Goal: Transaction & Acquisition: Purchase product/service

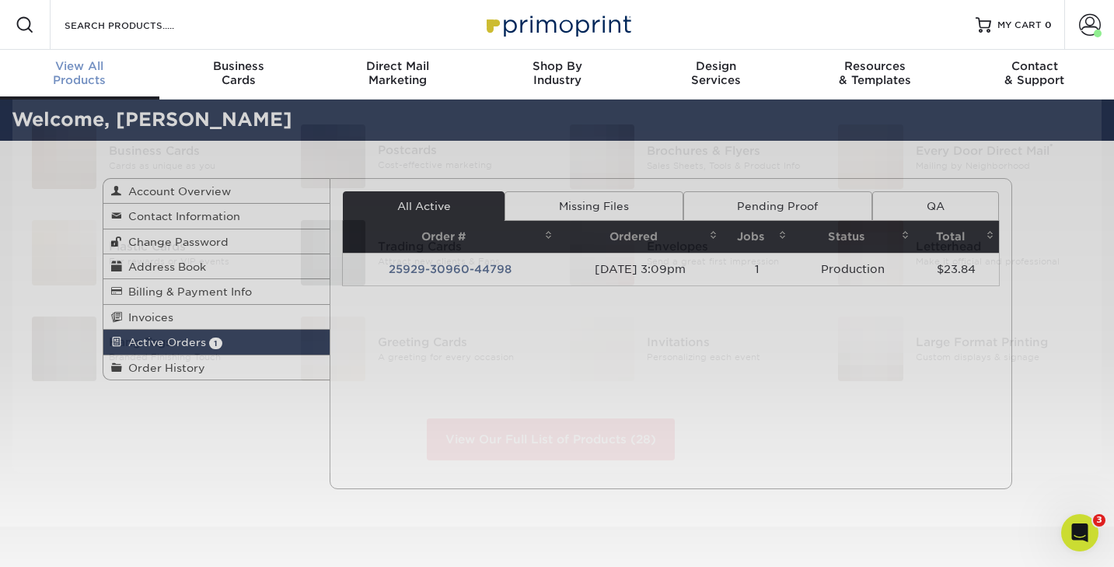
click at [88, 77] on div "View All Products" at bounding box center [79, 73] width 159 height 28
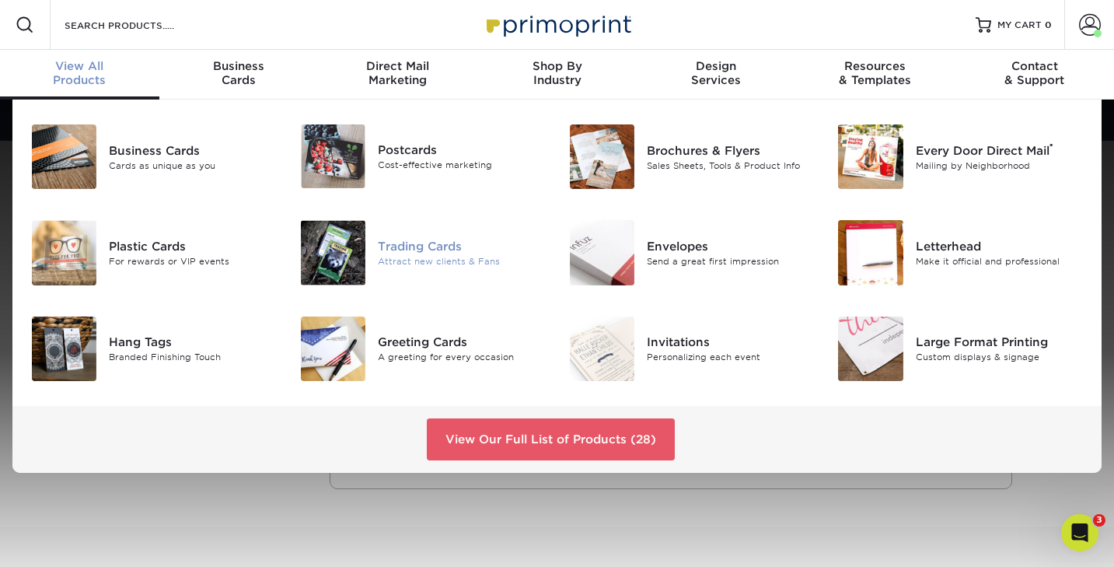
click at [396, 252] on div "Trading Cards" at bounding box center [462, 246] width 168 height 17
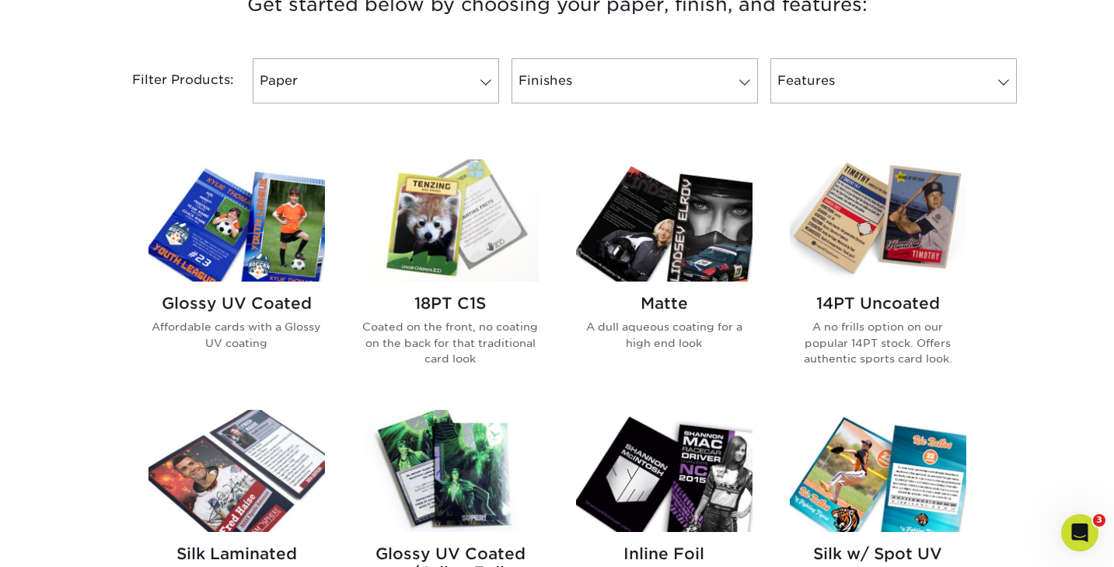
scroll to position [631, 0]
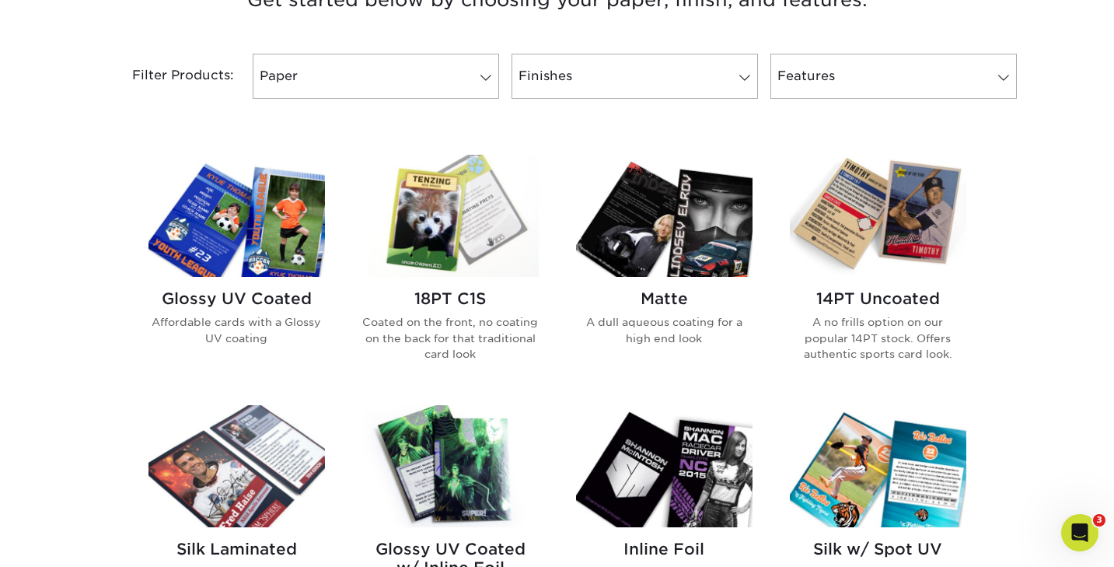
click at [428, 236] on img at bounding box center [450, 216] width 176 height 122
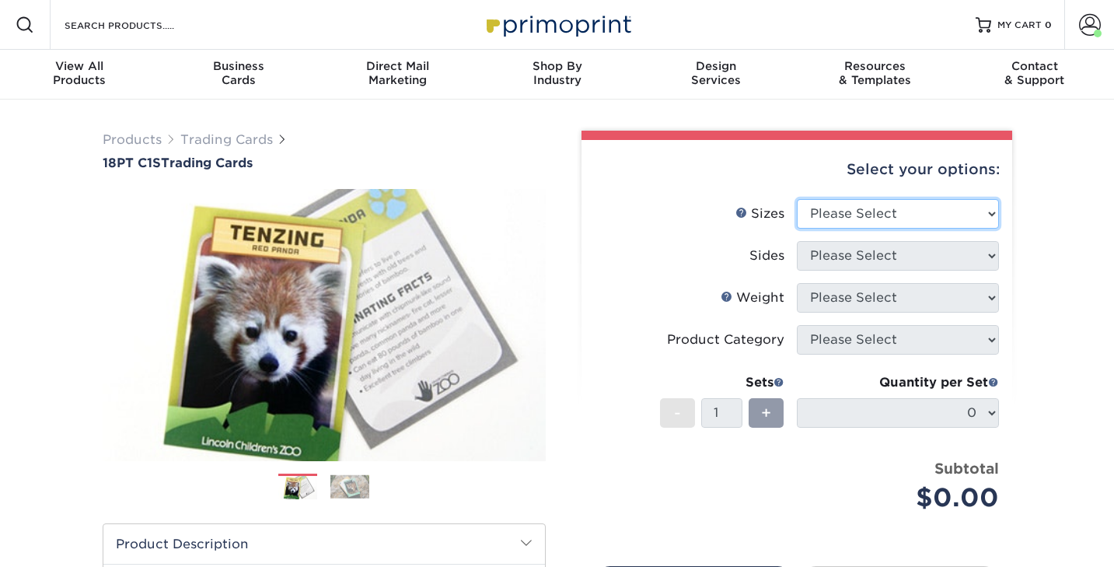
click at [842, 209] on select "Please Select 2.5" x 3.5"" at bounding box center [898, 214] width 202 height 30
select select "2.50x3.50"
click at [797, 199] on select "Please Select 2.5" x 3.5"" at bounding box center [898, 214] width 202 height 30
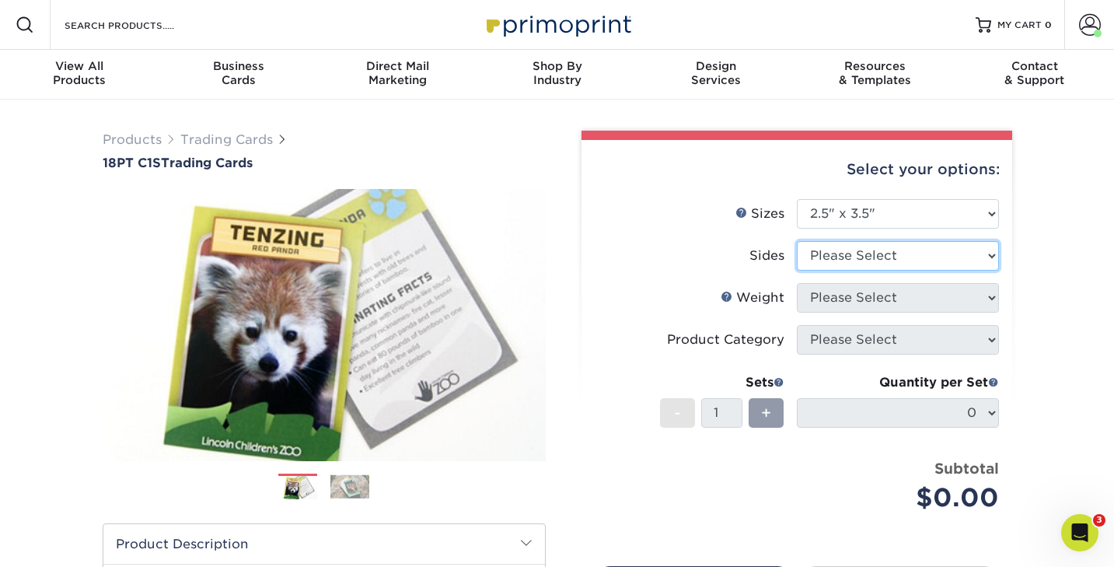
click at [833, 253] on select "Please Select Print Both Sides Print Front Only" at bounding box center [898, 256] width 202 height 30
select select "13abbda7-1d64-4f25-8bb2-c179b224825d"
click at [797, 241] on select "Please Select Print Both Sides Print Front Only" at bounding box center [898, 256] width 202 height 30
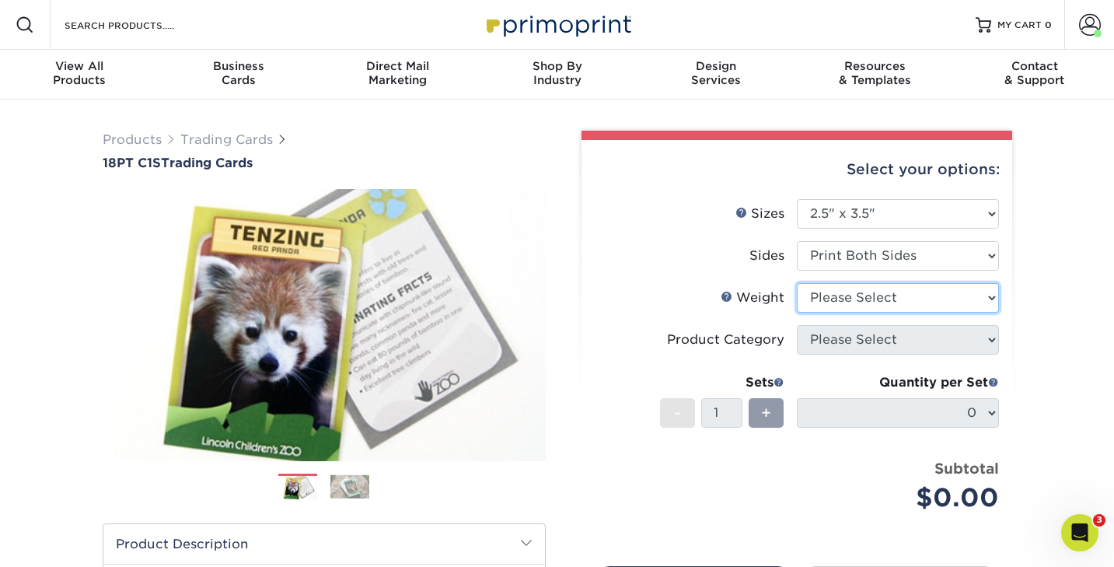
click at [830, 295] on select "Please Select 18PT C1S" at bounding box center [898, 298] width 202 height 30
select select "18PTC1S"
click at [797, 283] on select "Please Select 18PT C1S" at bounding box center [898, 298] width 202 height 30
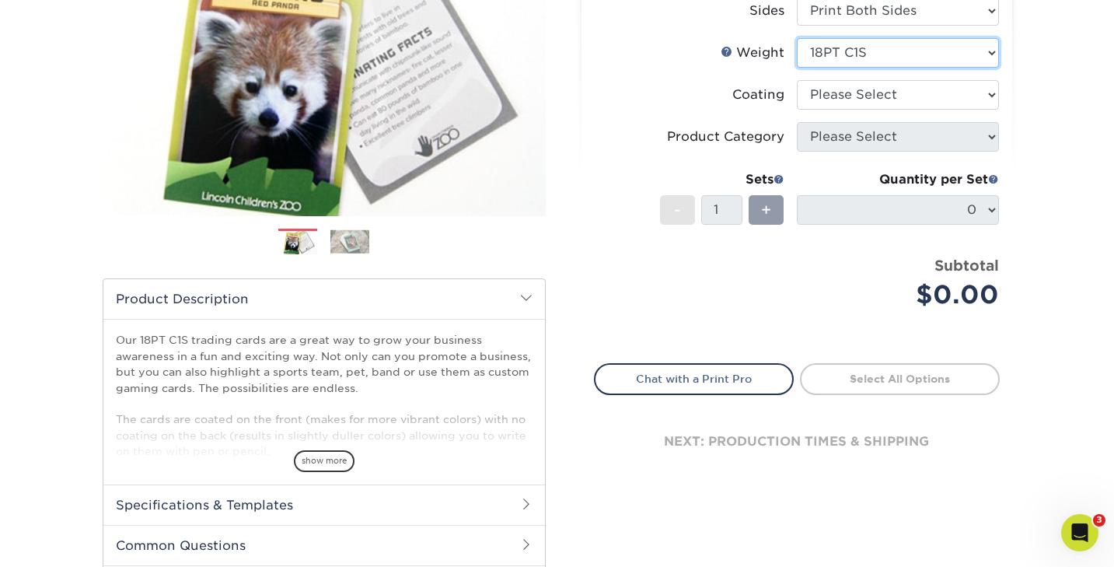
scroll to position [246, 0]
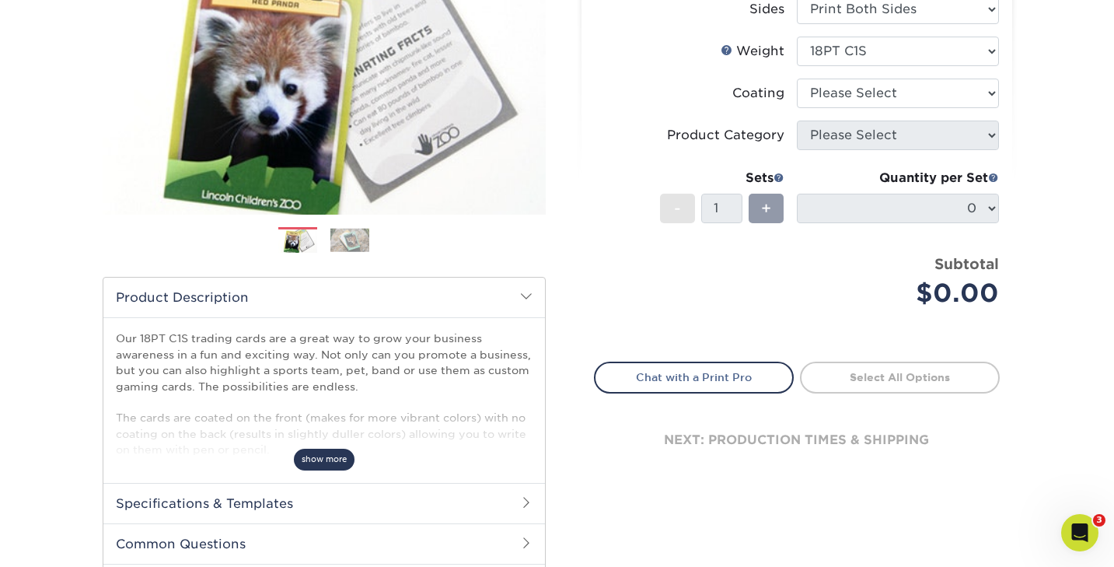
click at [338, 457] on span "show more" at bounding box center [324, 459] width 61 height 21
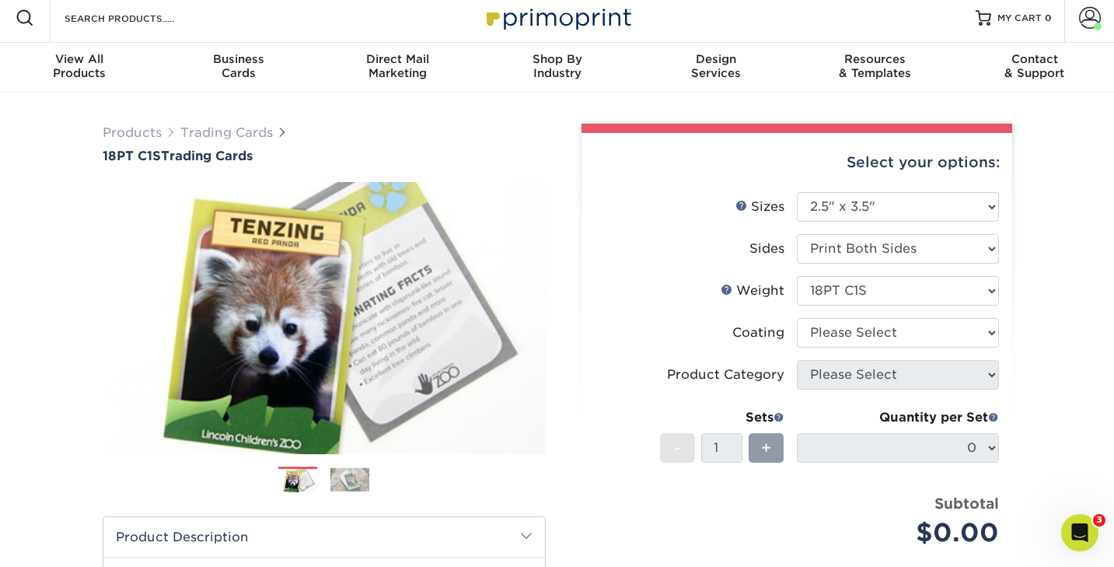
scroll to position [0, 0]
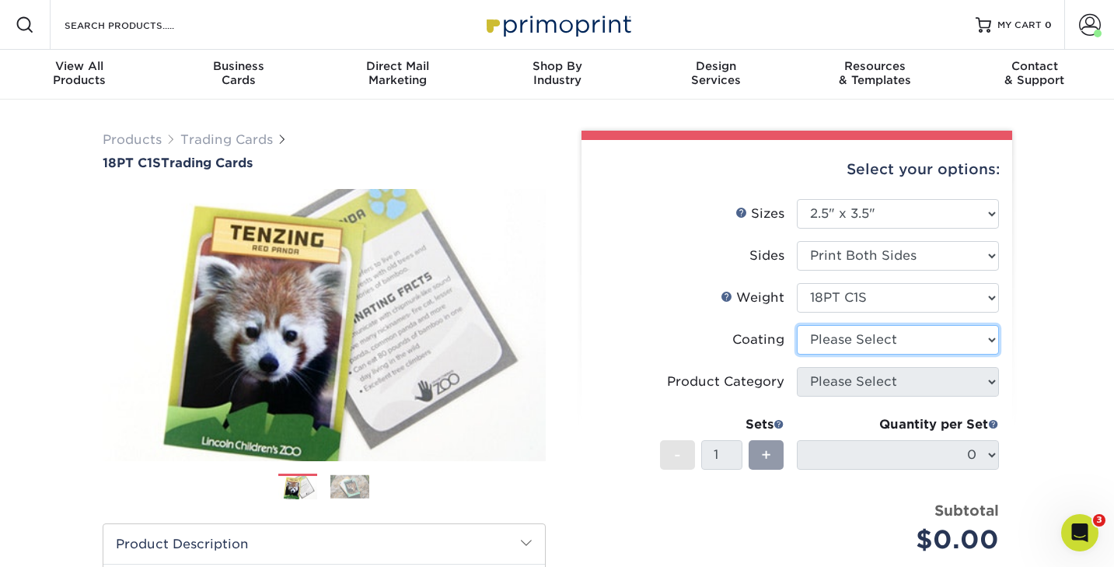
click at [839, 338] on select at bounding box center [898, 340] width 202 height 30
select select "1e8116af-acfc-44b1-83dc-8181aa338834"
click at [797, 325] on select at bounding box center [898, 340] width 202 height 30
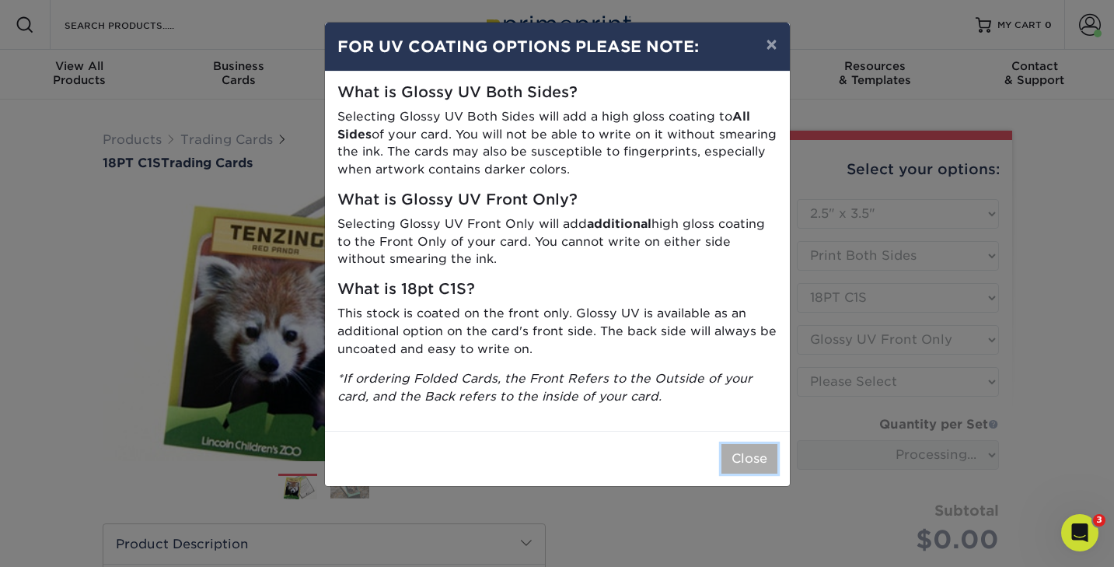
click at [742, 457] on button "Close" at bounding box center [749, 459] width 56 height 30
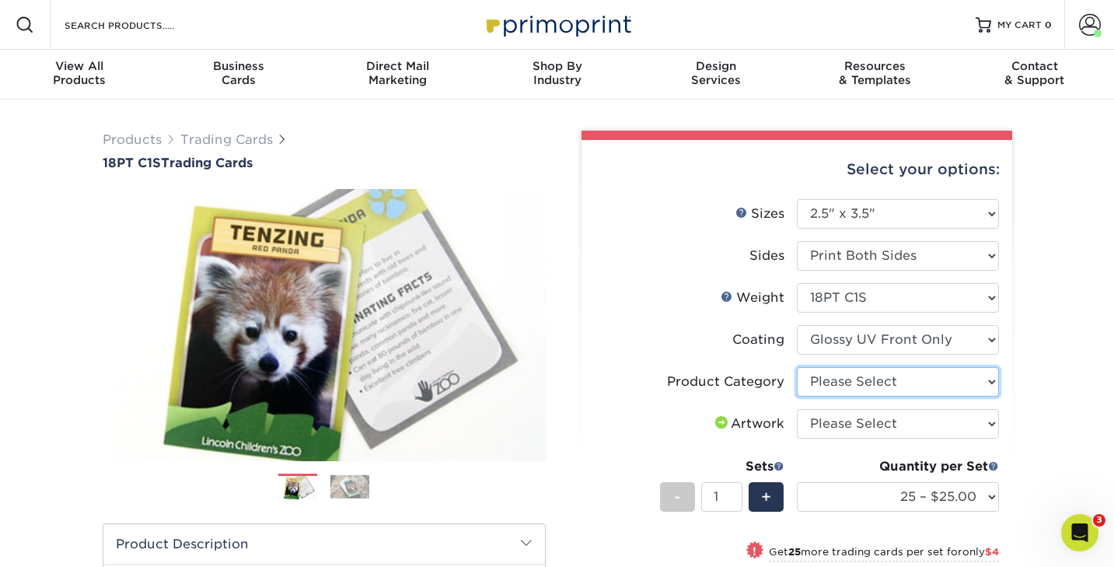
click at [837, 383] on select "Please Select Trading Cards" at bounding box center [898, 382] width 202 height 30
select select "c2f9bce9-36c2-409d-b101-c29d9d031e18"
click at [797, 367] on select "Please Select Trading Cards" at bounding box center [898, 382] width 202 height 30
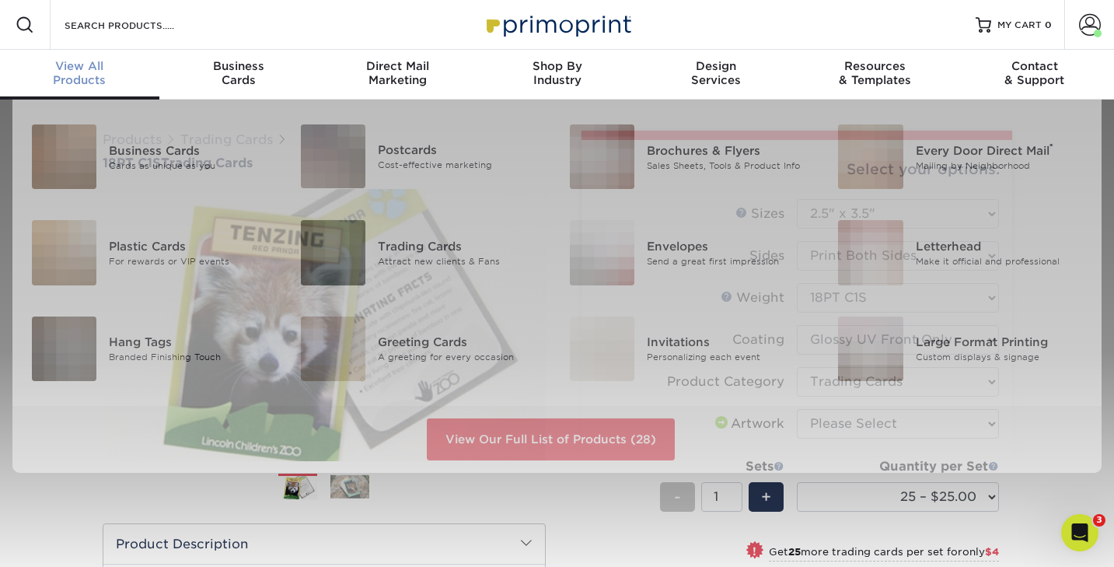
click at [86, 78] on div "View All Products" at bounding box center [79, 73] width 159 height 28
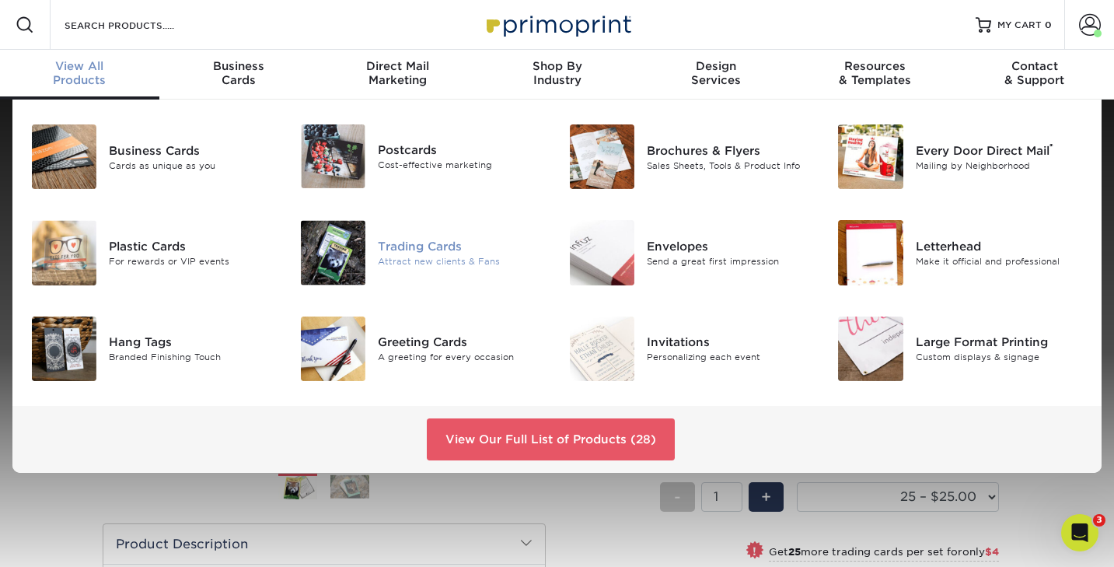
click at [390, 239] on div "Trading Cards" at bounding box center [462, 246] width 168 height 17
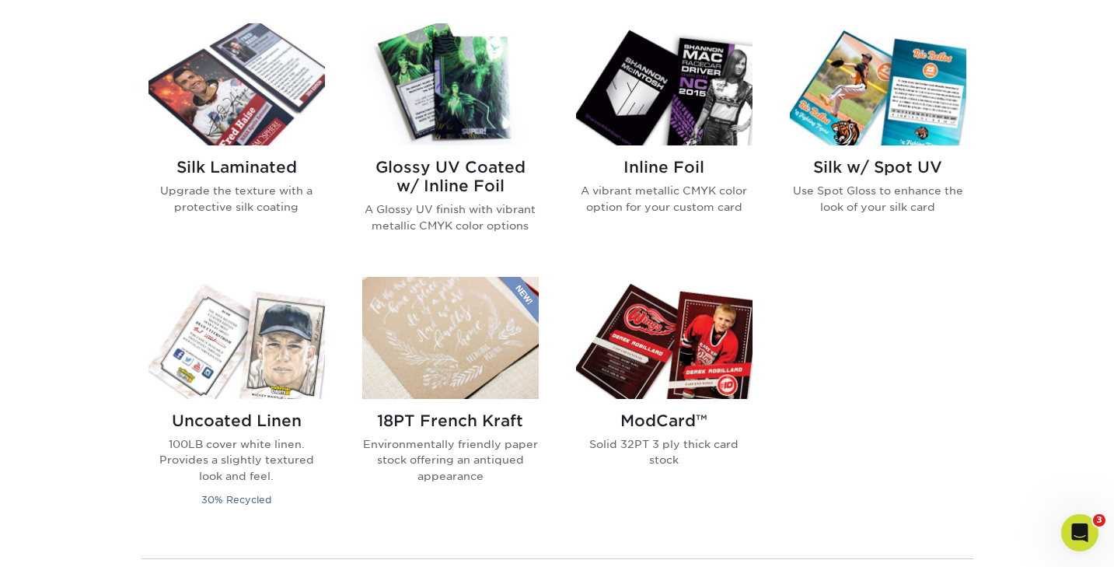
scroll to position [1015, 0]
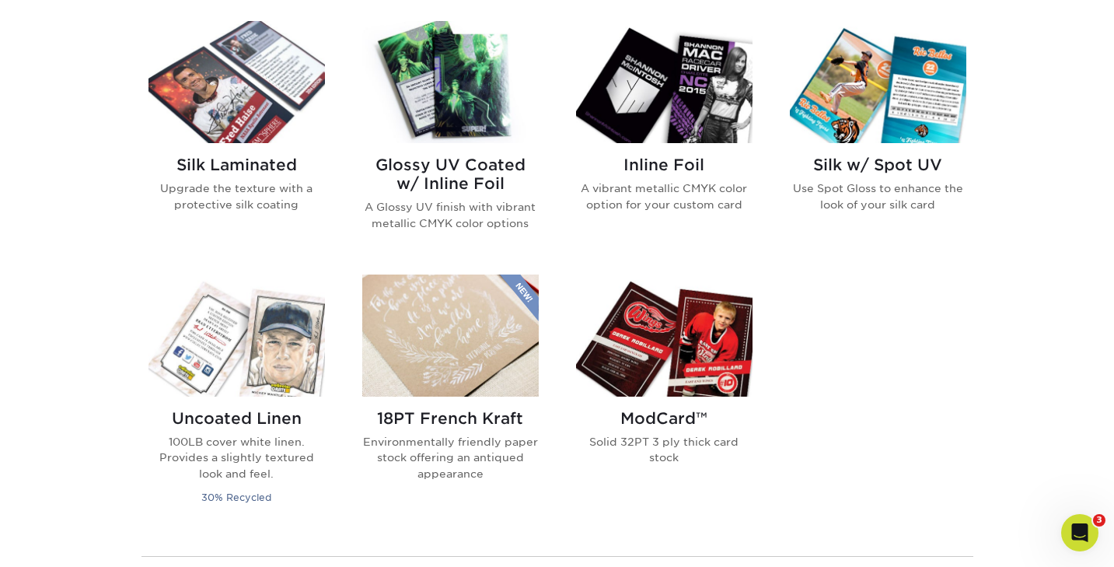
click at [643, 349] on img at bounding box center [664, 335] width 176 height 122
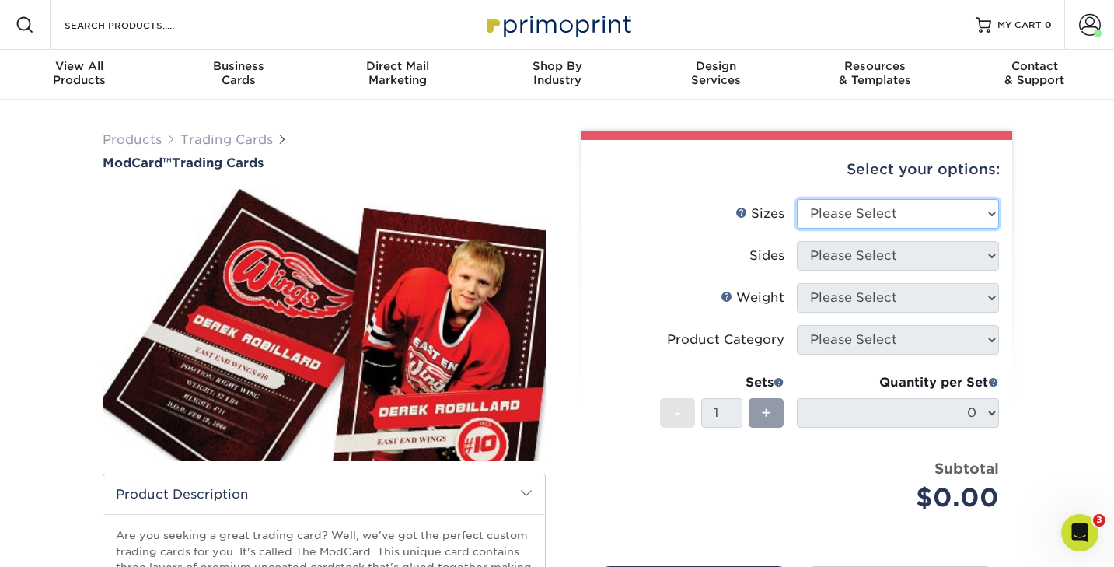
click at [823, 213] on select "Please Select 2.5" x 3.5"" at bounding box center [898, 214] width 202 height 30
select select "2.50x3.50"
click at [797, 199] on select "Please Select 2.5" x 3.5"" at bounding box center [898, 214] width 202 height 30
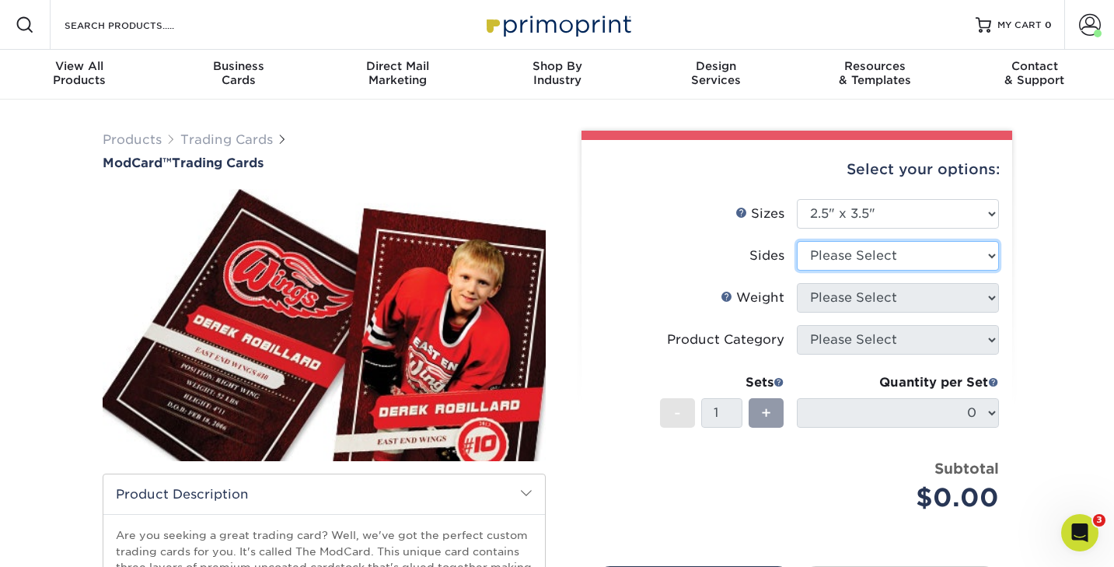
click at [823, 253] on select "Please Select Print Both Sides Print Front Only" at bounding box center [898, 256] width 202 height 30
select select "13abbda7-1d64-4f25-8bb2-c179b224825d"
click at [797, 241] on select "Please Select Print Both Sides Print Front Only" at bounding box center [898, 256] width 202 height 30
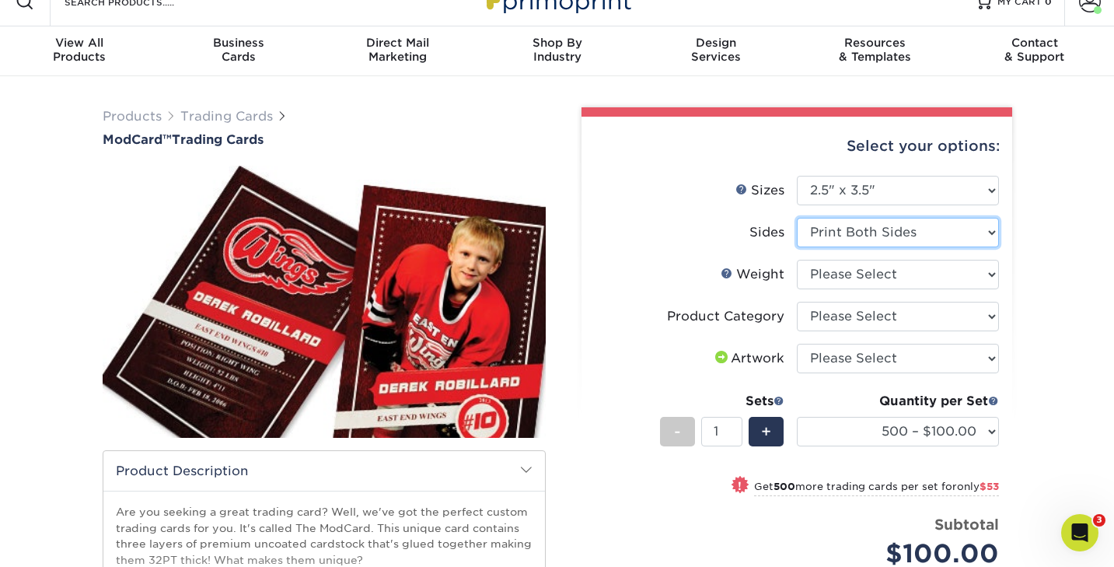
scroll to position [16, 0]
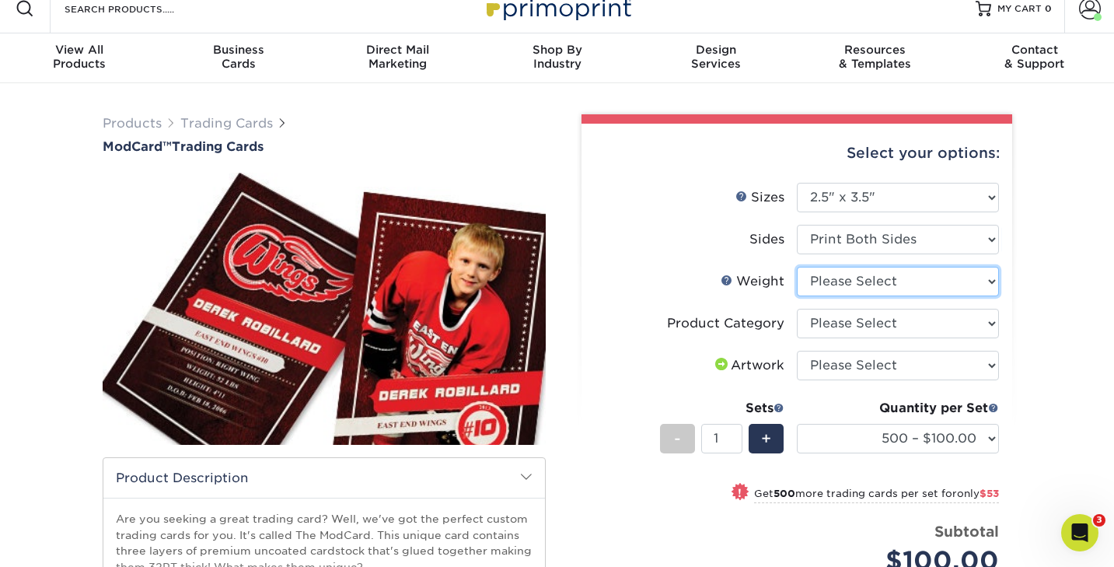
click at [852, 281] on select "Please Select 32PTUCBLK" at bounding box center [898, 282] width 202 height 30
select select "32PTUCBLK"
click at [797, 267] on select "Please Select 32PTUCBLK" at bounding box center [898, 282] width 202 height 30
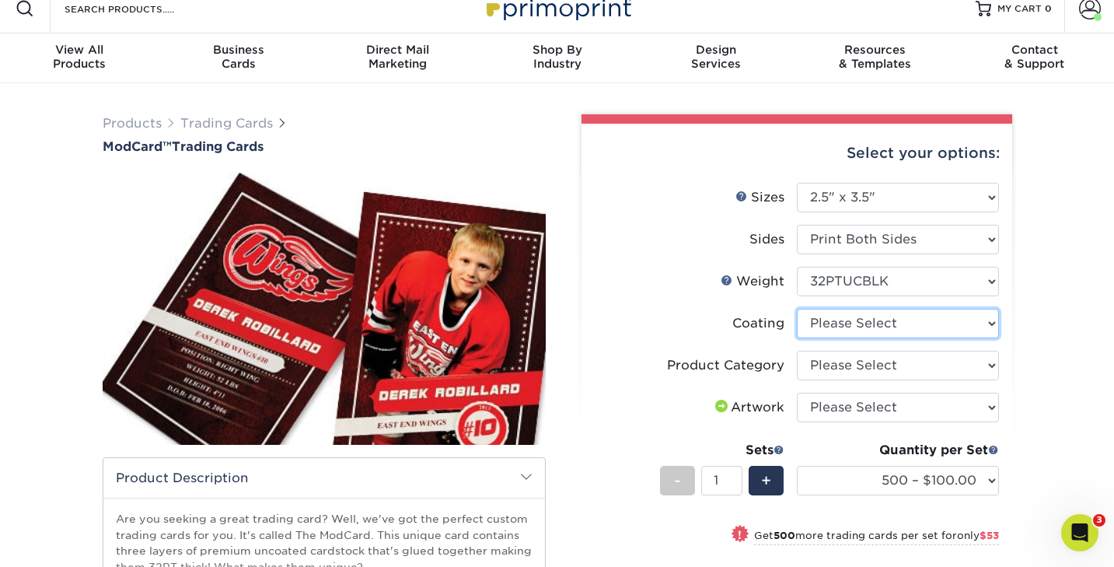
click at [820, 320] on select at bounding box center [898, 324] width 202 height 30
select select "3e7618de-abca-4bda-9f97-8b9129e913d8"
click at [797, 309] on select at bounding box center [898, 324] width 202 height 30
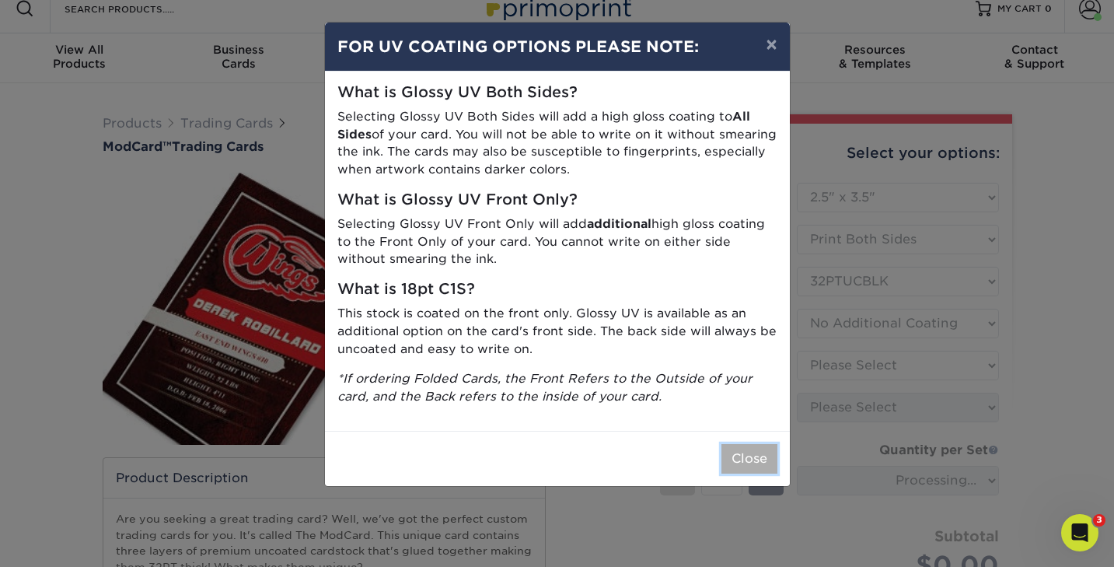
click at [728, 459] on button "Close" at bounding box center [749, 459] width 56 height 30
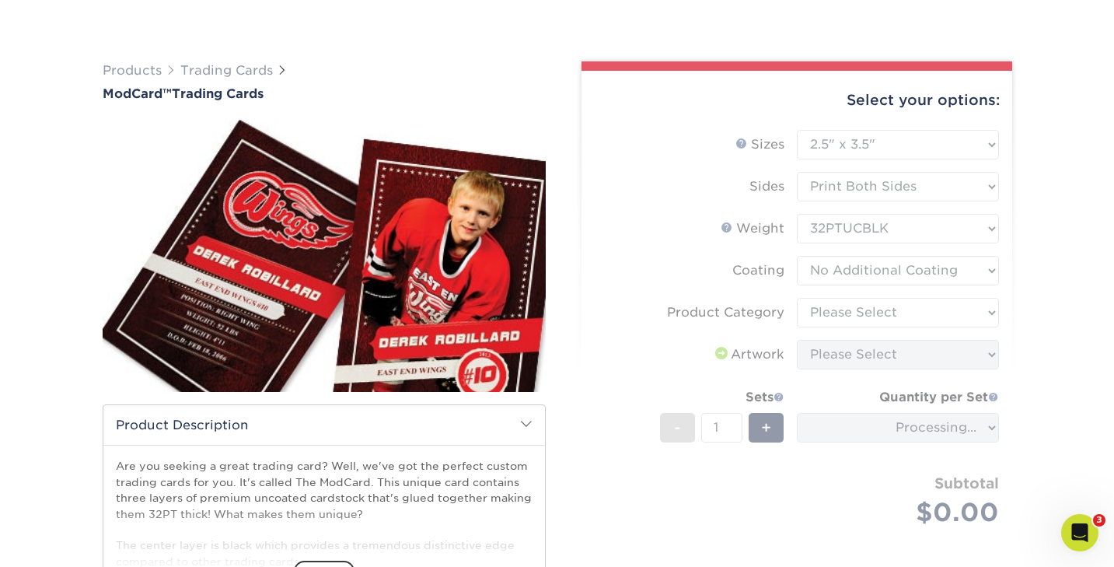
scroll to position [103, 0]
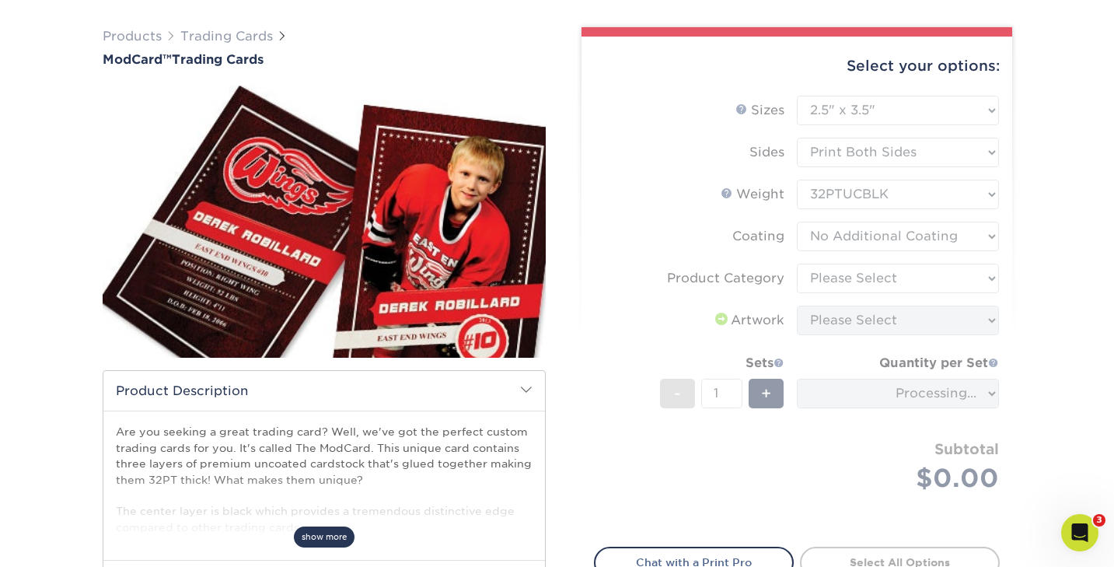
click at [337, 533] on span "show more" at bounding box center [324, 536] width 61 height 21
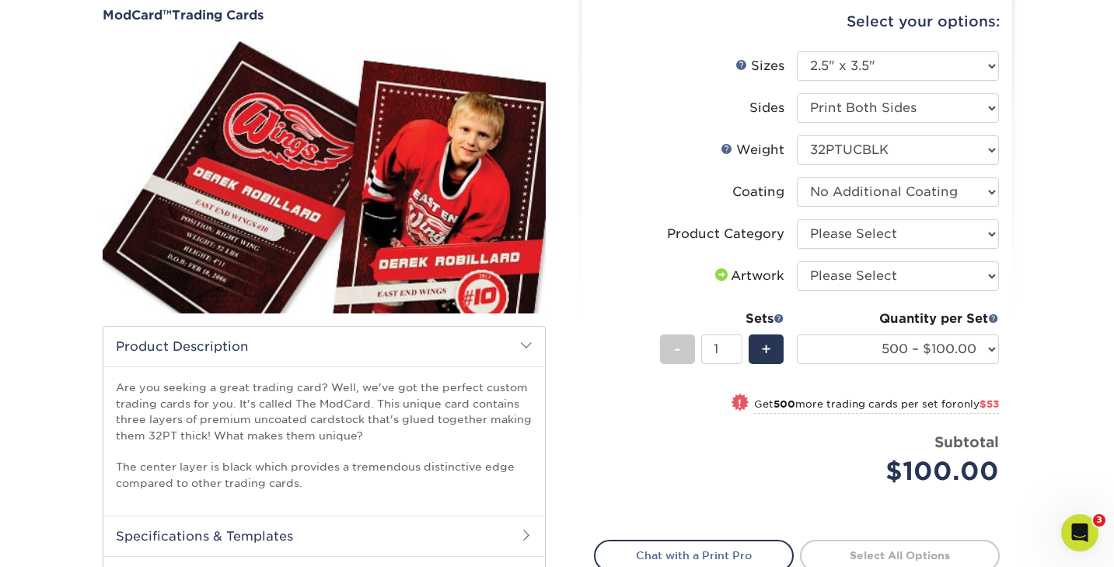
scroll to position [145, 0]
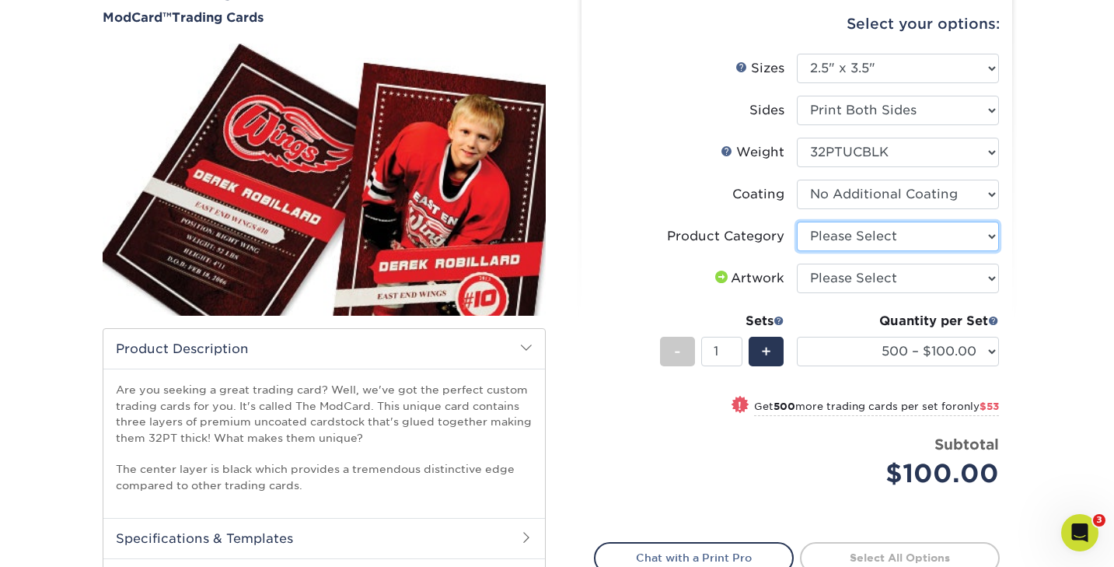
click at [862, 239] on select "Please Select Trading Cards" at bounding box center [898, 237] width 202 height 30
select select "c2f9bce9-36c2-409d-b101-c29d9d031e18"
click at [797, 222] on select "Please Select Trading Cards" at bounding box center [898, 237] width 202 height 30
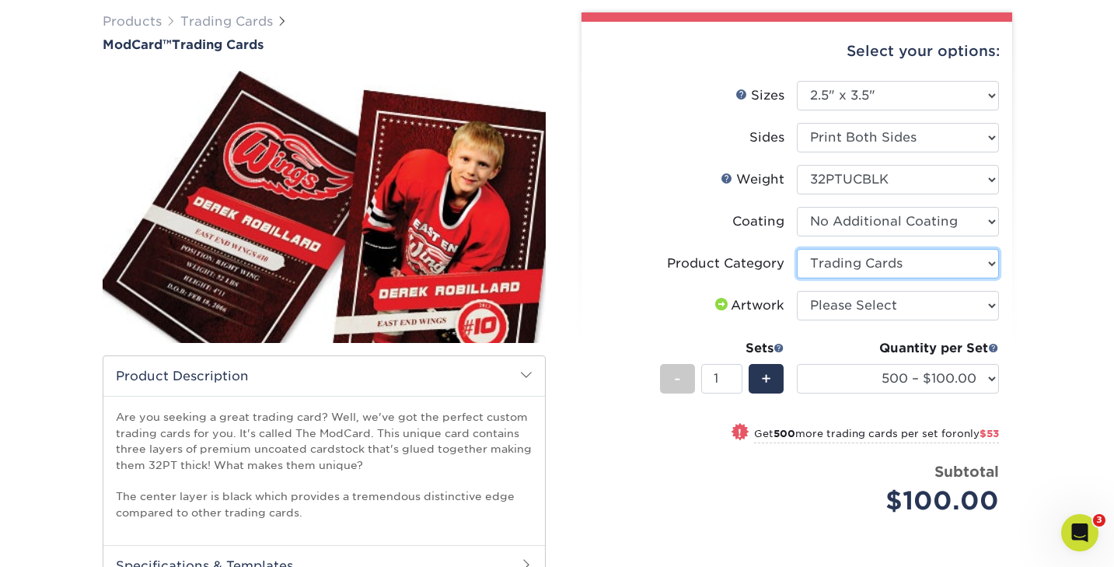
scroll to position [122, 0]
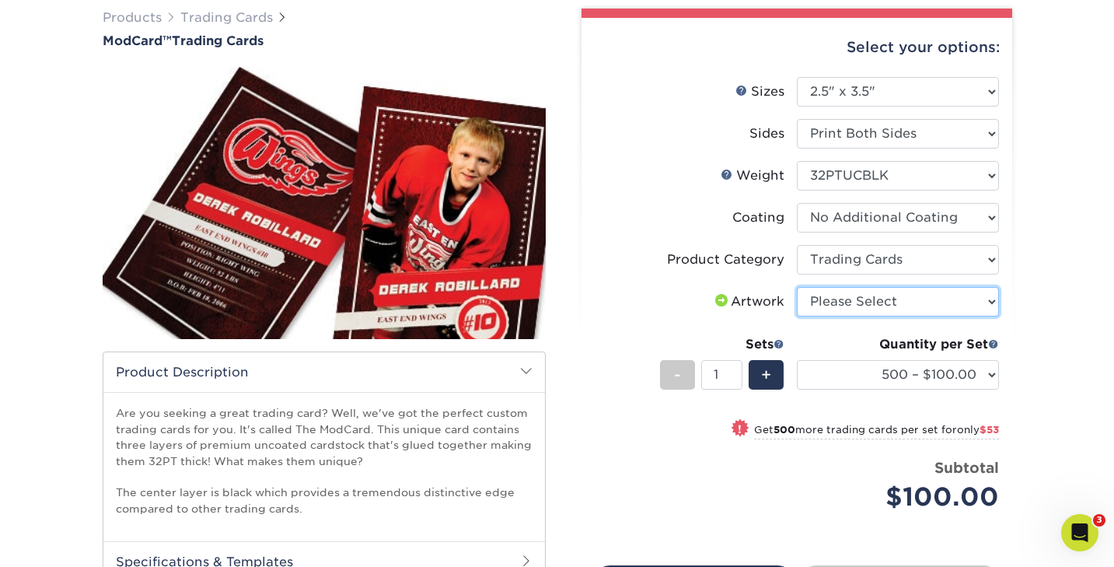
click at [856, 305] on select "Please Select I will upload files I need a design - $100" at bounding box center [898, 302] width 202 height 30
select select "upload"
click at [797, 287] on select "Please Select I will upload files I need a design - $100" at bounding box center [898, 302] width 202 height 30
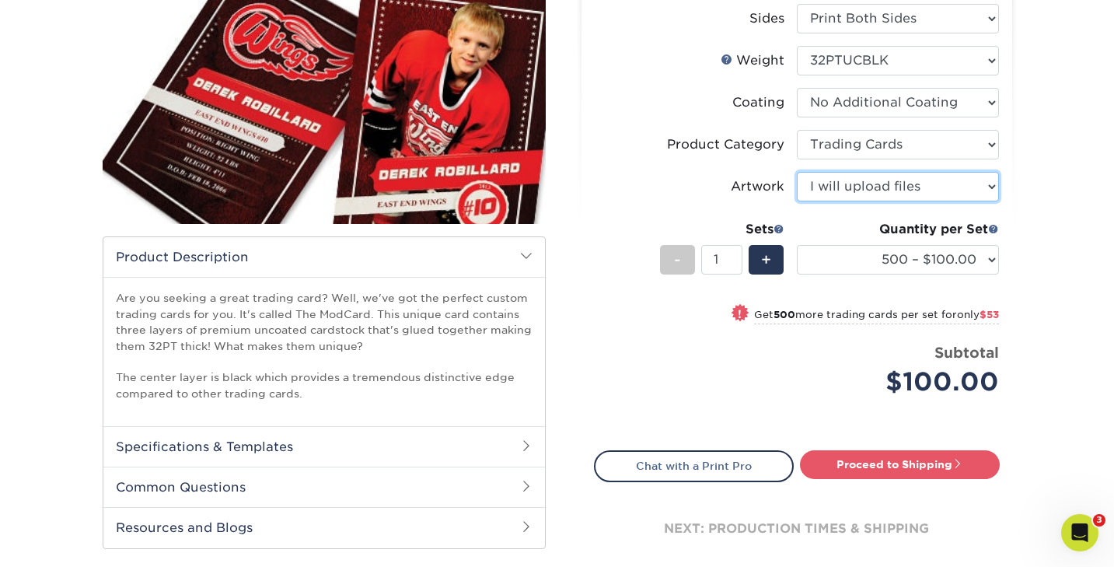
scroll to position [239, 0]
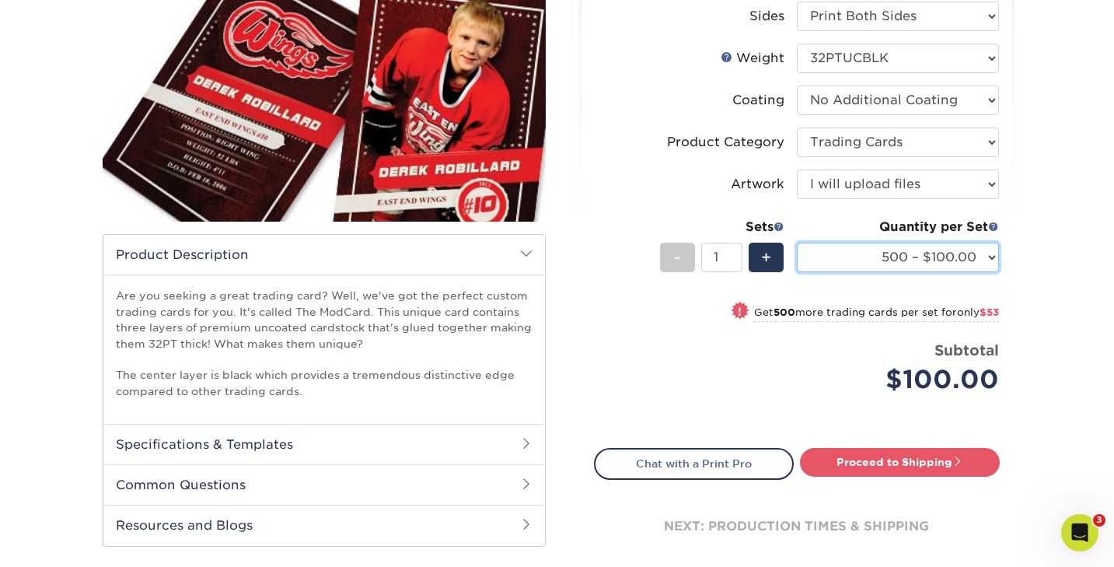
click at [856, 257] on select "500 – $100.00 1000 – $153.00" at bounding box center [898, 258] width 202 height 30
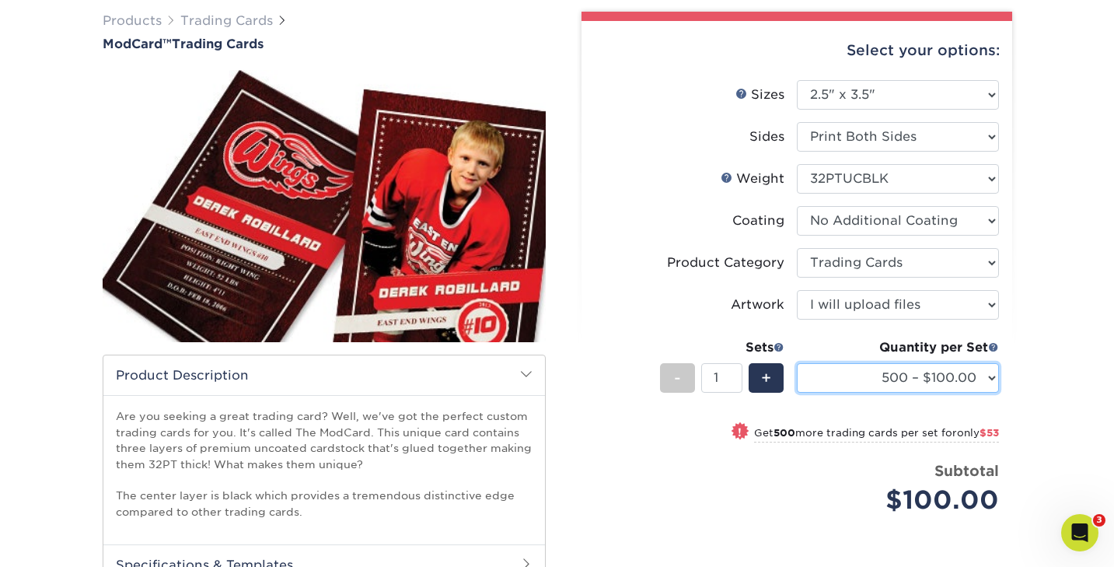
scroll to position [0, 0]
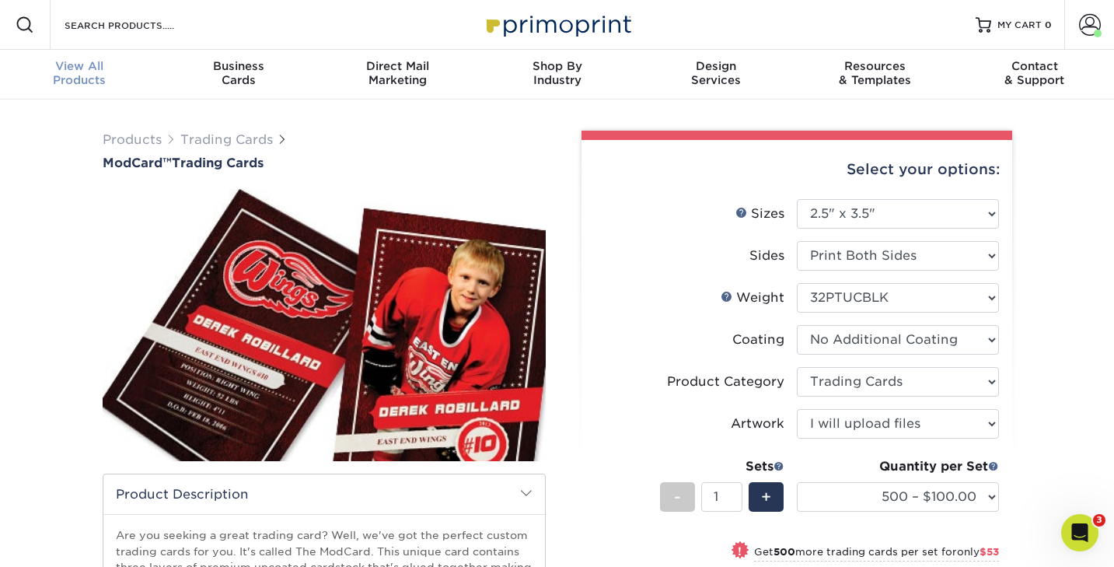
click at [82, 75] on div "View All Products" at bounding box center [79, 73] width 159 height 28
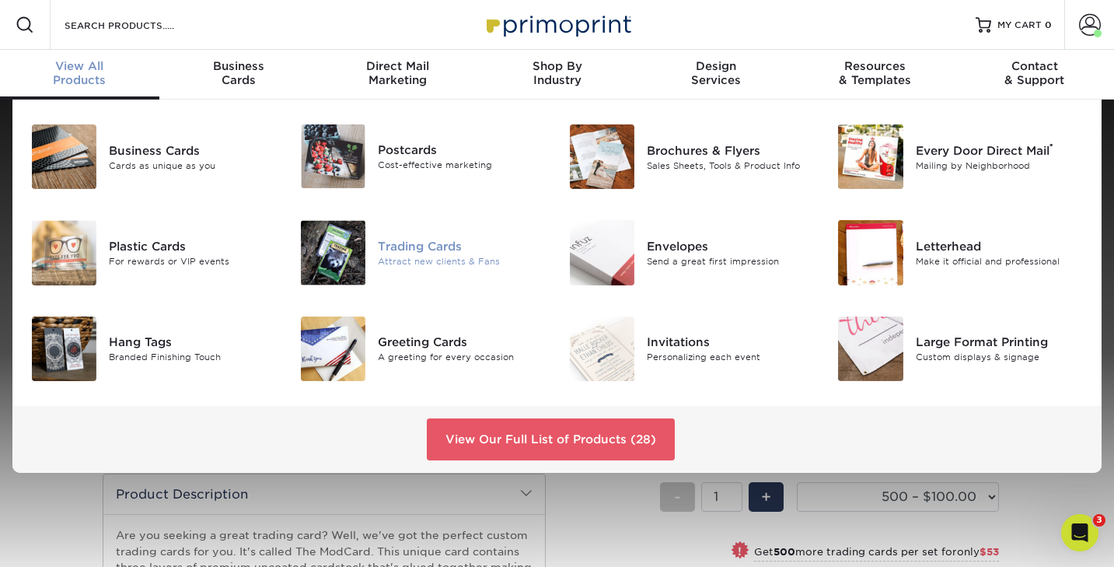
click at [391, 251] on div "Trading Cards" at bounding box center [462, 246] width 168 height 17
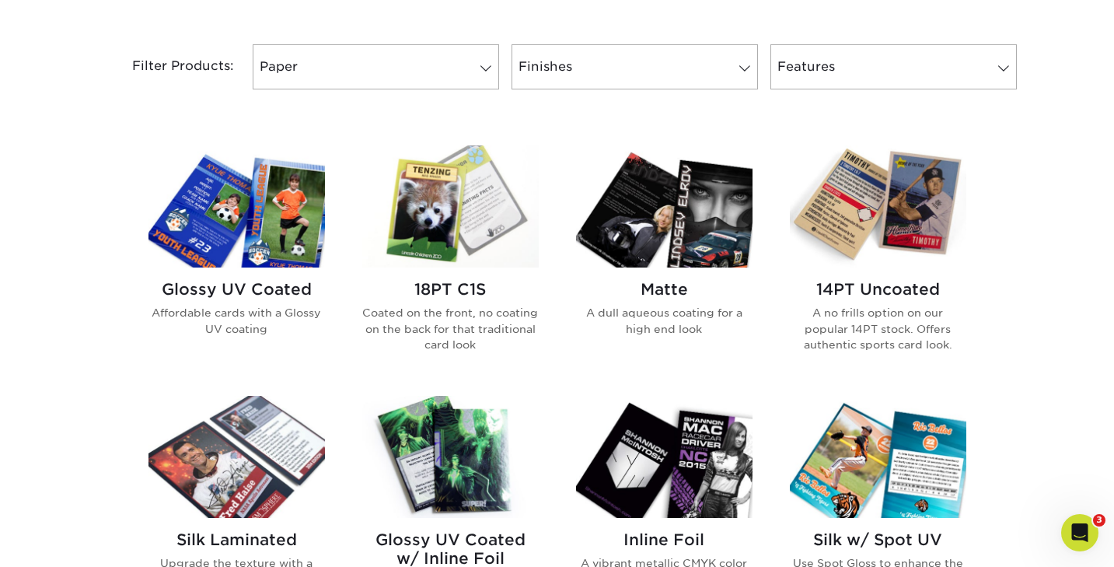
scroll to position [644, 0]
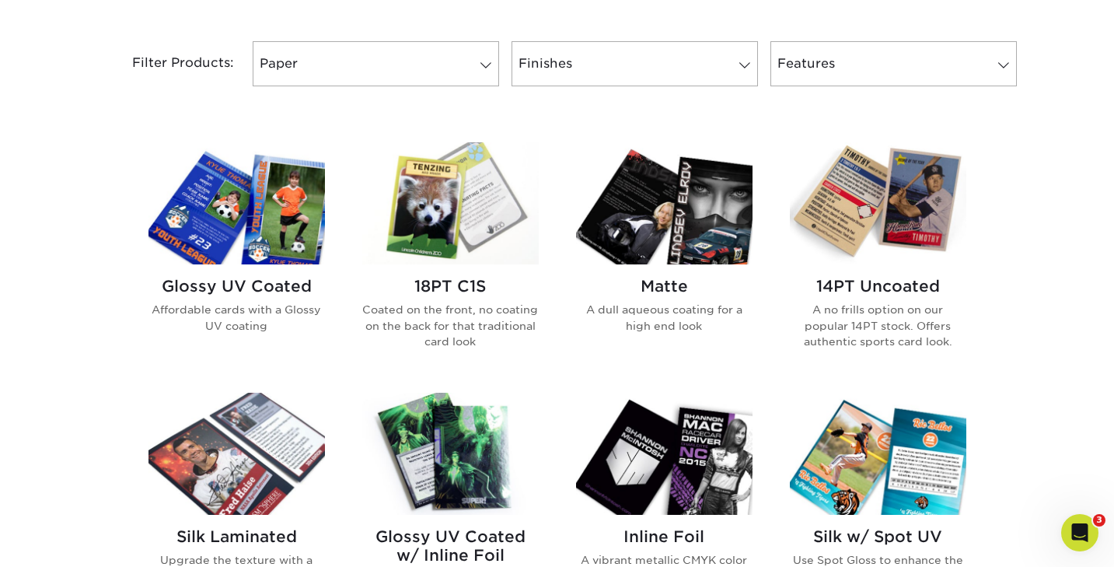
click at [280, 258] on img at bounding box center [236, 203] width 176 height 122
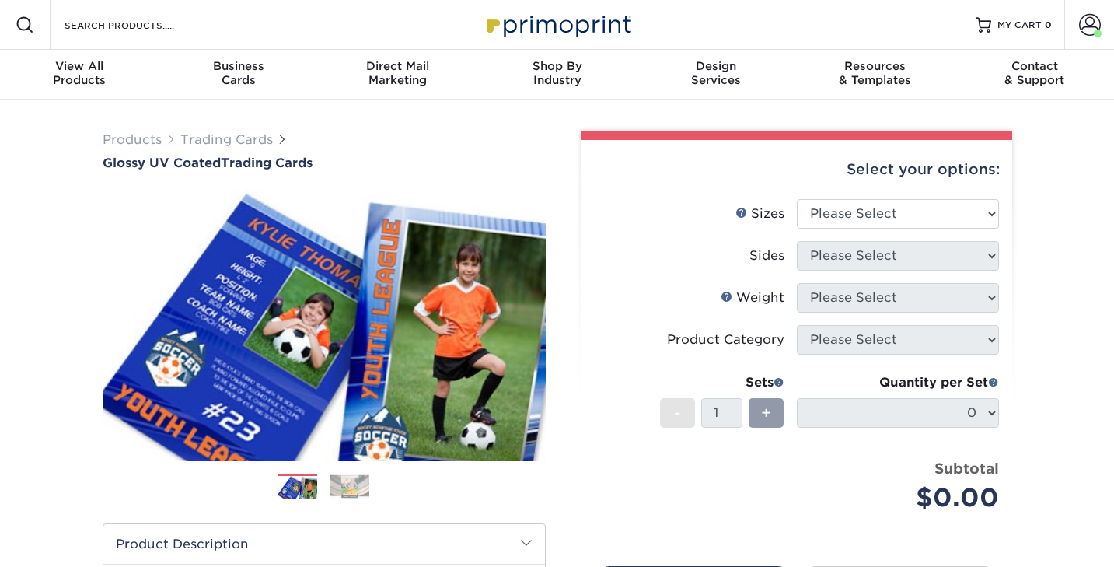
click at [236, 289] on img at bounding box center [324, 325] width 443 height 306
click at [812, 212] on select "Please Select 2.5" x 3.5"" at bounding box center [898, 214] width 202 height 30
select select "2.50x3.50"
click at [797, 199] on select "Please Select 2.5" x 3.5"" at bounding box center [898, 214] width 202 height 30
click at [820, 255] on select "Please Select Print Both Sides Print Front Only" at bounding box center [898, 256] width 202 height 30
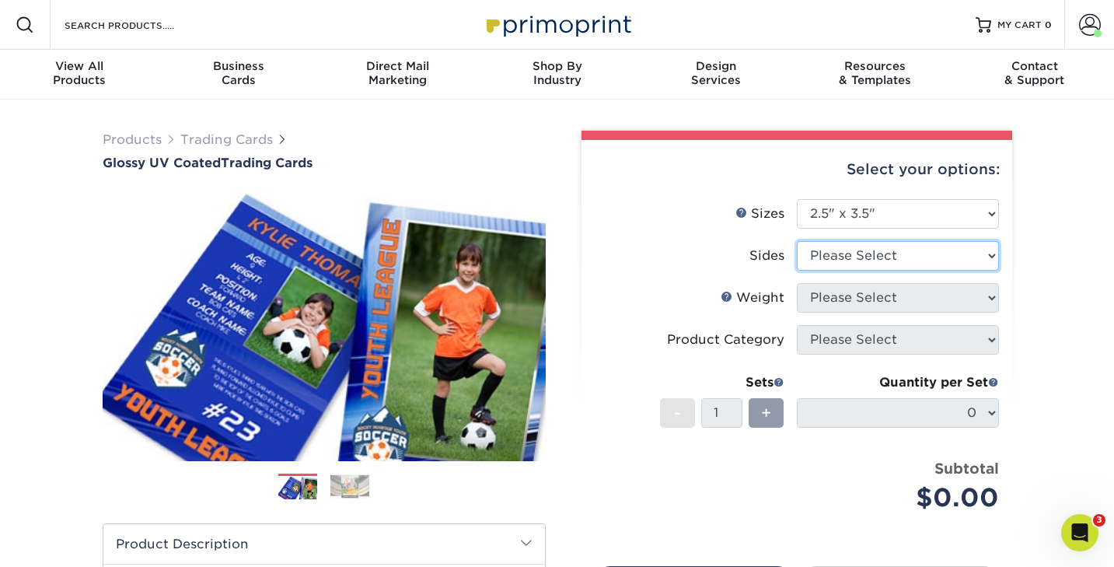
select select "13abbda7-1d64-4f25-8bb2-c179b224825d"
click at [797, 241] on select "Please Select Print Both Sides Print Front Only" at bounding box center [898, 256] width 202 height 30
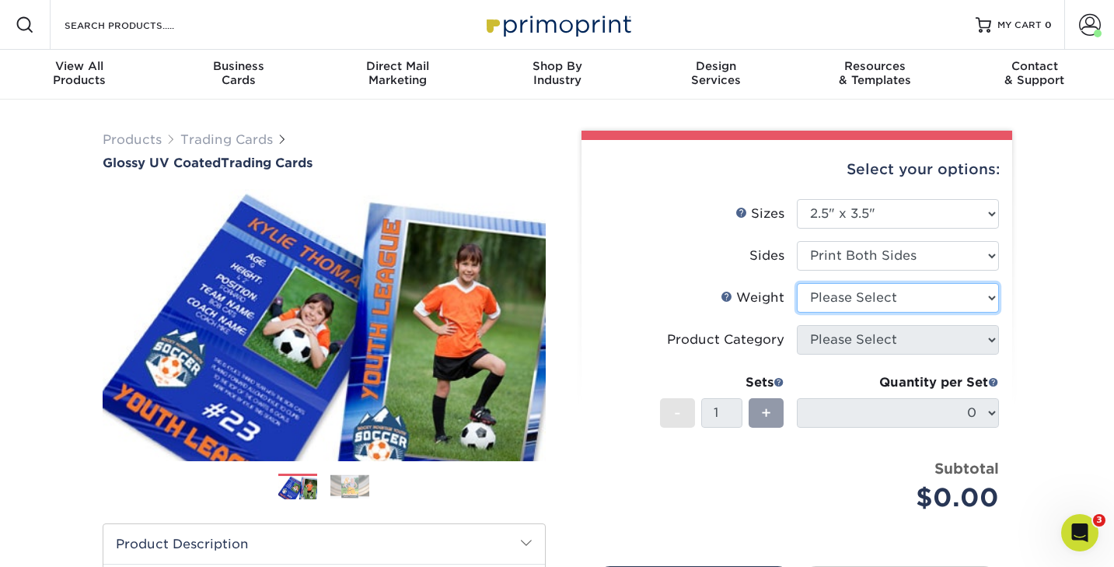
click at [819, 299] on select "Please Select 16PT 14PT 18PT C1S" at bounding box center [898, 298] width 202 height 30
select select "16PT"
click at [797, 283] on select "Please Select 16PT 14PT 18PT C1S" at bounding box center [898, 298] width 202 height 30
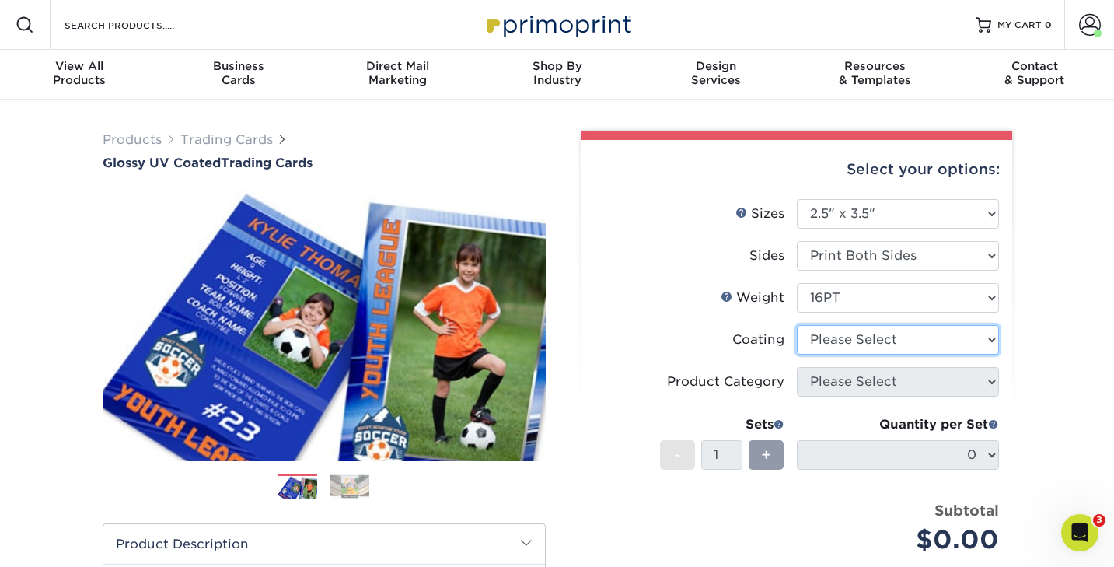
click at [820, 341] on select at bounding box center [898, 340] width 202 height 30
select select "ae367451-b2b8-45df-a344-0f05b6a12993"
click at [797, 325] on select at bounding box center [898, 340] width 202 height 30
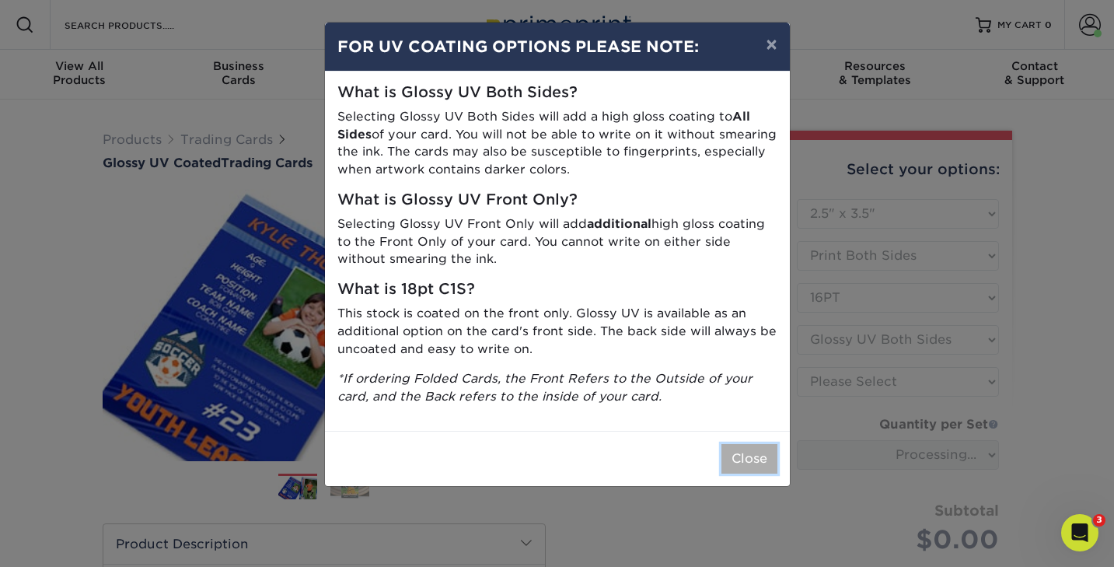
click at [745, 452] on button "Close" at bounding box center [749, 459] width 56 height 30
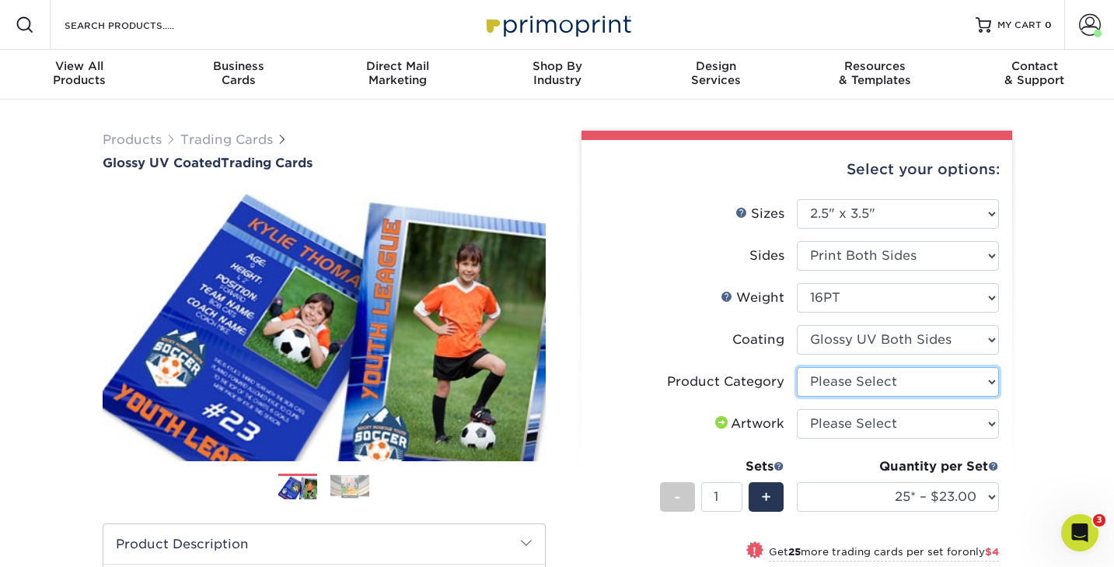
click at [824, 374] on select "Please Select Trading Cards" at bounding box center [898, 382] width 202 height 30
select select "c2f9bce9-36c2-409d-b101-c29d9d031e18"
click at [797, 367] on select "Please Select Trading Cards" at bounding box center [898, 382] width 202 height 30
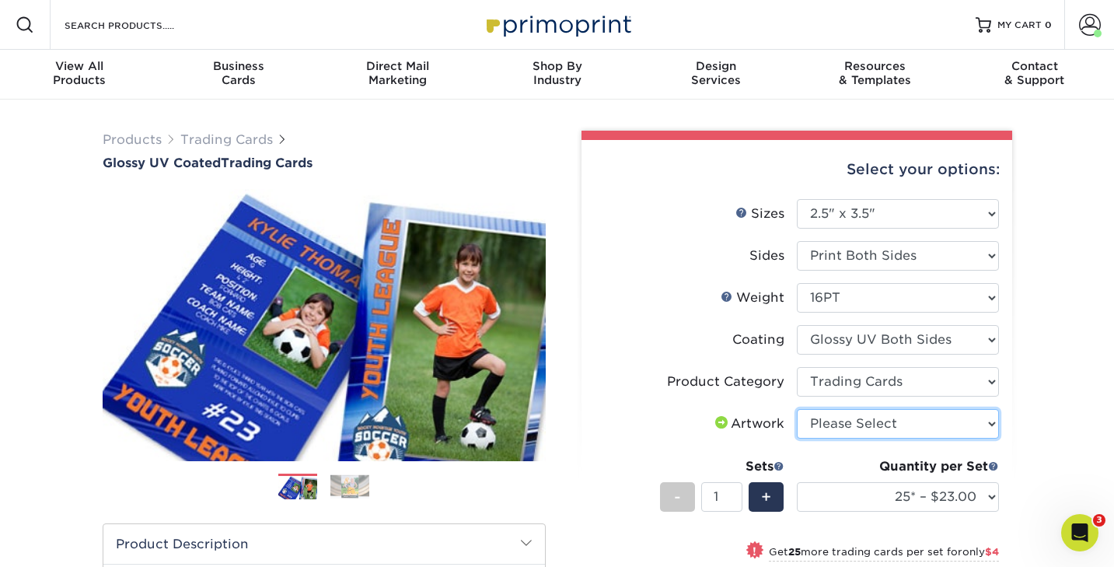
click at [831, 420] on select "Please Select I will upload files I need a design - $100" at bounding box center [898, 424] width 202 height 30
select select "upload"
click at [797, 409] on select "Please Select I will upload files I need a design - $100" at bounding box center [898, 424] width 202 height 30
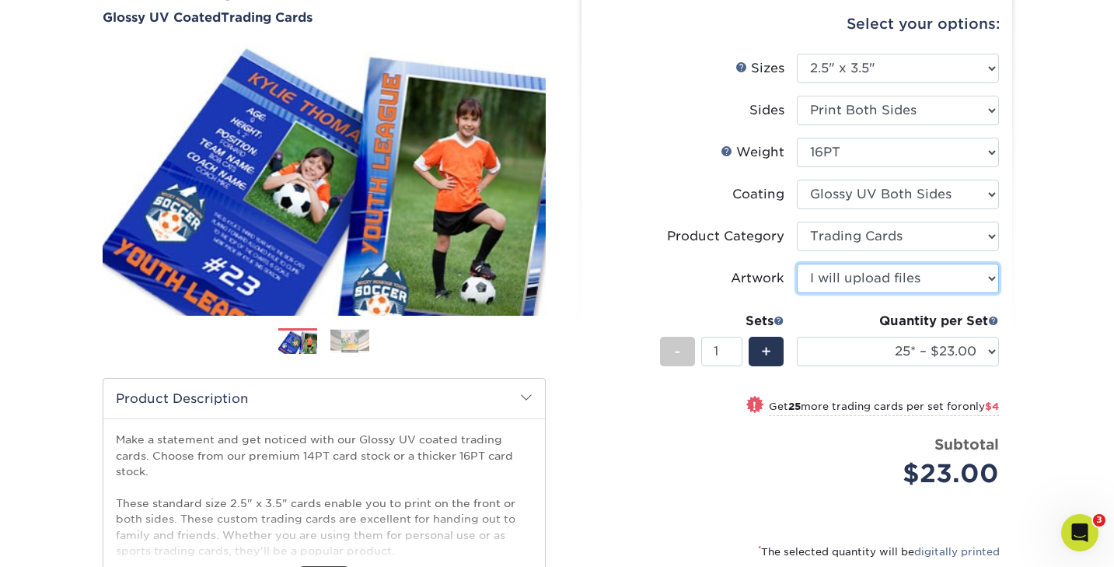
scroll to position [148, 0]
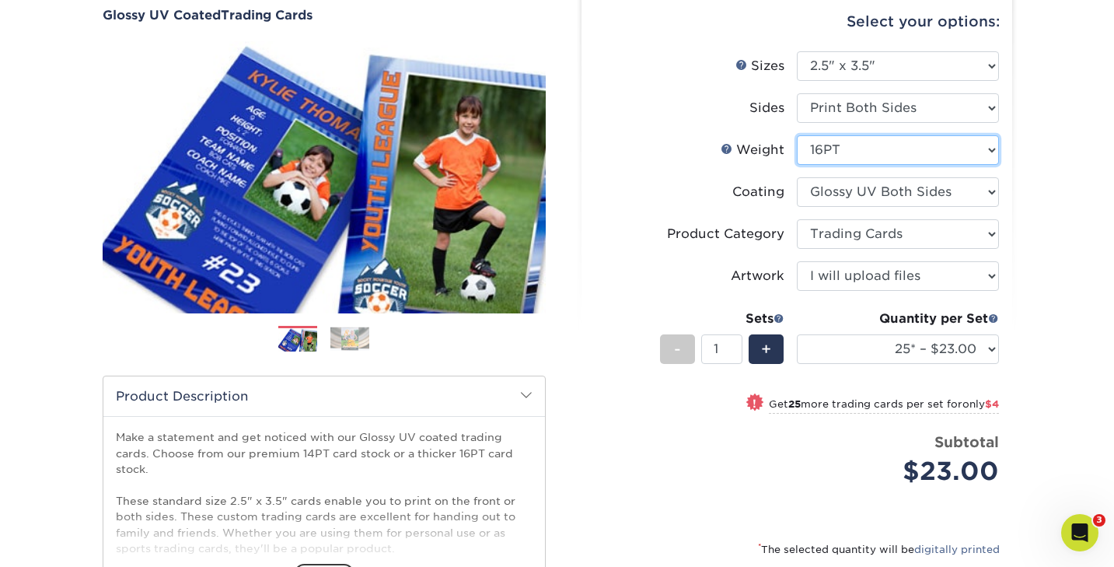
click at [822, 158] on select "Please Select 16PT 14PT 18PT C1S" at bounding box center [898, 150] width 202 height 30
click at [826, 158] on select "Please Select 16PT 14PT 18PT C1S" at bounding box center [898, 150] width 202 height 30
select select "18PTC1S"
click at [797, 135] on select "Please Select 16PT 14PT 18PT C1S" at bounding box center [898, 150] width 202 height 30
select select "-1"
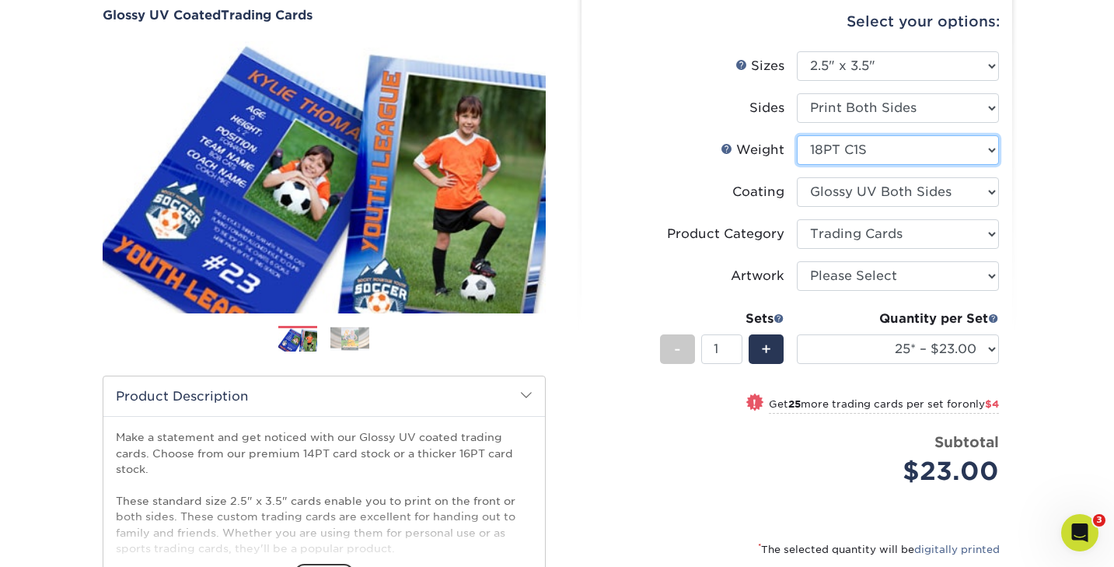
select select "-1"
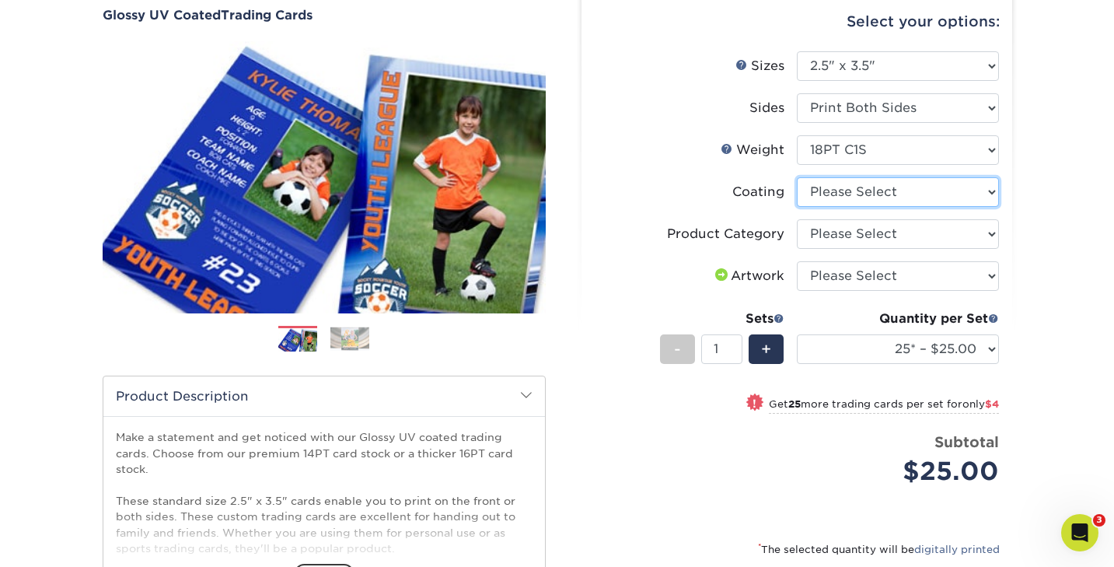
click at [826, 192] on select at bounding box center [898, 192] width 202 height 30
select select "1e8116af-acfc-44b1-83dc-8181aa338834"
click at [797, 177] on select at bounding box center [898, 192] width 202 height 30
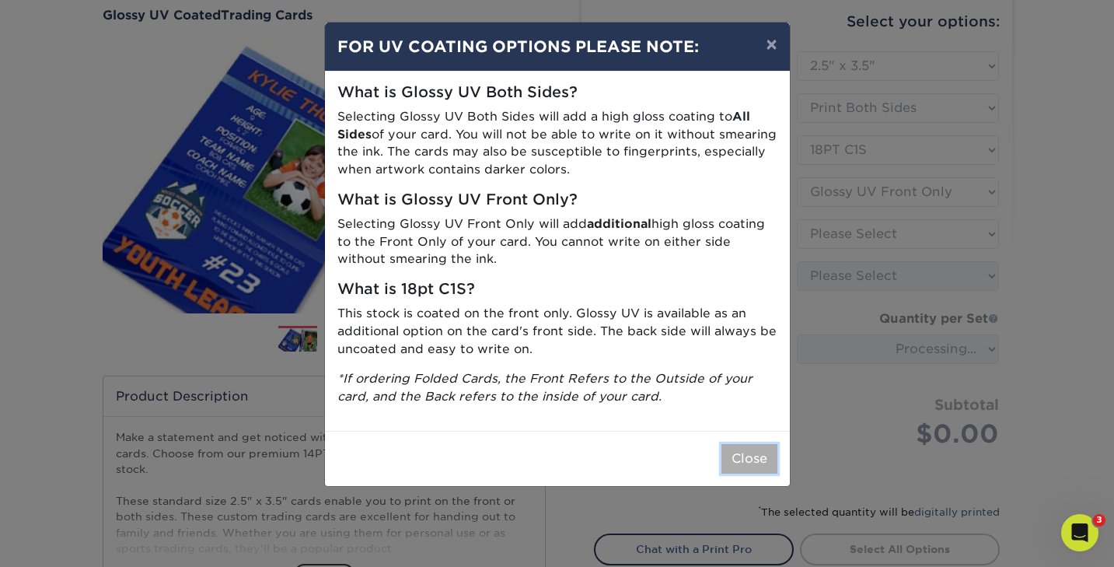
click at [749, 460] on button "Close" at bounding box center [749, 459] width 56 height 30
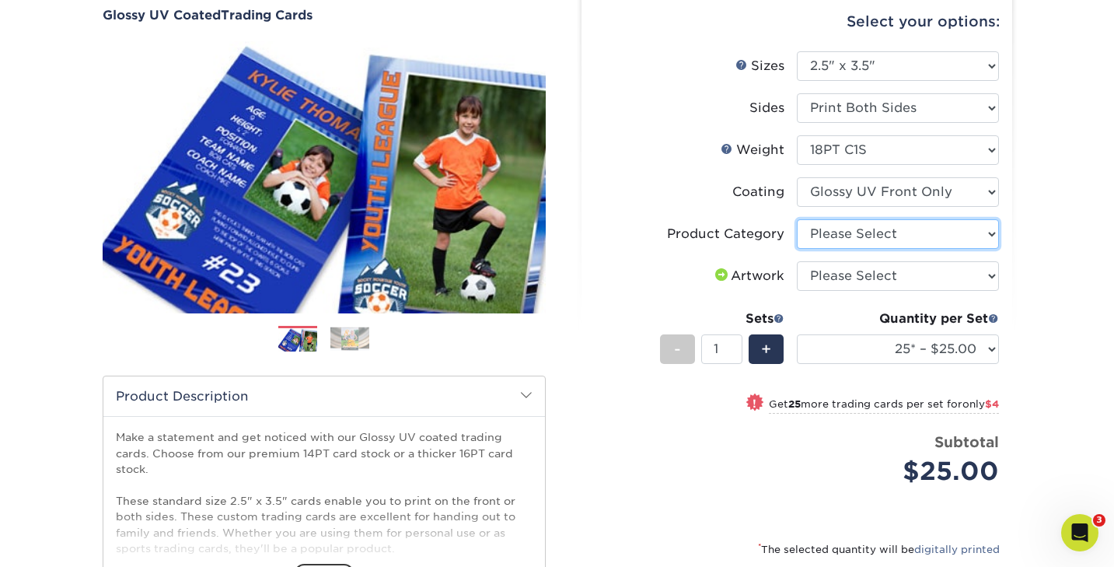
click at [852, 236] on select "Please Select Trading Cards" at bounding box center [898, 234] width 202 height 30
select select "c2f9bce9-36c2-409d-b101-c29d9d031e18"
click at [797, 219] on select "Please Select Trading Cards" at bounding box center [898, 234] width 202 height 30
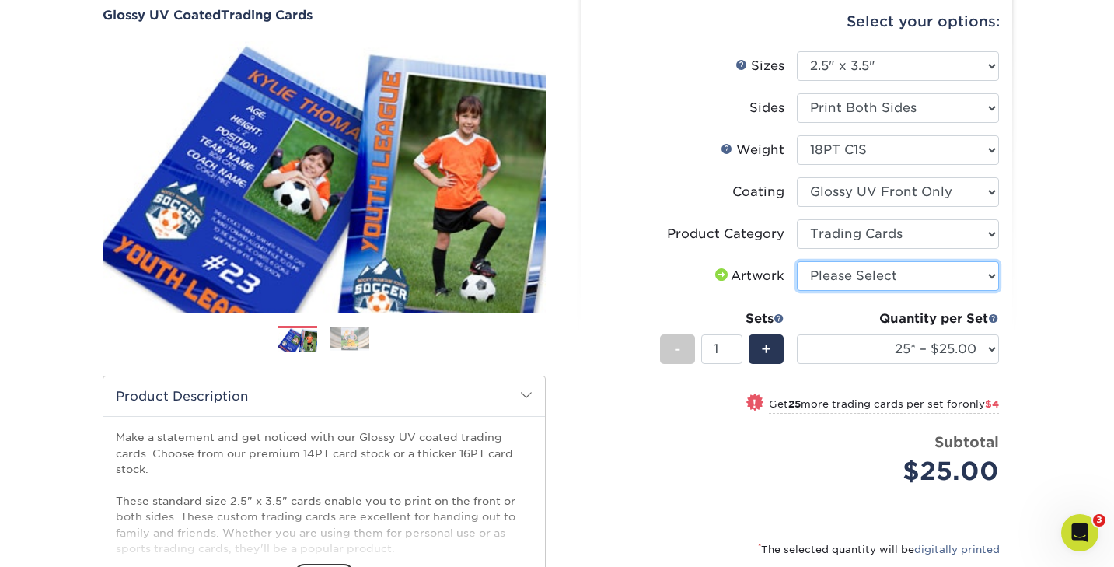
click at [845, 277] on select "Please Select I will upload files I need a design - $100" at bounding box center [898, 276] width 202 height 30
select select "upload"
click at [797, 261] on select "Please Select I will upload files I need a design - $100" at bounding box center [898, 276] width 202 height 30
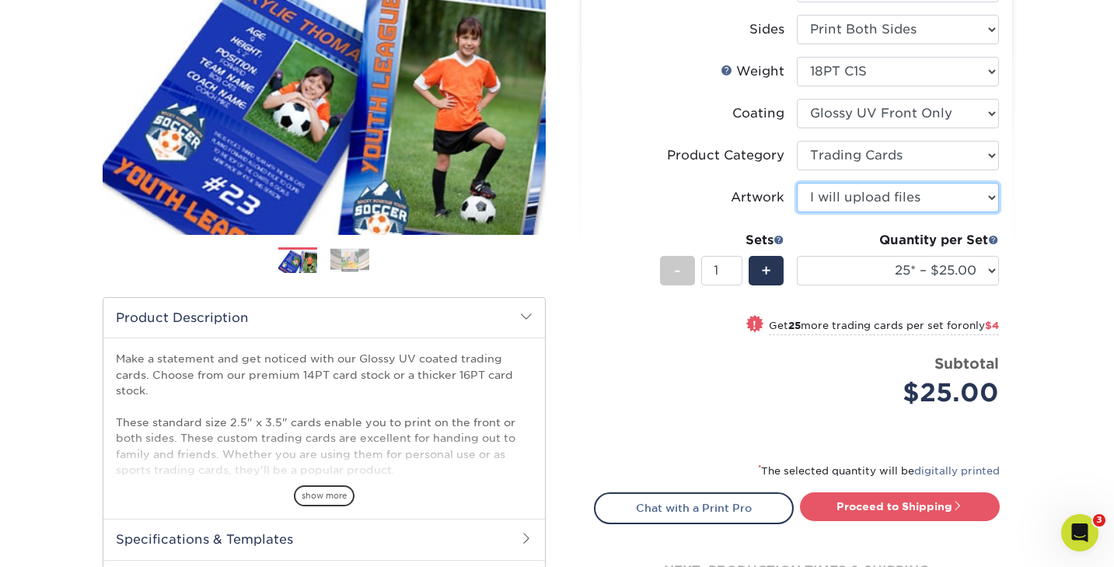
scroll to position [228, 0]
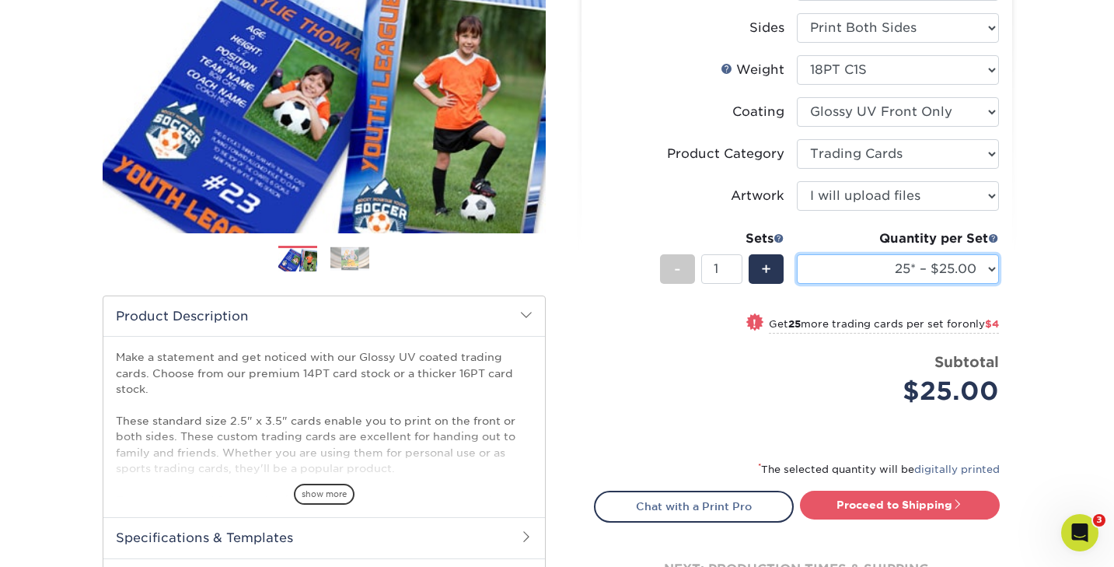
click at [880, 270] on select "25* – $25.00 50* – $29.00 75* – $37.00 100* – $41.00 250* – $48.00 500 – $58.00…" at bounding box center [898, 269] width 202 height 30
select select "50* – $29.00"
click at [797, 254] on select "25* – $25.00 50* – $29.00 75* – $37.00 100* – $41.00 250* – $48.00 500 – $58.00…" at bounding box center [898, 269] width 202 height 30
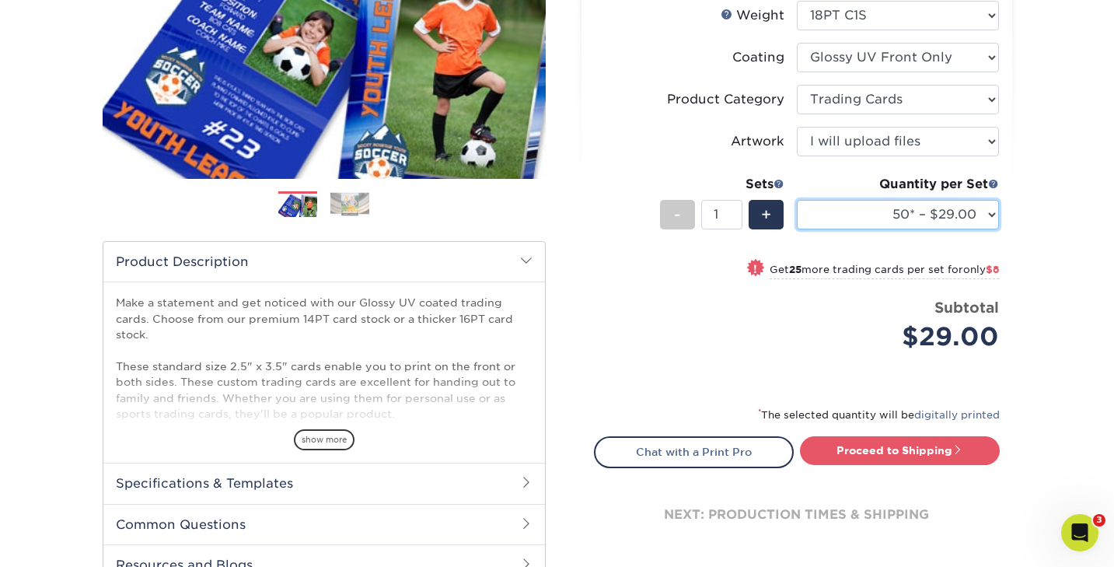
scroll to position [285, 0]
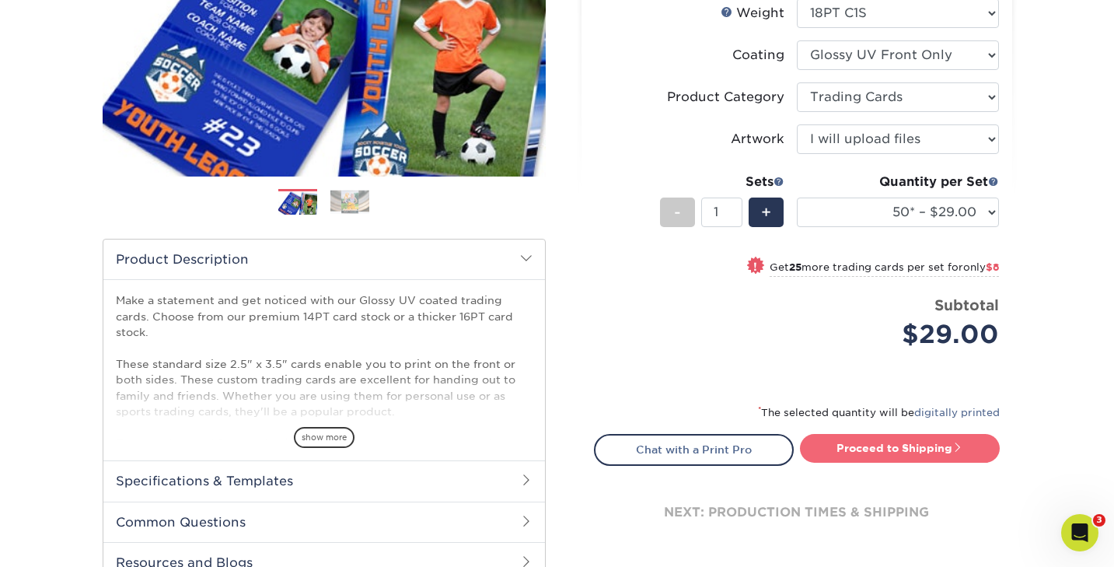
click at [866, 449] on link "Proceed to Shipping" at bounding box center [900, 448] width 200 height 28
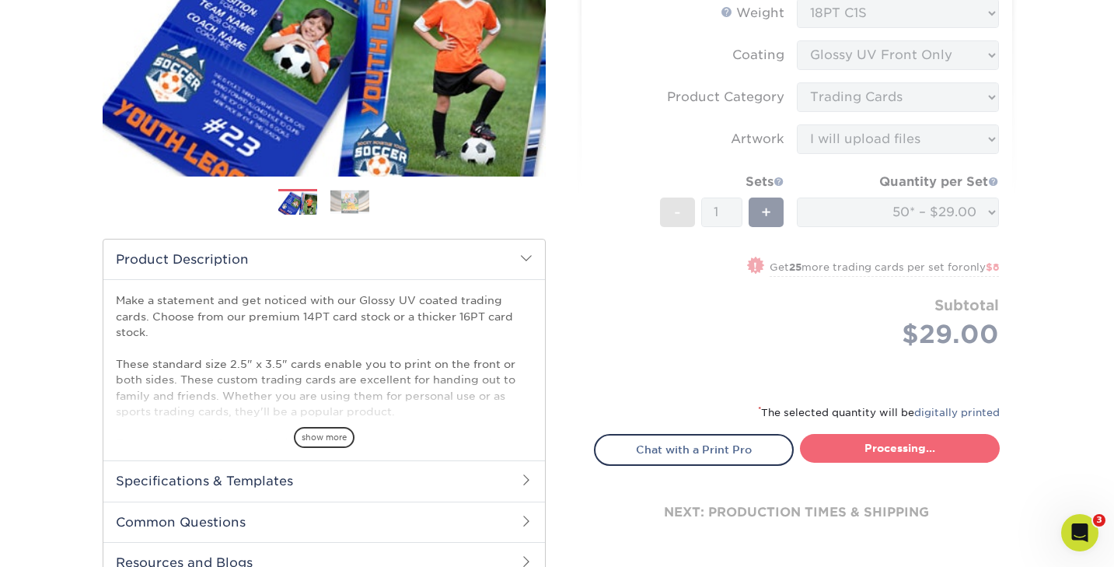
select select "43eb4afa-628e-487b-adac-7598d371c1af"
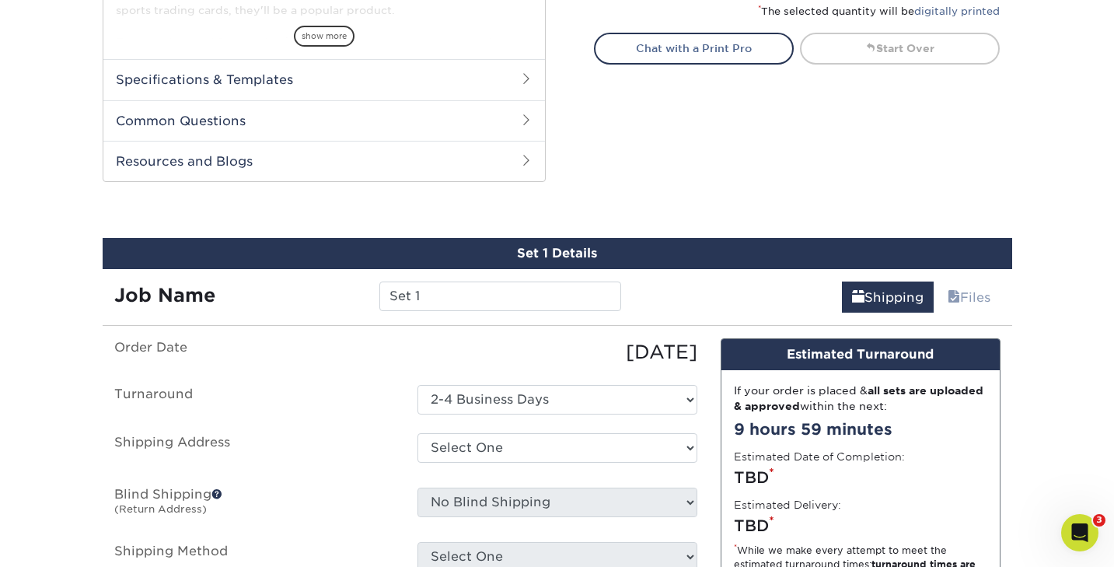
scroll to position [791, 0]
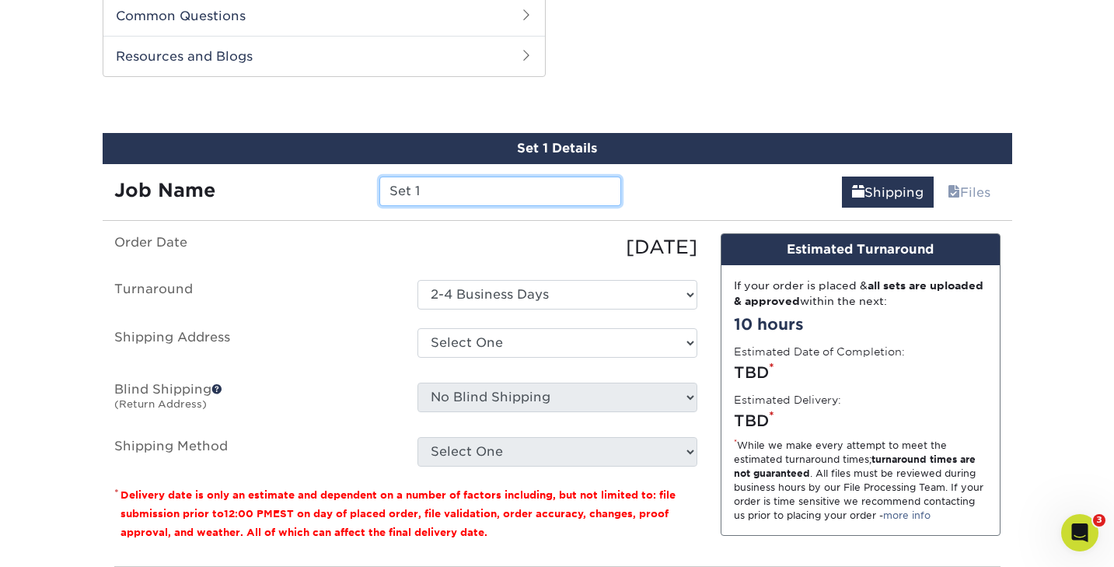
drag, startPoint x: 426, startPoint y: 194, endPoint x: 385, endPoint y: 193, distance: 41.2
click at [385, 193] on input "Set 1" at bounding box center [500, 191] width 242 height 30
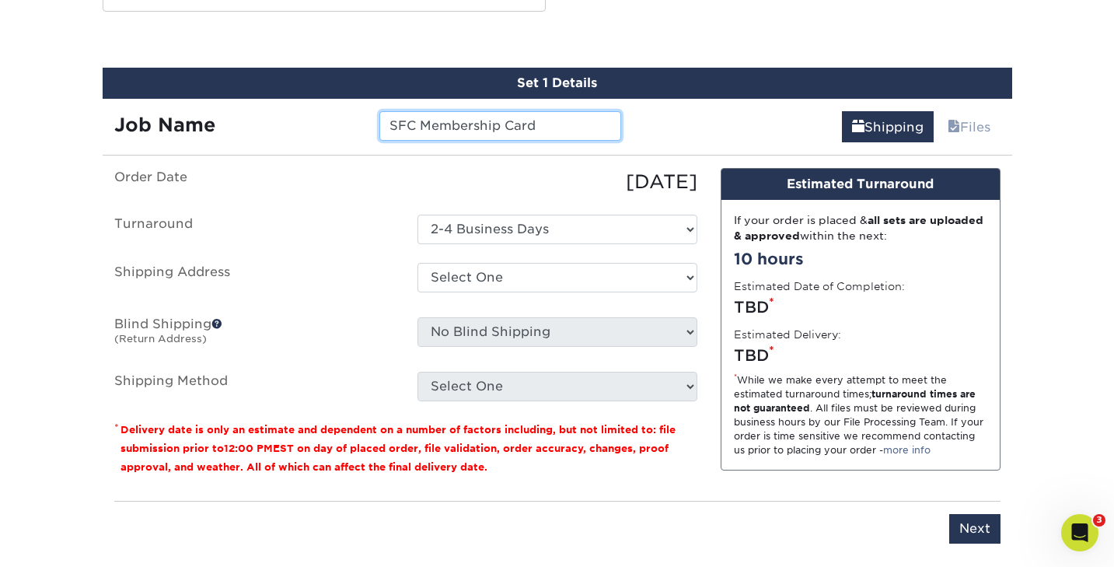
scroll to position [858, 0]
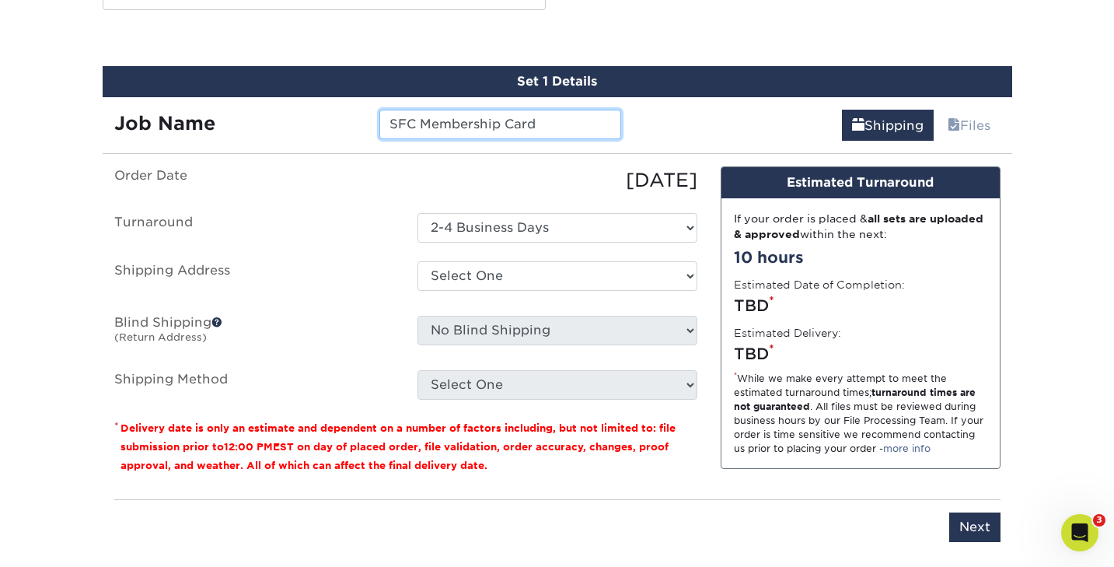
type input "SFC Membership Card"
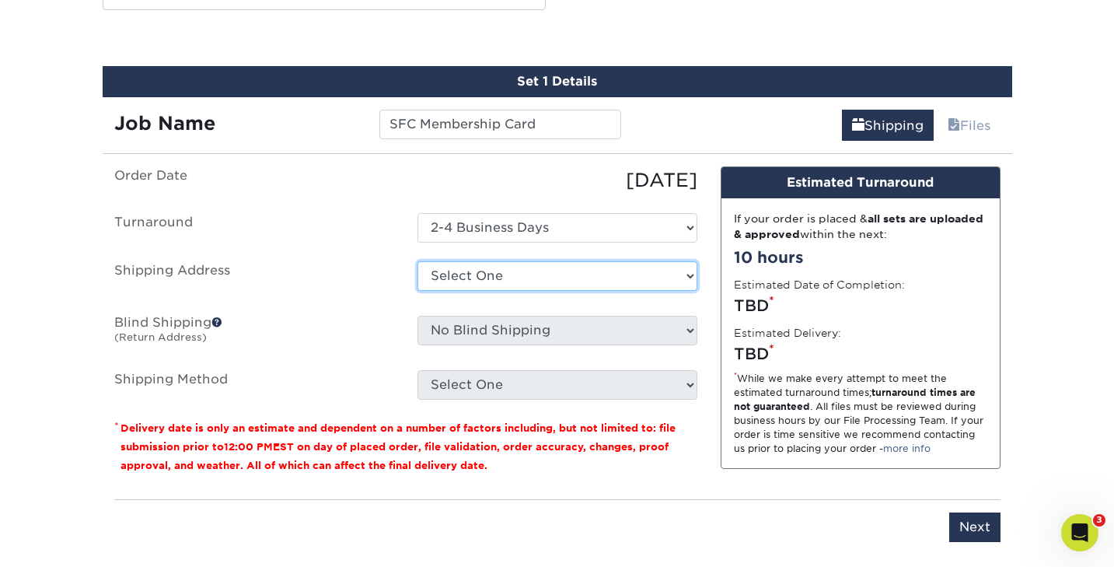
click at [474, 276] on select "Select One BirdSong + Add New Address" at bounding box center [558, 276] width 280 height 30
select select "285248"
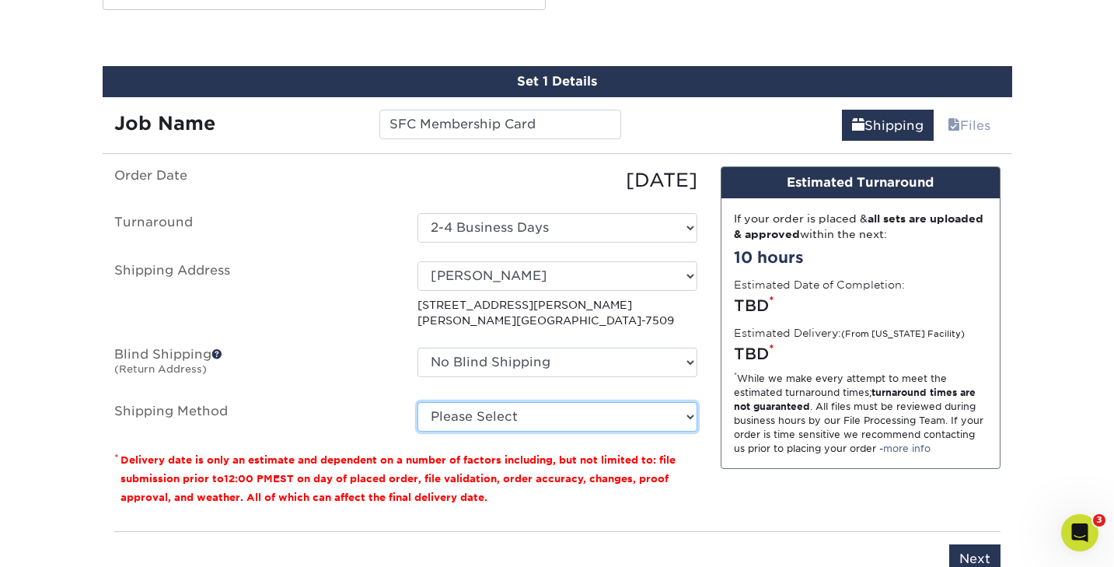
click at [452, 417] on select "Please Select 3 Day Shipping Service (+$23.30) 2 Day Air Shipping (+$23.77) Gro…" at bounding box center [558, 417] width 280 height 30
select select "02"
click at [418, 402] on select "Please Select 3 Day Shipping Service (+$23.30) 2 Day Air Shipping (+$23.77) Gro…" at bounding box center [558, 417] width 280 height 30
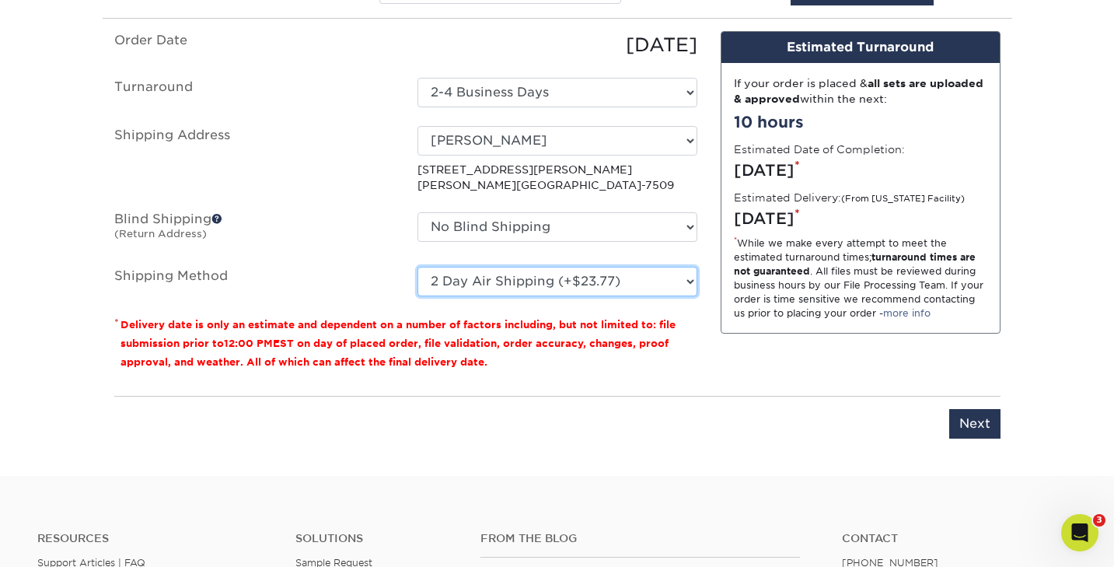
scroll to position [995, 0]
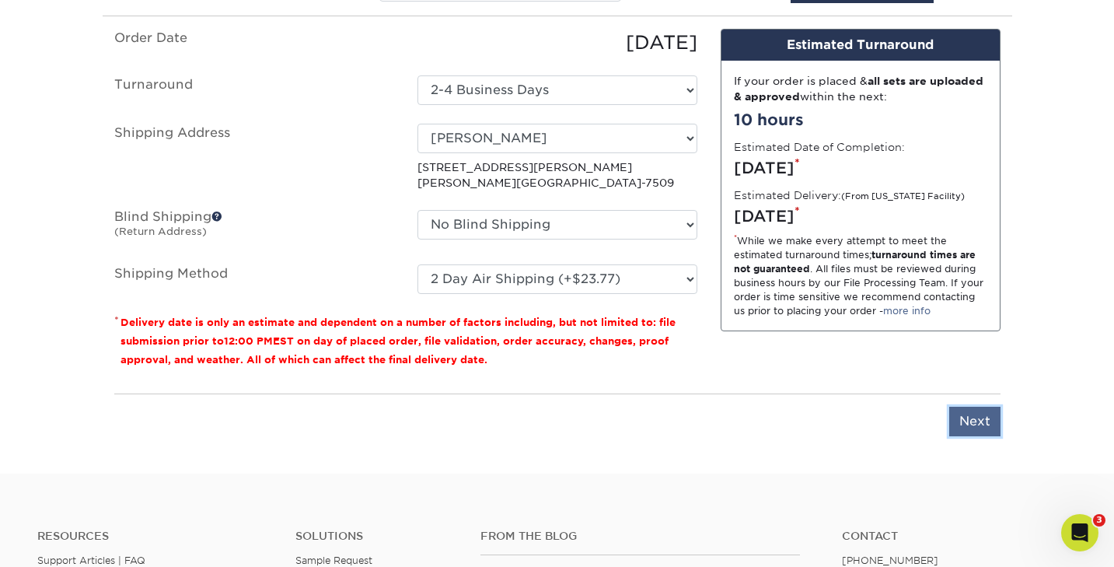
click at [970, 423] on input "Next" at bounding box center [974, 422] width 51 height 30
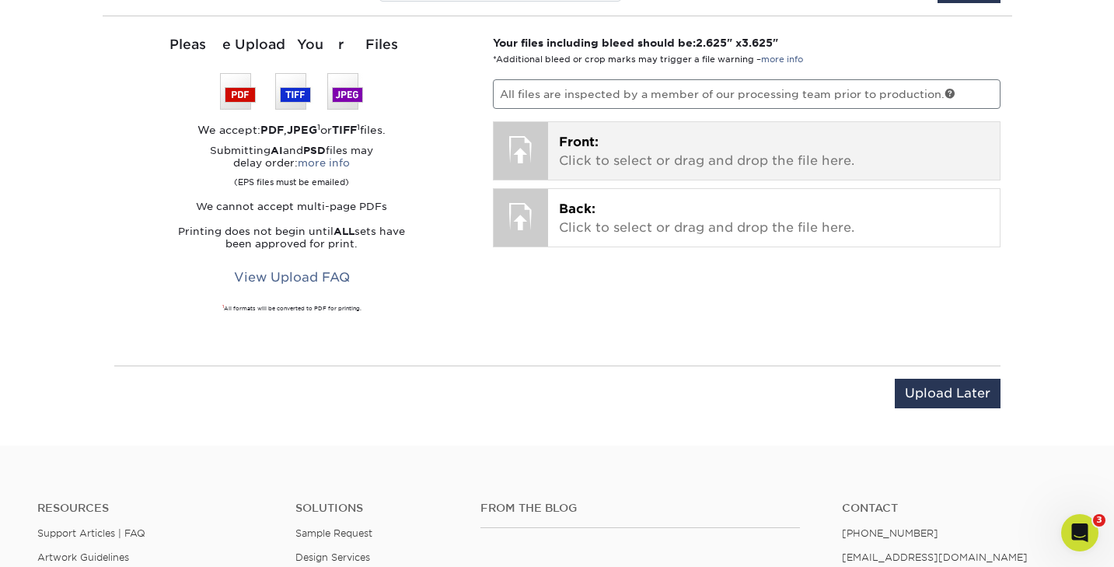
click at [513, 145] on div at bounding box center [521, 149] width 54 height 54
click at [581, 147] on span "Front:" at bounding box center [579, 142] width 40 height 15
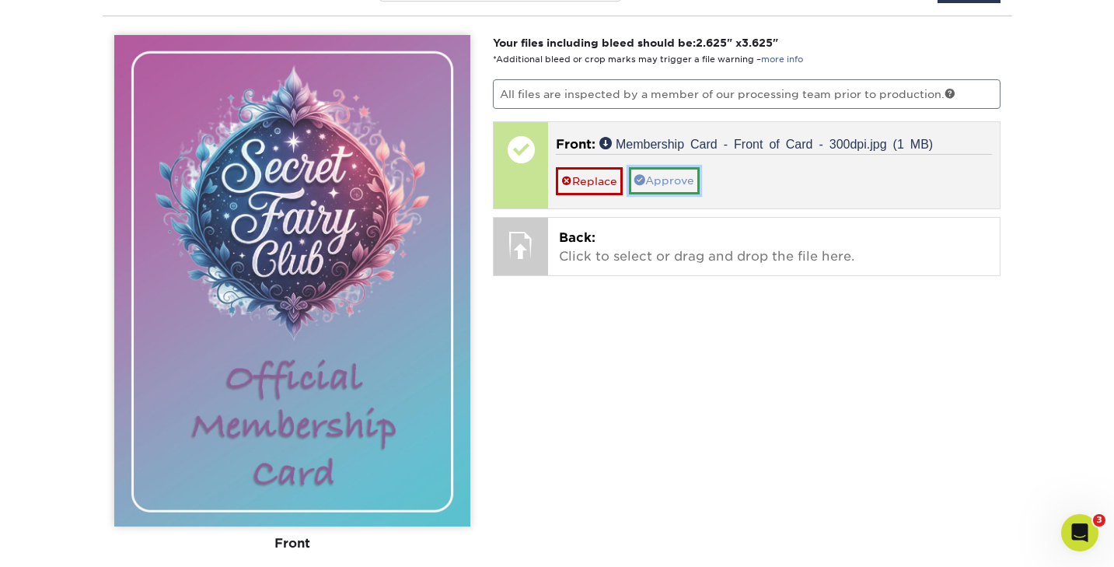
click at [666, 176] on link "Approve" at bounding box center [664, 180] width 71 height 26
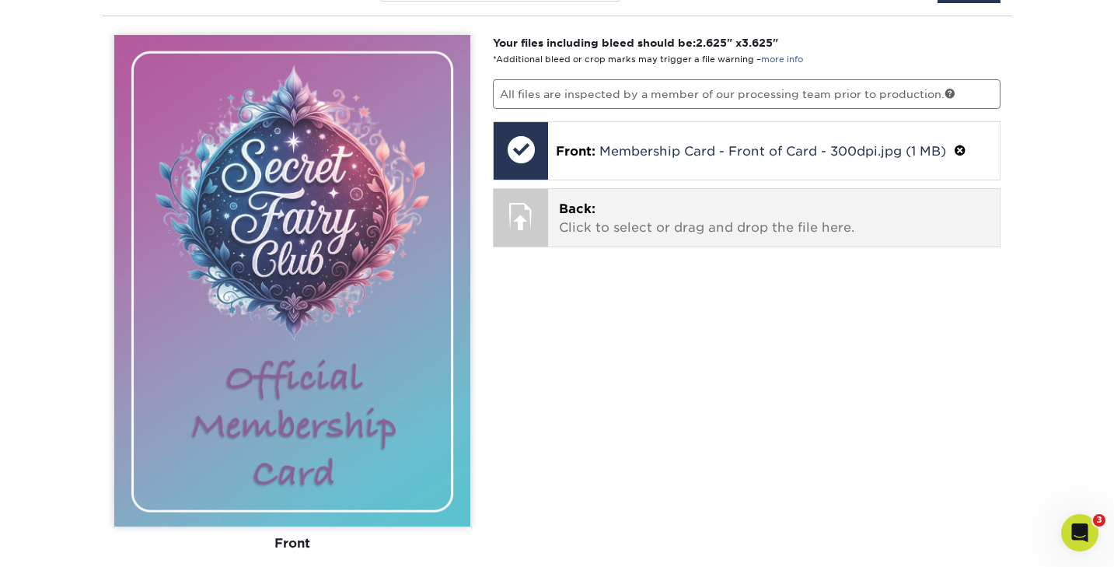
click at [599, 218] on p "Back: Click to select or drag and drop the file here." at bounding box center [774, 218] width 430 height 37
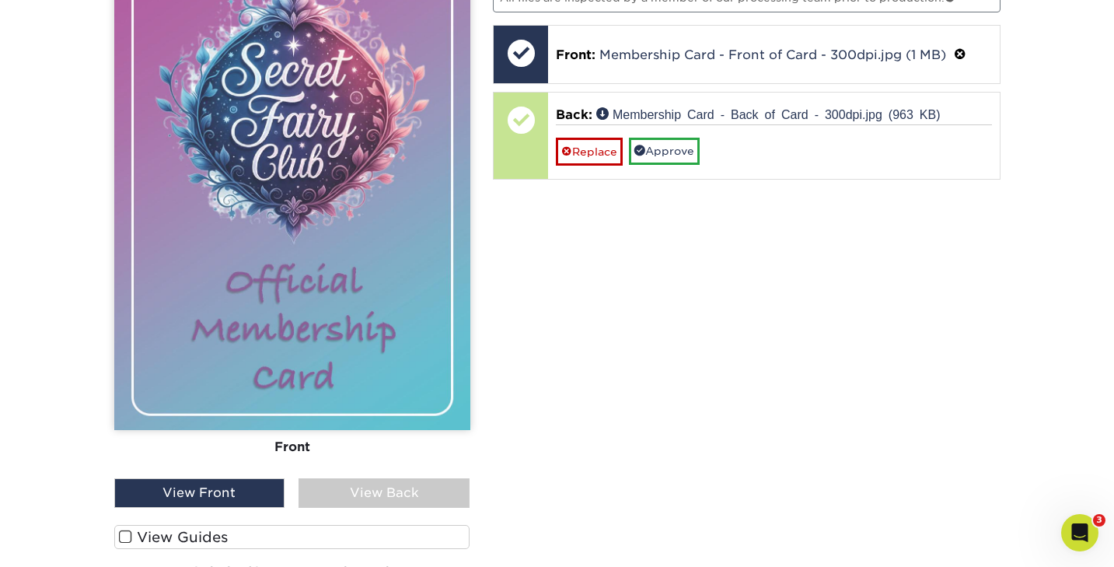
scroll to position [1102, 0]
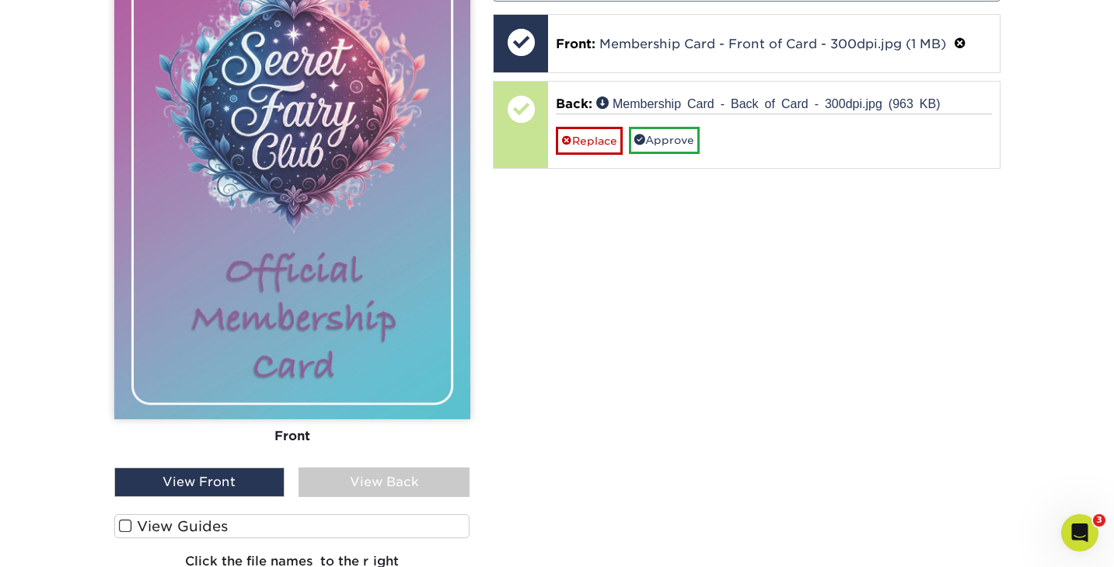
click at [369, 476] on div "View Back" at bounding box center [384, 482] width 171 height 30
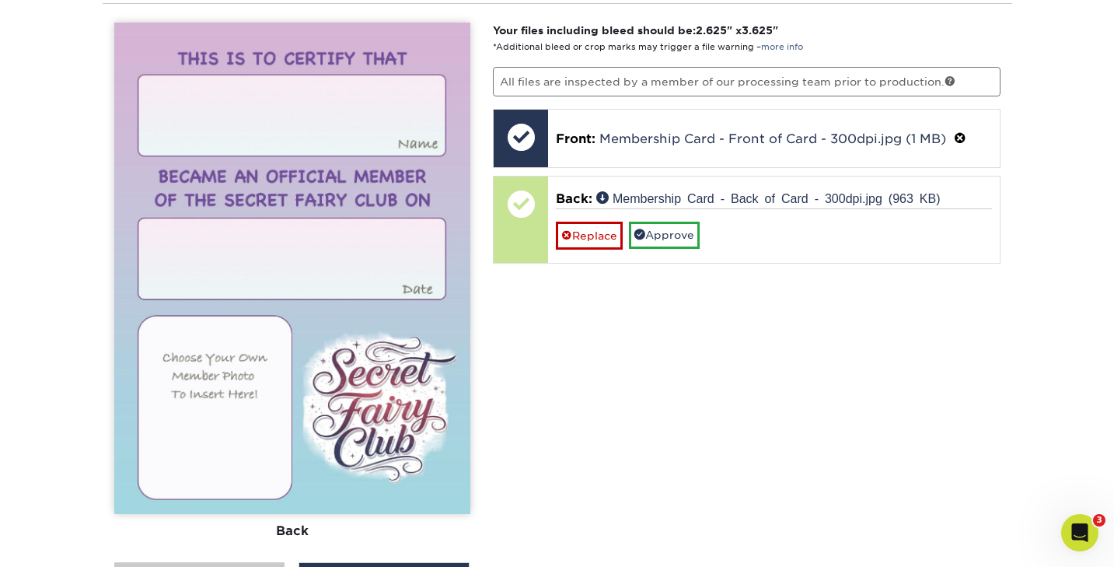
scroll to position [994, 0]
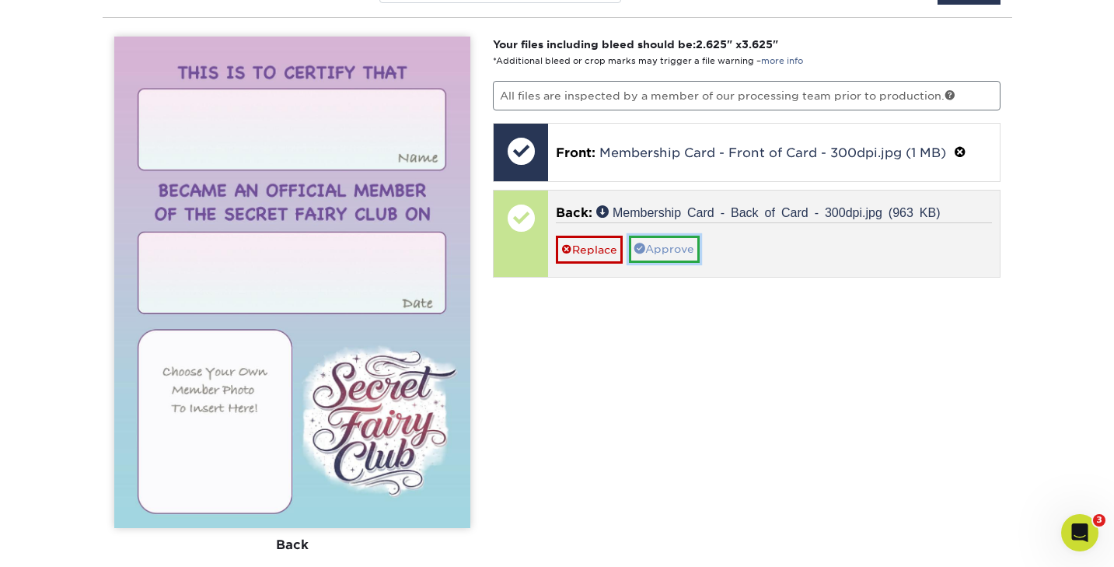
click at [664, 245] on link "Approve" at bounding box center [664, 249] width 71 height 26
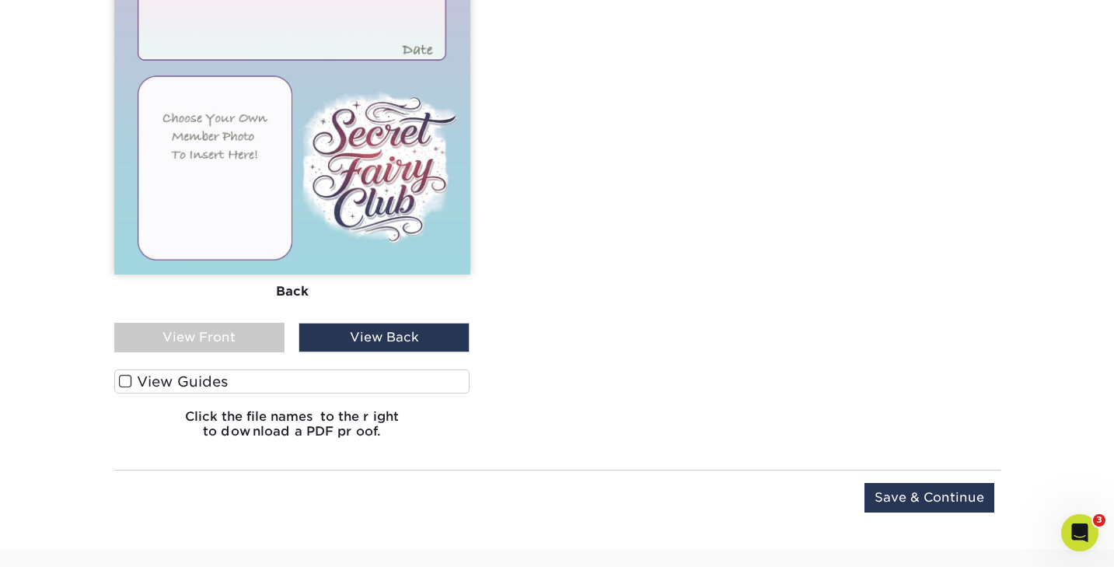
scroll to position [1253, 0]
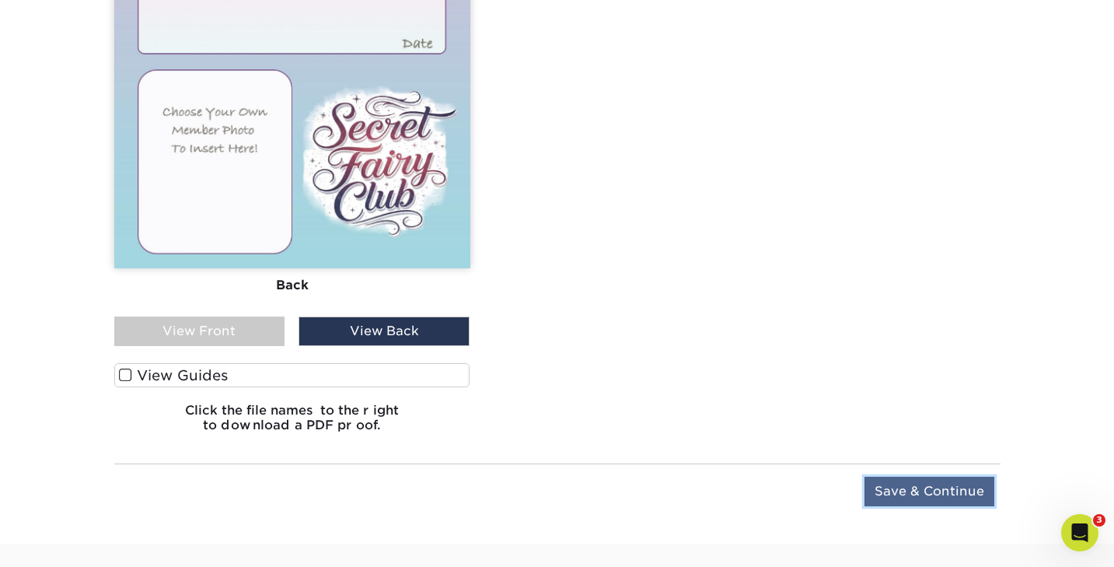
click at [903, 489] on input "Save & Continue" at bounding box center [930, 492] width 130 height 30
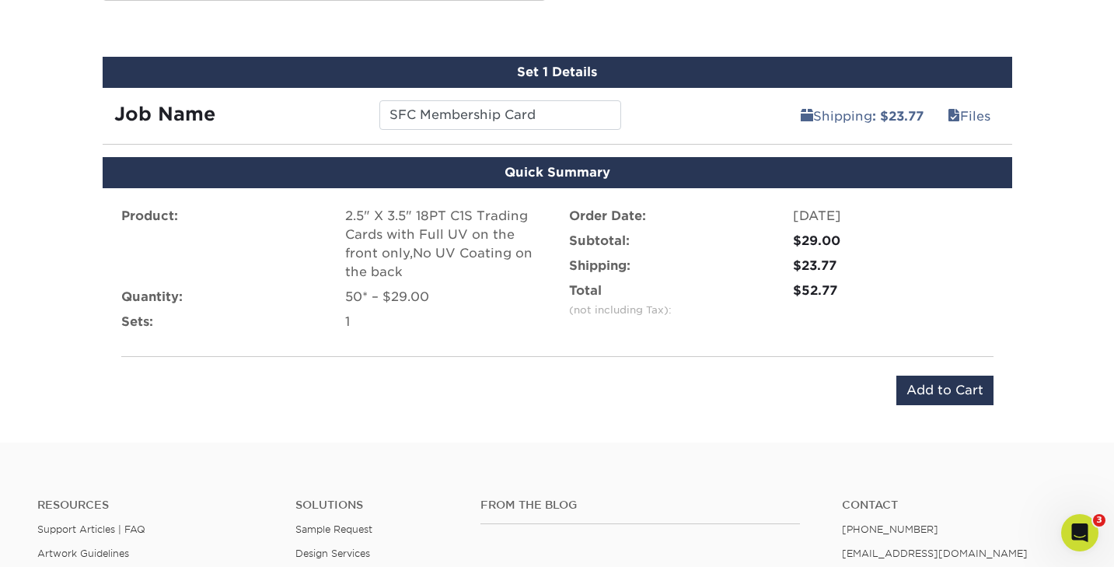
scroll to position [905, 0]
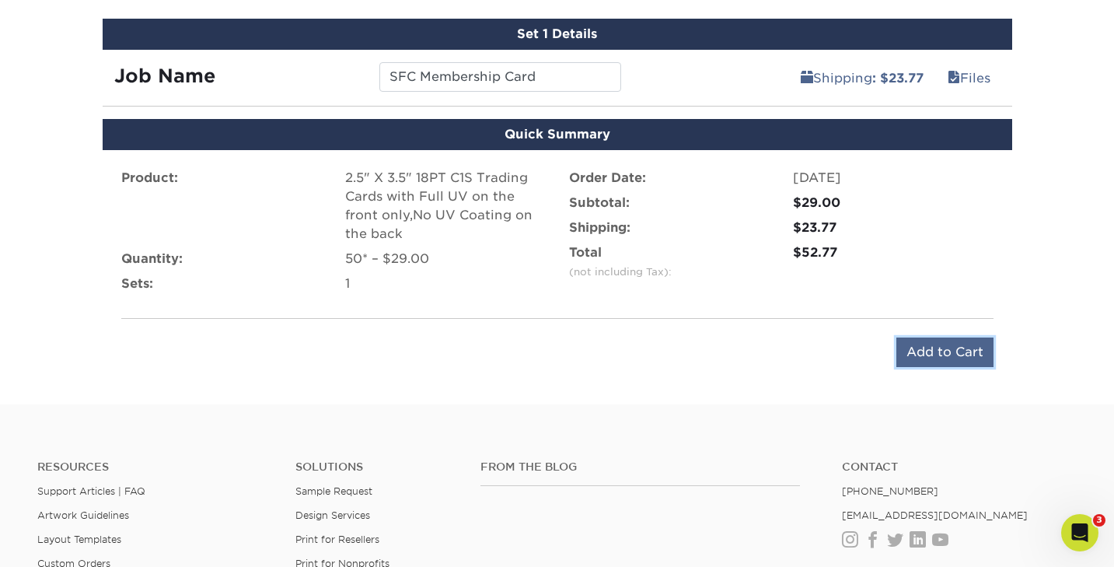
click at [917, 346] on input "Add to Cart" at bounding box center [944, 352] width 97 height 30
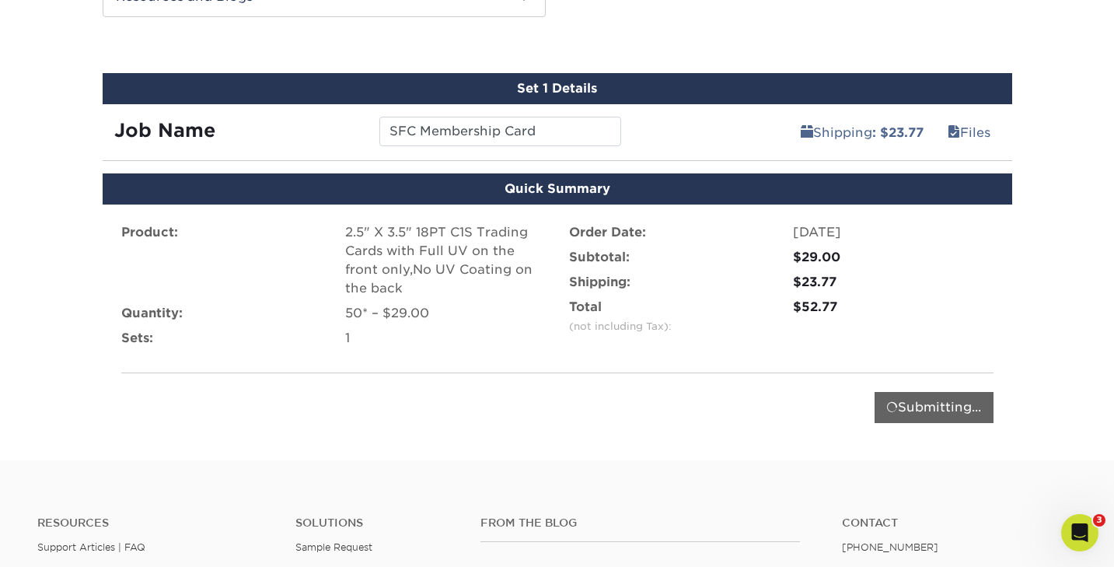
scroll to position [851, 0]
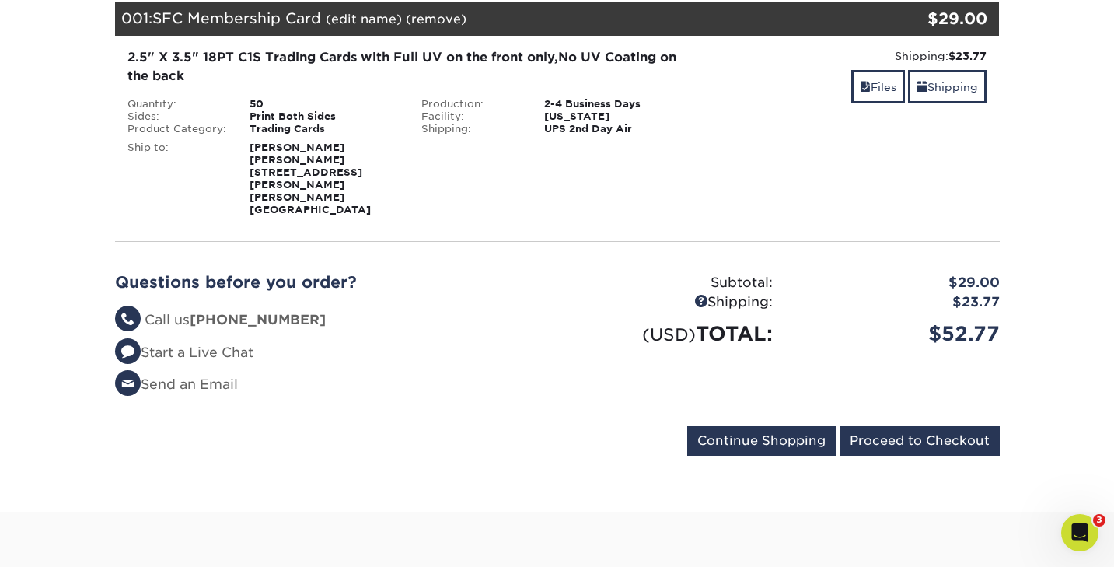
scroll to position [238, 0]
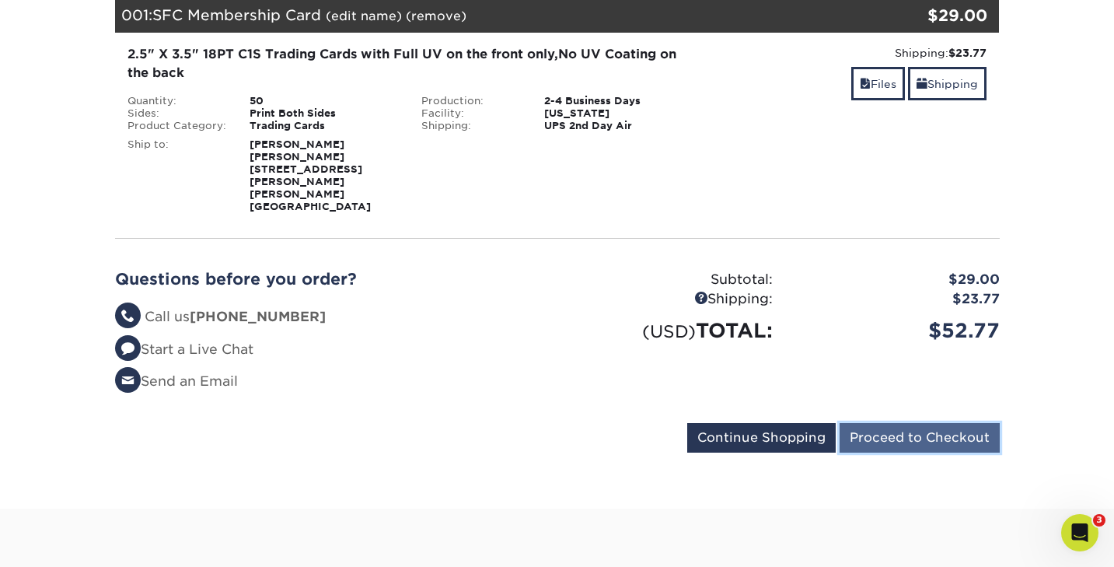
click at [904, 423] on input "Proceed to Checkout" at bounding box center [920, 438] width 160 height 30
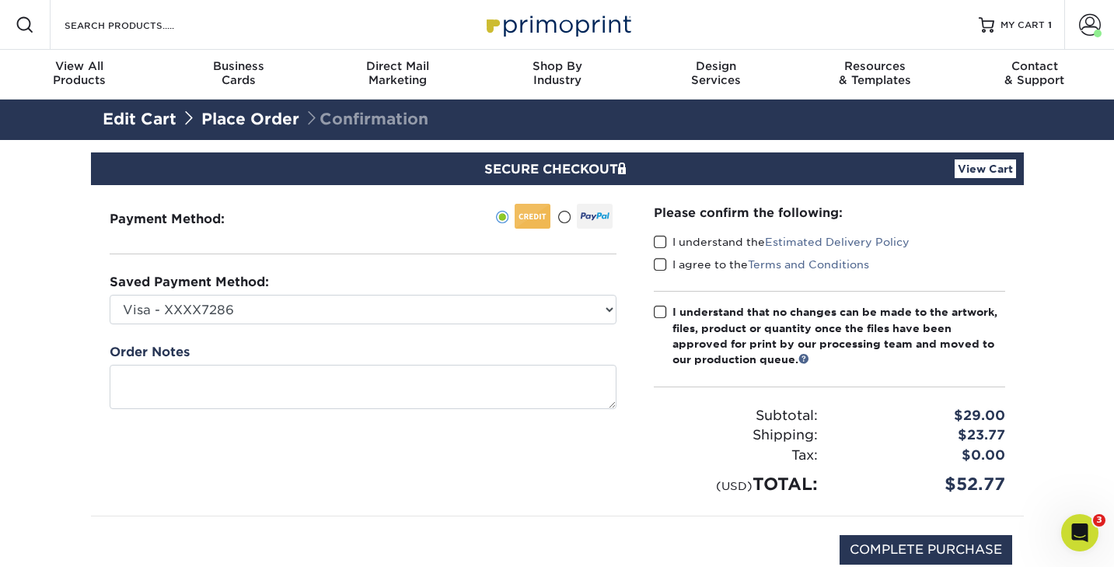
click at [659, 242] on span at bounding box center [660, 242] width 13 height 15
click at [0, 0] on input "I understand the Estimated Delivery Policy" at bounding box center [0, 0] width 0 height 0
click at [662, 270] on span at bounding box center [660, 264] width 13 height 15
click at [0, 0] on input "I agree to the Terms and Conditions" at bounding box center [0, 0] width 0 height 0
click at [659, 316] on span at bounding box center [660, 312] width 13 height 15
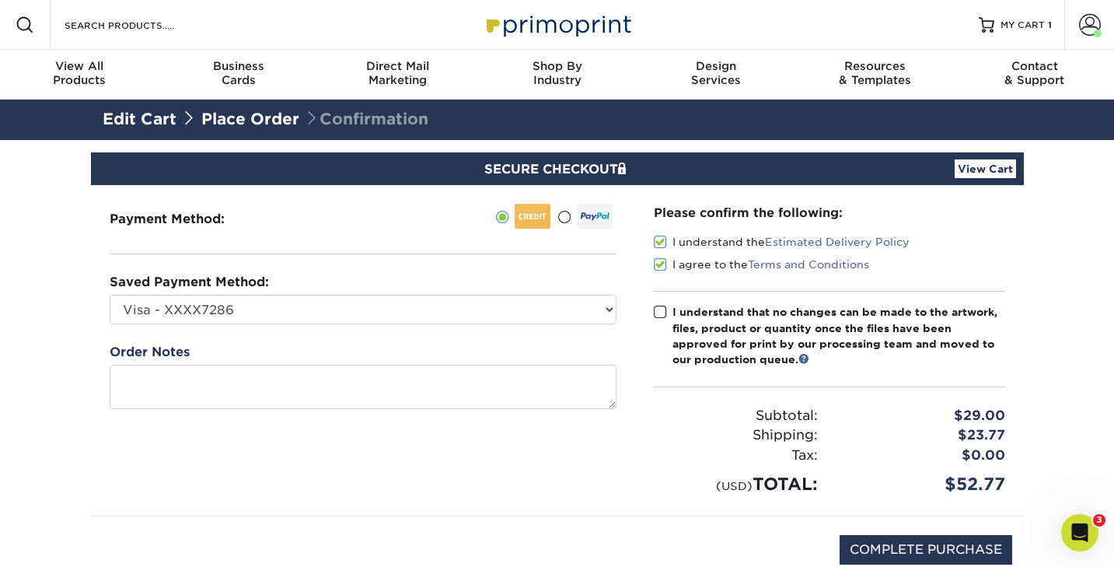
click at [0, 0] on input "I understand that no changes can be made to the artwork, files, product or quan…" at bounding box center [0, 0] width 0 height 0
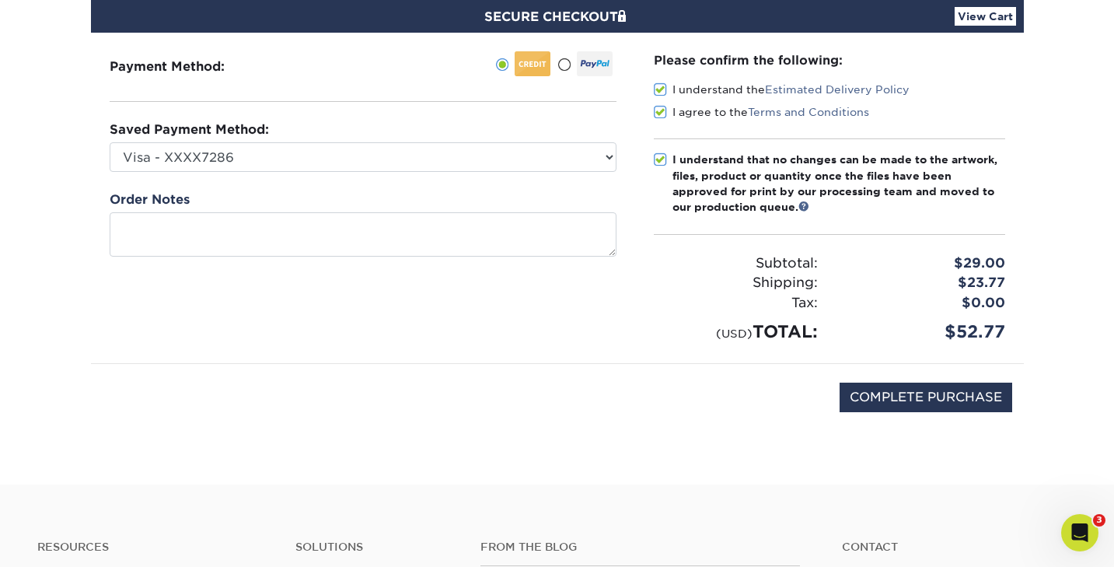
scroll to position [155, 0]
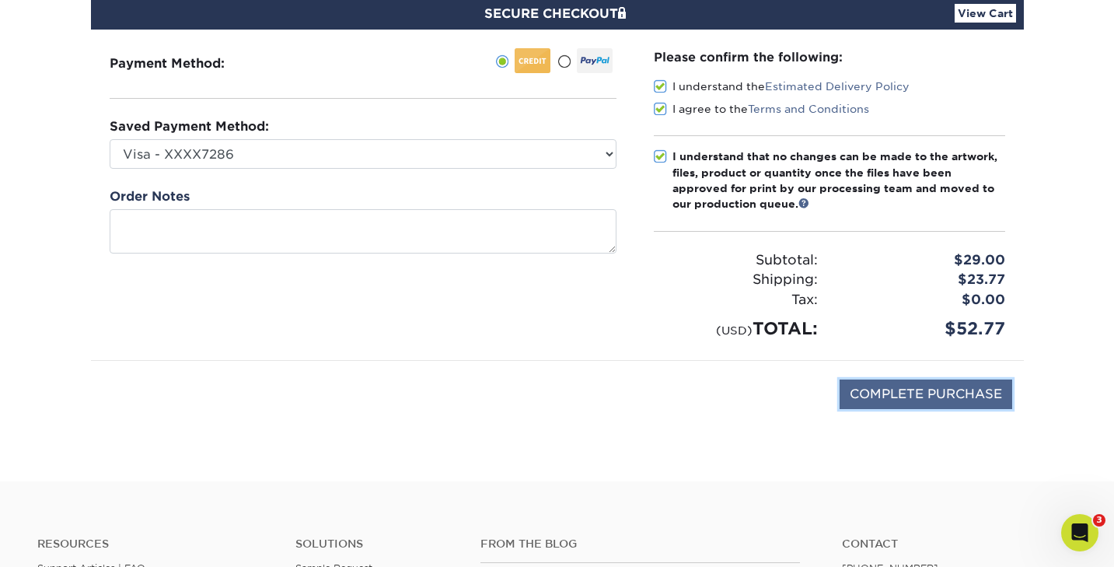
click at [884, 398] on input "COMPLETE PURCHASE" at bounding box center [926, 394] width 173 height 30
type input "PROCESSING, PLEASE WAIT..."
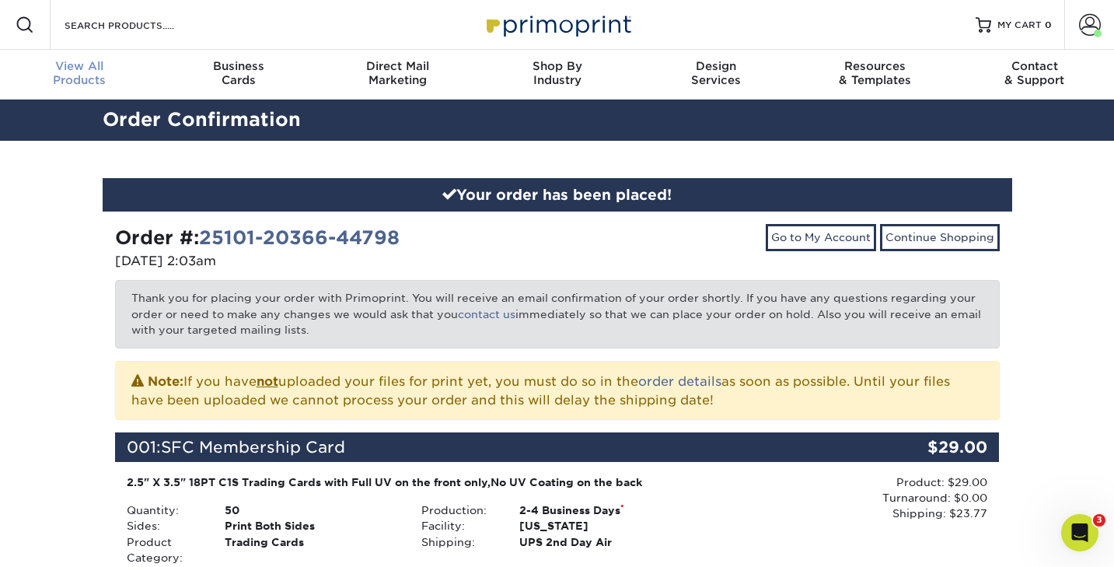
click at [93, 72] on span "View All" at bounding box center [79, 66] width 159 height 14
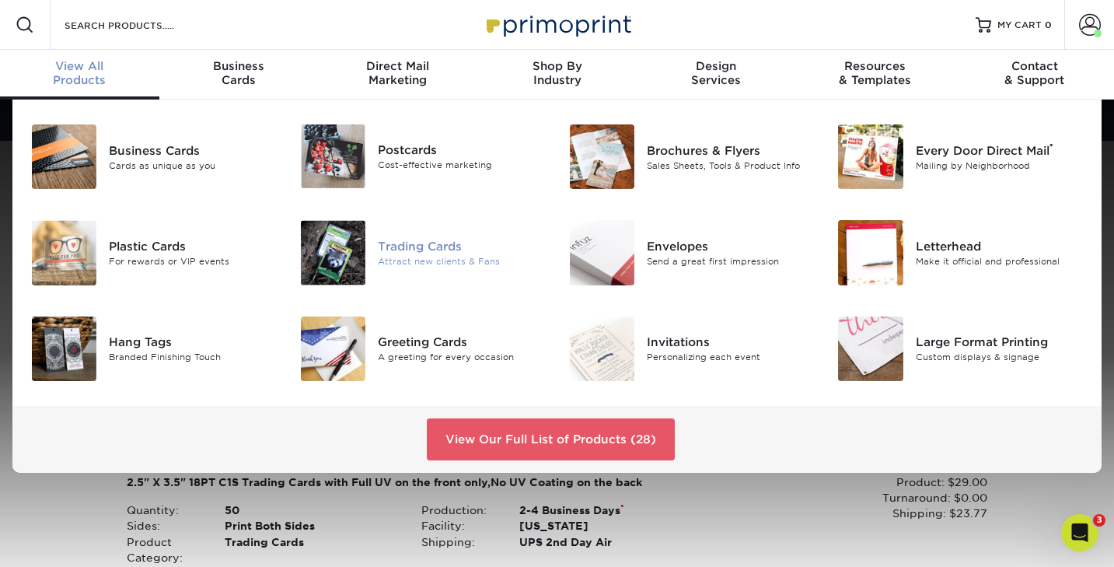
click at [400, 262] on div "Attract new clients & Fans" at bounding box center [462, 261] width 168 height 13
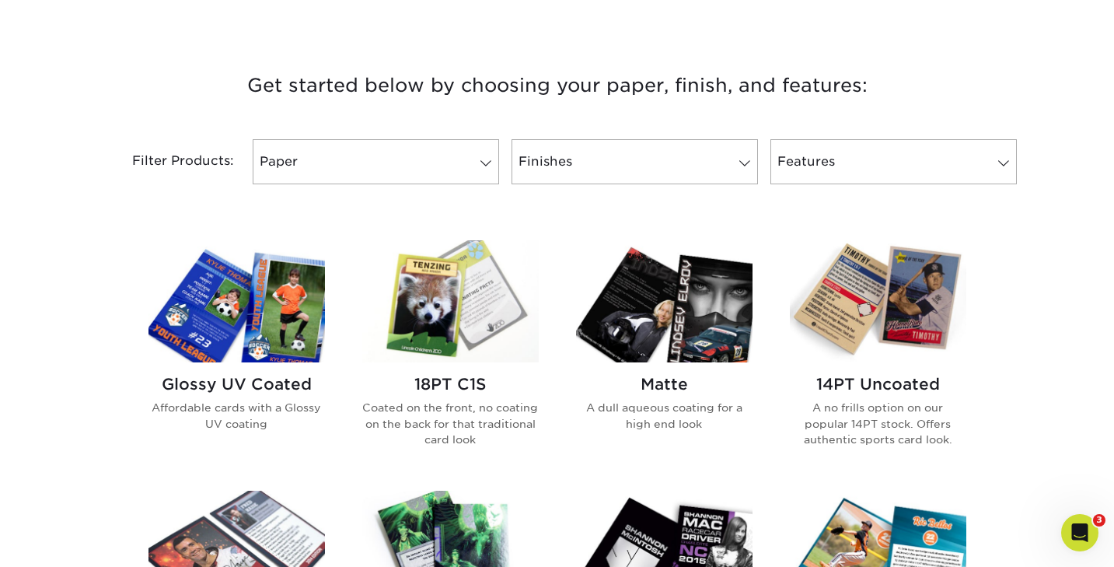
scroll to position [547, 0]
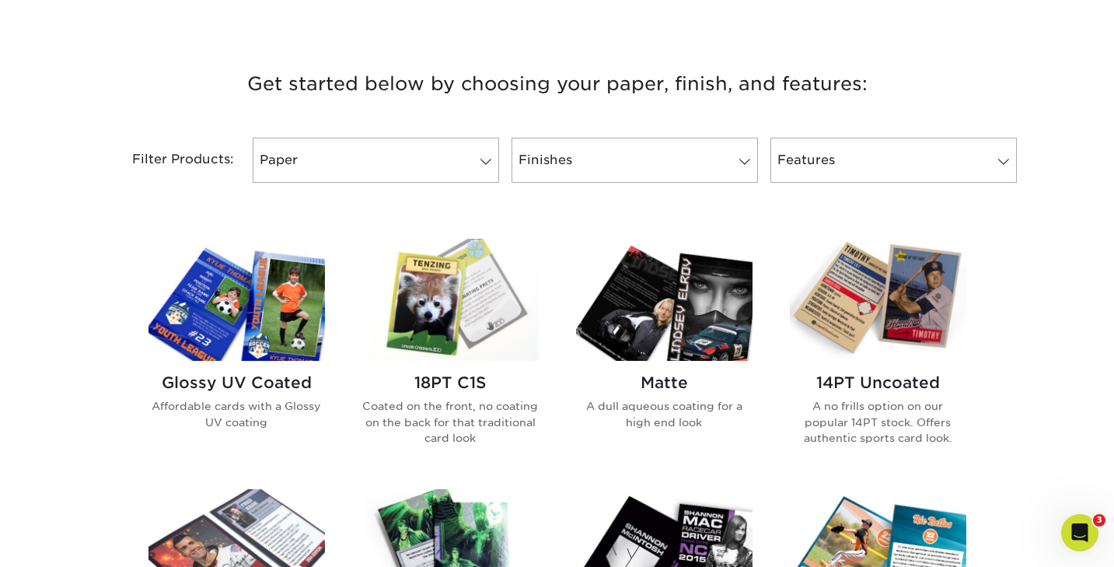
click at [290, 348] on img at bounding box center [236, 300] width 176 height 122
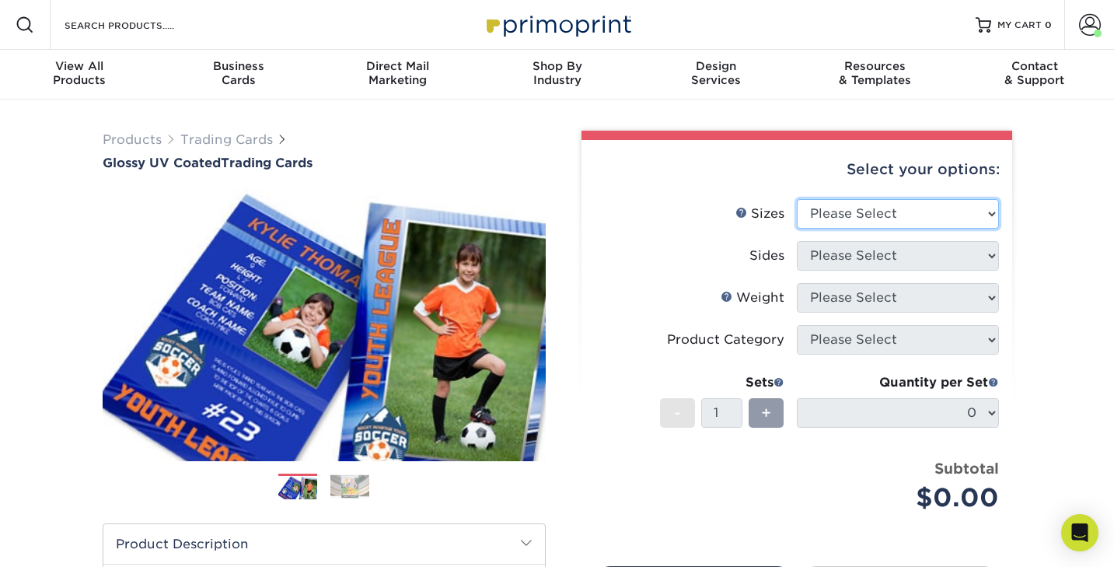
click at [843, 214] on select "Please Select 2.5" x 3.5"" at bounding box center [898, 214] width 202 height 30
select select "2.50x3.50"
click at [797, 199] on select "Please Select 2.5" x 3.5"" at bounding box center [898, 214] width 202 height 30
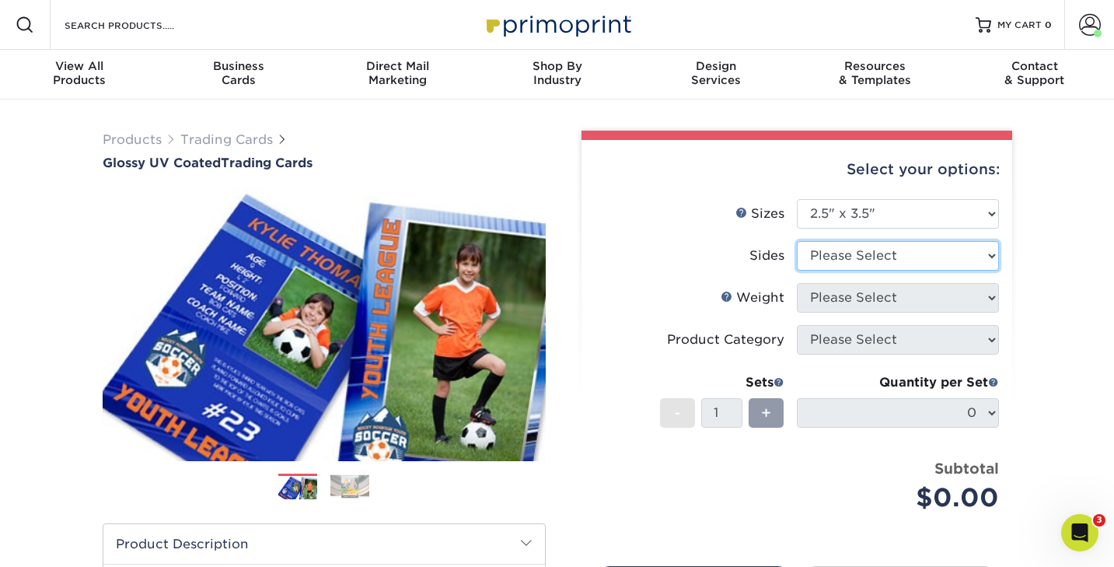
click at [834, 253] on select "Please Select Print Both Sides Print Front Only" at bounding box center [898, 256] width 202 height 30
select select "13abbda7-1d64-4f25-8bb2-c179b224825d"
click at [797, 241] on select "Please Select Print Both Sides Print Front Only" at bounding box center [898, 256] width 202 height 30
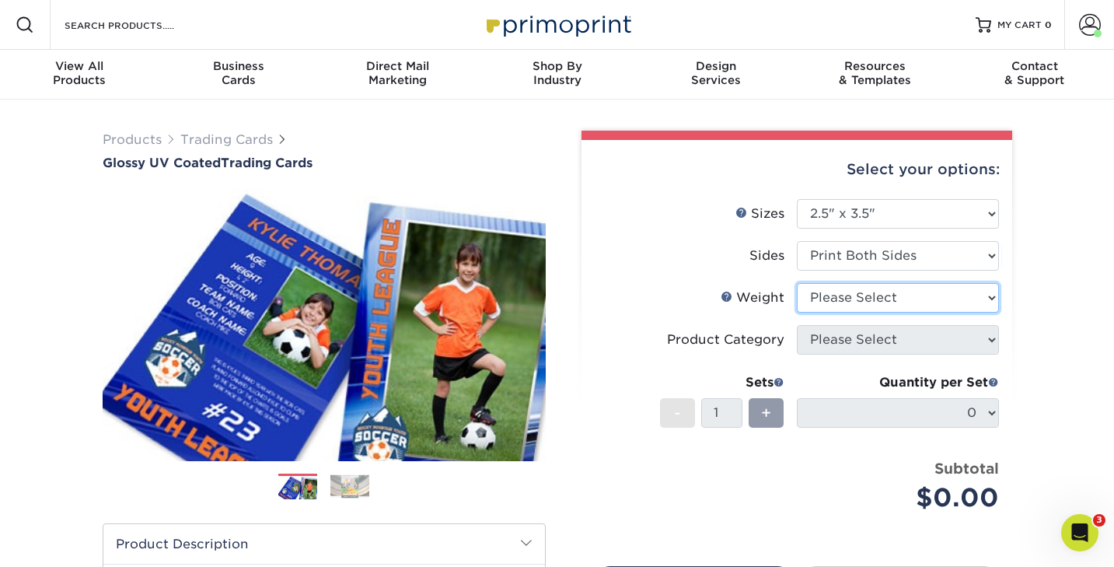
click at [828, 295] on select "Please Select 16PT 14PT 18PT C1S" at bounding box center [898, 298] width 202 height 30
select select "16PT"
click at [797, 283] on select "Please Select 16PT 14PT 18PT C1S" at bounding box center [898, 298] width 202 height 30
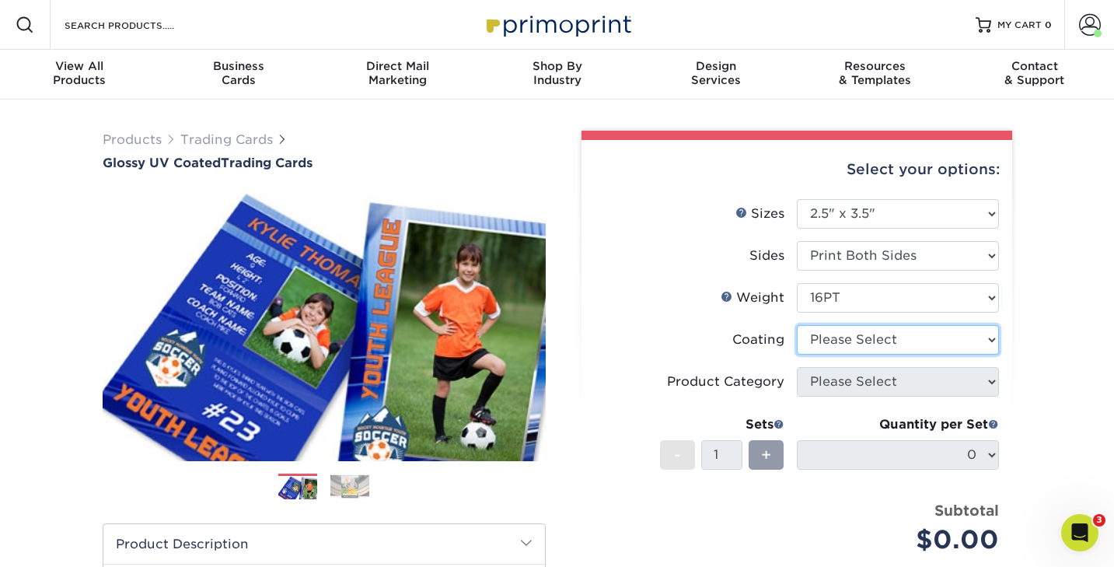
click at [820, 334] on select at bounding box center [898, 340] width 202 height 30
select select "ae367451-b2b8-45df-a344-0f05b6a12993"
click at [797, 325] on select at bounding box center [898, 340] width 202 height 30
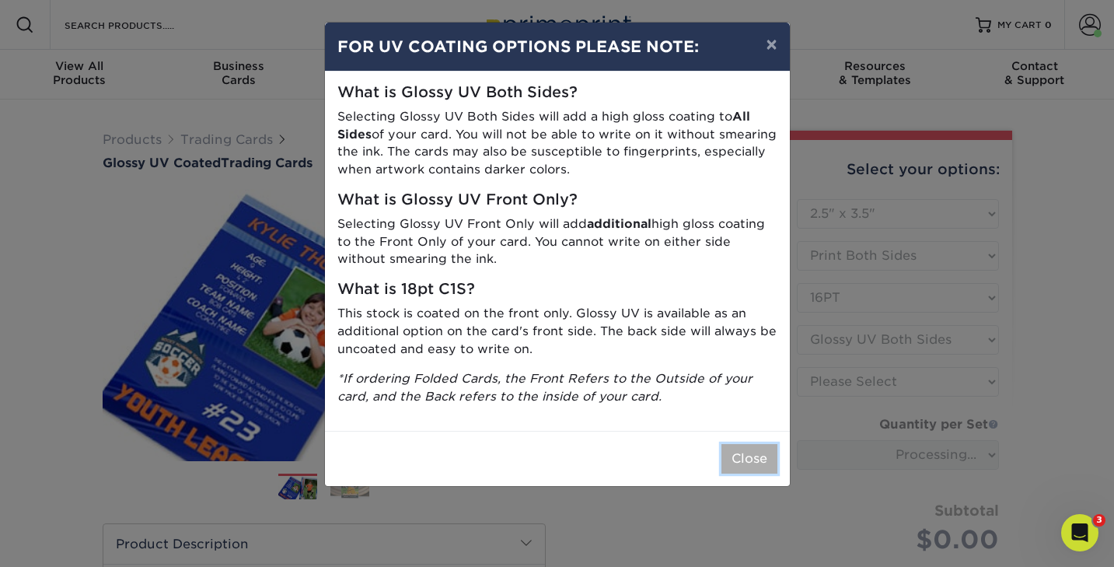
click at [742, 456] on button "Close" at bounding box center [749, 459] width 56 height 30
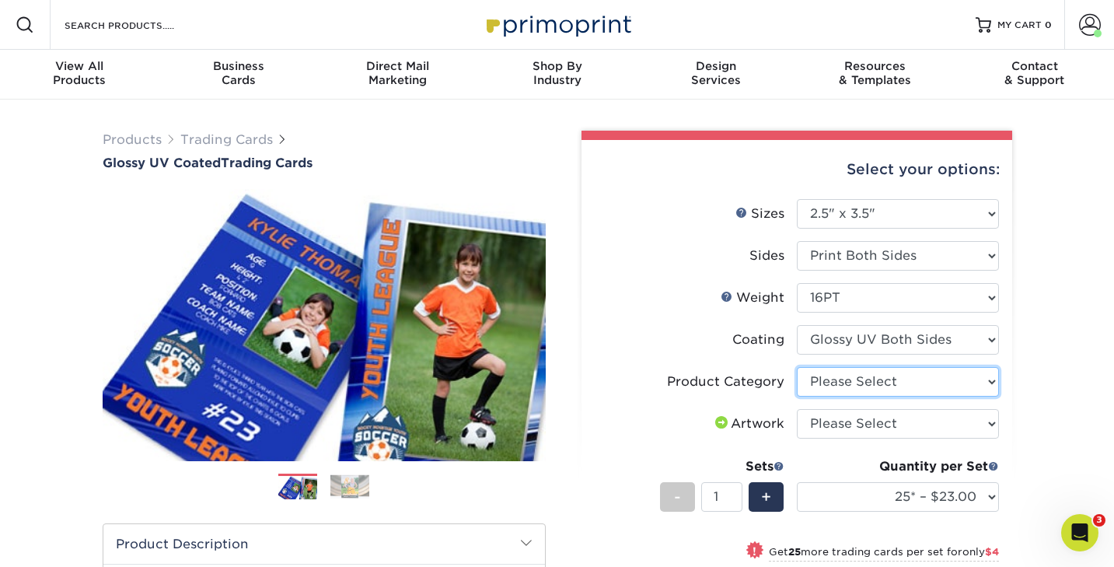
click at [849, 379] on select "Please Select Trading Cards" at bounding box center [898, 382] width 202 height 30
select select "c2f9bce9-36c2-409d-b101-c29d9d031e18"
click at [797, 367] on select "Please Select Trading Cards" at bounding box center [898, 382] width 202 height 30
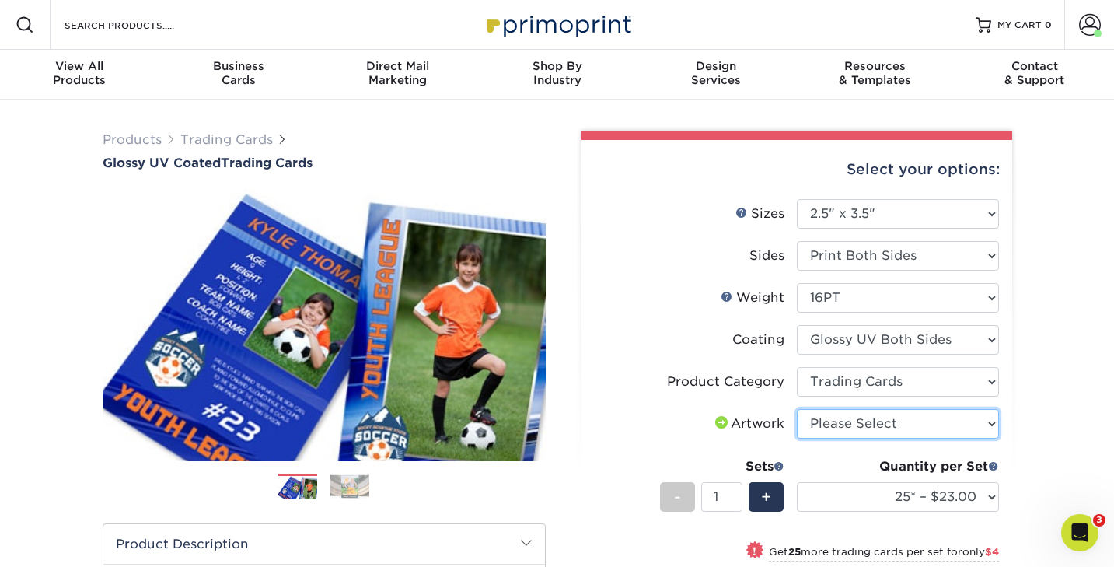
click at [833, 424] on select "Please Select I will upload files I need a design - $100" at bounding box center [898, 424] width 202 height 30
select select "upload"
click at [797, 409] on select "Please Select I will upload files I need a design - $100" at bounding box center [898, 424] width 202 height 30
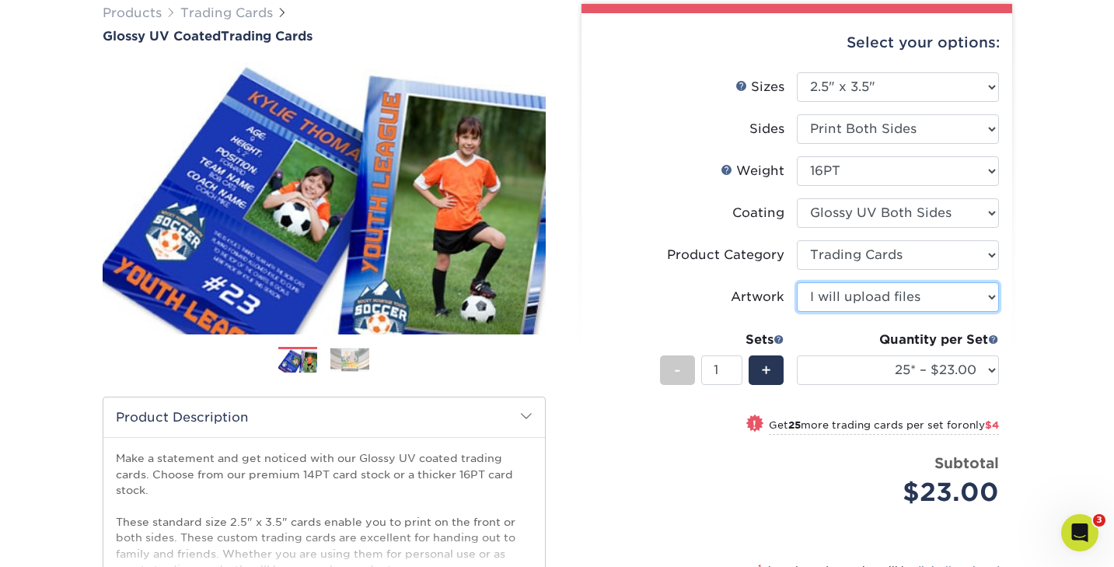
scroll to position [128, 0]
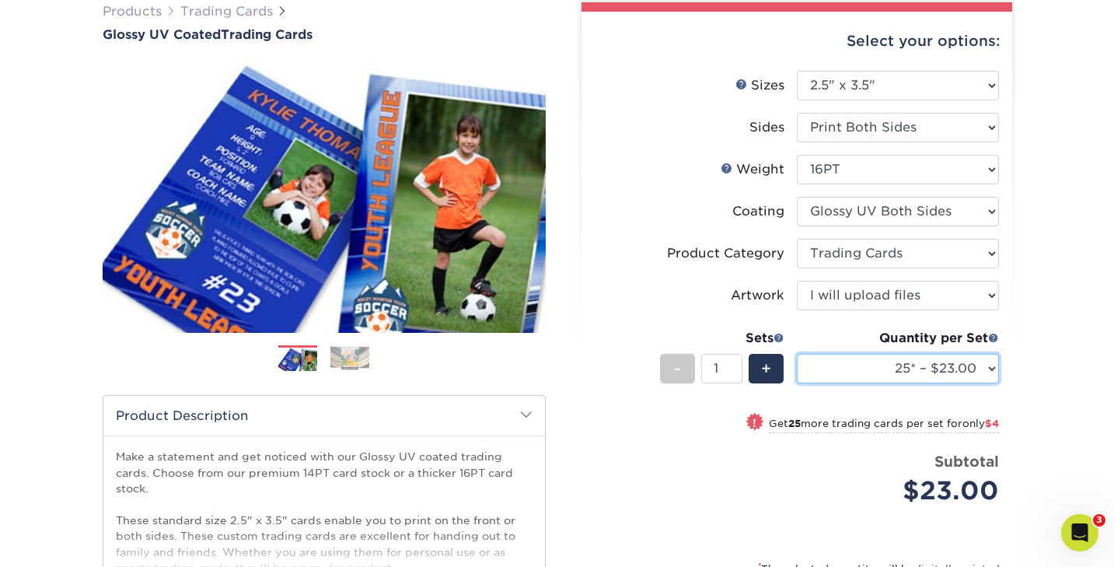
click at [854, 376] on select "25* – $23.00 50* – $27.00 75* – $33.00 100* – $37.00 250* – $47.00 500 – $58.00…" at bounding box center [898, 369] width 202 height 30
select select "50* – $27.00"
click at [797, 354] on select "25* – $23.00 50* – $27.00 75* – $33.00 100* – $37.00 250* – $47.00 500 – $58.00…" at bounding box center [898, 369] width 202 height 30
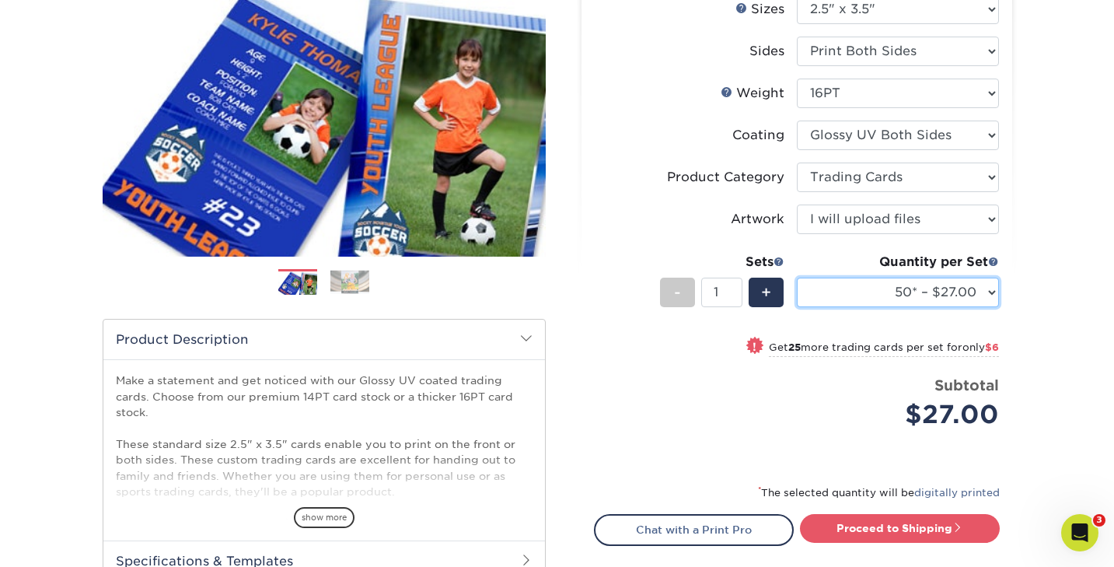
scroll to position [229, 0]
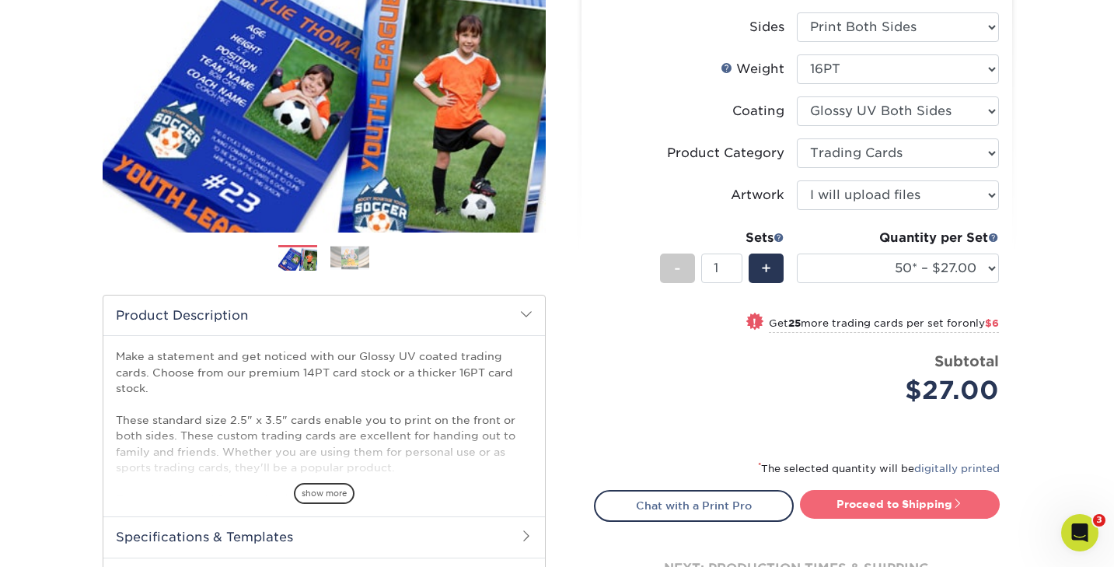
click at [849, 502] on link "Proceed to Shipping" at bounding box center [900, 504] width 200 height 28
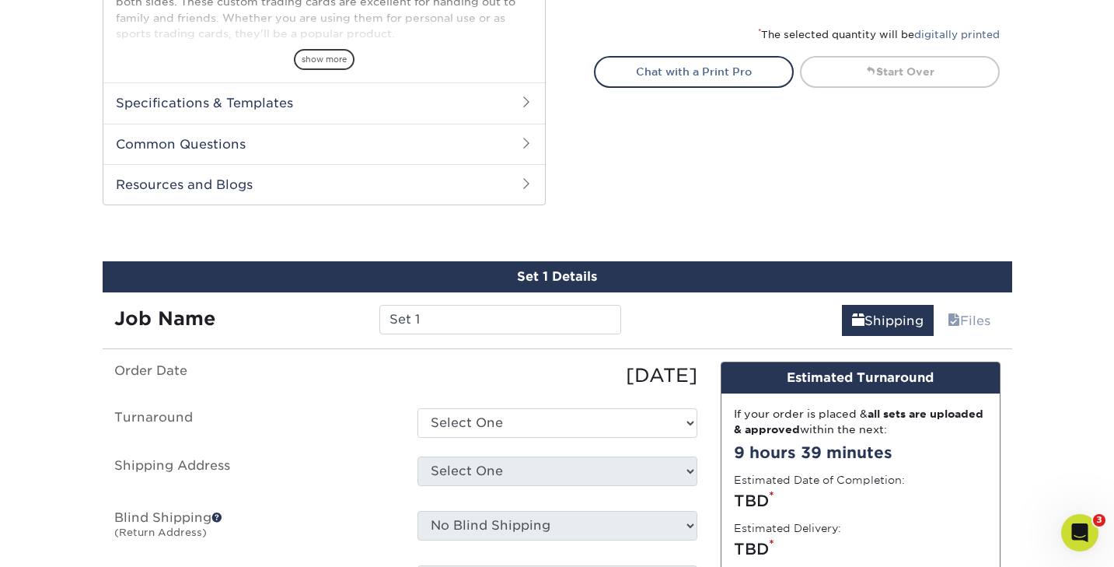
scroll to position [791, 0]
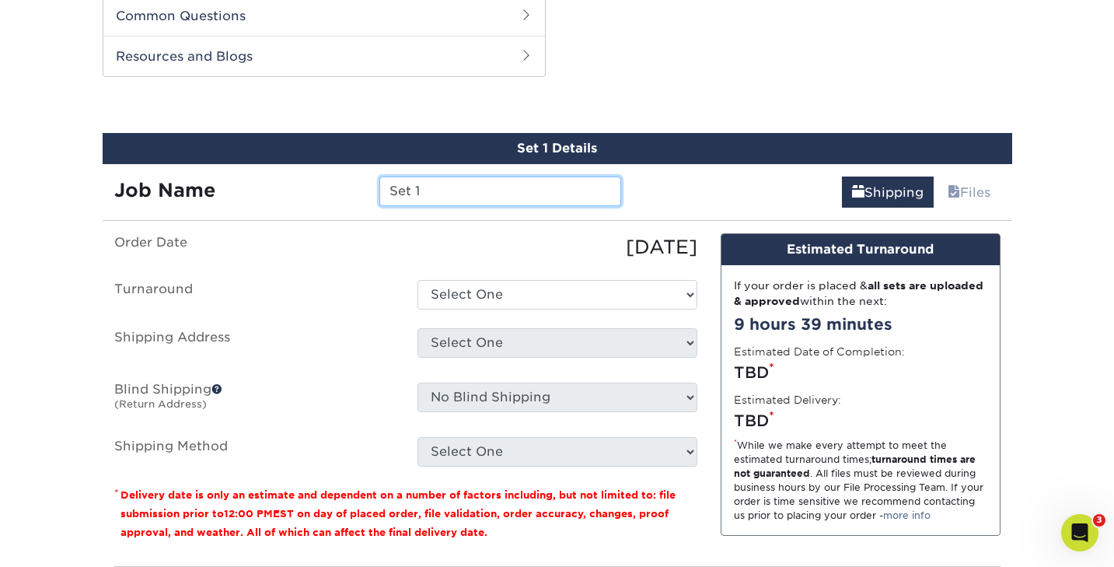
drag, startPoint x: 435, startPoint y: 195, endPoint x: 383, endPoint y: 192, distance: 52.2
click at [383, 192] on input "Set 1" at bounding box center [500, 191] width 242 height 30
type input "Petal Character Card"
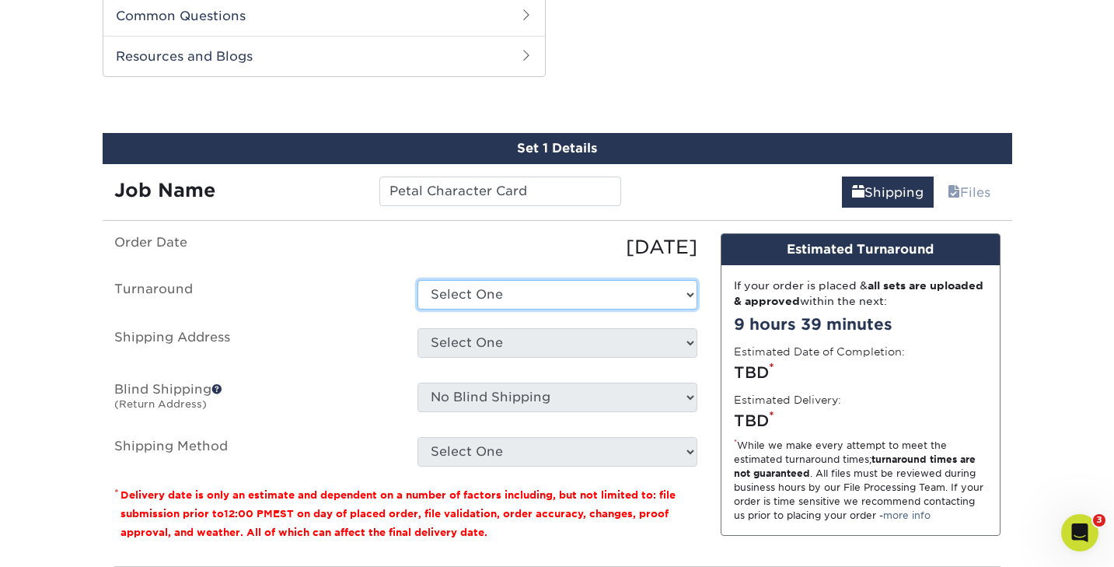
click at [435, 288] on select "Select One 2-4 Business Days 2 Day Next Business Day" at bounding box center [558, 295] width 280 height 30
select select "39596162-017c-462f-bc43-9f550c8c2591"
click at [418, 280] on select "Select One 2-4 Business Days 2 Day Next Business Day" at bounding box center [558, 295] width 280 height 30
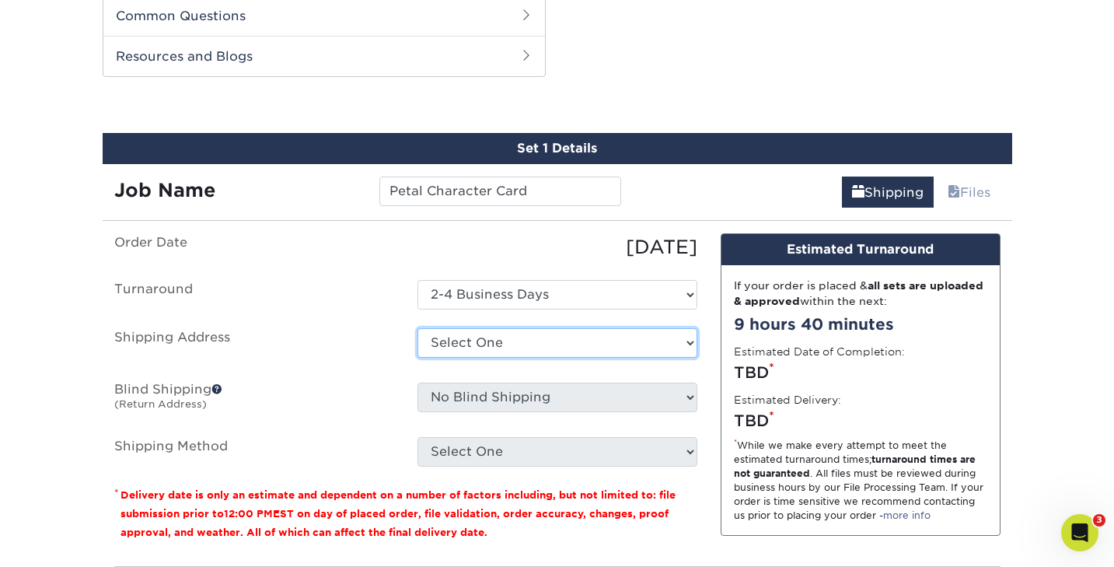
click at [462, 335] on select "Select One BirdSong + Add New Address" at bounding box center [558, 343] width 280 height 30
select select "285248"
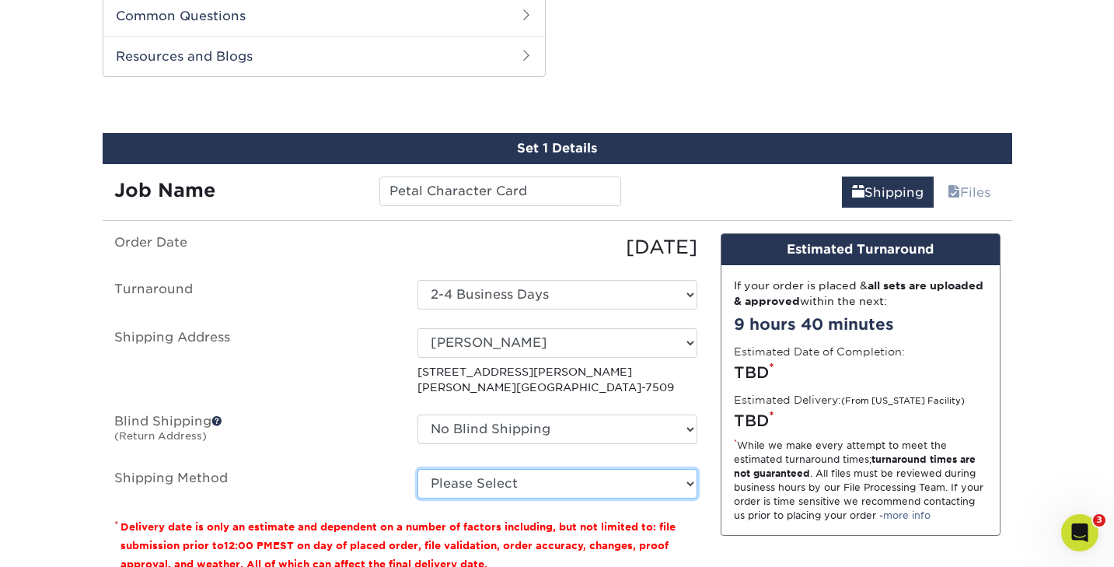
click at [463, 481] on select "Please Select 3 Day Shipping Service (+$23.30) 2 Day Air Shipping (+$23.77) Gro…" at bounding box center [558, 484] width 280 height 30
select select "02"
click at [418, 469] on select "Please Select 3 Day Shipping Service (+$23.30) 2 Day Air Shipping (+$23.77) Gro…" at bounding box center [558, 484] width 280 height 30
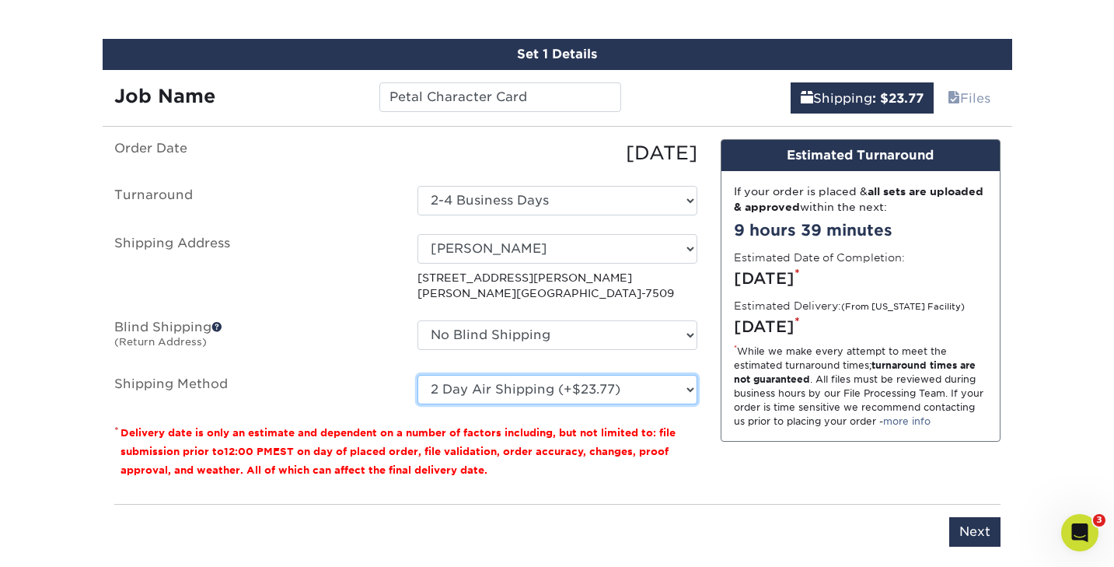
scroll to position [891, 0]
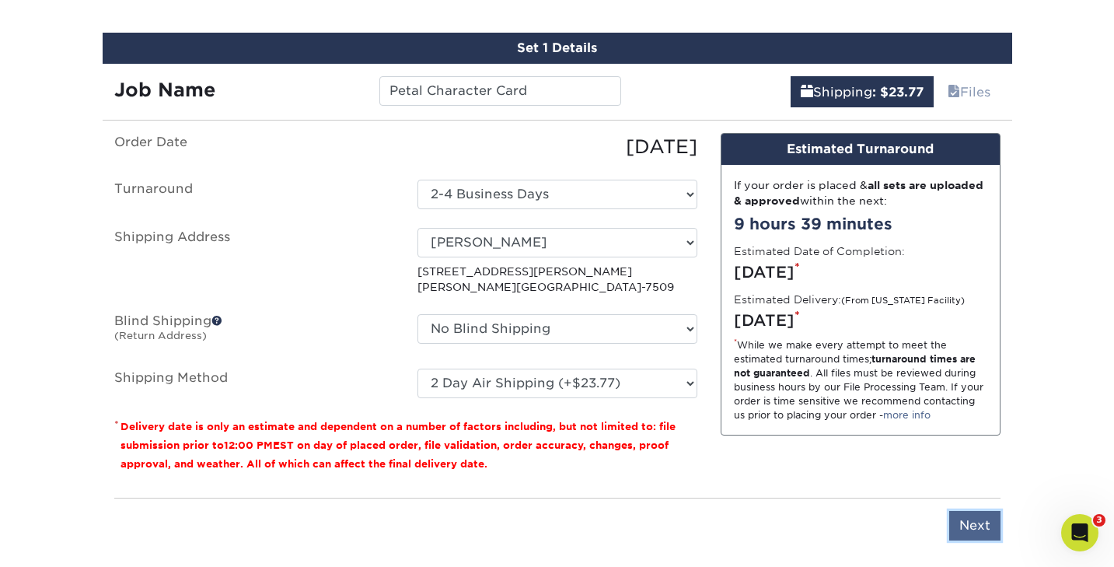
click at [968, 521] on input "Next" at bounding box center [974, 526] width 51 height 30
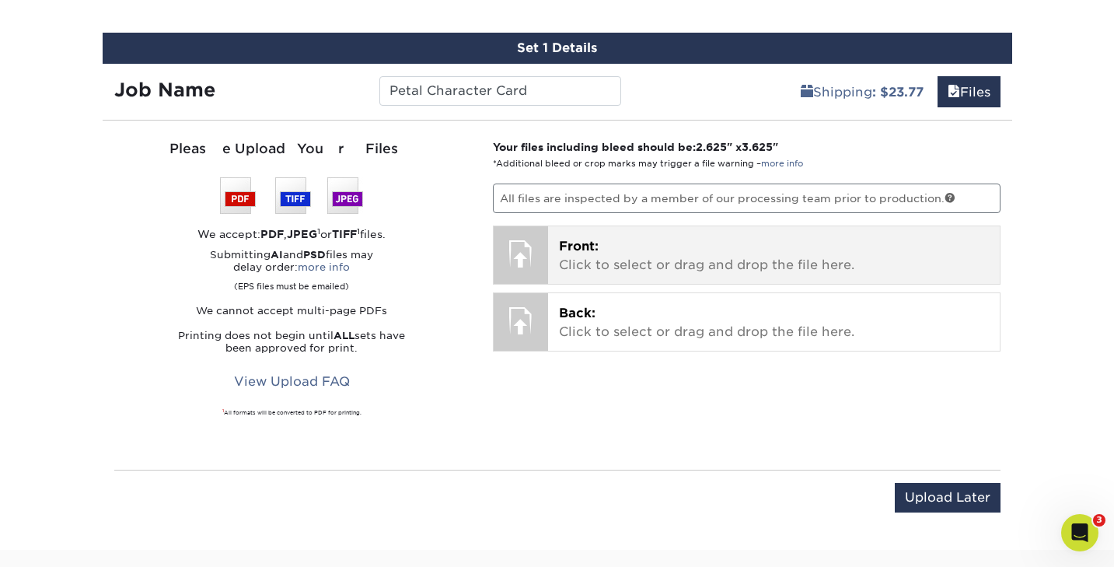
click at [575, 253] on p "Front: Click to select or drag and drop the file here." at bounding box center [774, 255] width 430 height 37
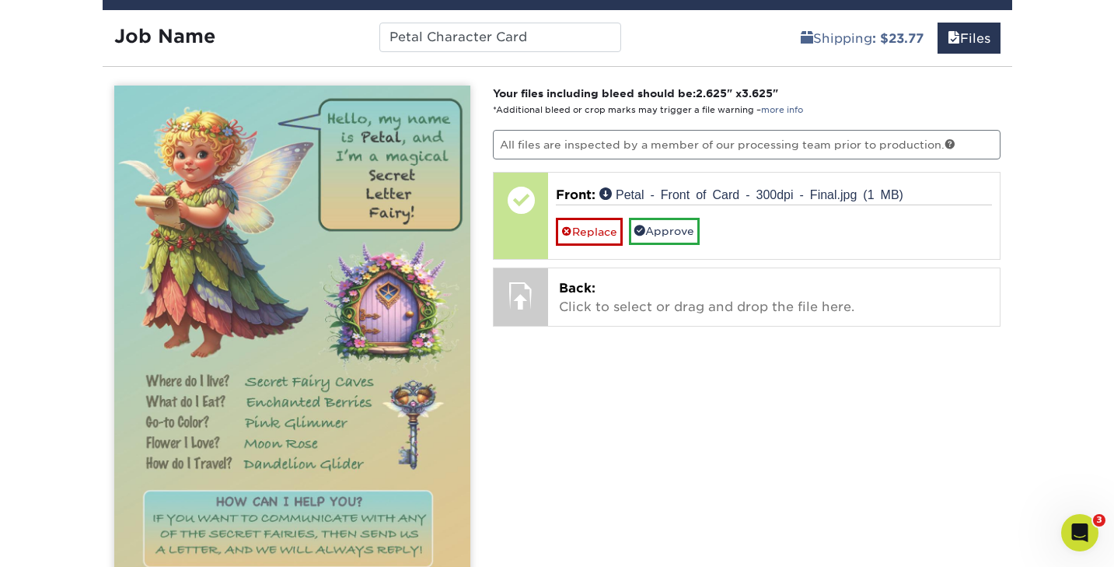
scroll to position [940, 0]
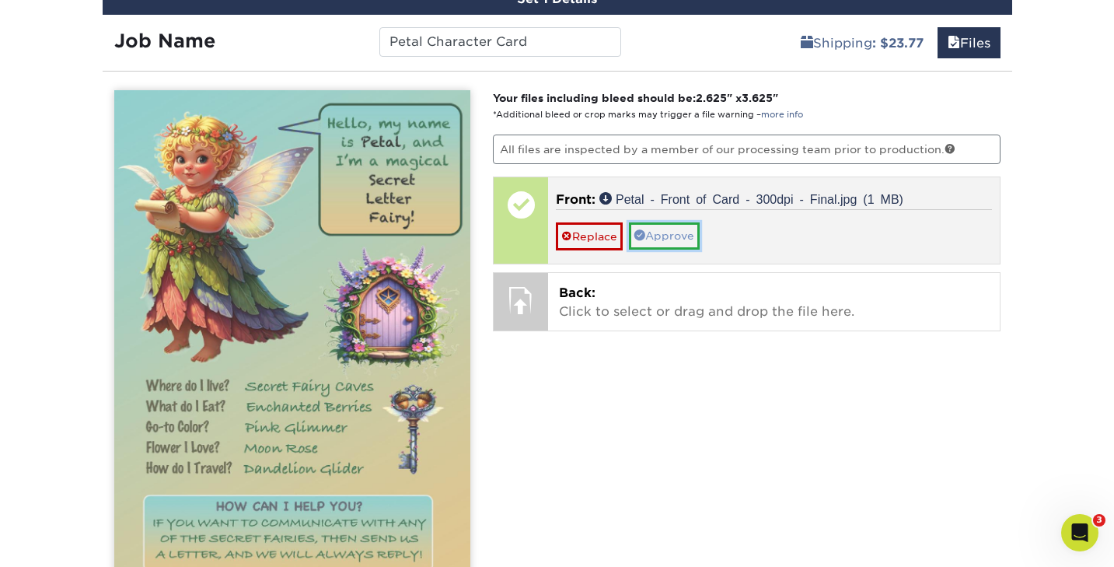
click at [668, 239] on link "Approve" at bounding box center [664, 235] width 71 height 26
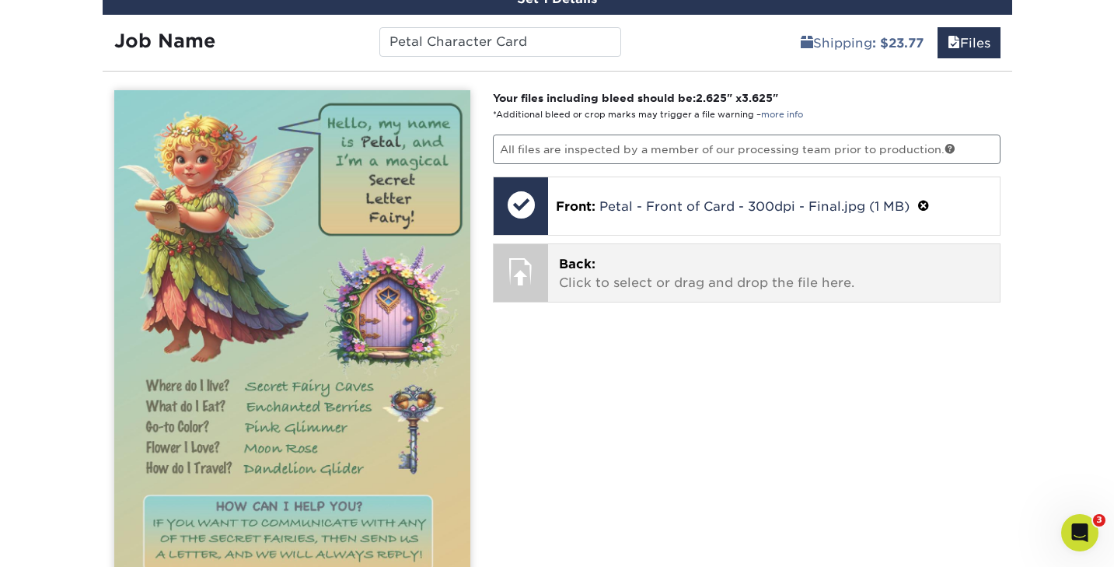
click at [571, 269] on span "Back:" at bounding box center [577, 264] width 37 height 15
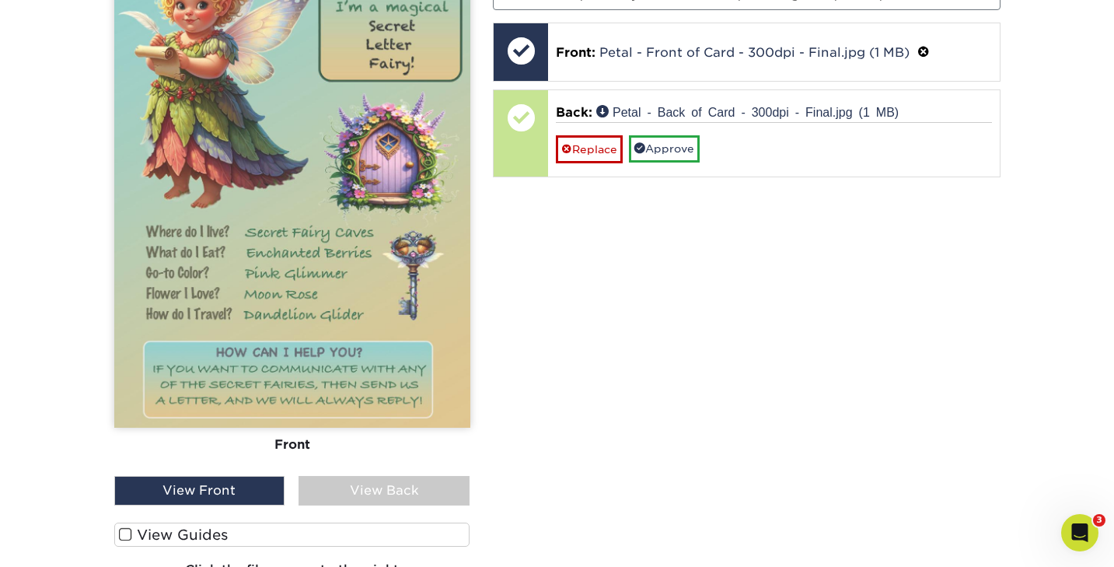
scroll to position [1095, 0]
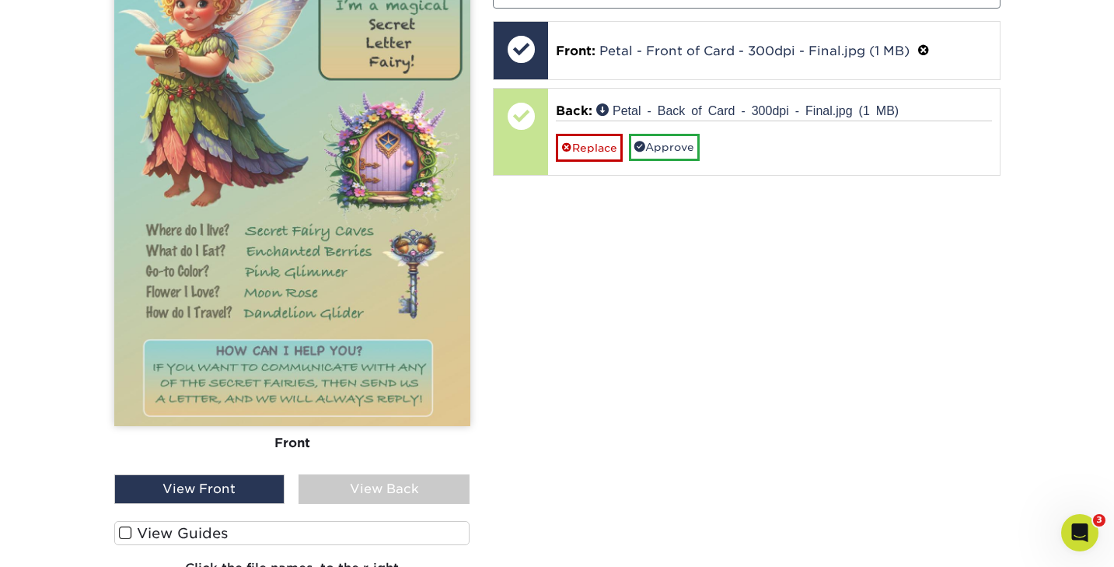
click at [419, 484] on div "View Back" at bounding box center [384, 489] width 171 height 30
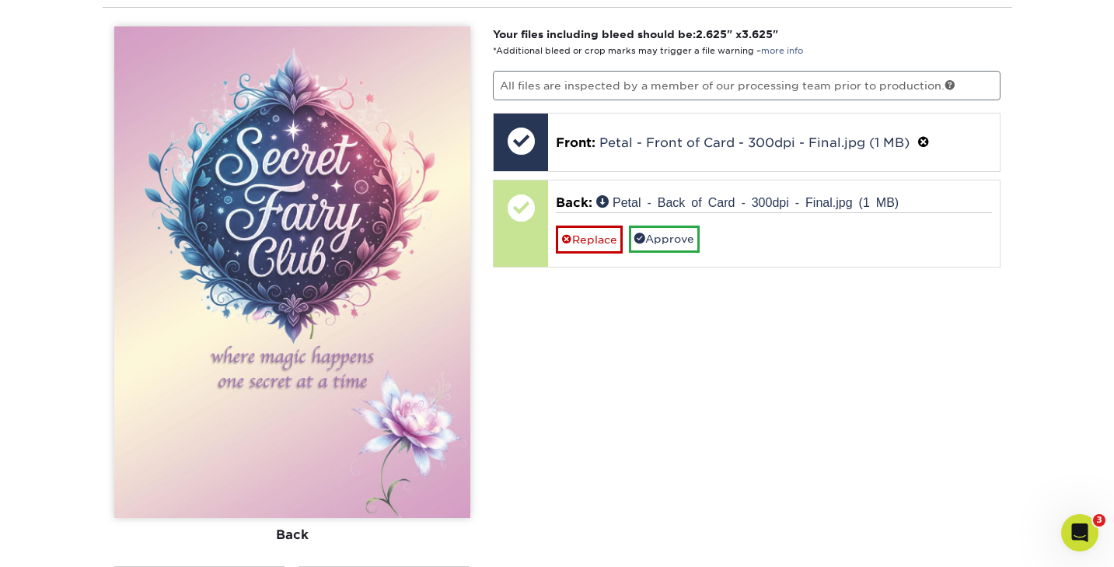
scroll to position [1002, 0]
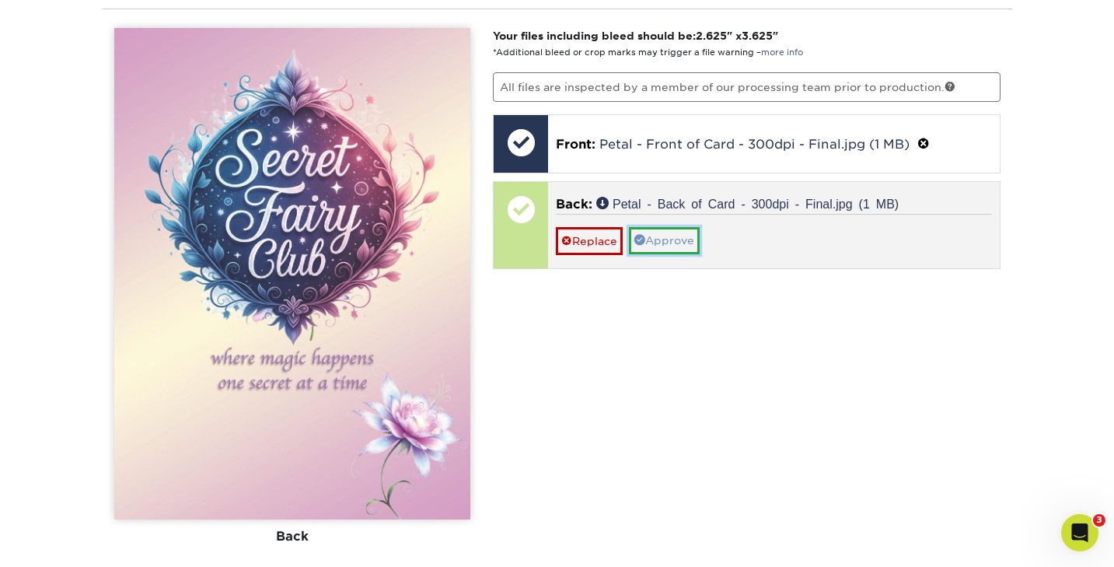
click at [662, 236] on link "Approve" at bounding box center [664, 240] width 71 height 26
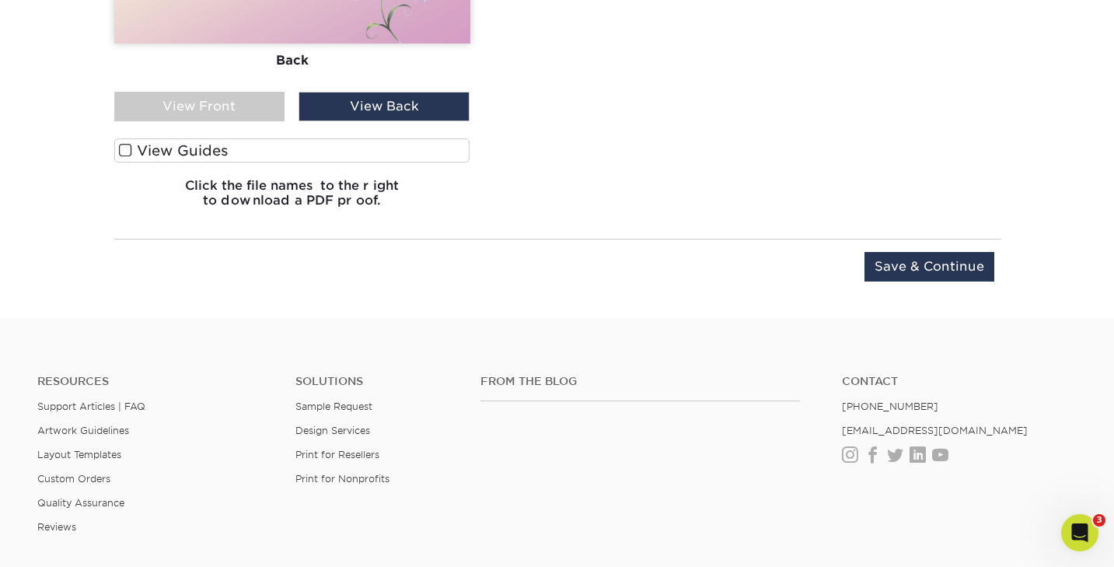
scroll to position [1485, 0]
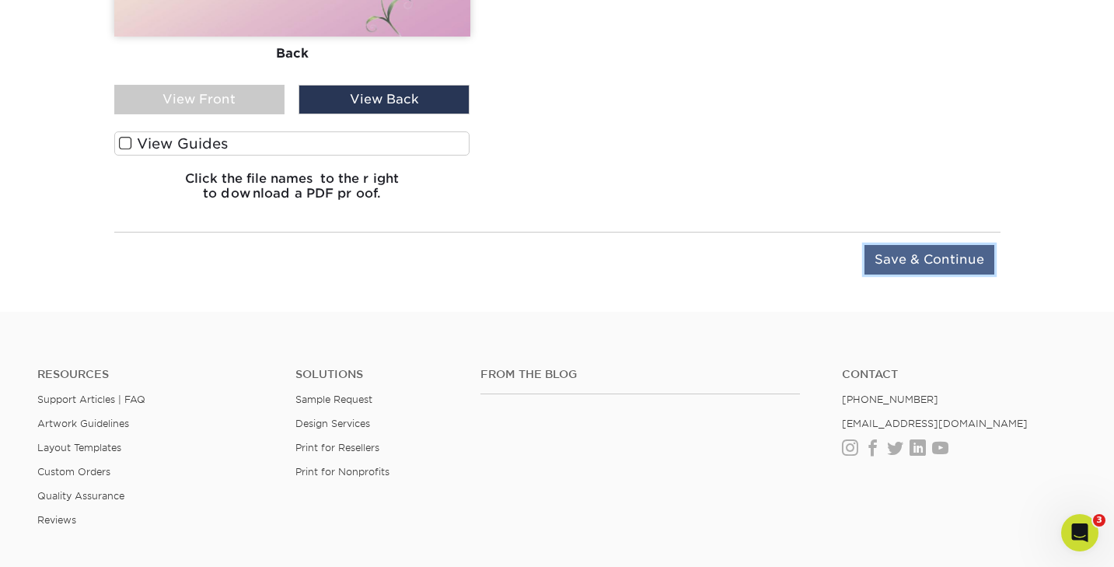
click at [910, 260] on input "Save & Continue" at bounding box center [930, 260] width 130 height 30
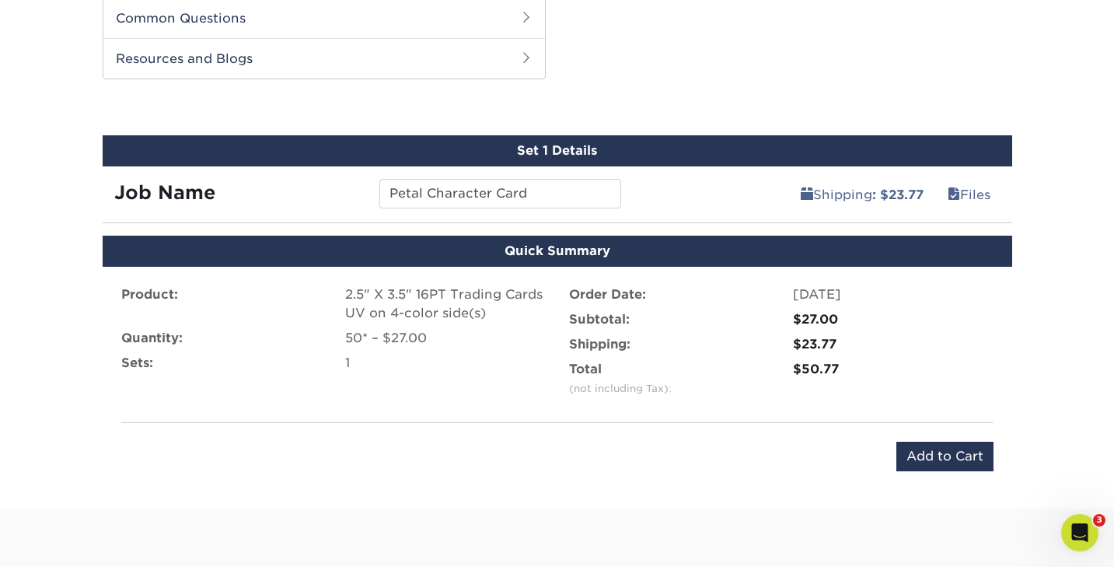
scroll to position [799, 0]
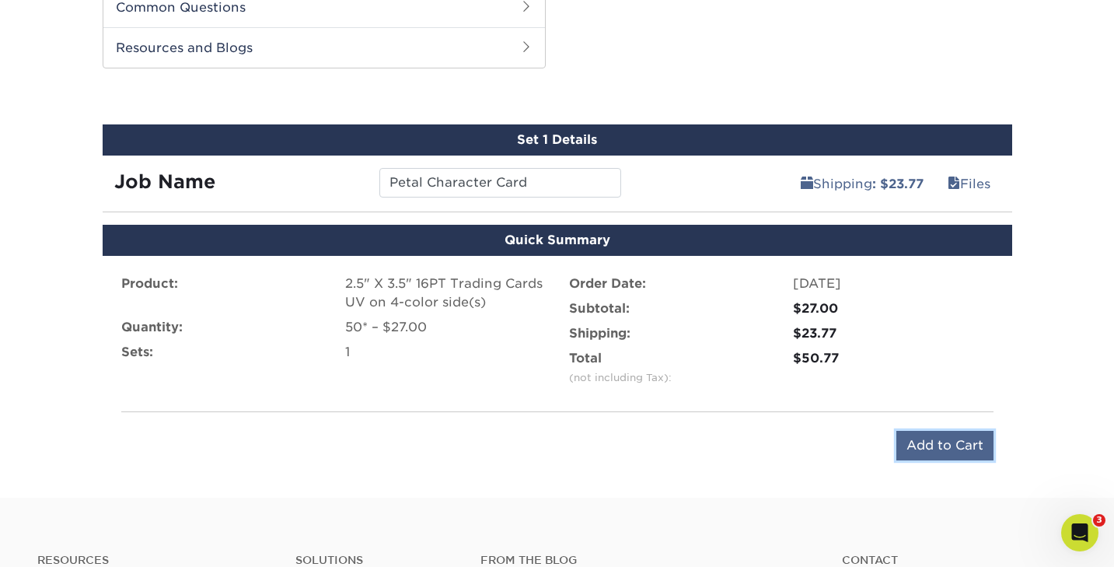
click at [914, 445] on input "Add to Cart" at bounding box center [944, 446] width 97 height 30
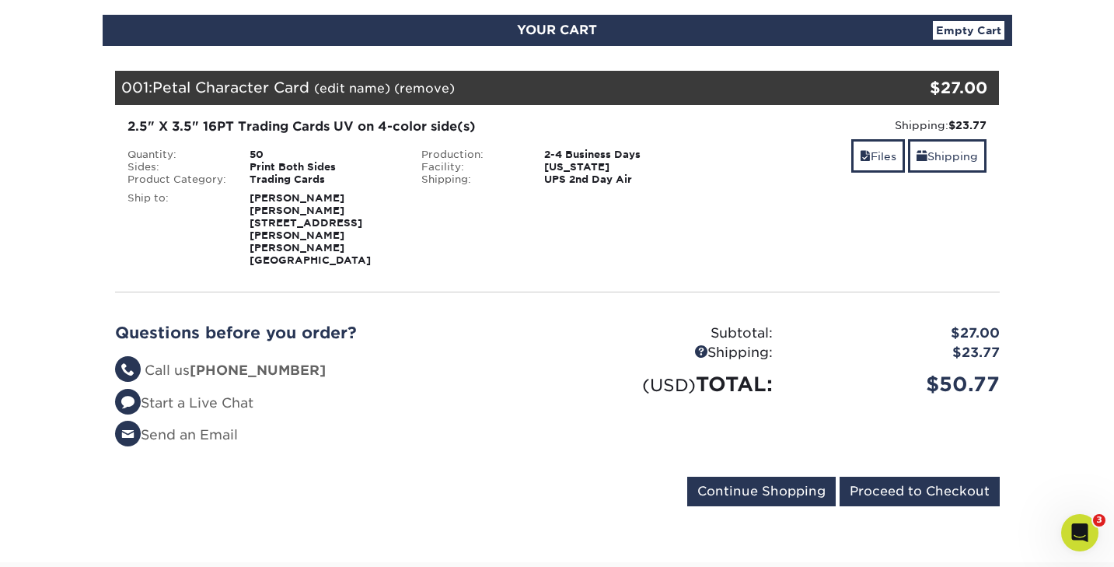
scroll to position [171, 0]
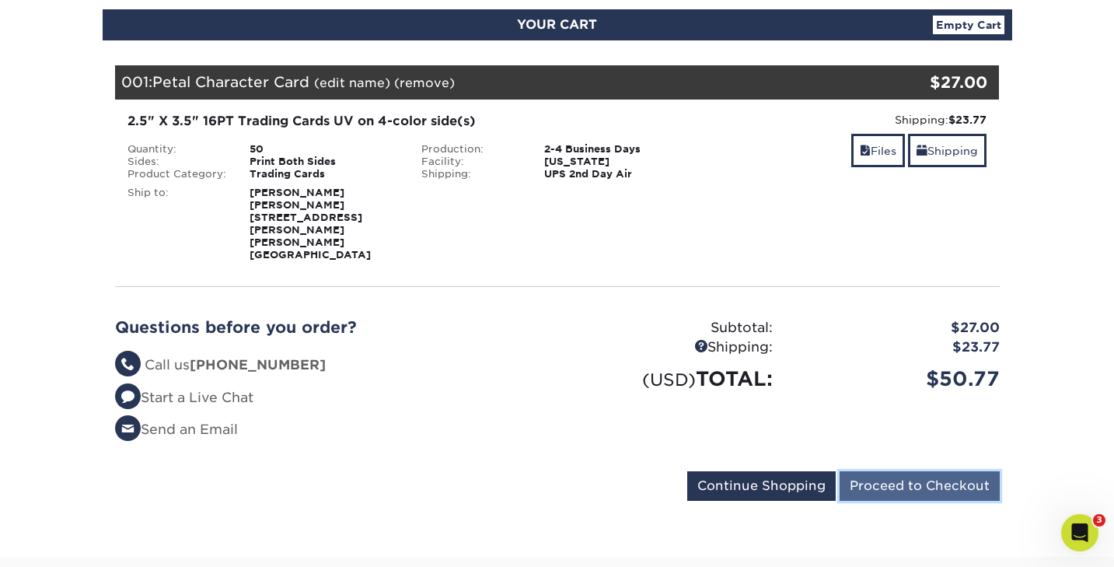
click at [900, 471] on input "Proceed to Checkout" at bounding box center [920, 486] width 160 height 30
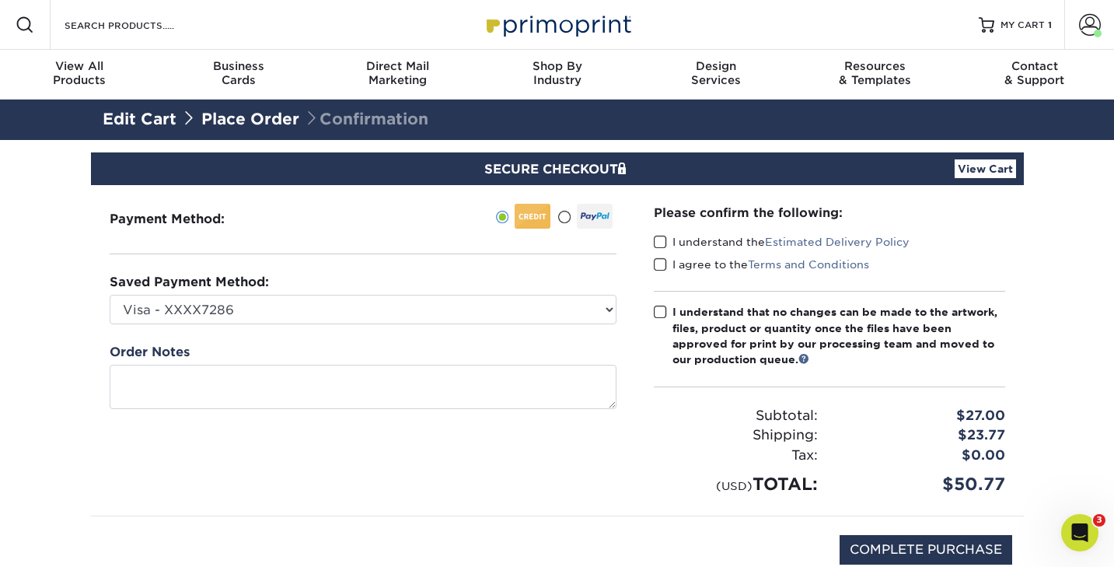
click at [659, 239] on span at bounding box center [660, 242] width 13 height 15
click at [0, 0] on input "I understand the Estimated Delivery Policy" at bounding box center [0, 0] width 0 height 0
click at [659, 267] on span at bounding box center [660, 264] width 13 height 15
click at [0, 0] on input "I agree to the Terms and Conditions" at bounding box center [0, 0] width 0 height 0
click at [659, 316] on span at bounding box center [660, 312] width 13 height 15
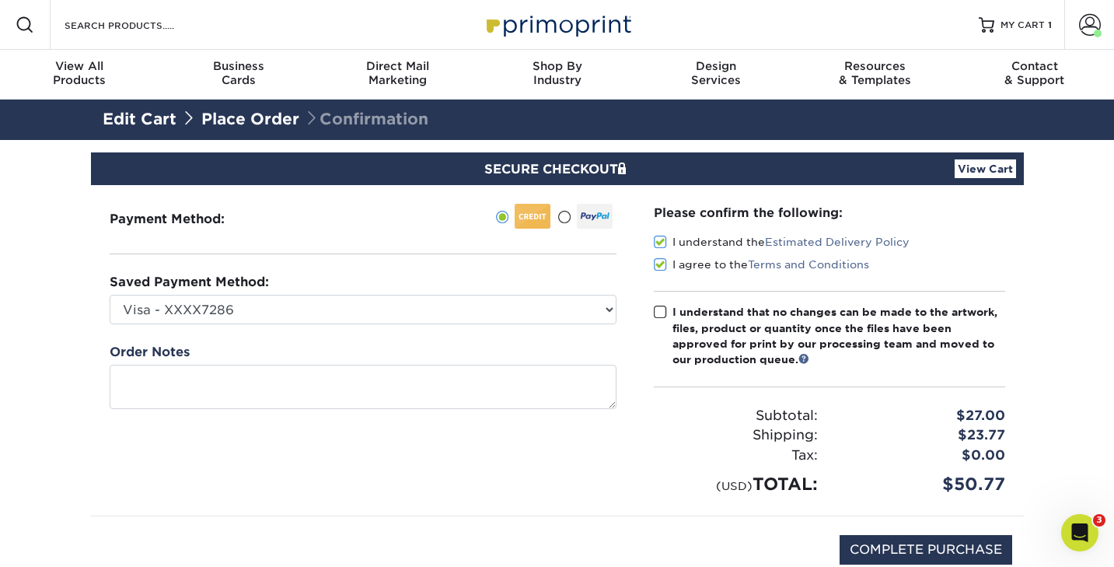
click at [0, 0] on input "I understand that no changes can be made to the artwork, files, product or quan…" at bounding box center [0, 0] width 0 height 0
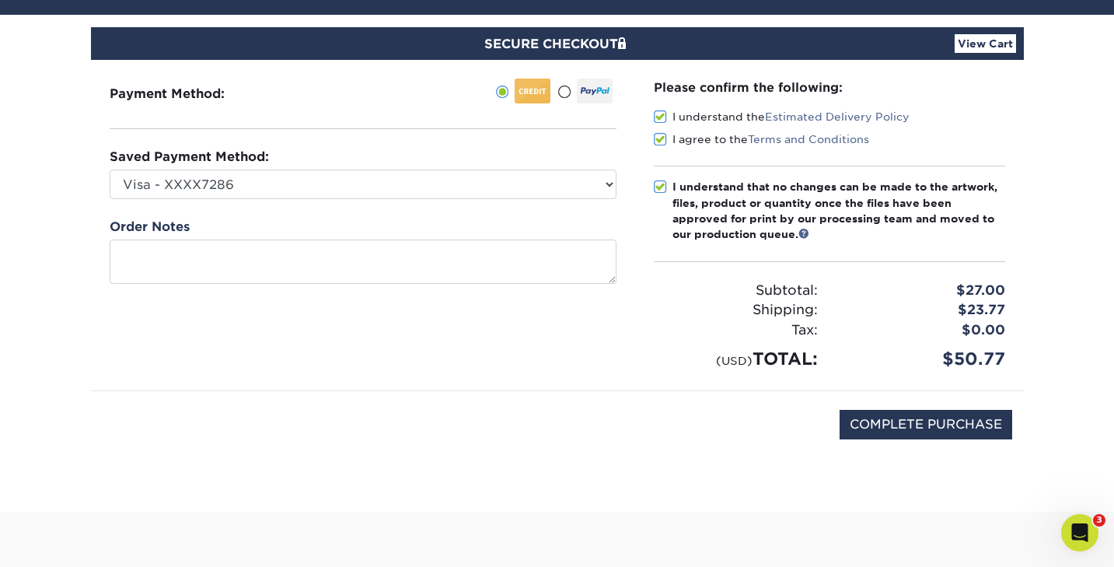
scroll to position [142, 0]
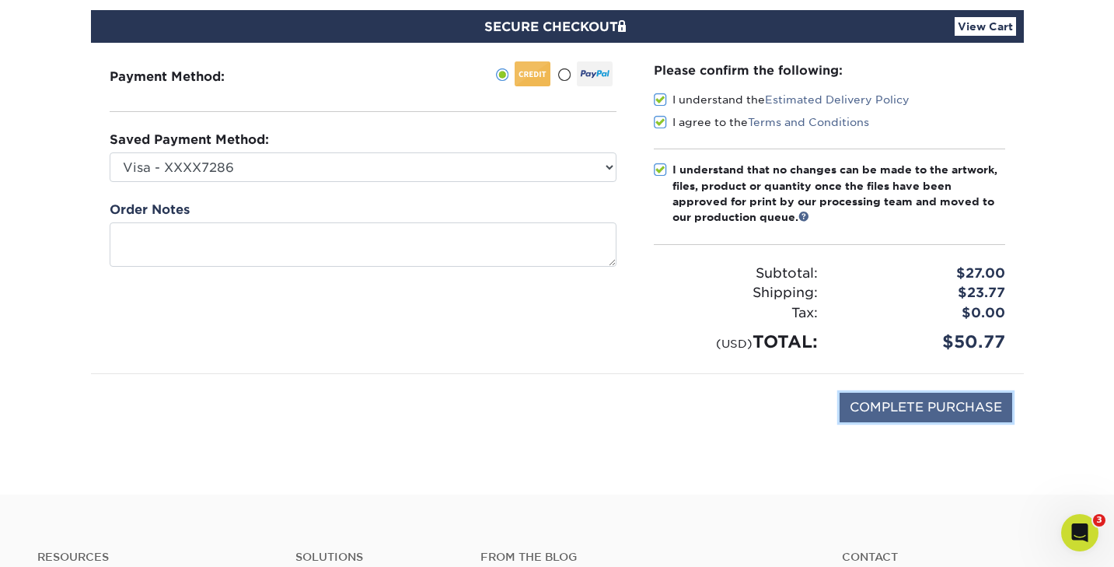
click at [910, 412] on input "COMPLETE PURCHASE" at bounding box center [926, 408] width 173 height 30
type input "PROCESSING, PLEASE WAIT..."
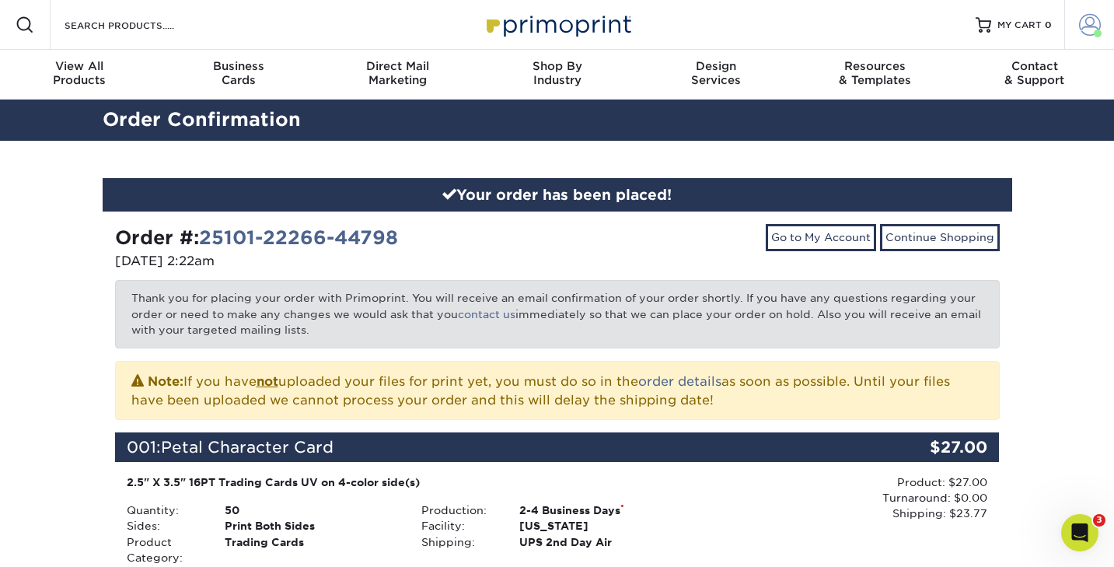
click at [1087, 23] on span at bounding box center [1090, 25] width 22 height 22
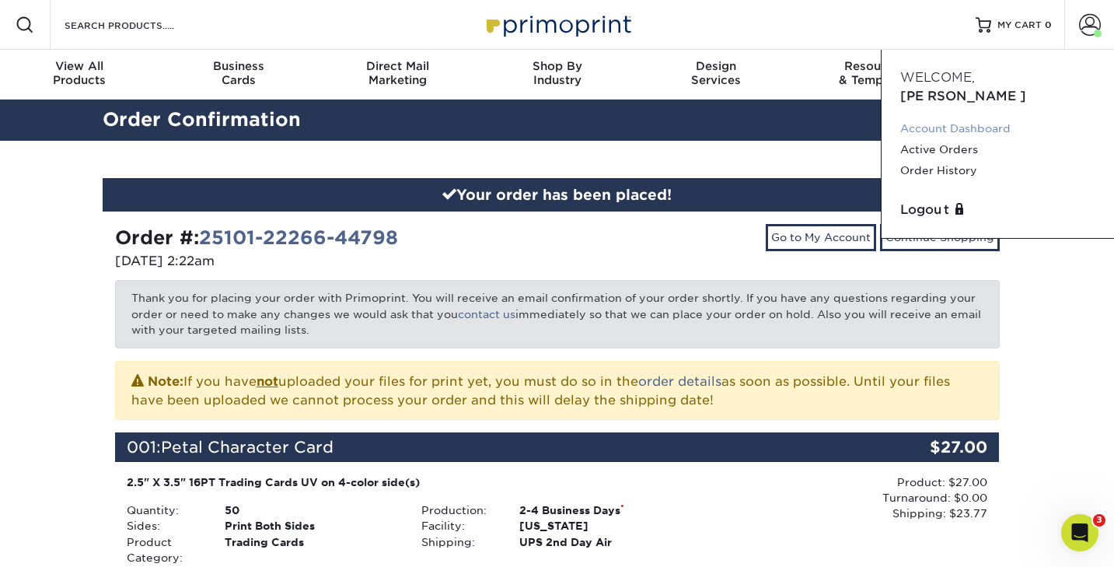
click at [952, 118] on link "Account Dashboard" at bounding box center [997, 128] width 195 height 21
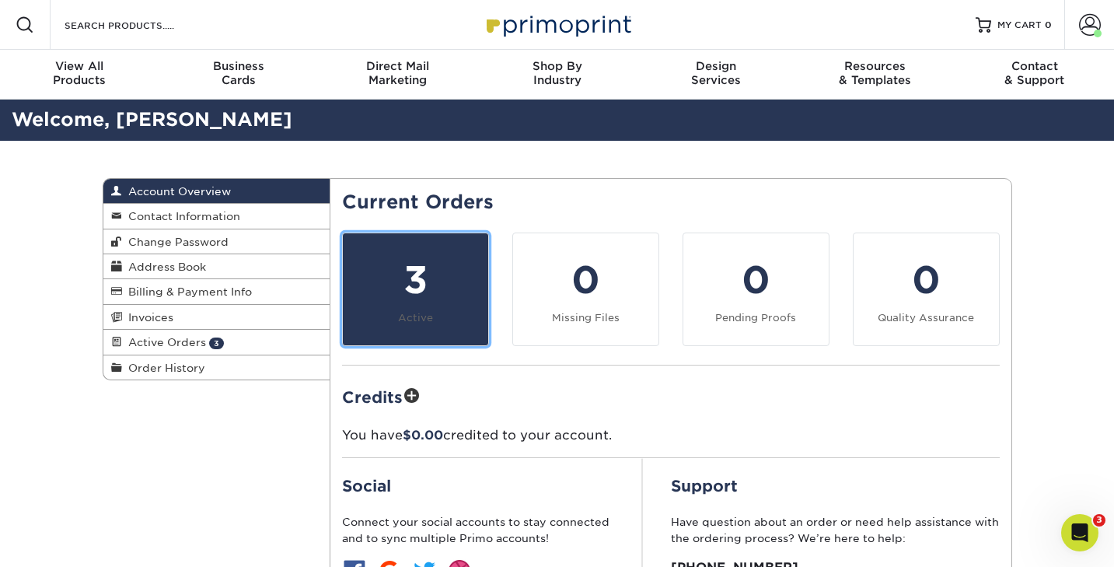
click at [440, 299] on div "3" at bounding box center [415, 280] width 127 height 56
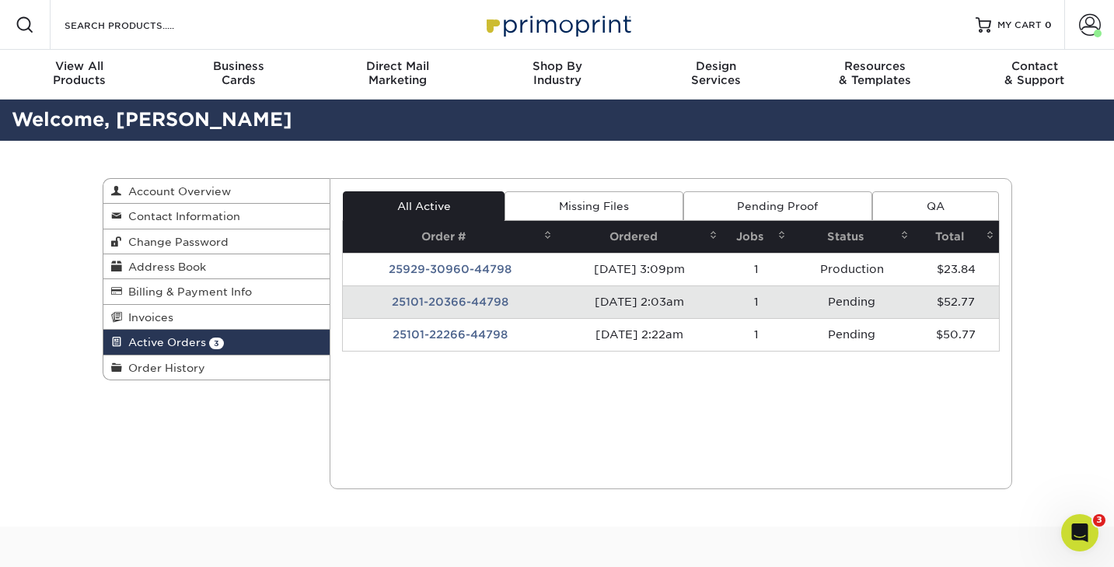
click at [477, 305] on td "25101-20366-44798" at bounding box center [450, 301] width 214 height 33
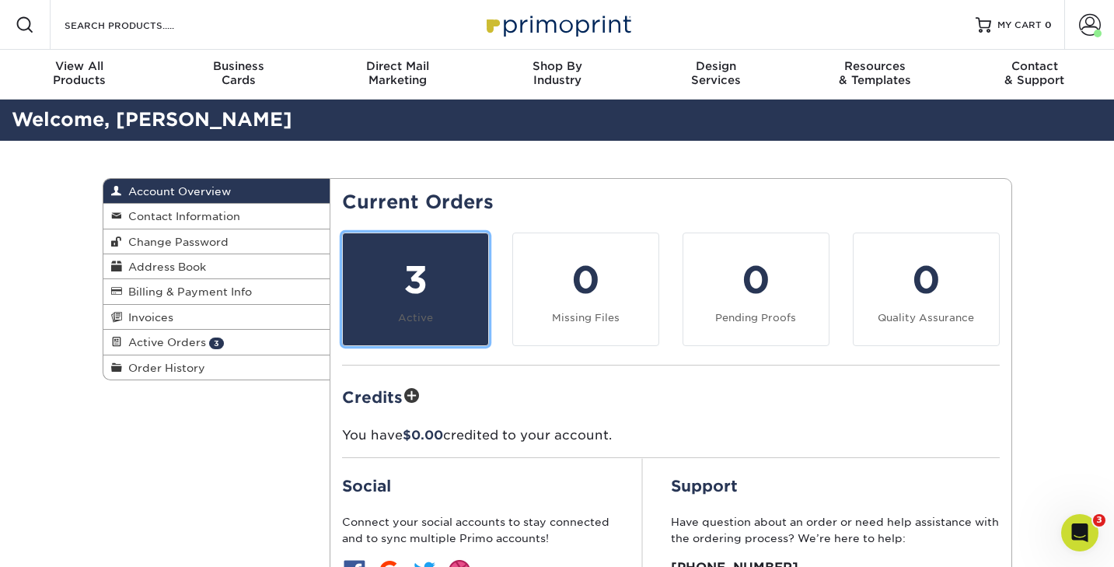
click at [365, 302] on div "3" at bounding box center [415, 280] width 127 height 56
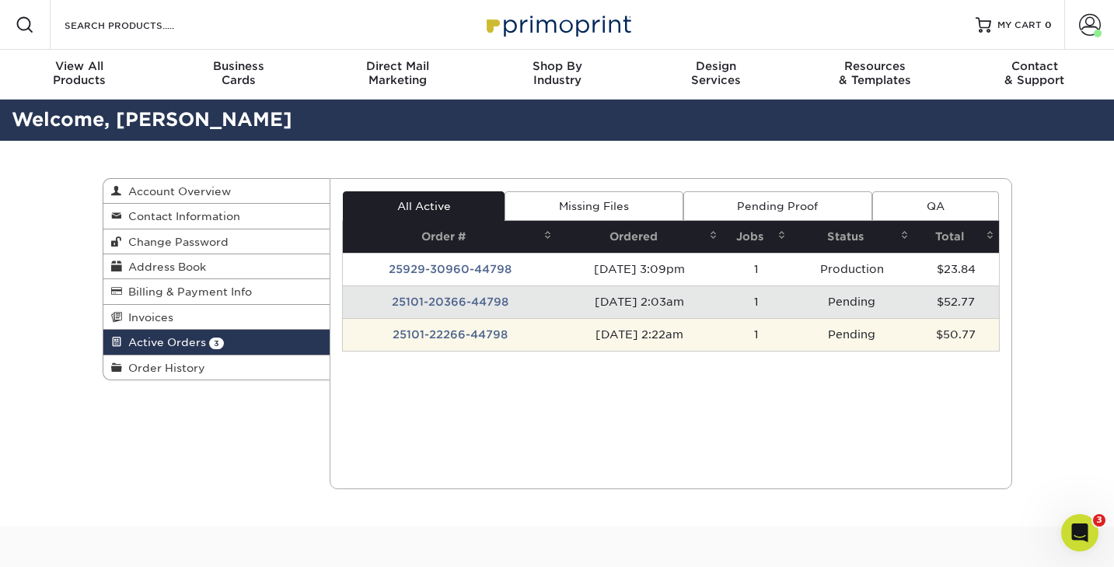
click at [475, 337] on td "25101-22266-44798" at bounding box center [450, 334] width 214 height 33
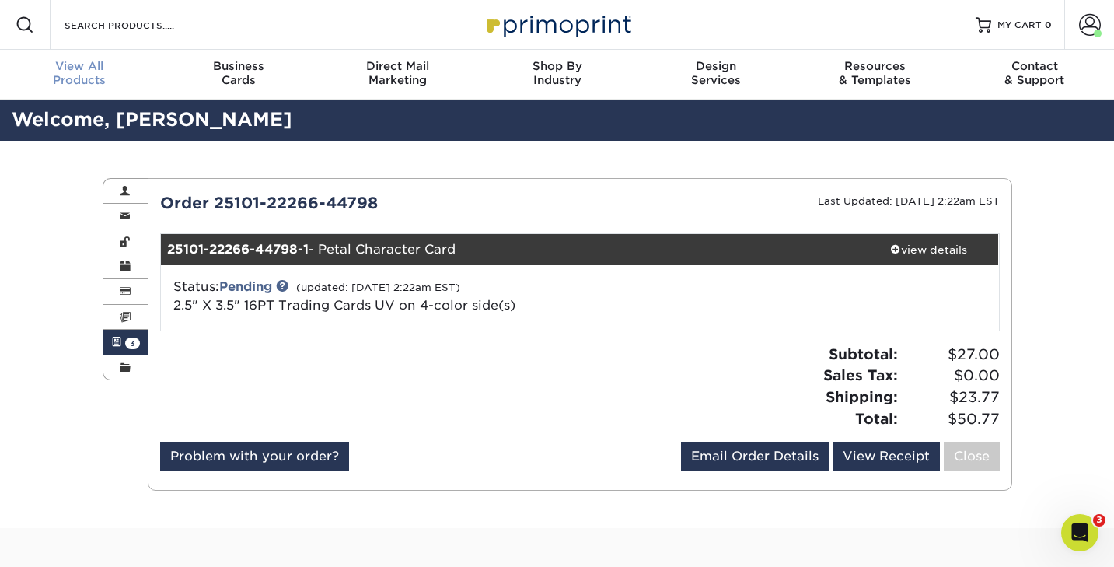
click at [79, 69] on span "View All" at bounding box center [79, 66] width 159 height 14
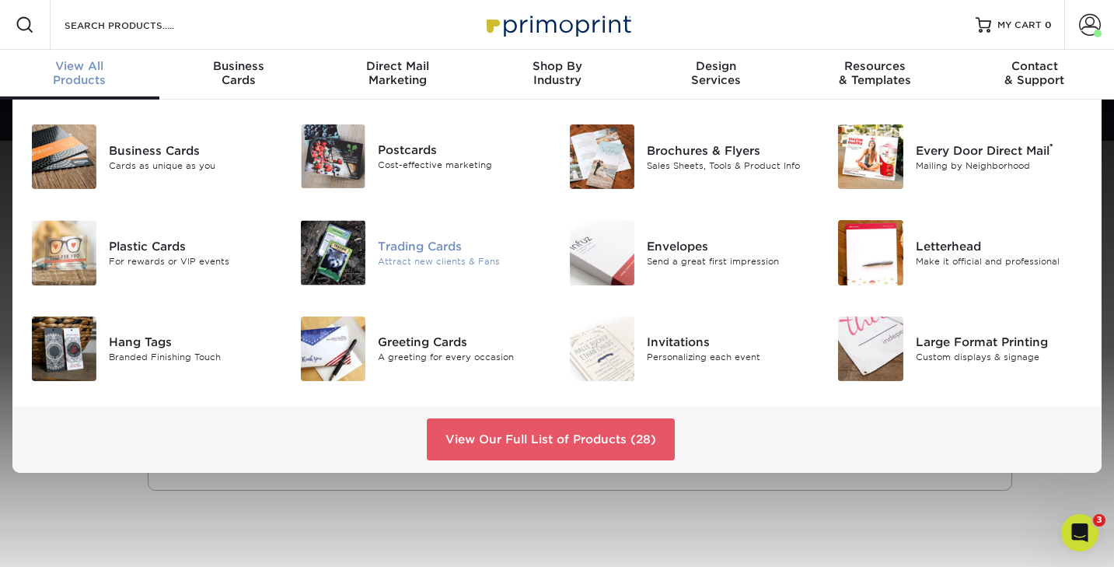
click at [318, 247] on img at bounding box center [333, 252] width 65 height 65
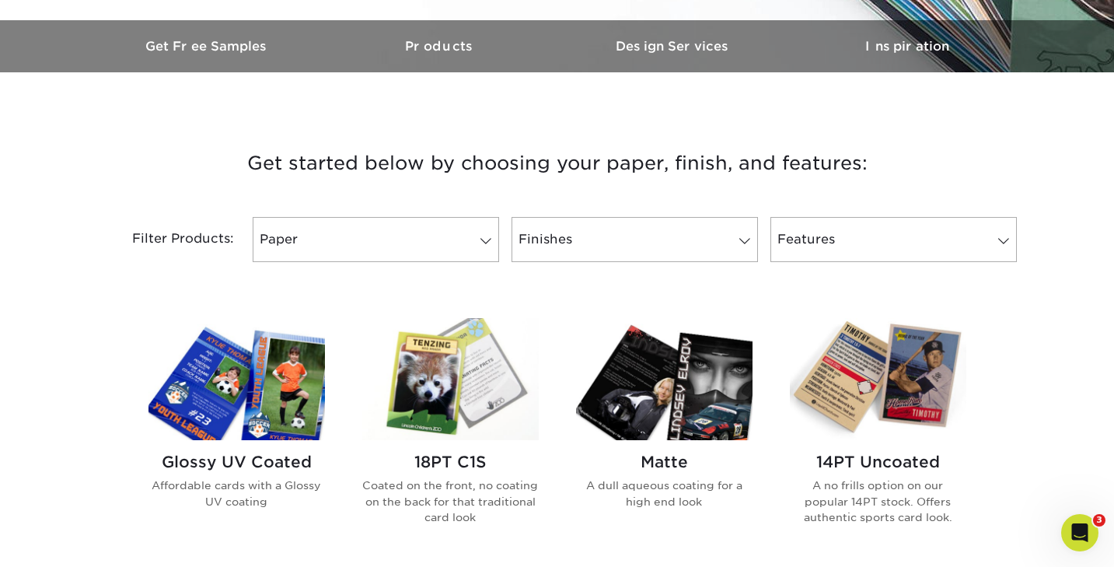
scroll to position [491, 0]
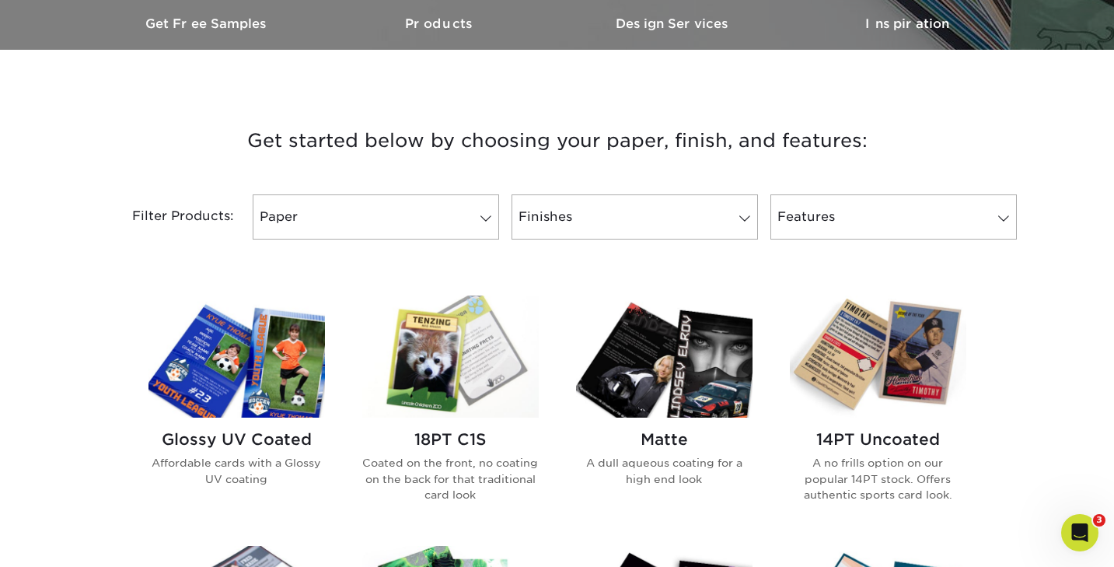
click at [251, 382] on img at bounding box center [236, 356] width 176 height 122
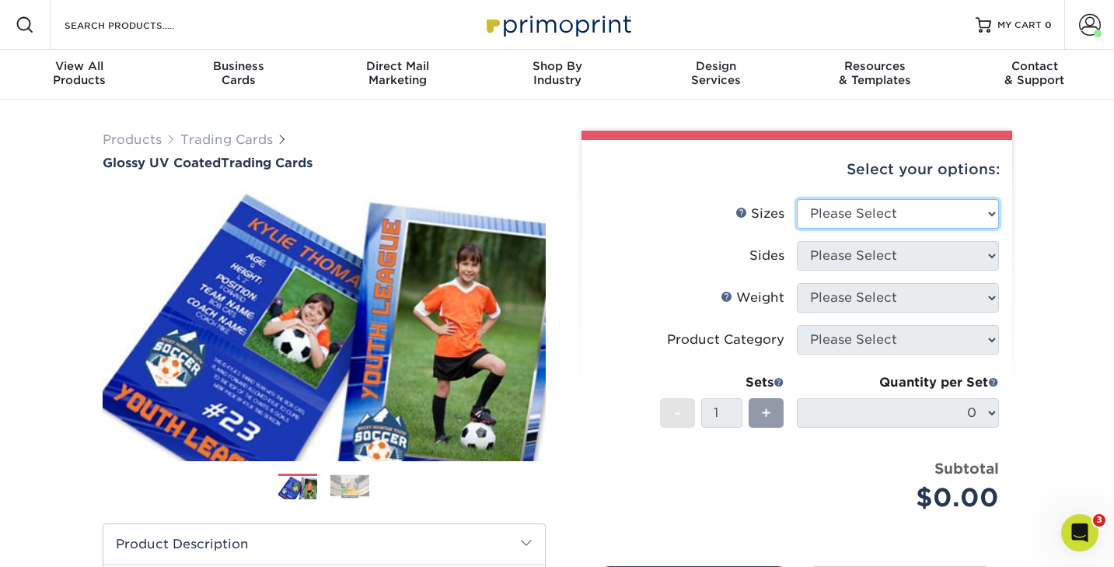
click at [857, 216] on select "Please Select 2.5" x 3.5"" at bounding box center [898, 214] width 202 height 30
select select "2.50x3.50"
click at [797, 199] on select "Please Select 2.5" x 3.5"" at bounding box center [898, 214] width 202 height 30
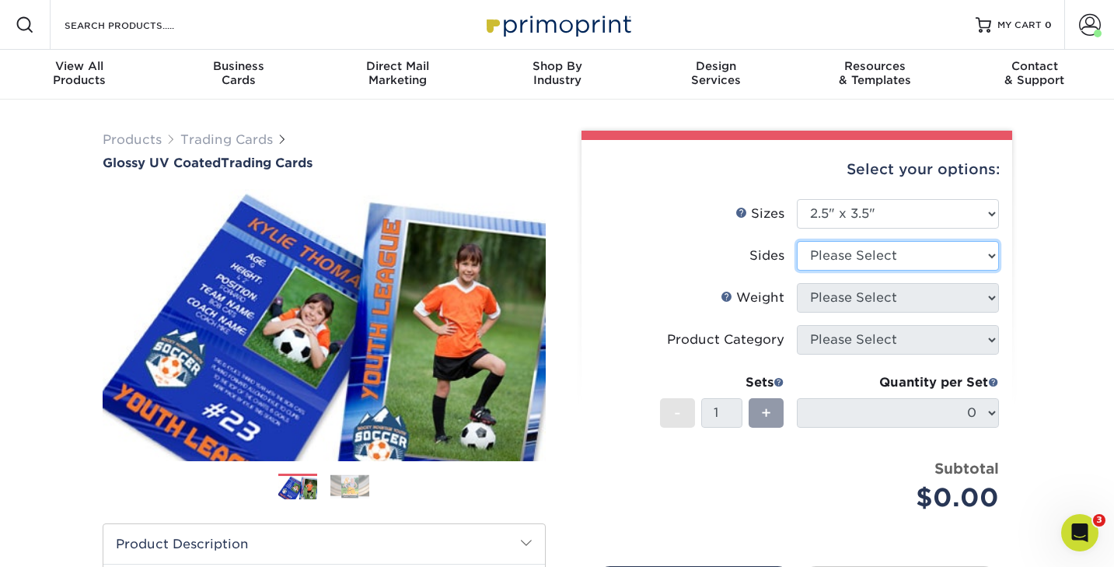
click at [835, 258] on select "Please Select Print Both Sides Print Front Only" at bounding box center [898, 256] width 202 height 30
select select "13abbda7-1d64-4f25-8bb2-c179b224825d"
click at [797, 241] on select "Please Select Print Both Sides Print Front Only" at bounding box center [898, 256] width 202 height 30
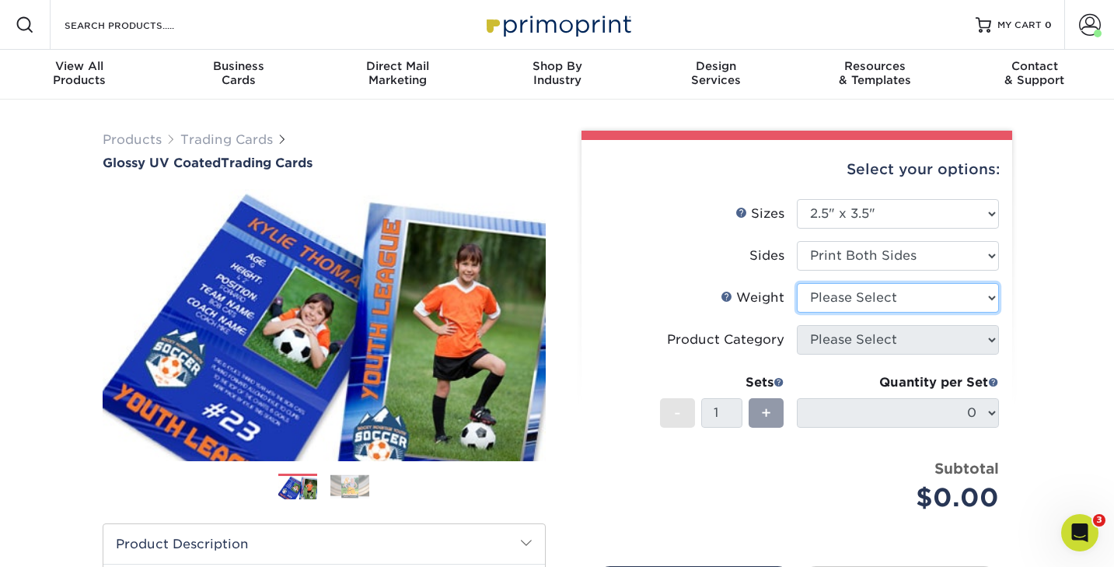
click at [830, 308] on select "Please Select 16PT 14PT 18PT C1S" at bounding box center [898, 298] width 202 height 30
select select "16PT"
click at [797, 283] on select "Please Select 16PT 14PT 18PT C1S" at bounding box center [898, 298] width 202 height 30
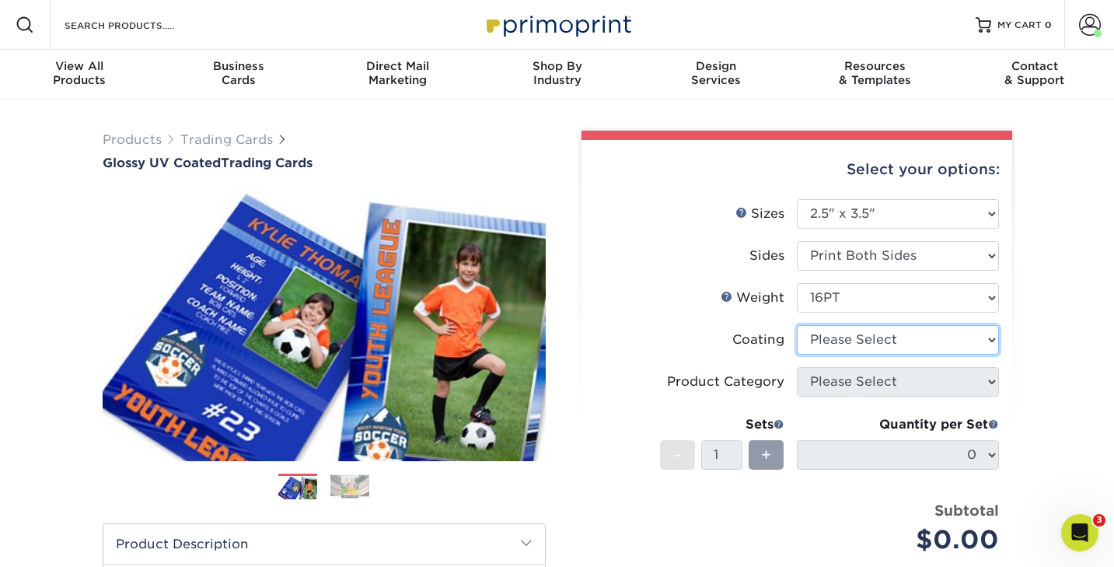
click at [825, 341] on select at bounding box center [898, 340] width 202 height 30
select select "ae367451-b2b8-45df-a344-0f05b6a12993"
click at [797, 325] on select at bounding box center [898, 340] width 202 height 30
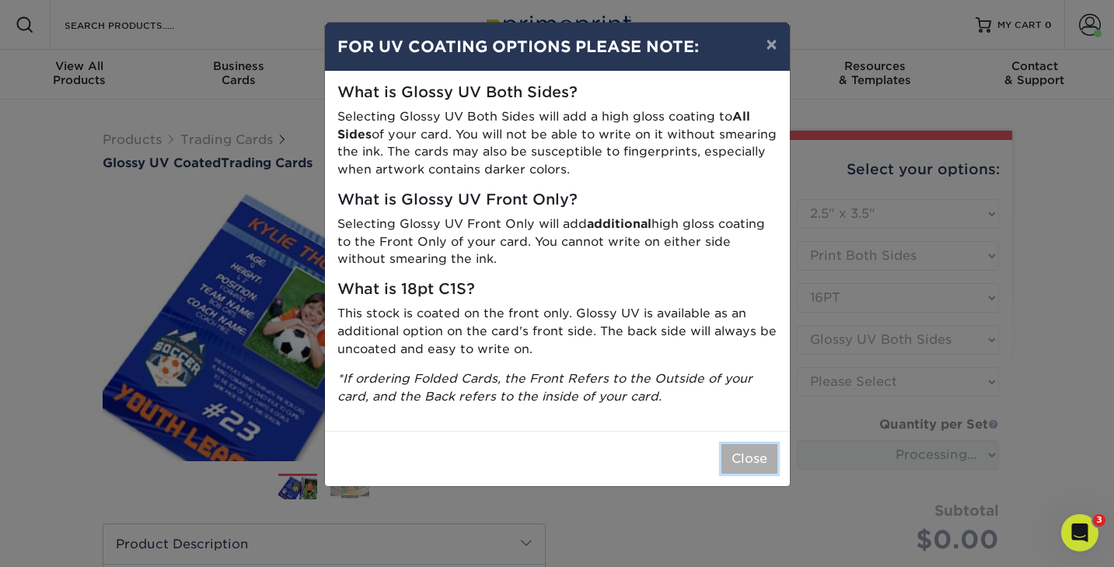
click at [739, 452] on button "Close" at bounding box center [749, 459] width 56 height 30
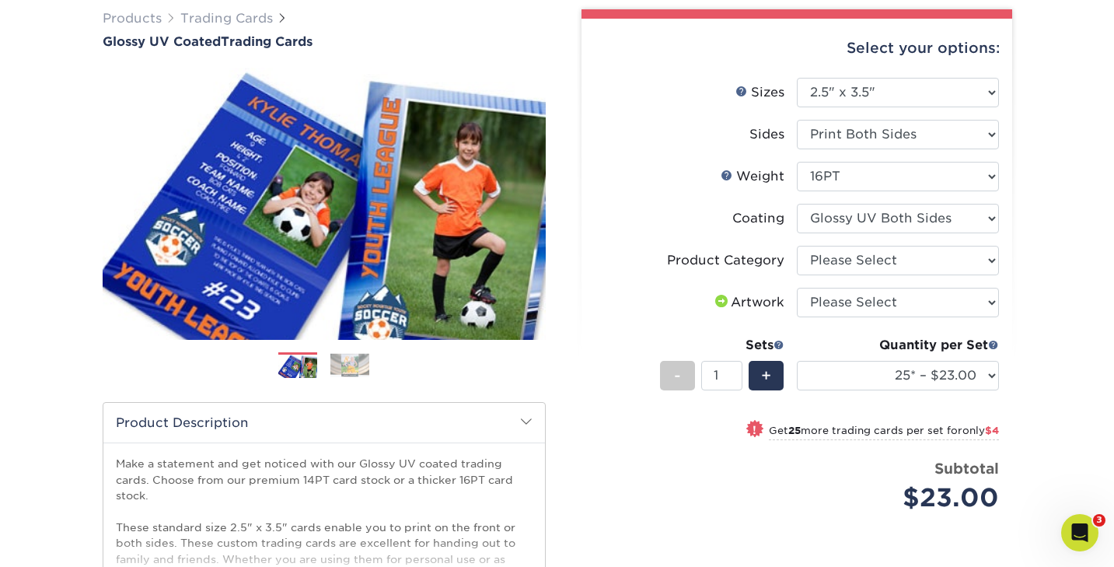
scroll to position [132, 0]
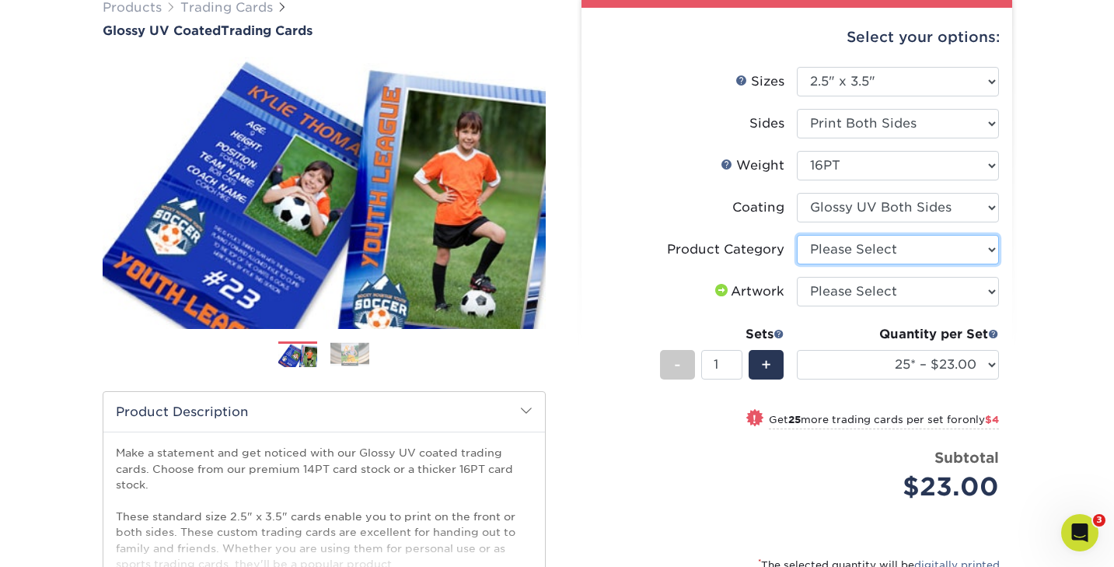
click at [821, 248] on select "Please Select Trading Cards" at bounding box center [898, 250] width 202 height 30
select select "c2f9bce9-36c2-409d-b101-c29d9d031e18"
click at [797, 235] on select "Please Select Trading Cards" at bounding box center [898, 250] width 202 height 30
click at [822, 286] on select "Please Select I will upload files I need a design - $100" at bounding box center [898, 292] width 202 height 30
select select "upload"
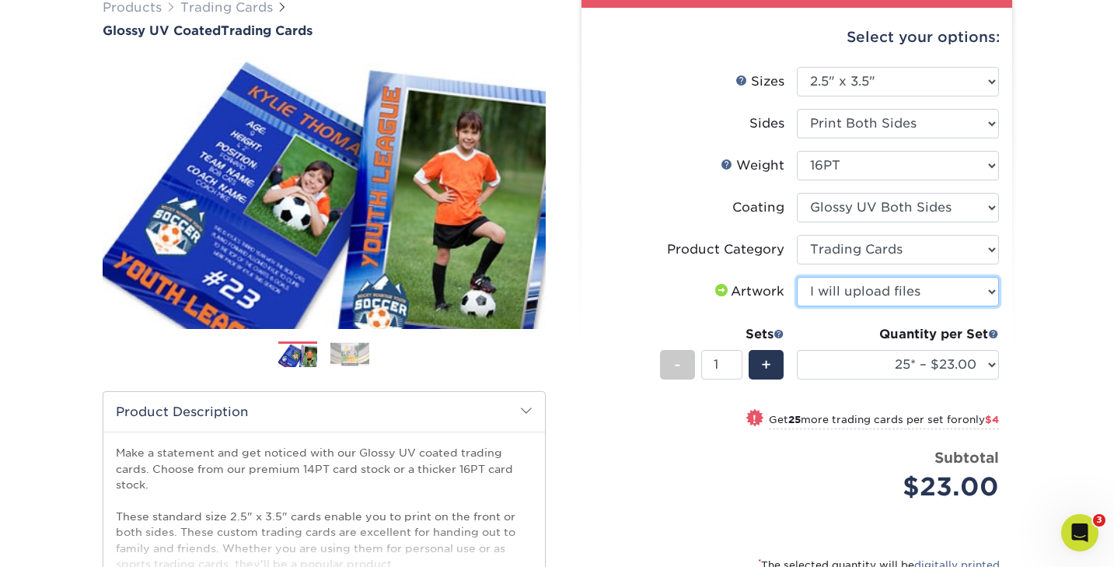
click at [797, 277] on select "Please Select I will upload files I need a design - $100" at bounding box center [898, 292] width 202 height 30
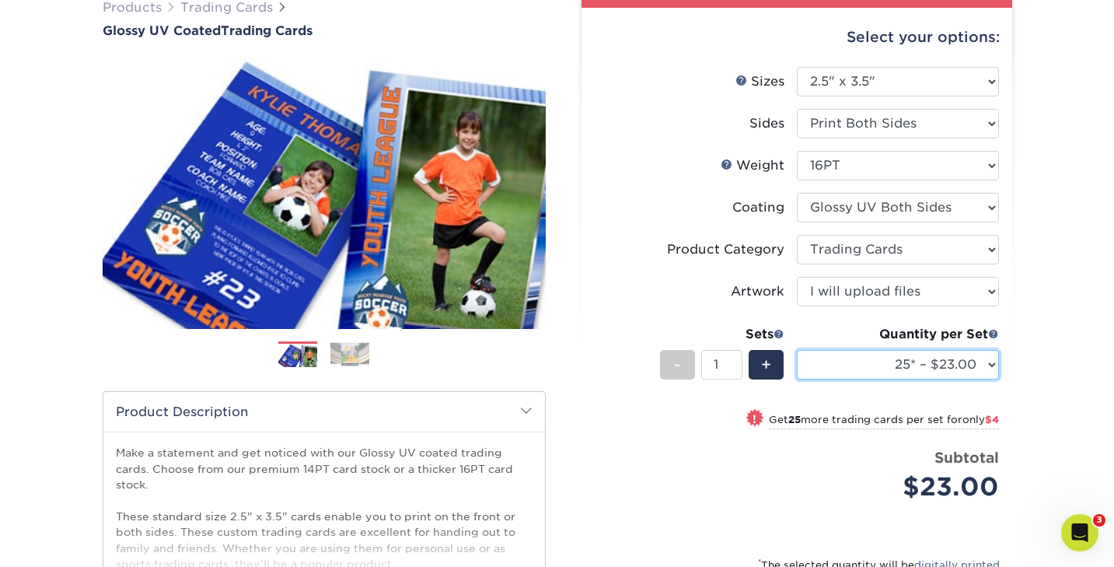
click at [831, 363] on select "25* – $23.00 50* – $27.00 75* – $33.00 100* – $37.00 250* – $47.00 500 – $58.00…" at bounding box center [898, 365] width 202 height 30
select select "50* – $27.00"
click at [797, 350] on select "25* – $23.00 50* – $27.00 75* – $33.00 100* – $37.00 250* – $47.00 500 – $58.00…" at bounding box center [898, 365] width 202 height 30
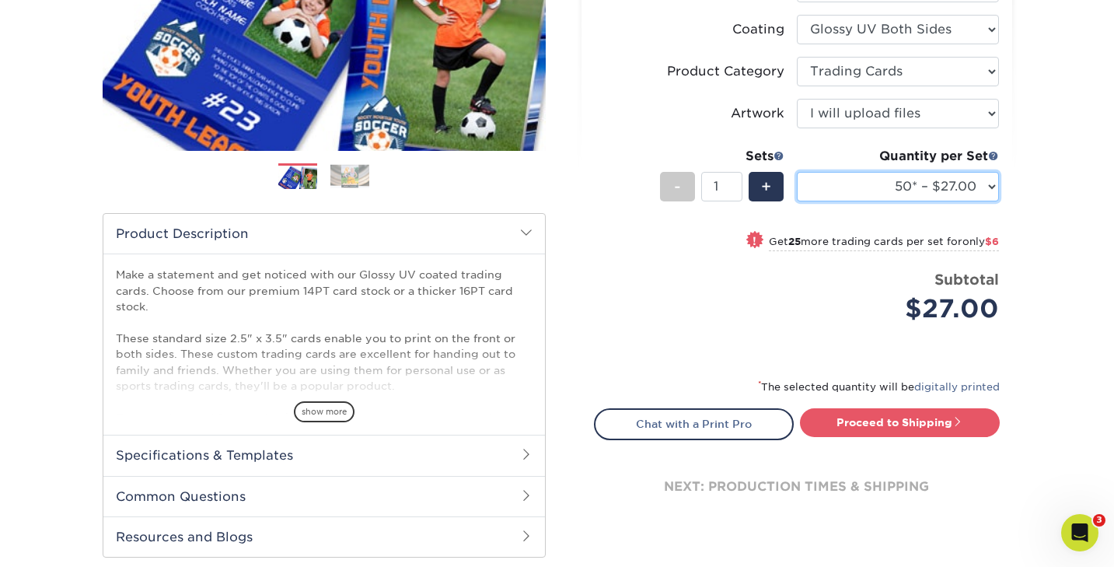
scroll to position [351, 0]
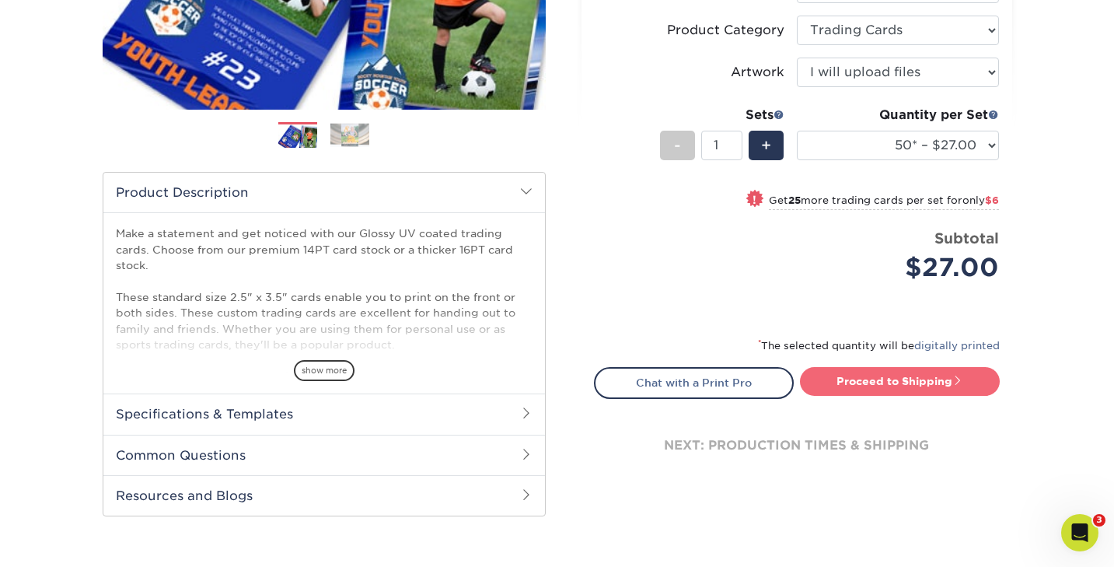
click at [893, 382] on link "Proceed to Shipping" at bounding box center [900, 381] width 200 height 28
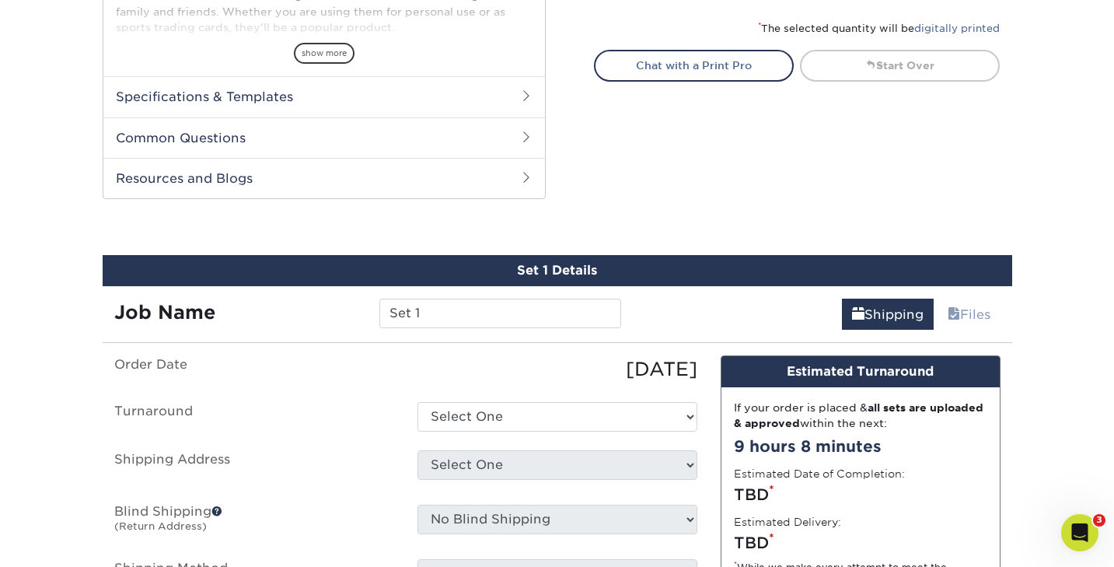
scroll to position [791, 0]
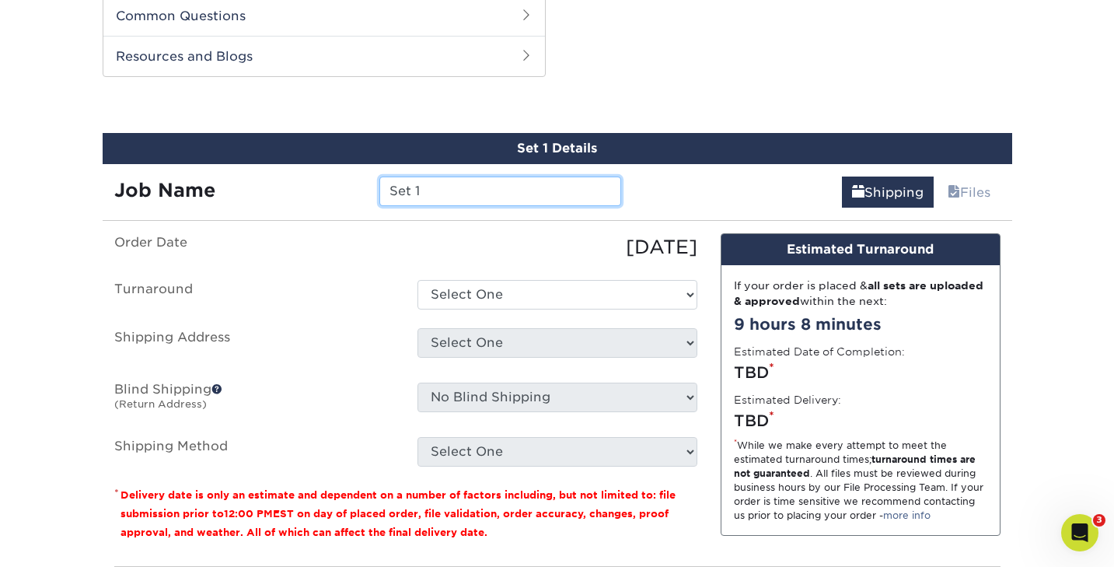
drag, startPoint x: 431, startPoint y: 193, endPoint x: 387, endPoint y: 194, distance: 44.3
click at [387, 194] on input "Set 1" at bounding box center [500, 191] width 242 height 30
type input "Nova Character Card"
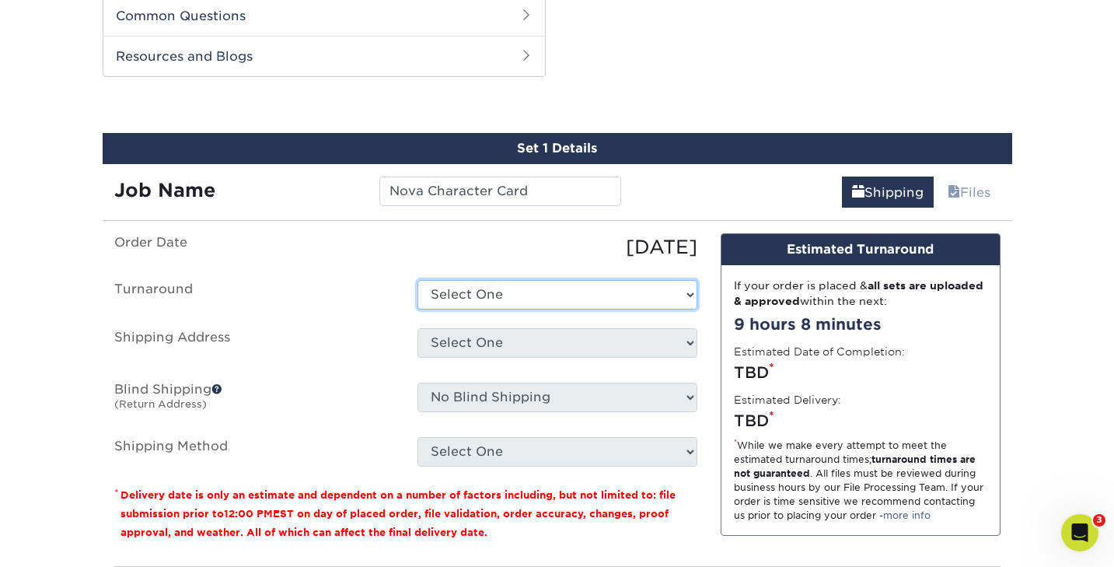
click at [455, 290] on select "Select One 2-4 Business Days 2 Day Next Business Day" at bounding box center [558, 295] width 280 height 30
select select "39596162-017c-462f-bc43-9f550c8c2591"
click at [418, 280] on select "Select One 2-4 Business Days 2 Day Next Business Day" at bounding box center [558, 295] width 280 height 30
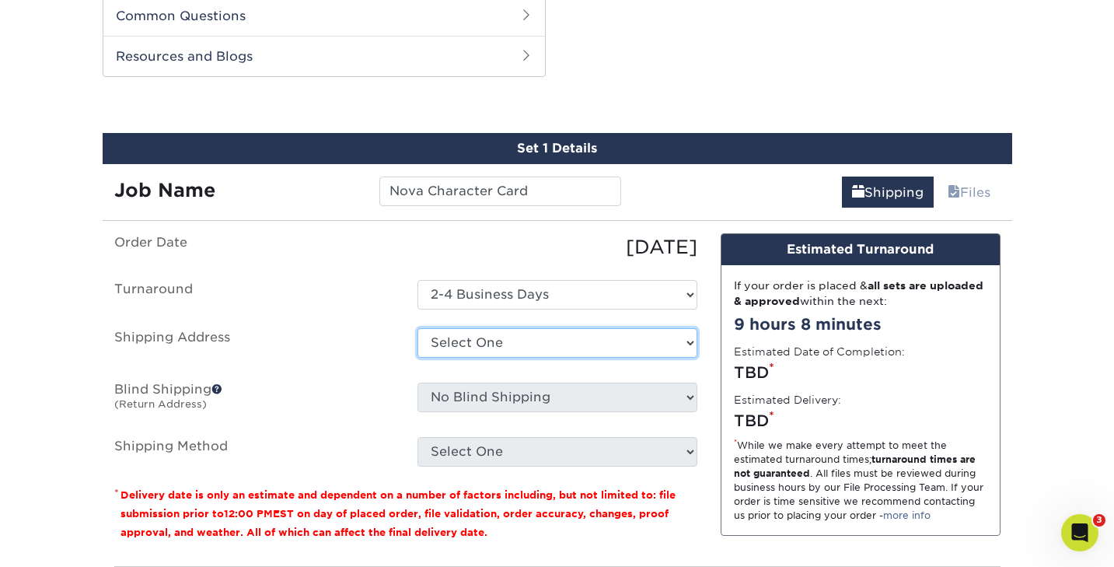
click at [459, 342] on select "Select One BirdSong + Add New Address" at bounding box center [558, 343] width 280 height 30
select select "285248"
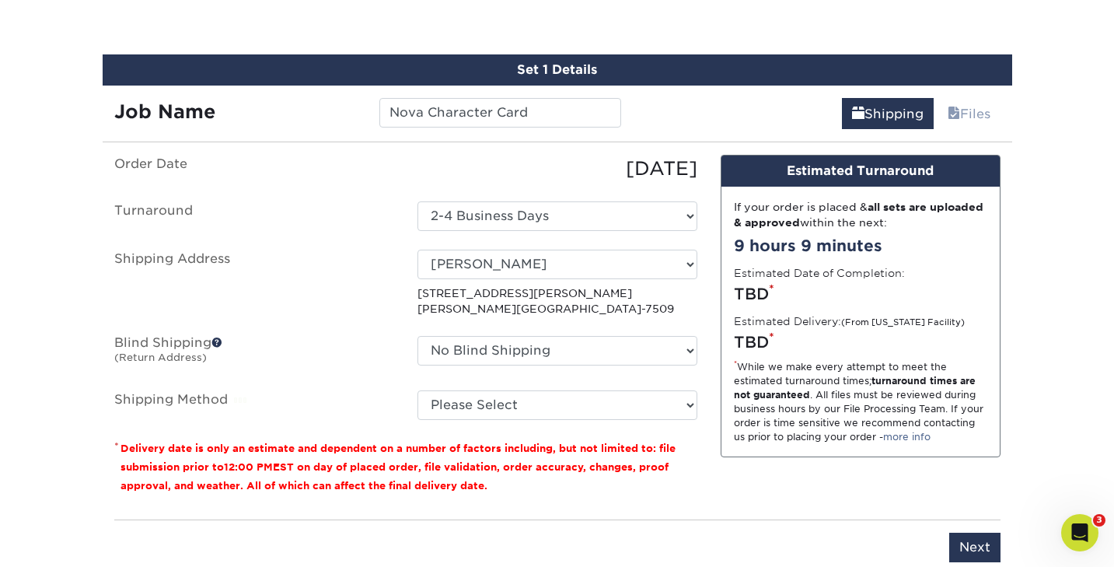
scroll to position [873, 0]
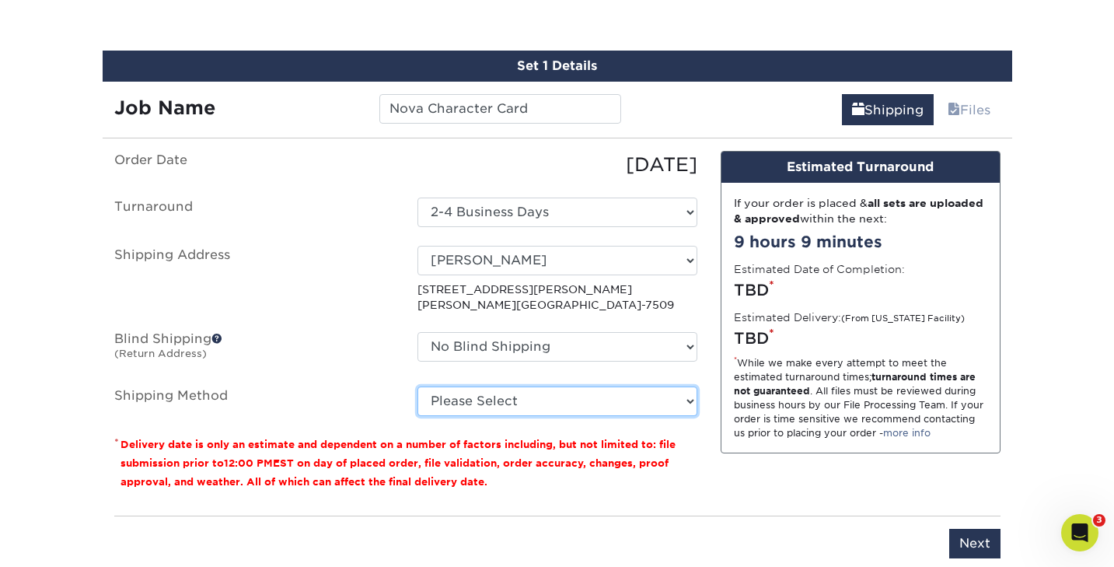
click at [481, 404] on select "Please Select 3 Day Shipping Service (+$23.30) 2 Day Air Shipping (+$23.77) Gro…" at bounding box center [558, 401] width 280 height 30
select select "02"
click at [418, 386] on select "Please Select 3 Day Shipping Service (+$23.30) 2 Day Air Shipping (+$23.77) Gro…" at bounding box center [558, 401] width 280 height 30
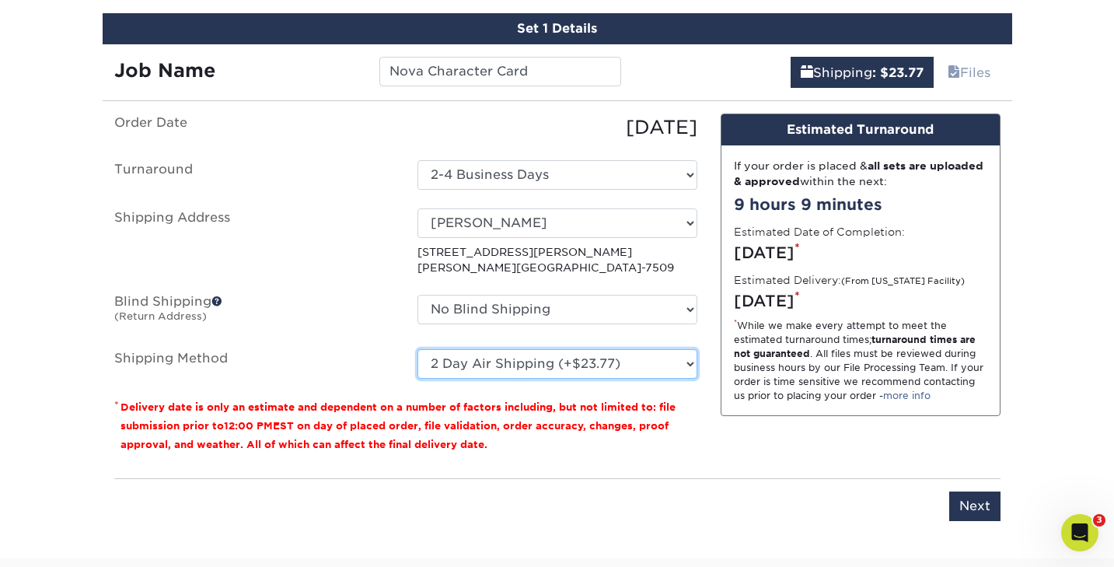
scroll to position [924, 0]
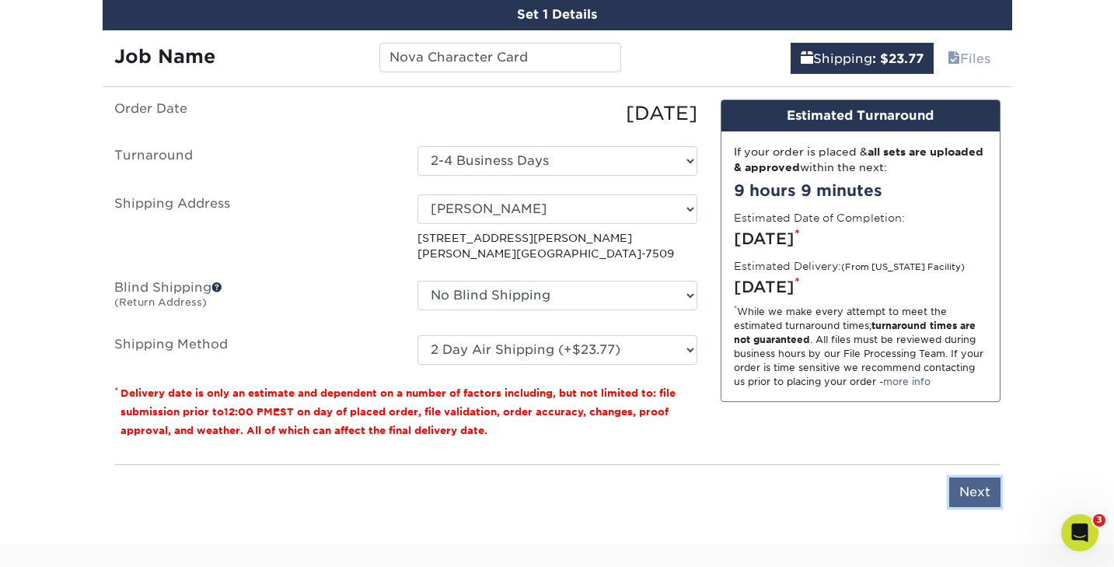
click at [972, 489] on input "Next" at bounding box center [974, 492] width 51 height 30
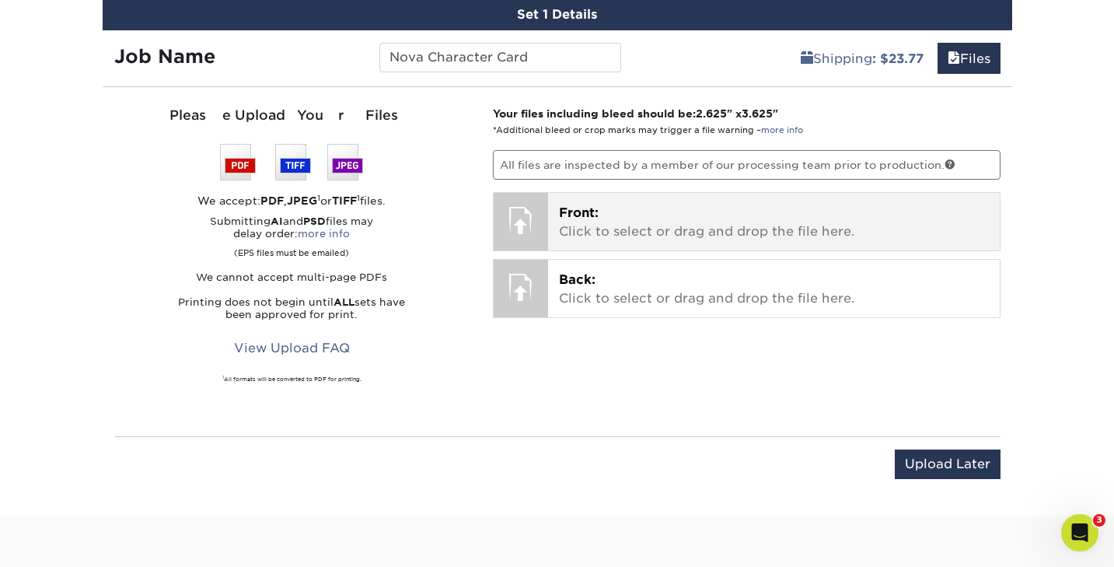
click at [585, 224] on p "Front: Click to select or drag and drop the file here." at bounding box center [774, 222] width 430 height 37
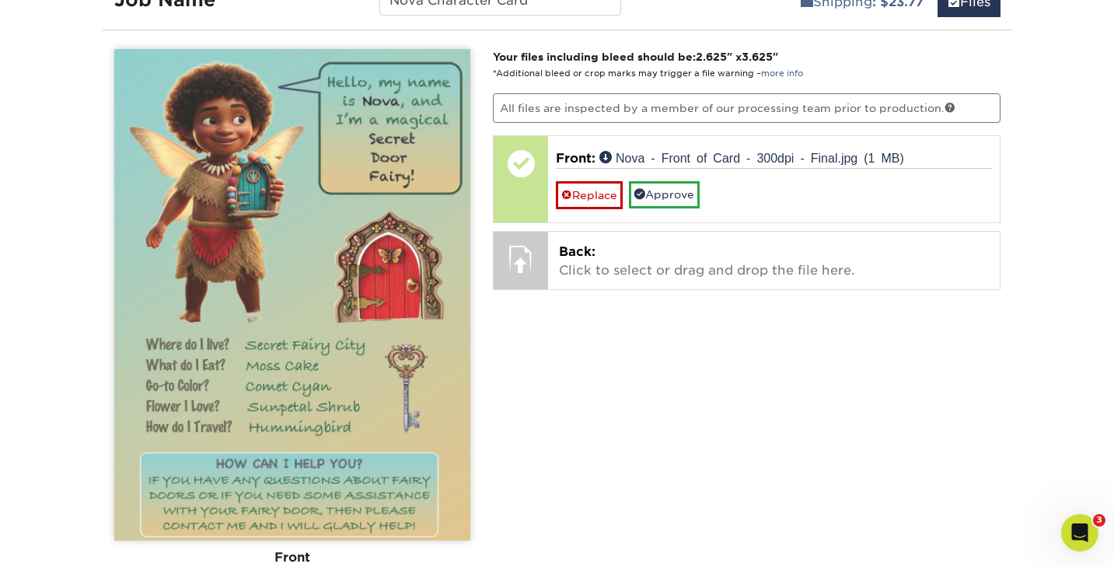
scroll to position [984, 0]
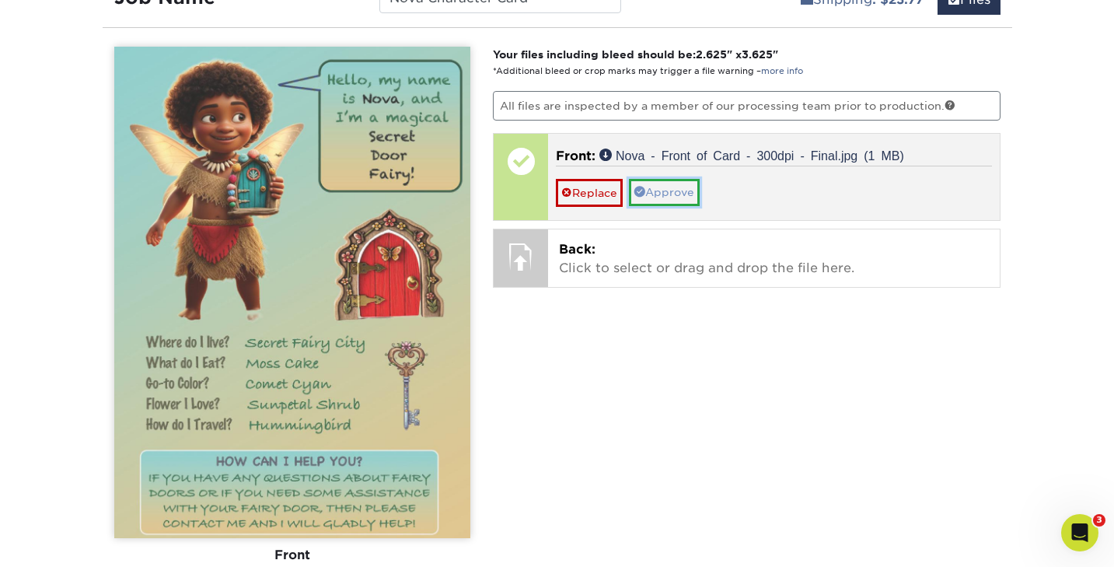
click at [664, 194] on link "Approve" at bounding box center [664, 192] width 71 height 26
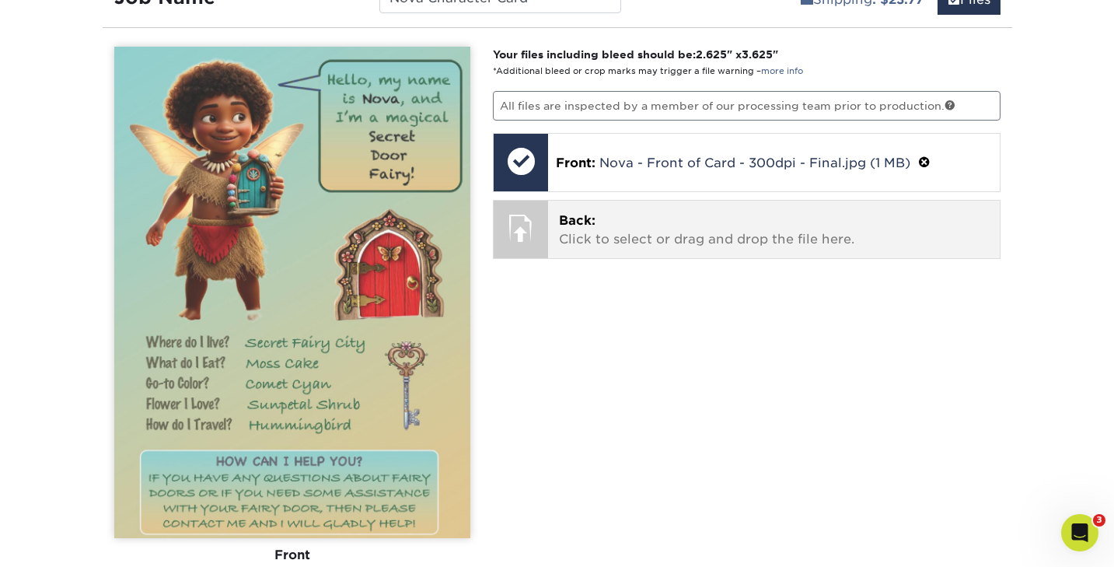
click at [578, 232] on p "Back: Click to select or drag and drop the file here." at bounding box center [774, 229] width 430 height 37
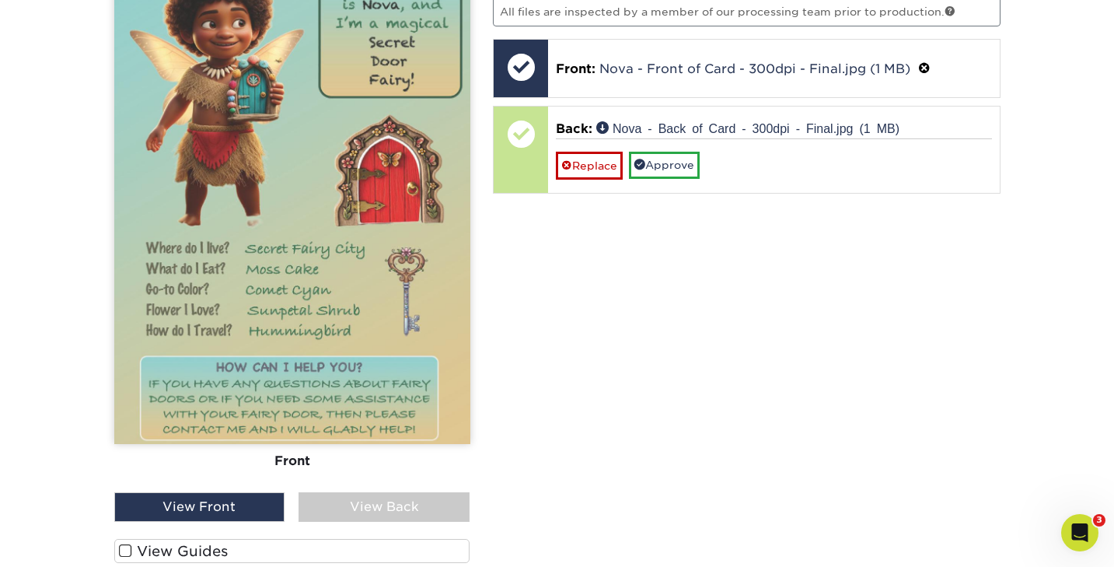
scroll to position [1092, 0]
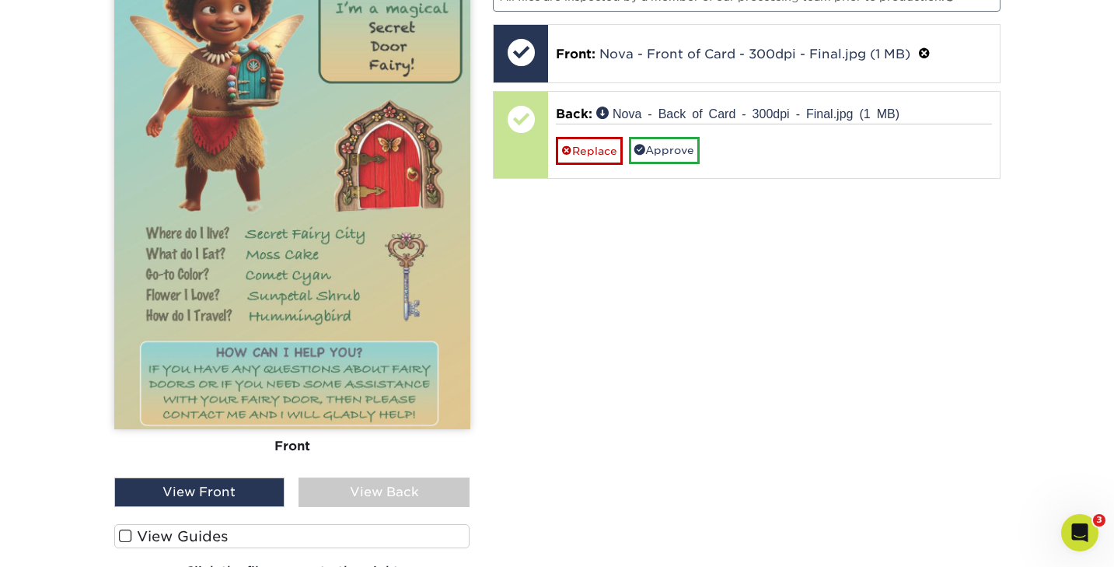
click at [404, 487] on div "View Back" at bounding box center [384, 492] width 171 height 30
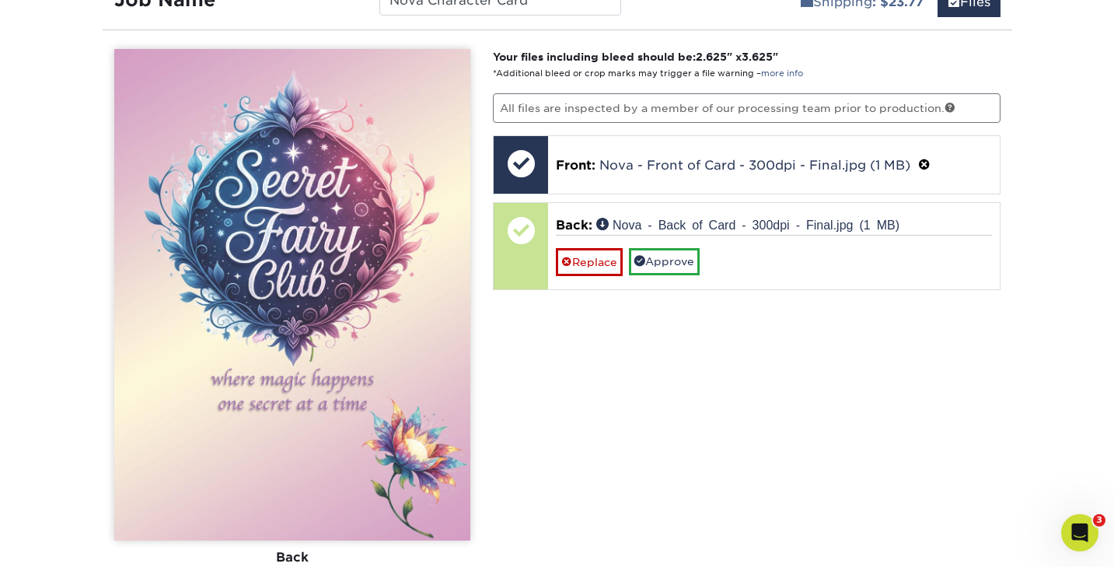
scroll to position [975, 0]
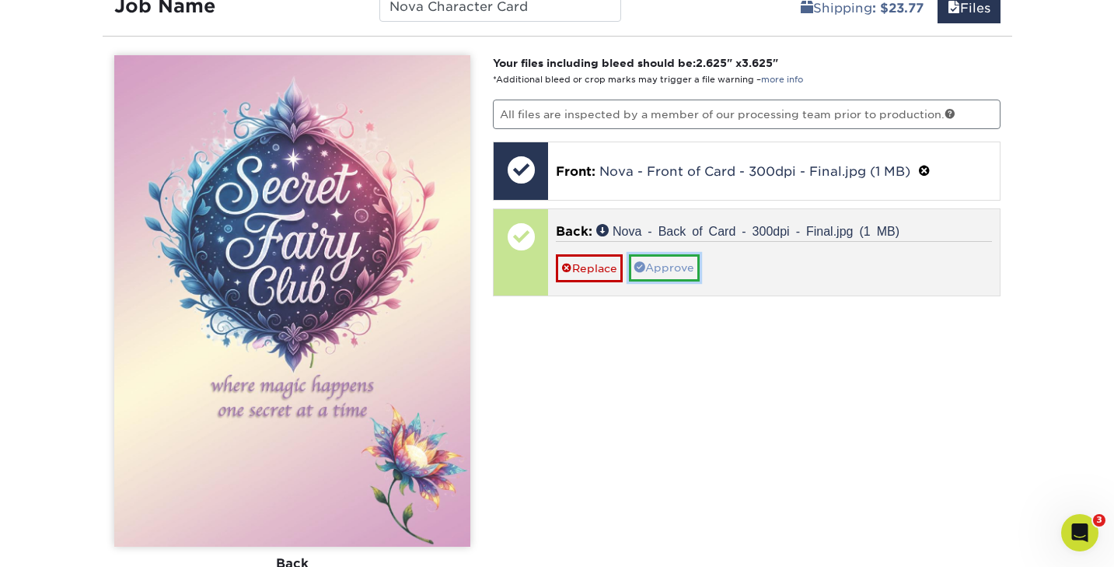
click at [666, 267] on link "Approve" at bounding box center [664, 267] width 71 height 26
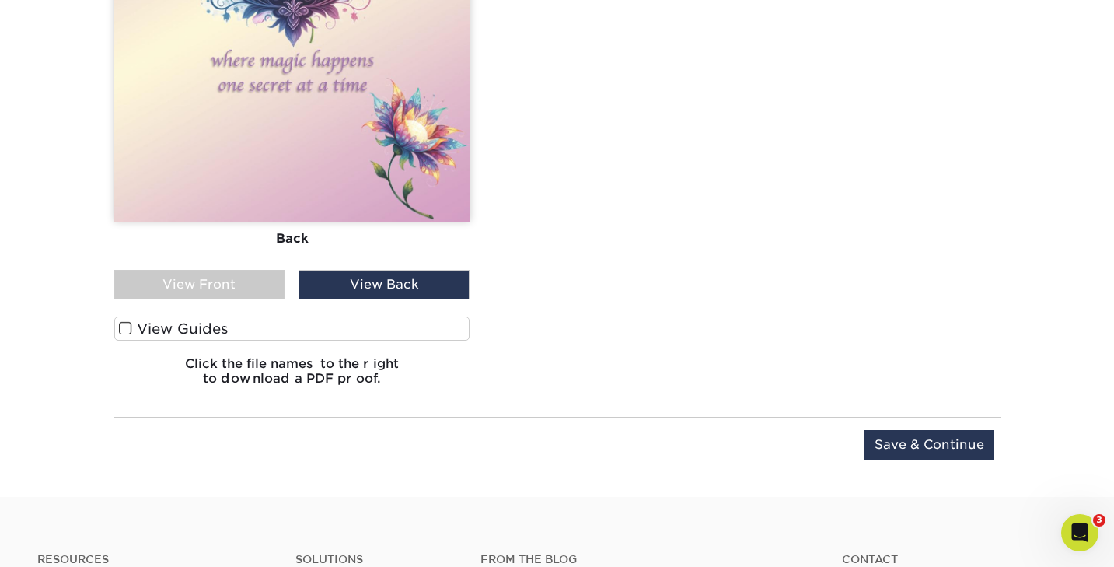
scroll to position [1308, 0]
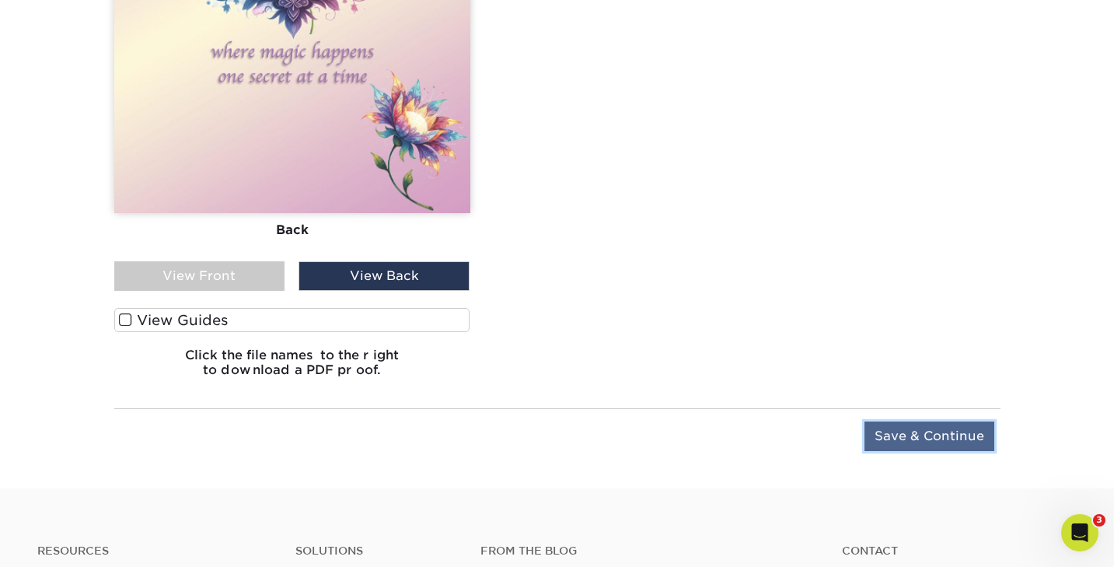
click at [905, 430] on input "Save & Continue" at bounding box center [930, 436] width 130 height 30
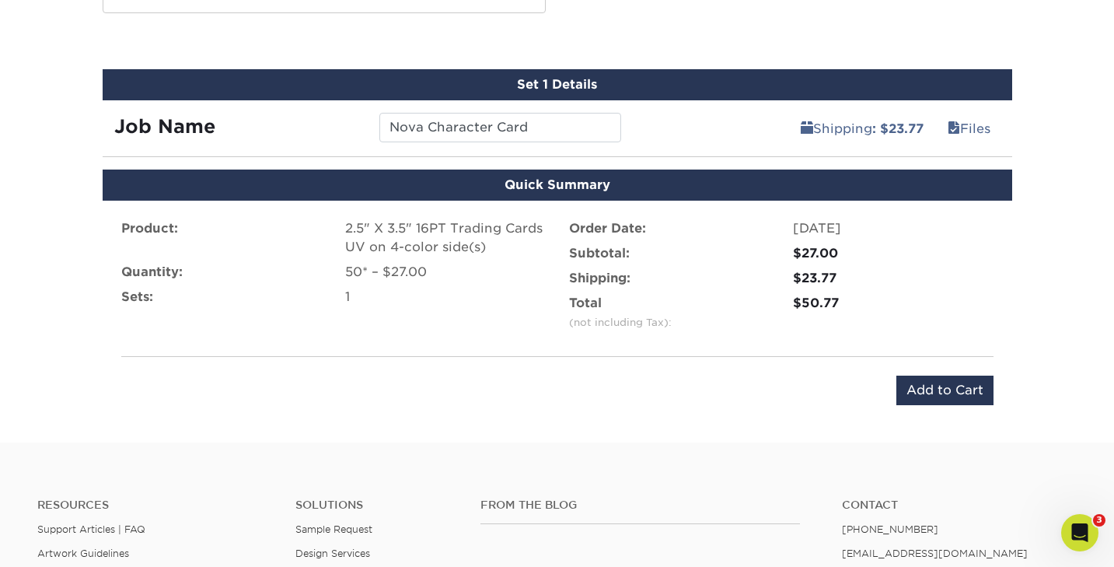
scroll to position [857, 0]
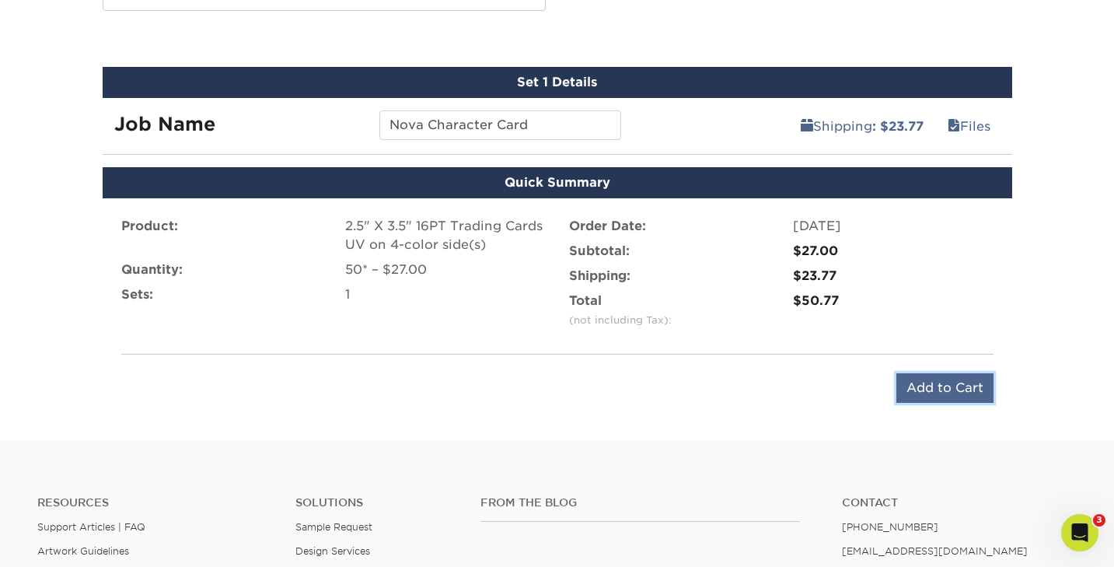
click at [933, 385] on input "Add to Cart" at bounding box center [944, 388] width 97 height 30
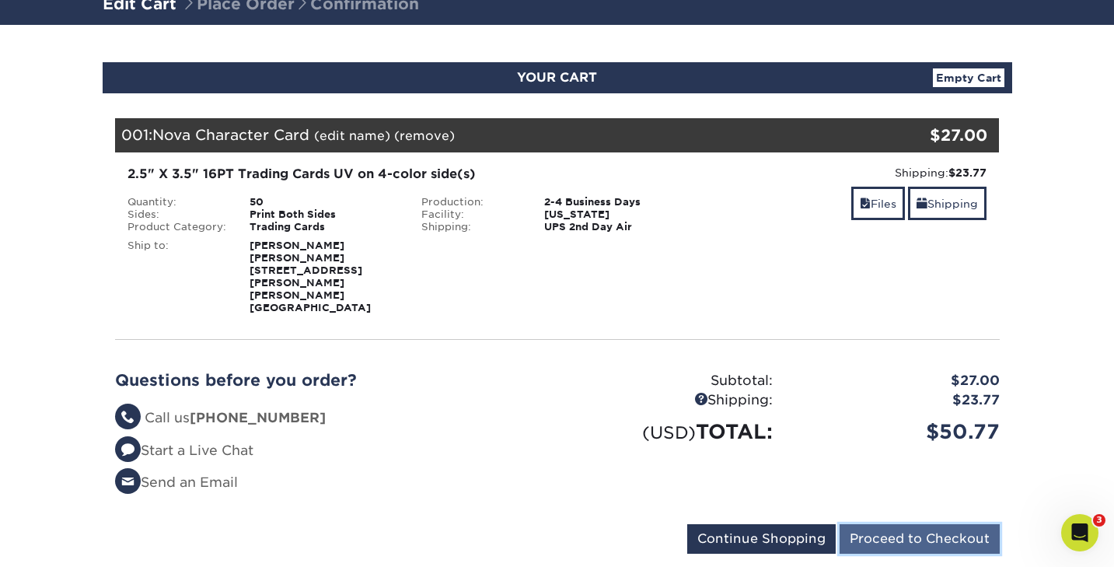
click at [899, 524] on input "Proceed to Checkout" at bounding box center [920, 539] width 160 height 30
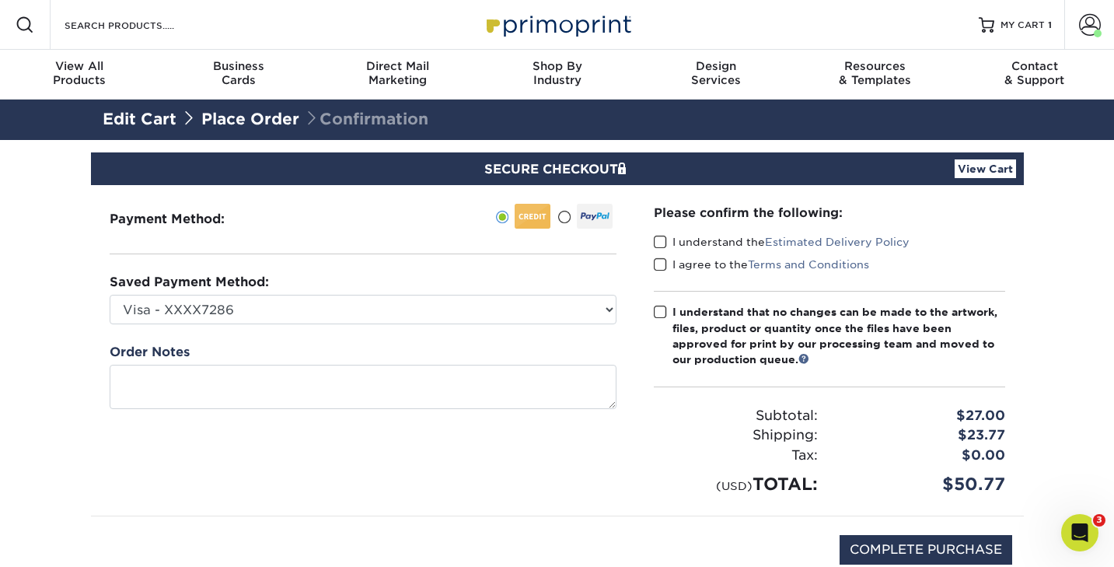
click at [660, 244] on span at bounding box center [660, 242] width 13 height 15
click at [0, 0] on input "I understand the Estimated Delivery Policy" at bounding box center [0, 0] width 0 height 0
click at [660, 264] on span at bounding box center [660, 264] width 13 height 15
click at [0, 0] on input "I agree to the Terms and Conditions" at bounding box center [0, 0] width 0 height 0
click at [657, 309] on span at bounding box center [660, 312] width 13 height 15
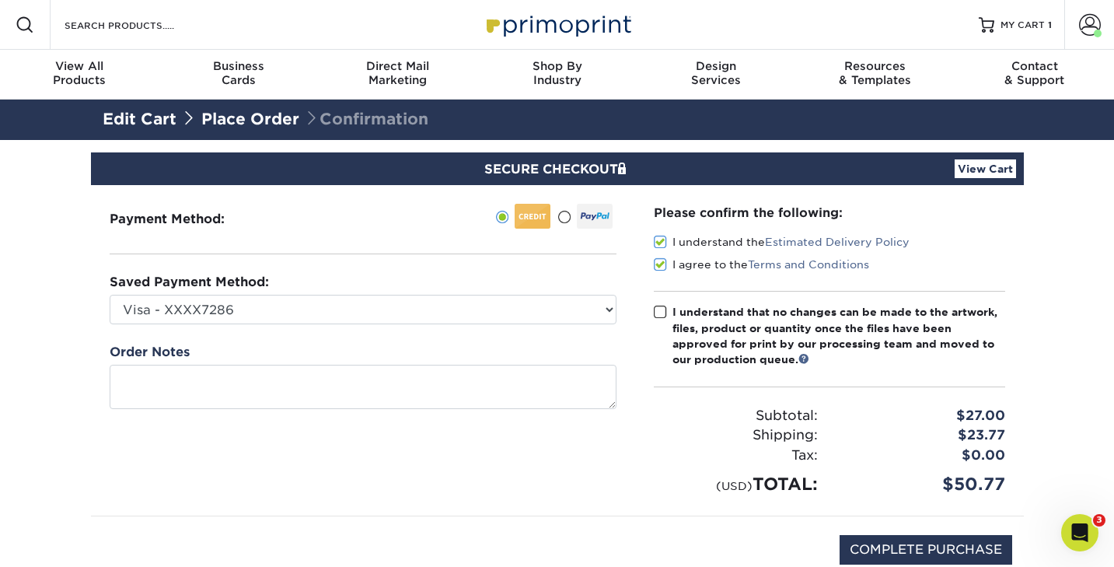
click at [0, 0] on input "I understand that no changes can be made to the artwork, files, product or quan…" at bounding box center [0, 0] width 0 height 0
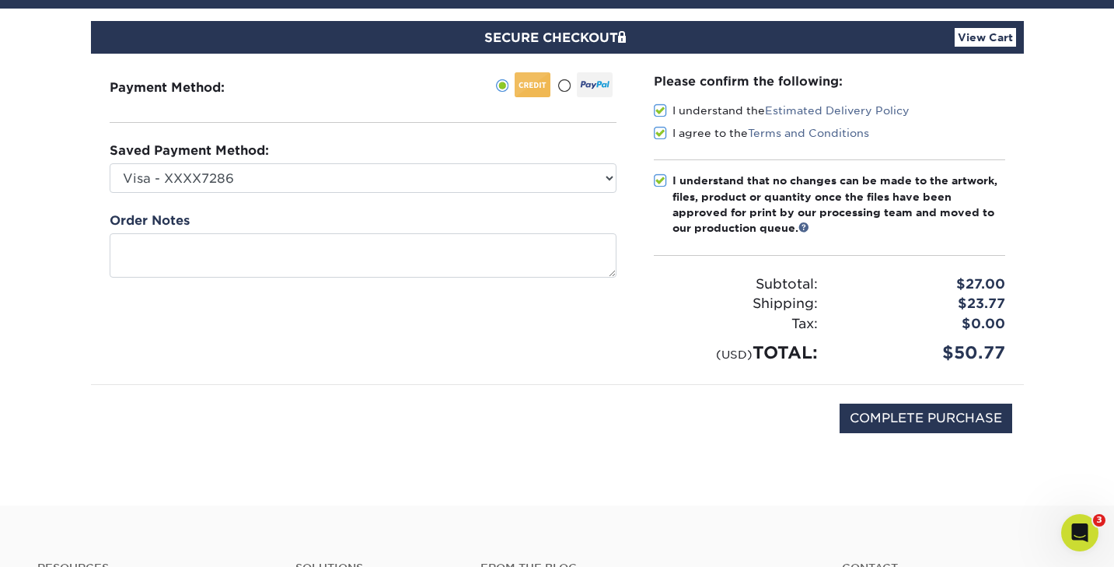
scroll to position [135, 0]
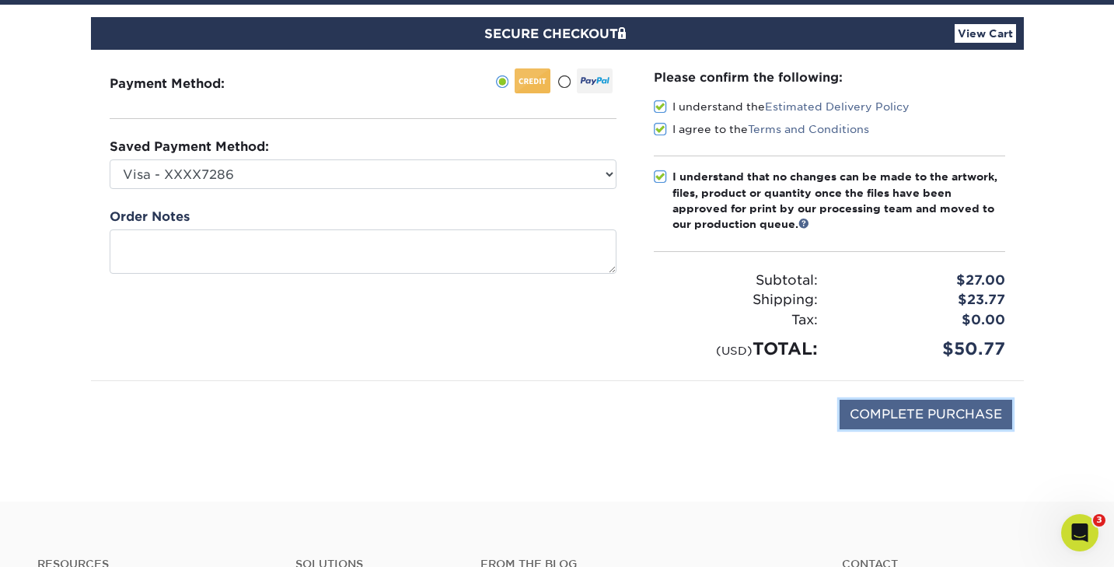
click at [887, 418] on input "COMPLETE PURCHASE" at bounding box center [926, 415] width 173 height 30
type input "PROCESSING, PLEASE WAIT..."
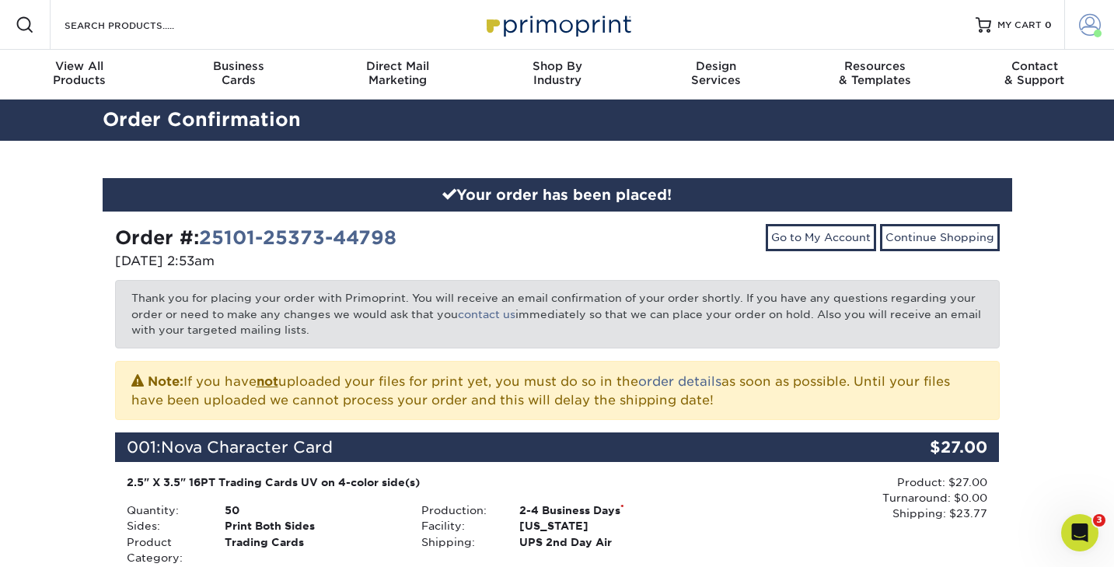
click at [1088, 21] on span at bounding box center [1090, 25] width 22 height 22
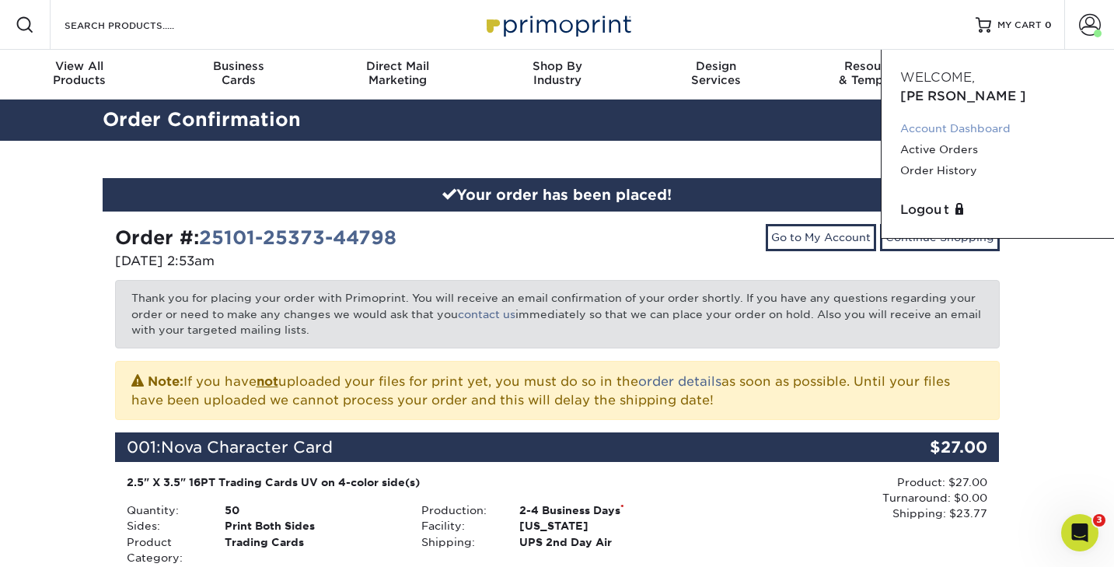
click at [949, 118] on link "Account Dashboard" at bounding box center [997, 128] width 195 height 21
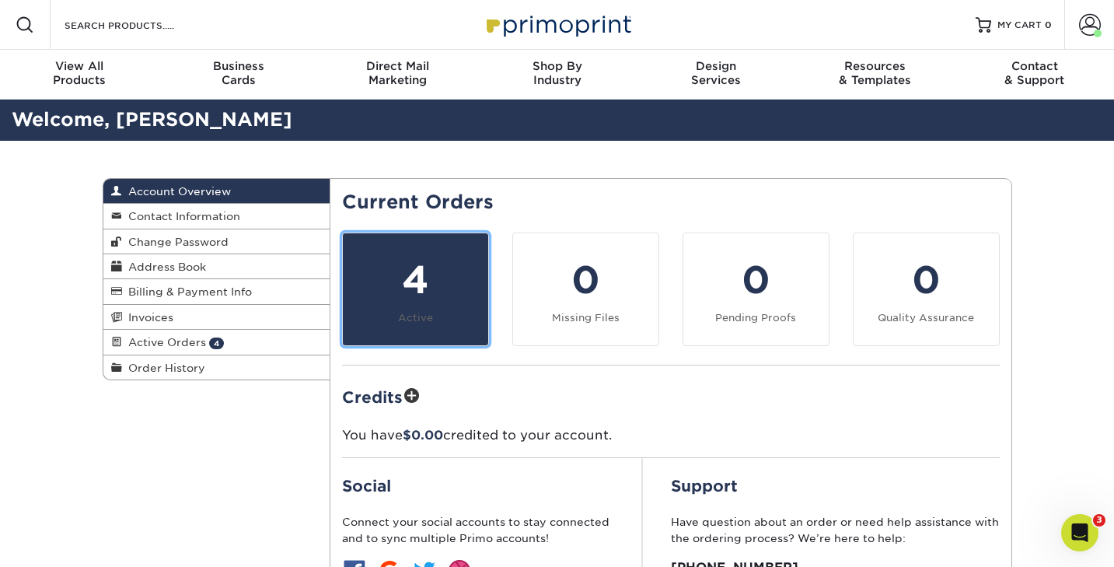
click at [435, 287] on div "4" at bounding box center [415, 280] width 127 height 56
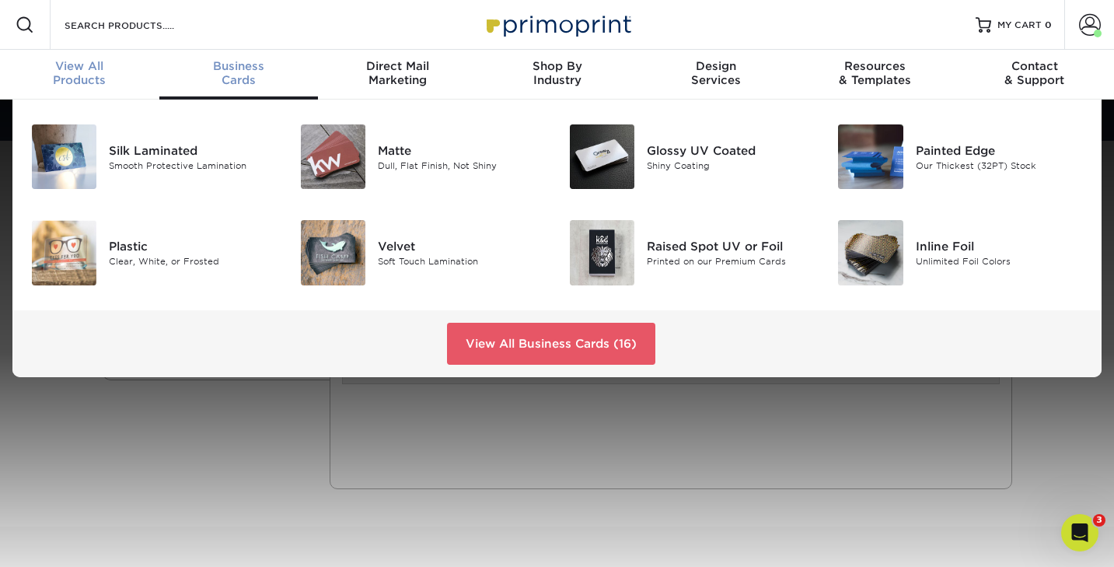
click at [80, 75] on div "View All Products" at bounding box center [79, 73] width 159 height 28
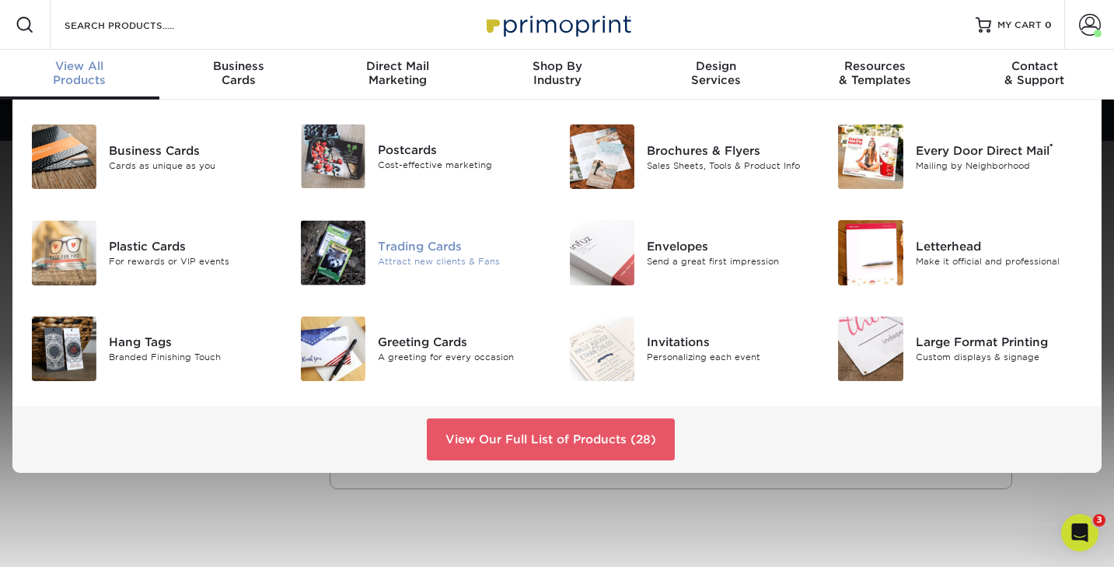
click at [399, 245] on div "Trading Cards" at bounding box center [462, 246] width 168 height 17
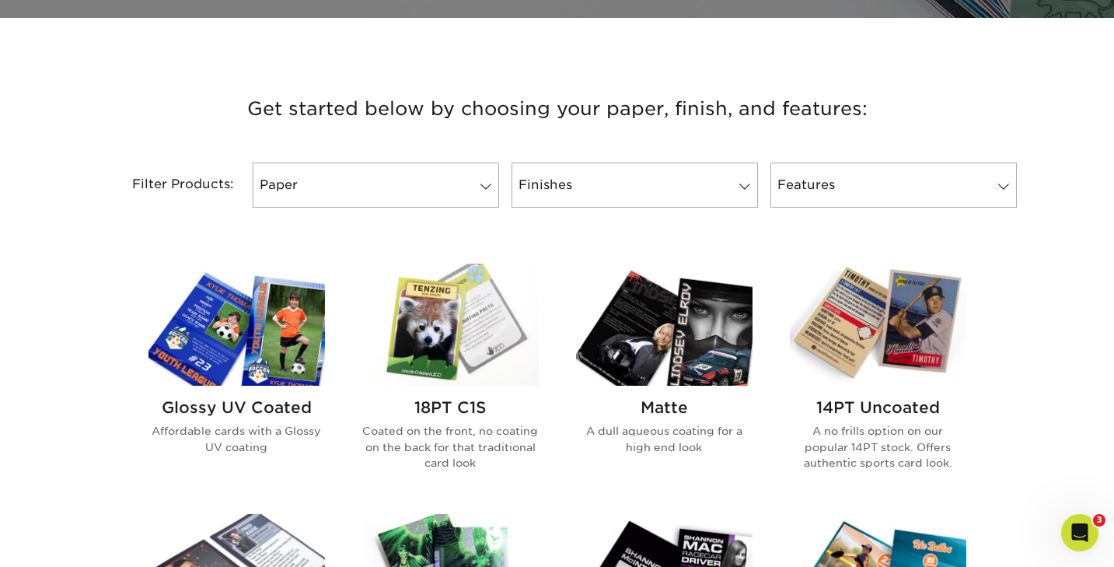
scroll to position [558, 0]
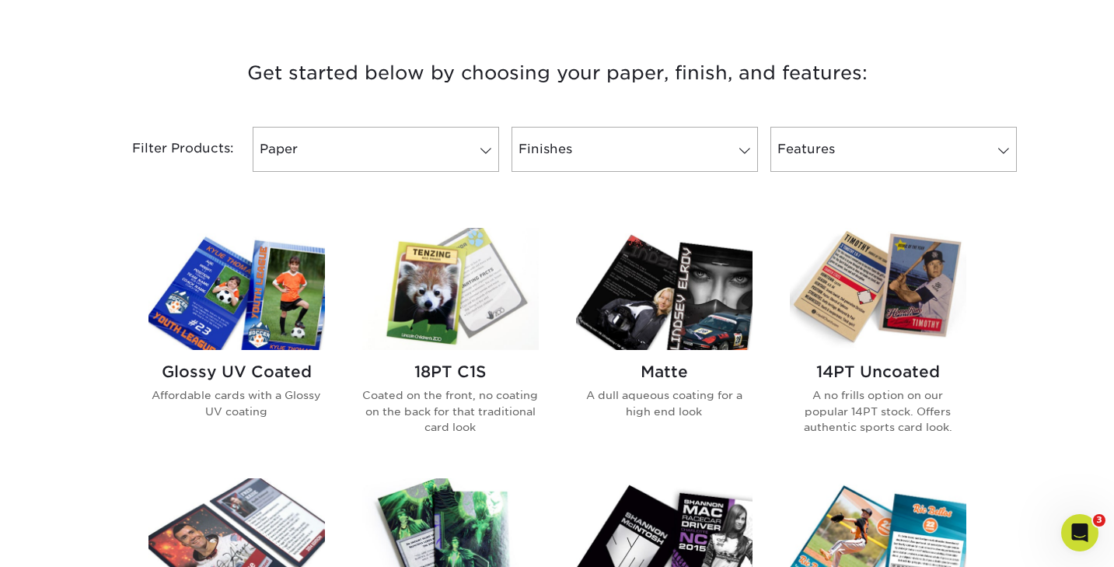
click at [257, 371] on h2 "Glossy UV Coated" at bounding box center [236, 371] width 176 height 19
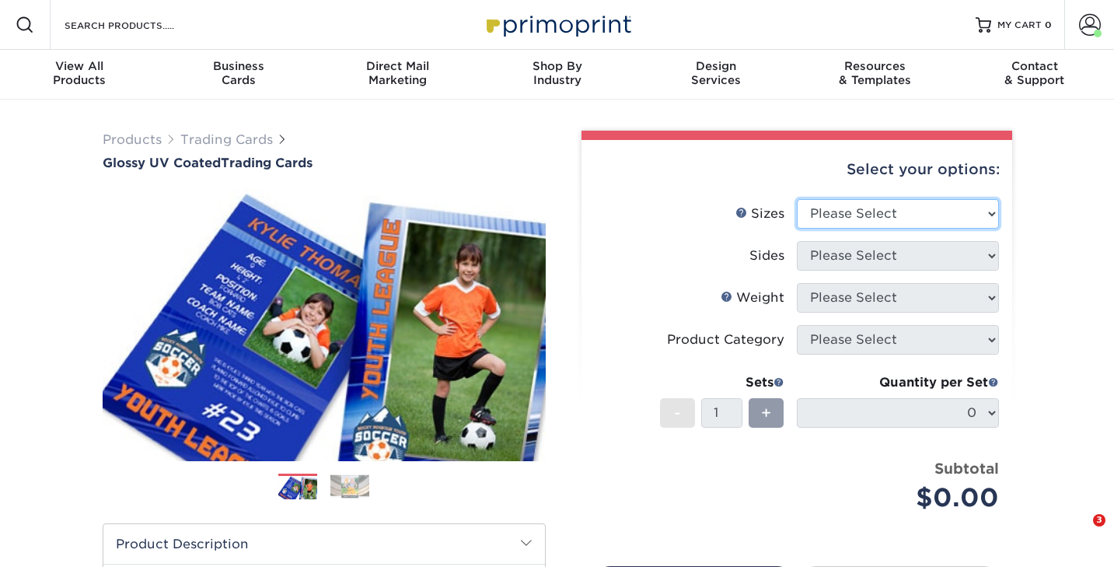
click at [875, 208] on select "Please Select 2.5" x 3.5"" at bounding box center [898, 214] width 202 height 30
select select "2.50x3.50"
click at [797, 199] on select "Please Select 2.5" x 3.5"" at bounding box center [898, 214] width 202 height 30
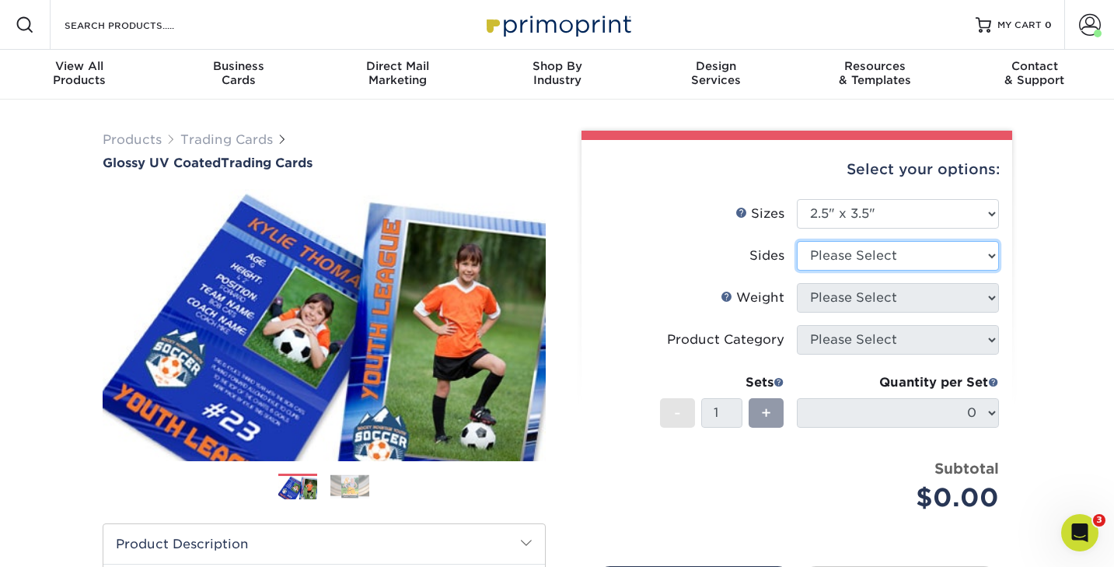
click at [844, 252] on select "Please Select Print Both Sides Print Front Only" at bounding box center [898, 256] width 202 height 30
select select "13abbda7-1d64-4f25-8bb2-c179b224825d"
click at [797, 241] on select "Please Select Print Both Sides Print Front Only" at bounding box center [898, 256] width 202 height 30
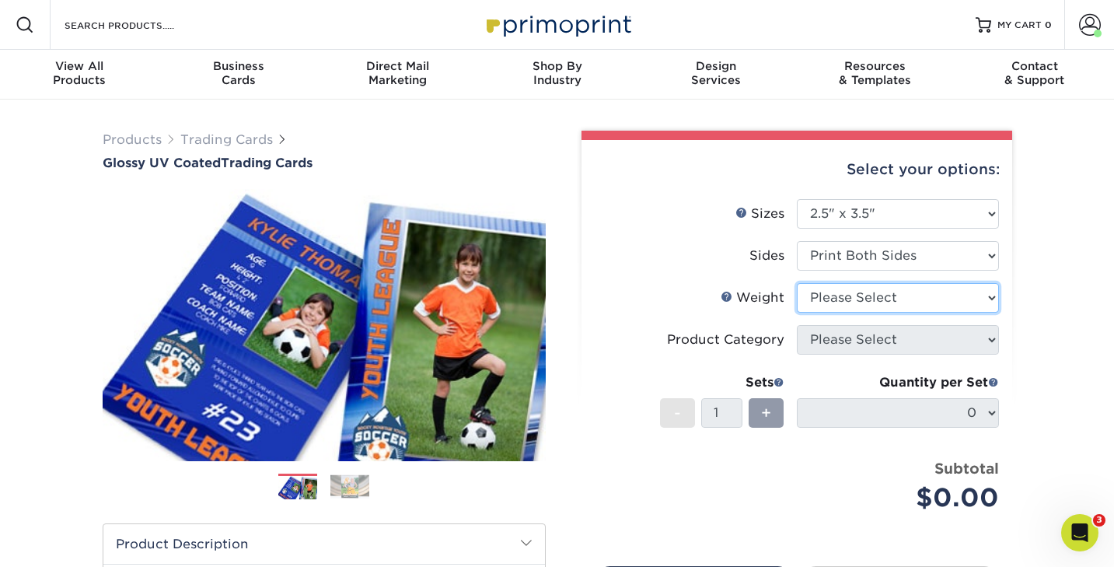
click at [843, 292] on select "Please Select 16PT 14PT 18PT C1S" at bounding box center [898, 298] width 202 height 30
select select "16PT"
click at [797, 283] on select "Please Select 16PT 14PT 18PT C1S" at bounding box center [898, 298] width 202 height 30
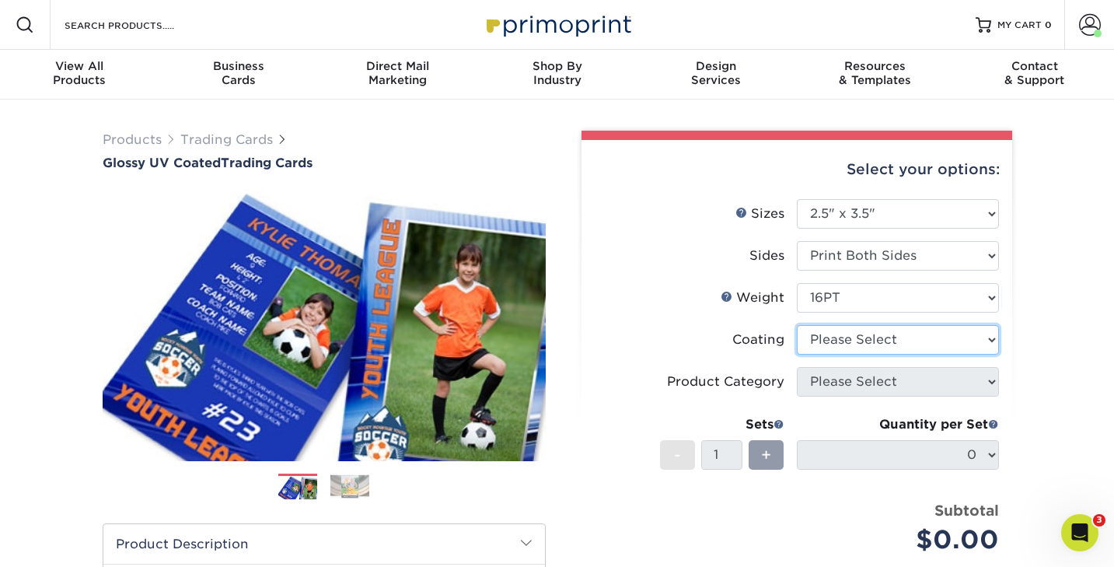
click at [836, 336] on select at bounding box center [898, 340] width 202 height 30
select select "ae367451-b2b8-45df-a344-0f05b6a12993"
click at [797, 325] on select at bounding box center [898, 340] width 202 height 30
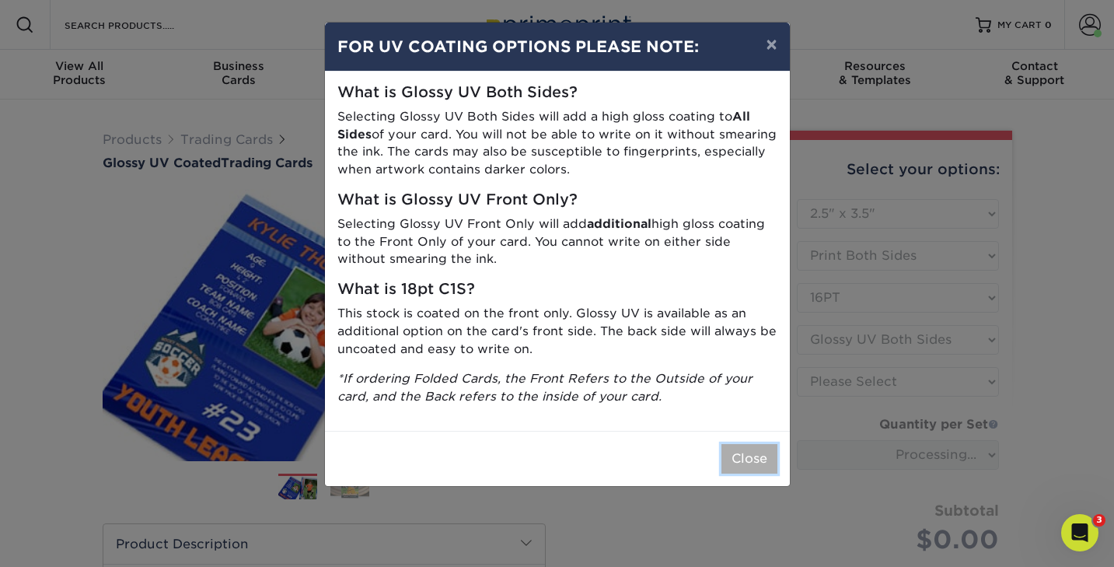
click at [746, 459] on button "Close" at bounding box center [749, 459] width 56 height 30
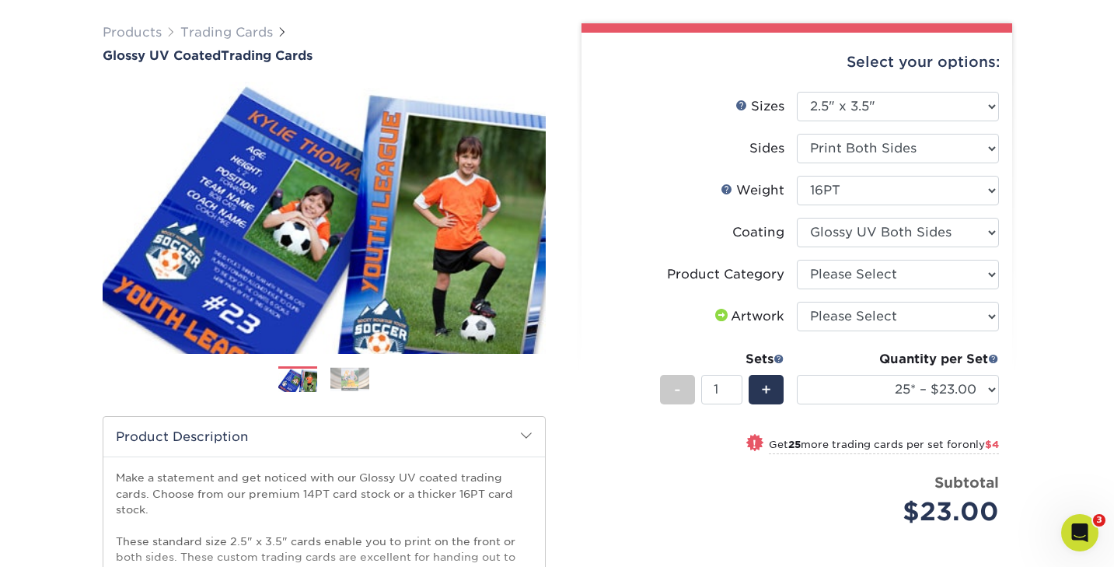
scroll to position [108, 0]
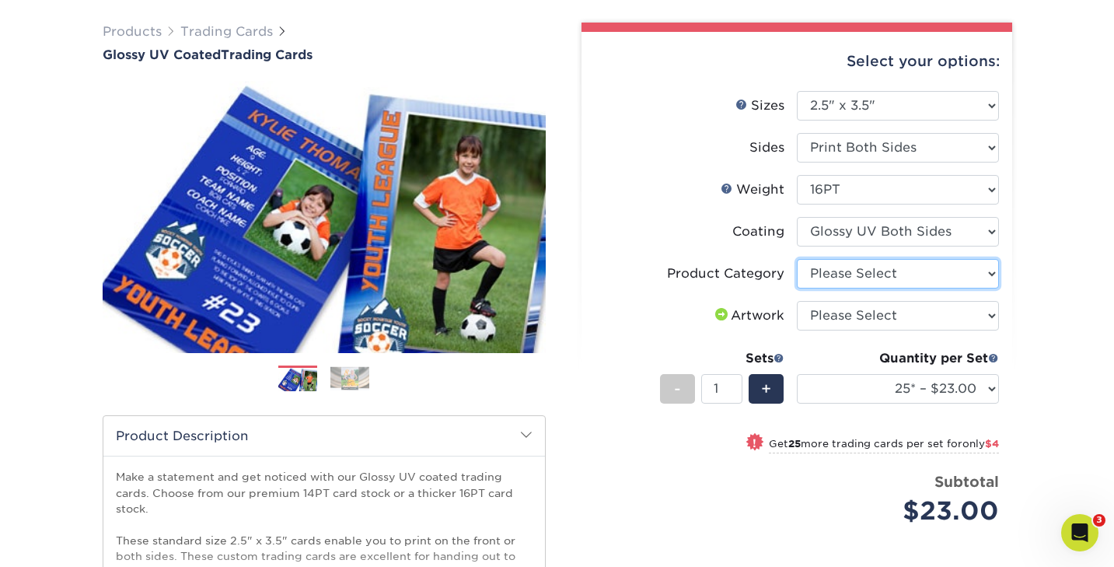
click at [826, 271] on select "Please Select Trading Cards" at bounding box center [898, 274] width 202 height 30
select select "c2f9bce9-36c2-409d-b101-c29d9d031e18"
click at [797, 259] on select "Please Select Trading Cards" at bounding box center [898, 274] width 202 height 30
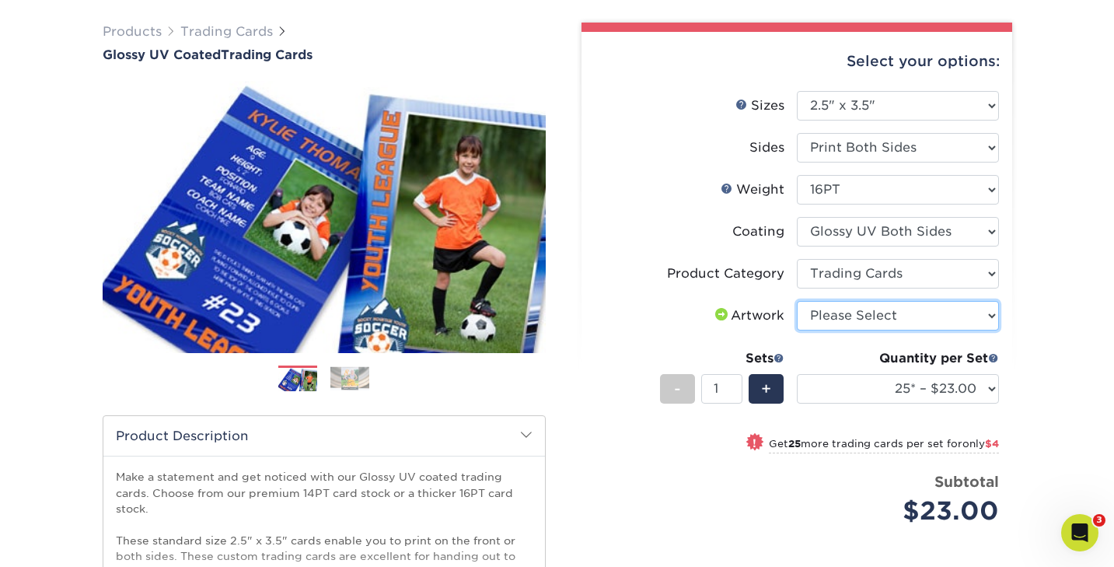
click at [824, 310] on select "Please Select I will upload files I need a design - $100" at bounding box center [898, 316] width 202 height 30
select select "upload"
click at [797, 301] on select "Please Select I will upload files I need a design - $100" at bounding box center [898, 316] width 202 height 30
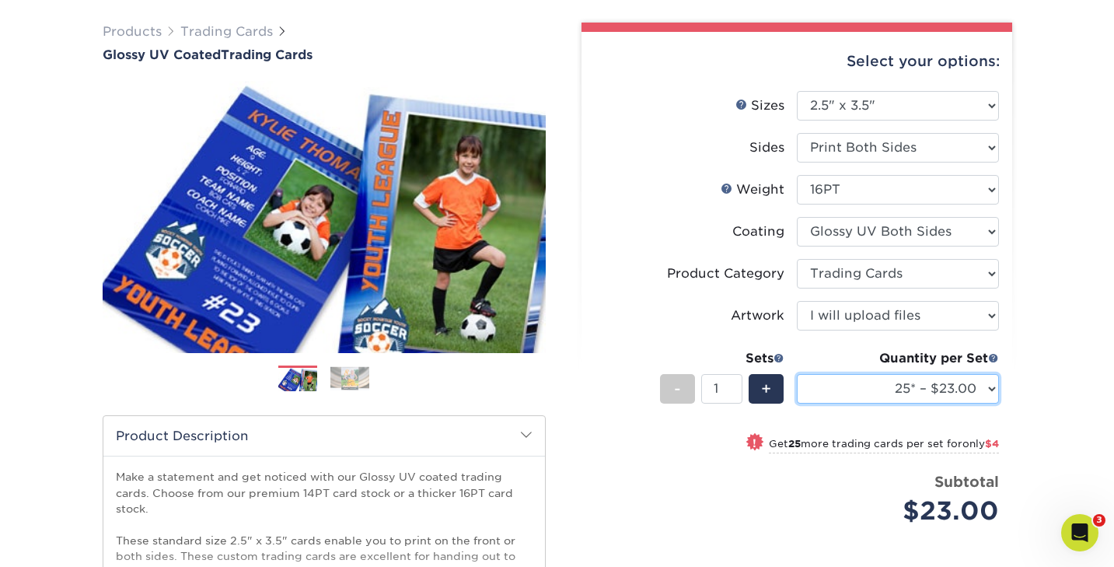
click at [872, 383] on select "25* – $23.00 50* – $27.00 75* – $33.00 100* – $37.00 250* – $47.00 500 – $58.00…" at bounding box center [898, 389] width 202 height 30
select select "50* – $27.00"
click at [797, 374] on select "25* – $23.00 50* – $27.00 75* – $33.00 100* – $37.00 250* – $47.00 500 – $58.00…" at bounding box center [898, 389] width 202 height 30
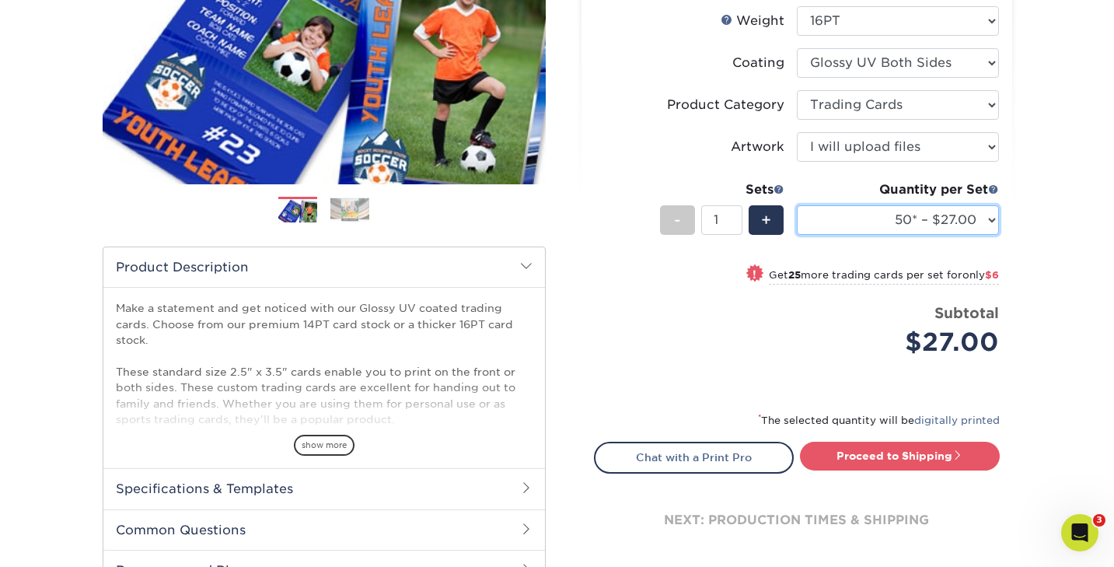
scroll to position [278, 0]
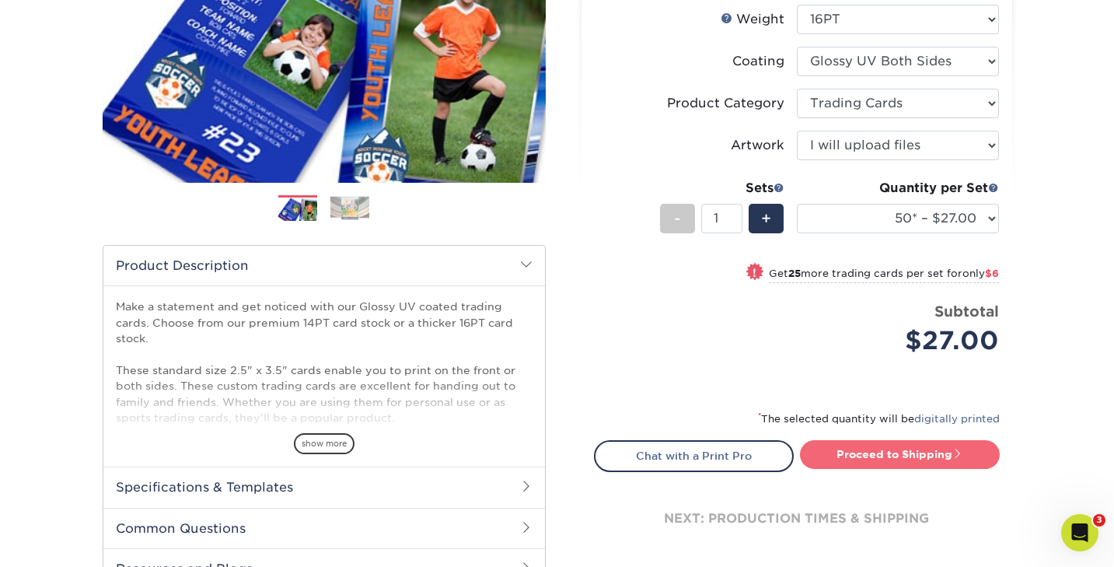
click at [885, 452] on link "Proceed to Shipping" at bounding box center [900, 454] width 200 height 28
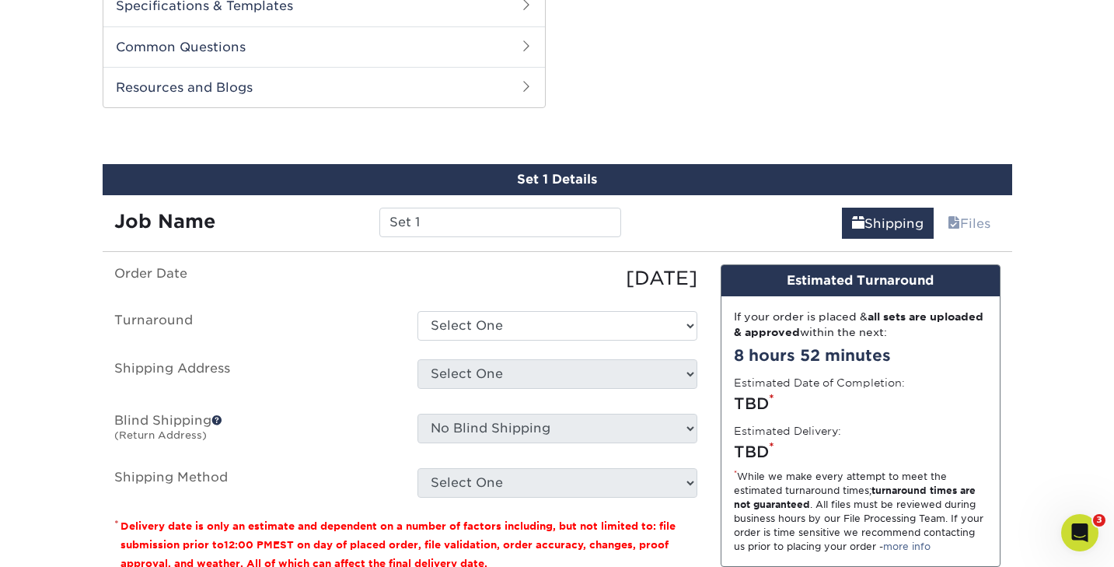
scroll to position [791, 0]
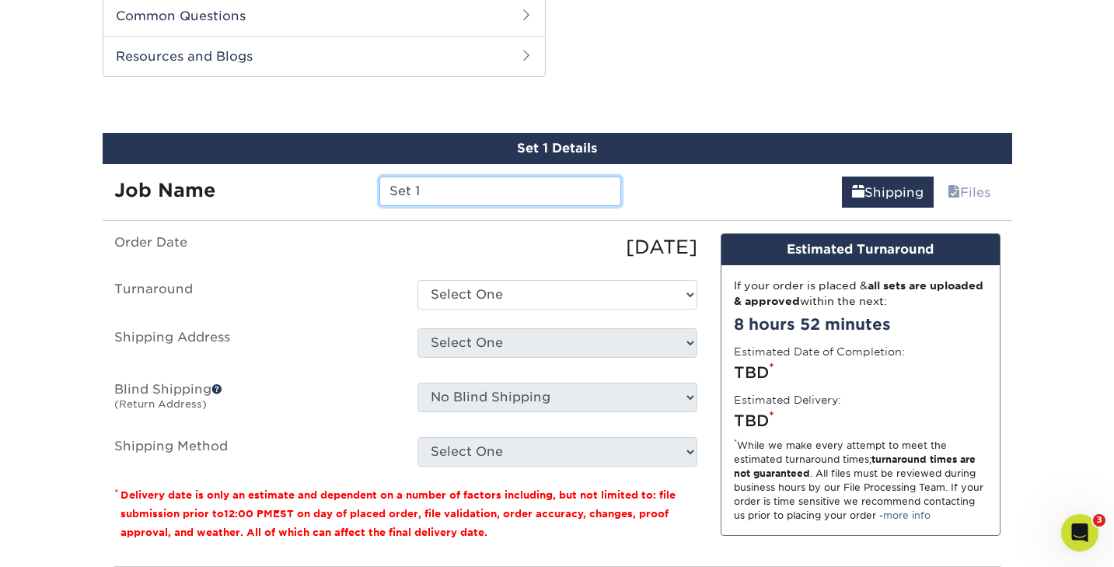
drag, startPoint x: 425, startPoint y: 190, endPoint x: 383, endPoint y: 190, distance: 42.8
click at [383, 190] on input "Set 1" at bounding box center [500, 191] width 242 height 30
type input "Coral Character Card"
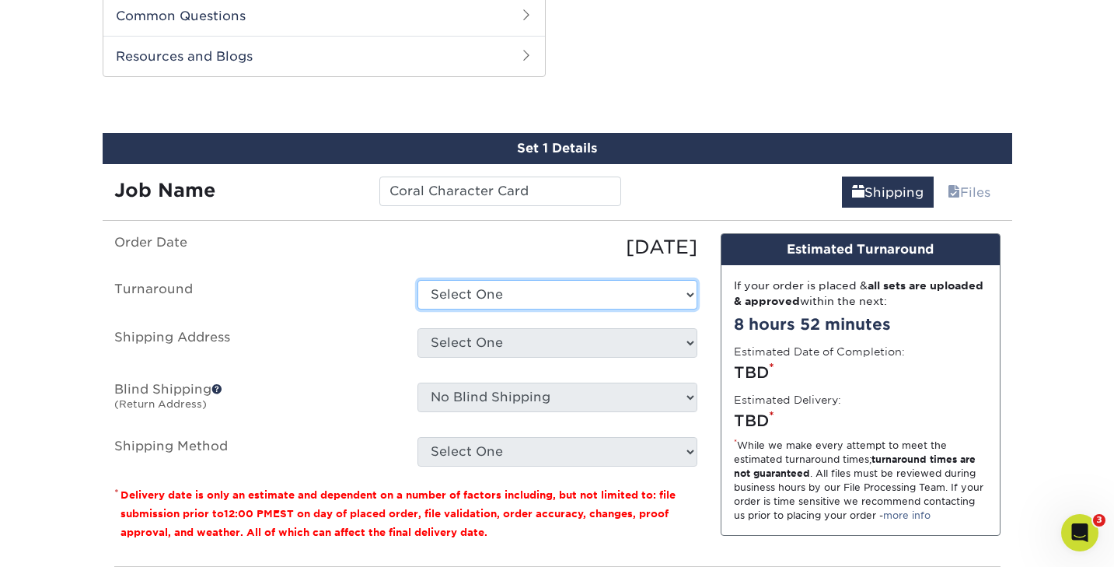
click at [459, 284] on select "Select One 2-4 Business Days 2 Day Next Business Day" at bounding box center [558, 295] width 280 height 30
select select "39596162-017c-462f-bc43-9f550c8c2591"
click at [418, 280] on select "Select One 2-4 Business Days 2 Day Next Business Day" at bounding box center [558, 295] width 280 height 30
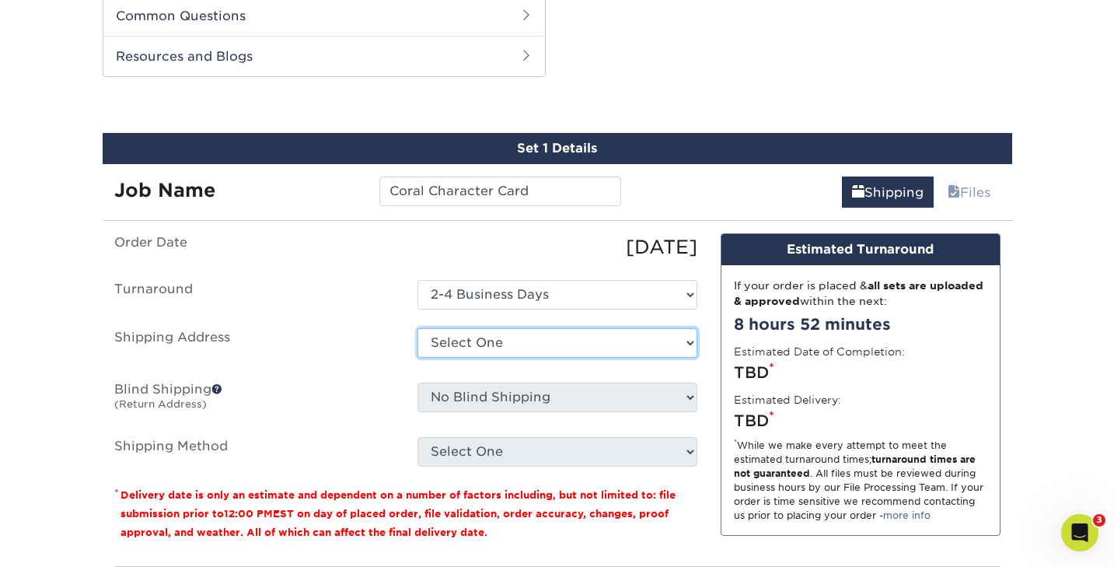
click at [459, 341] on select "Select One BirdSong + Add New Address" at bounding box center [558, 343] width 280 height 30
select select "285248"
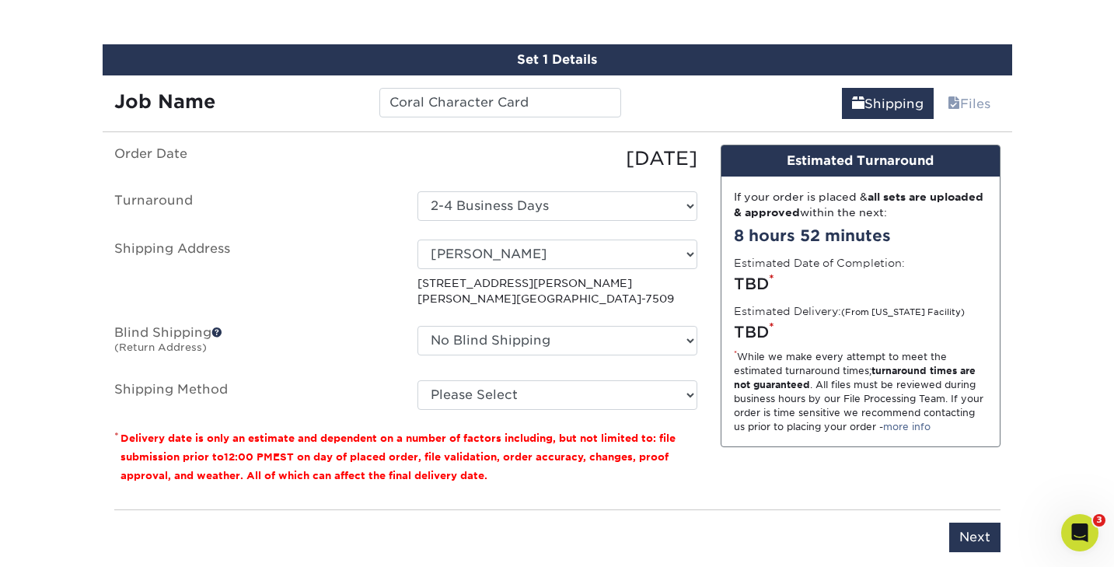
scroll to position [884, 0]
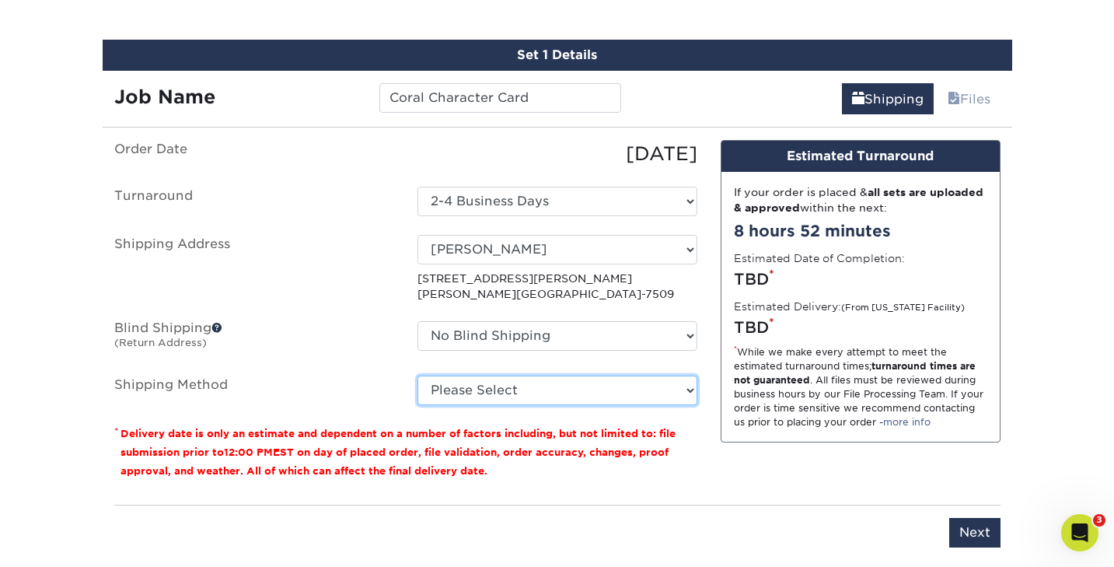
click at [466, 391] on select "Please Select 3 Day Shipping Service (+$23.30) 2 Day Air Shipping (+$23.77) Gro…" at bounding box center [558, 391] width 280 height 30
select select "02"
click at [418, 376] on select "Please Select 3 Day Shipping Service (+$23.30) 2 Day Air Shipping (+$23.77) Gro…" at bounding box center [558, 391] width 280 height 30
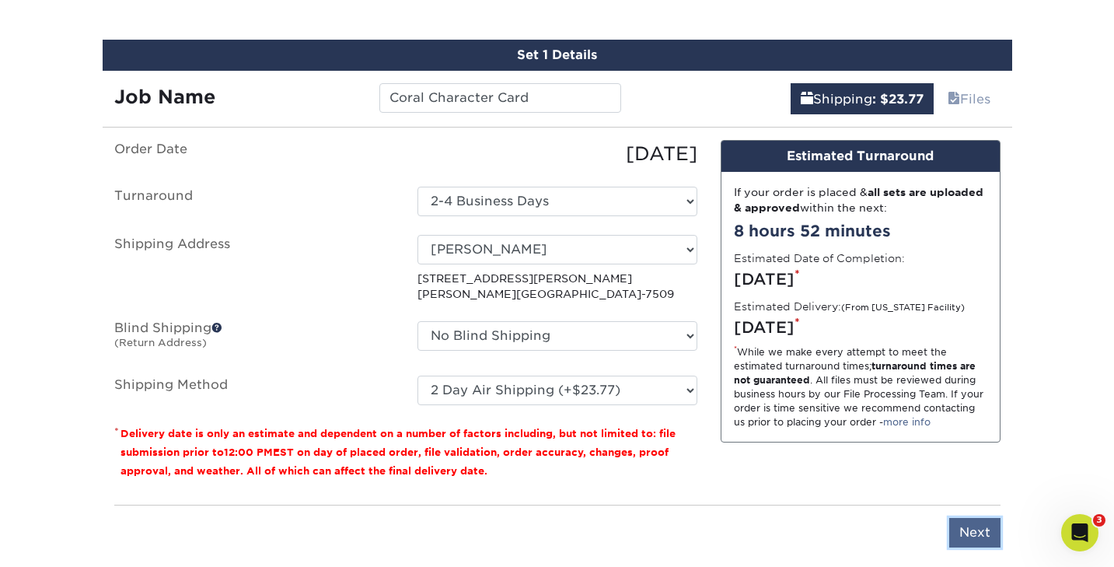
click at [969, 526] on input "Next" at bounding box center [974, 533] width 51 height 30
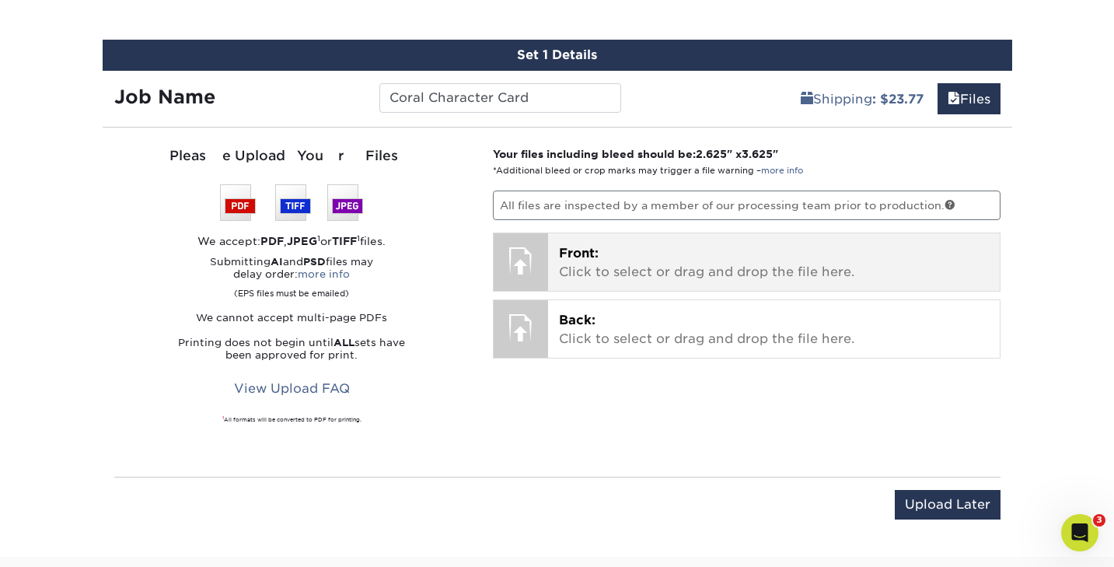
click at [588, 264] on p "Front: Click to select or drag and drop the file here." at bounding box center [774, 262] width 430 height 37
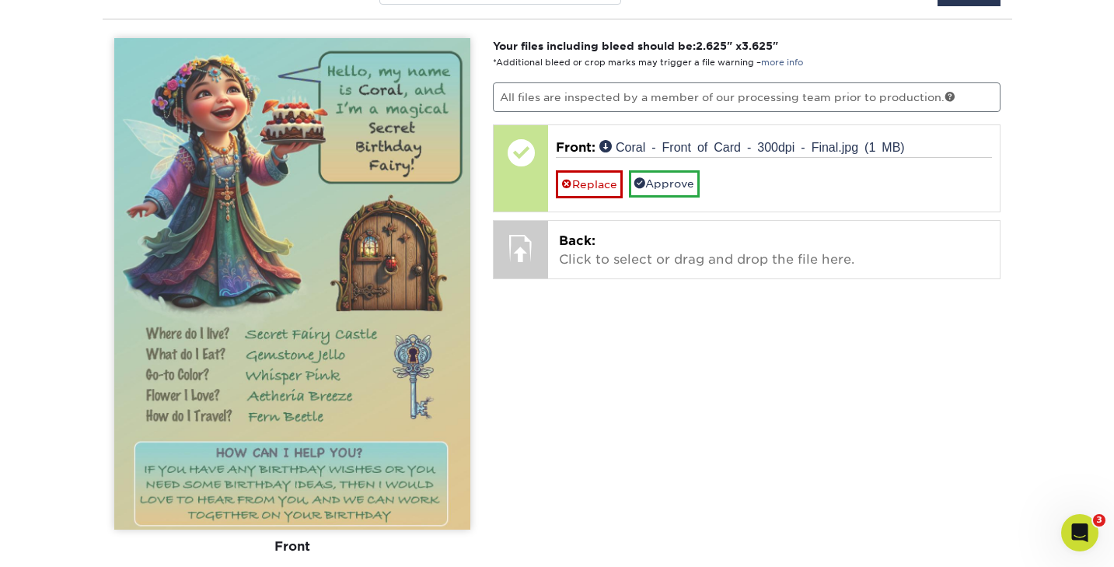
scroll to position [991, 0]
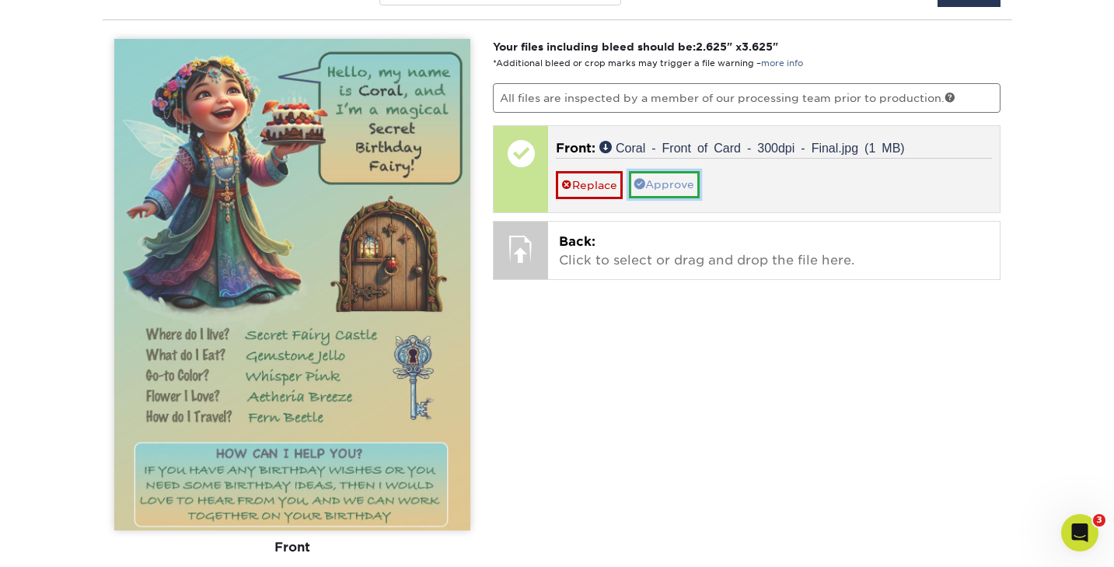
click at [654, 184] on link "Approve" at bounding box center [664, 184] width 71 height 26
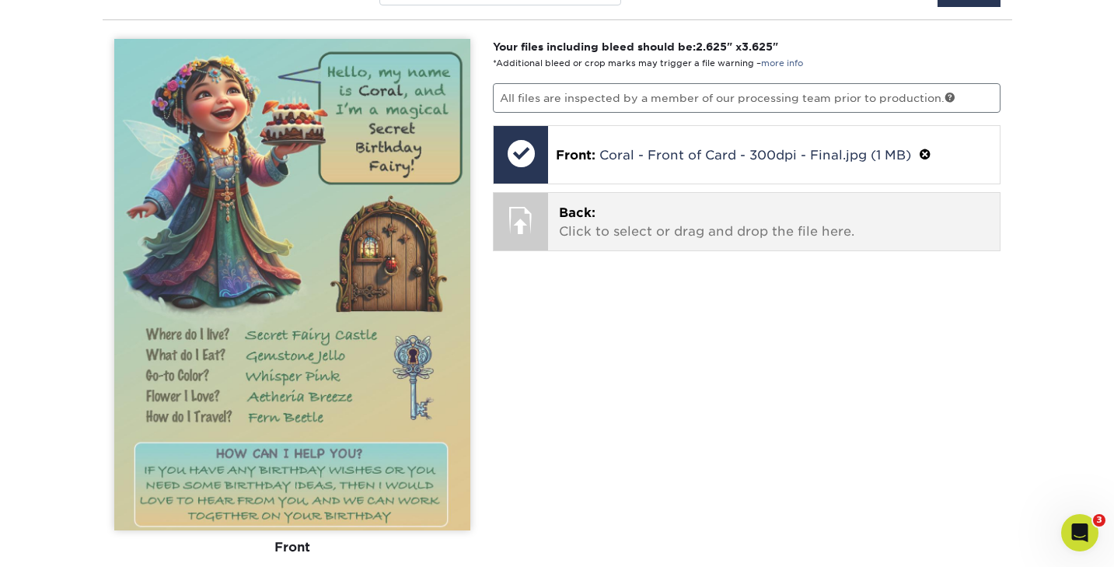
click at [580, 218] on span "Back:" at bounding box center [577, 212] width 37 height 15
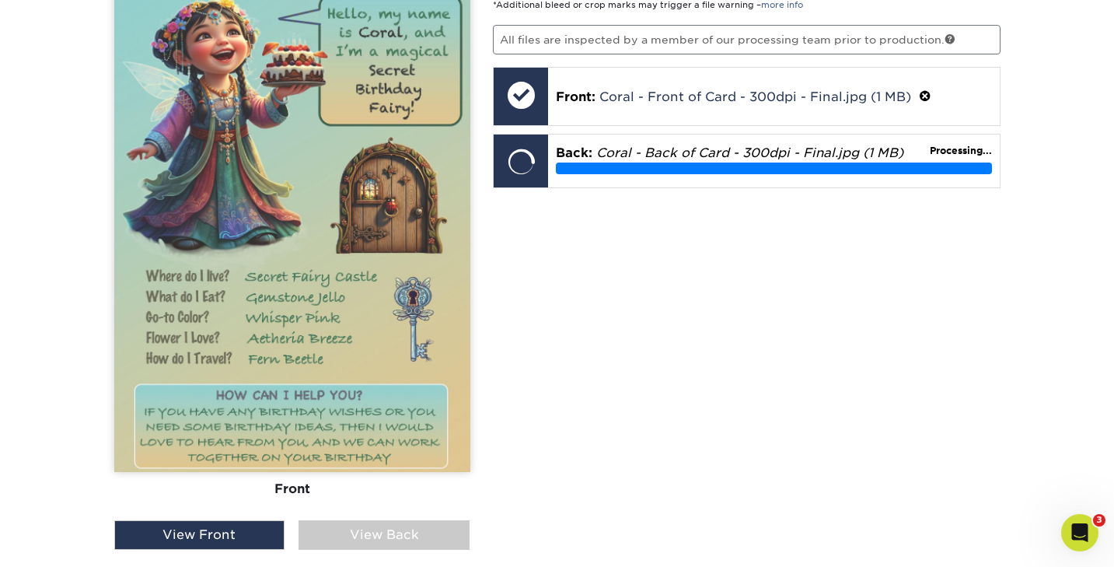
scroll to position [1079, 0]
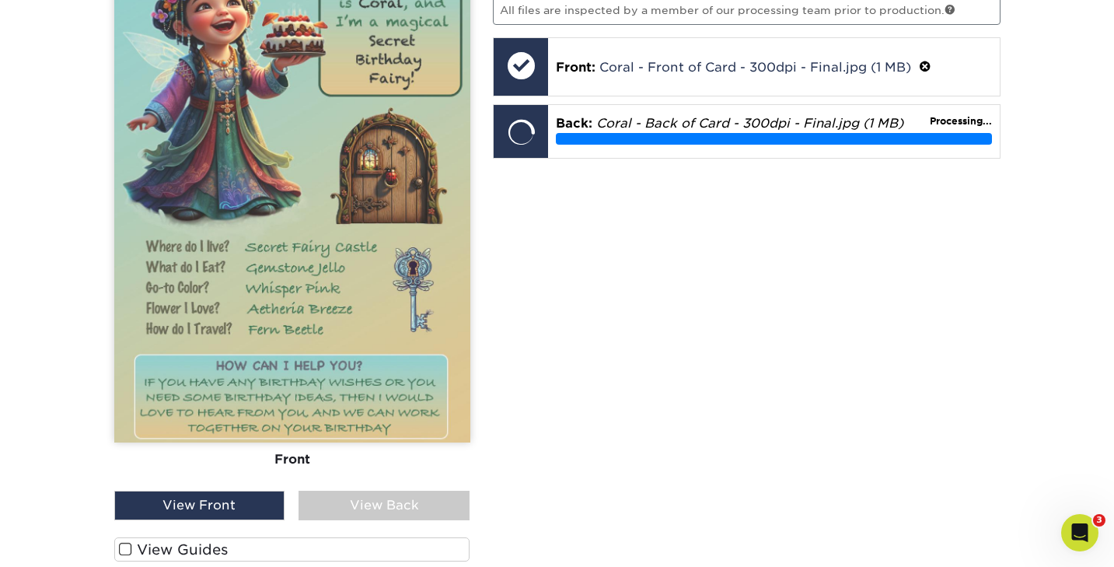
click at [395, 505] on div "View Back" at bounding box center [384, 506] width 171 height 30
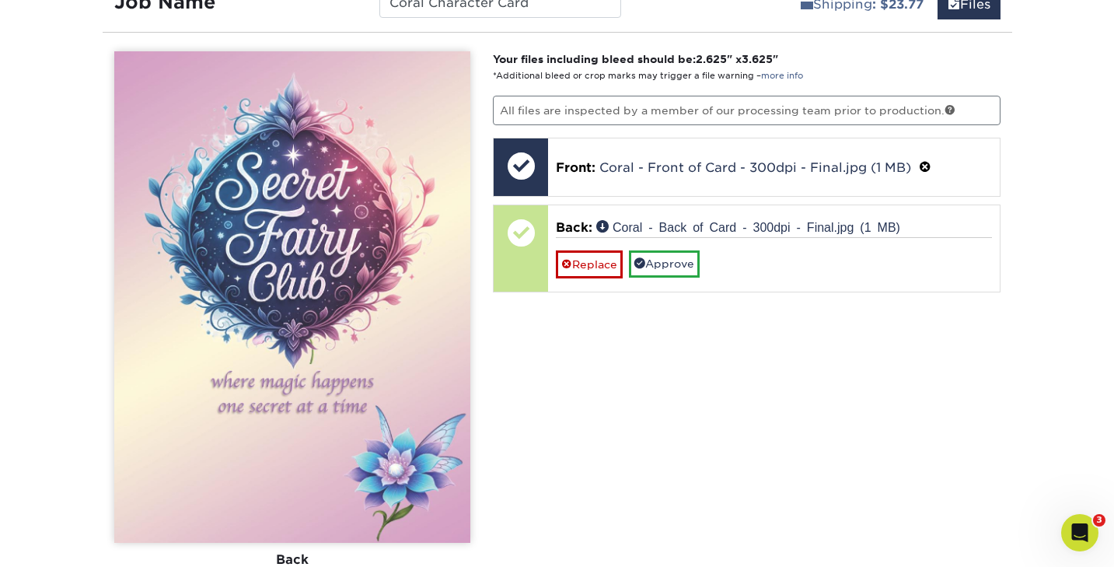
scroll to position [956, 0]
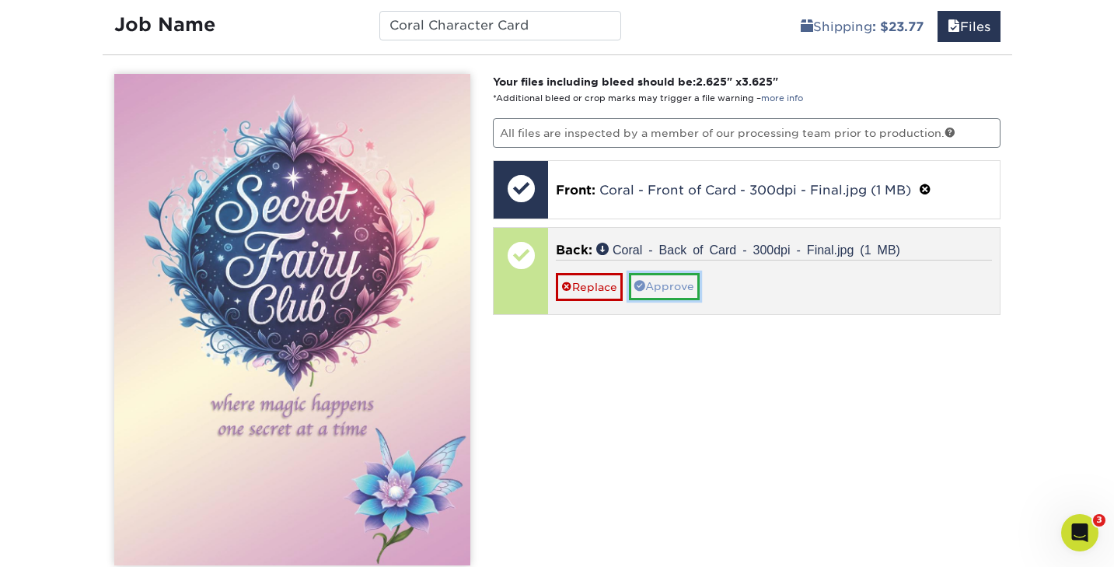
click at [660, 286] on link "Approve" at bounding box center [664, 286] width 71 height 26
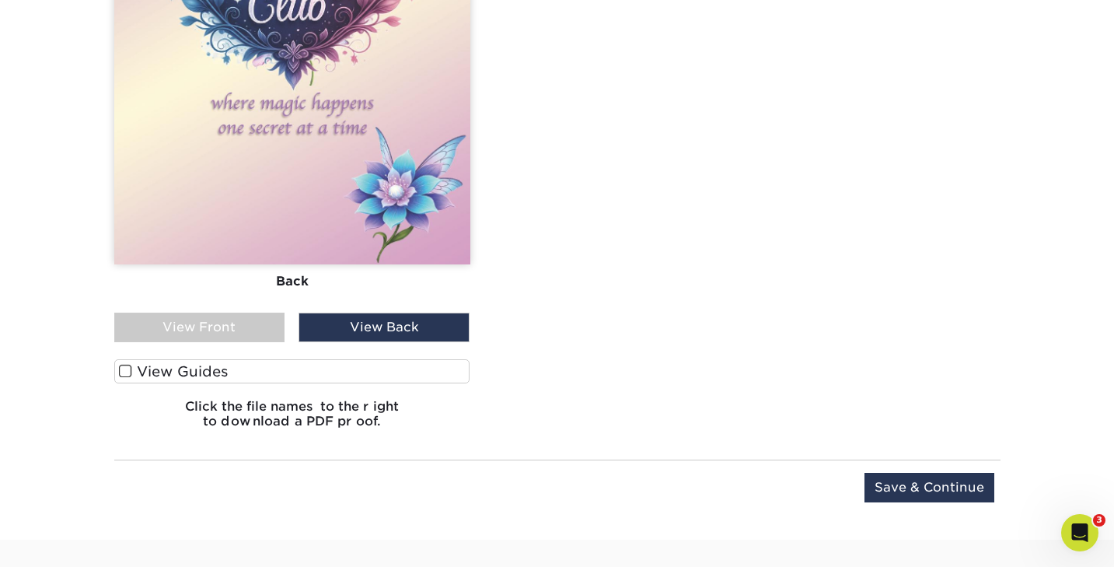
scroll to position [1260, 0]
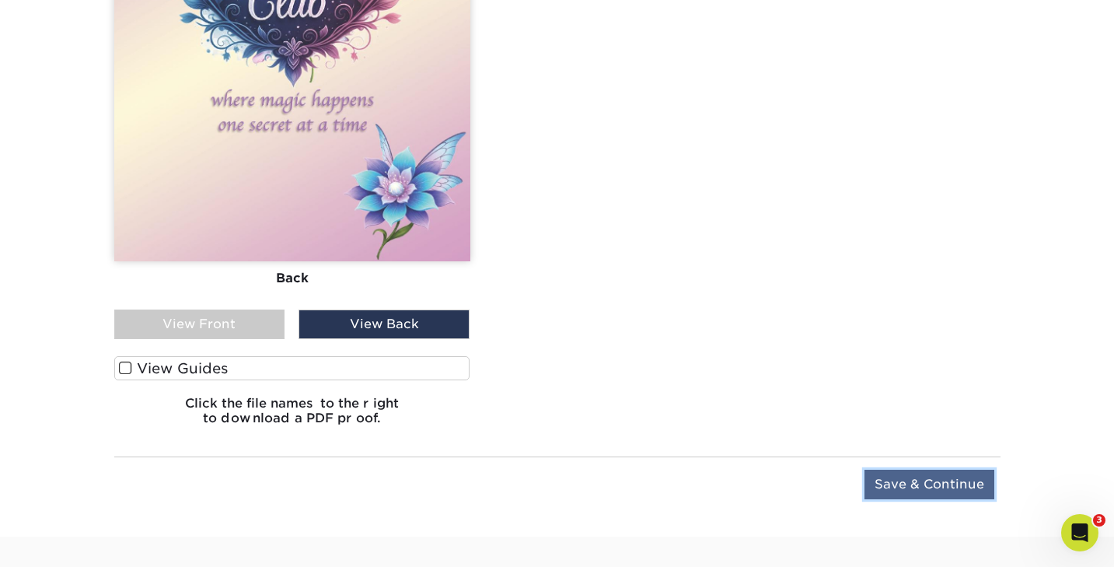
click at [916, 482] on input "Save & Continue" at bounding box center [930, 485] width 130 height 30
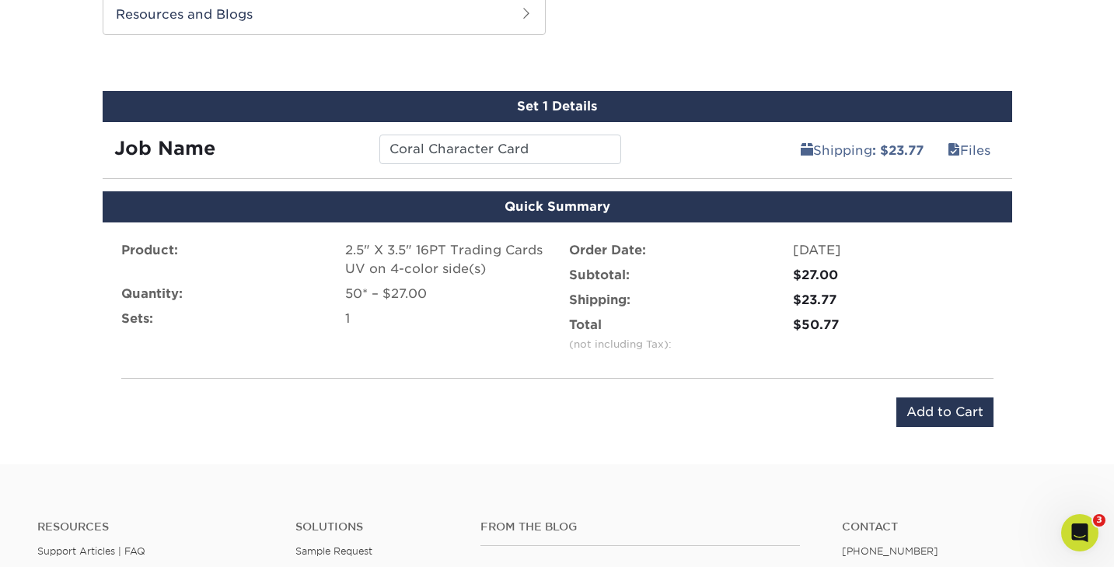
scroll to position [832, 0]
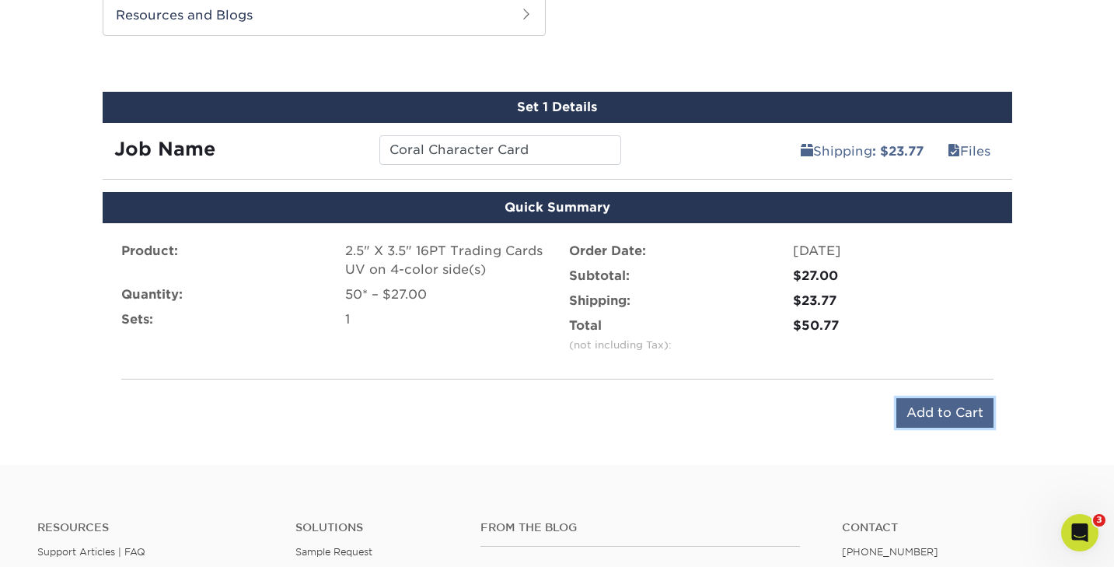
click at [917, 414] on input "Add to Cart" at bounding box center [944, 413] width 97 height 30
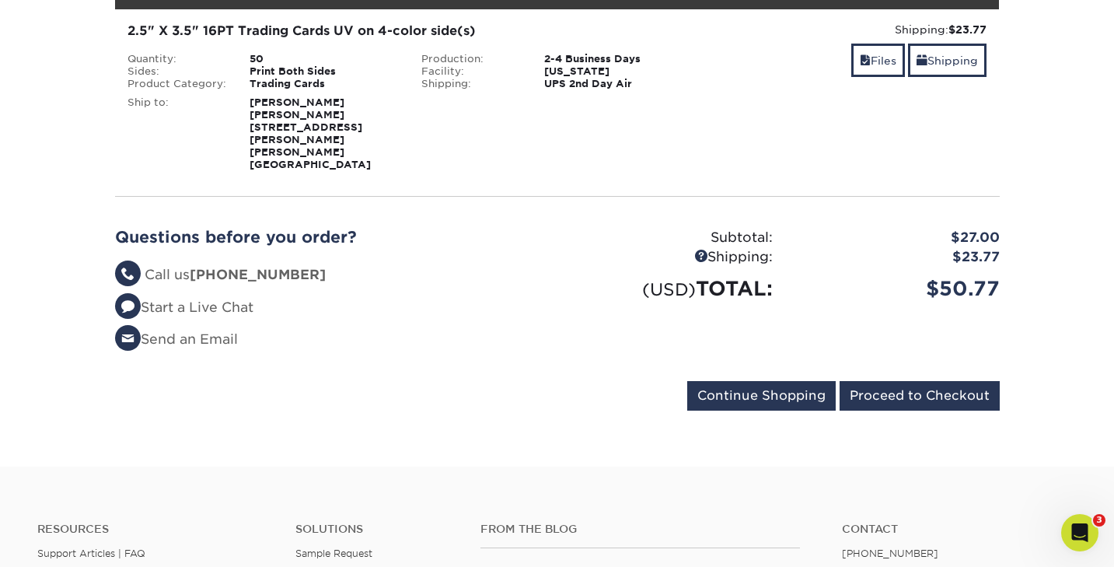
scroll to position [266, 0]
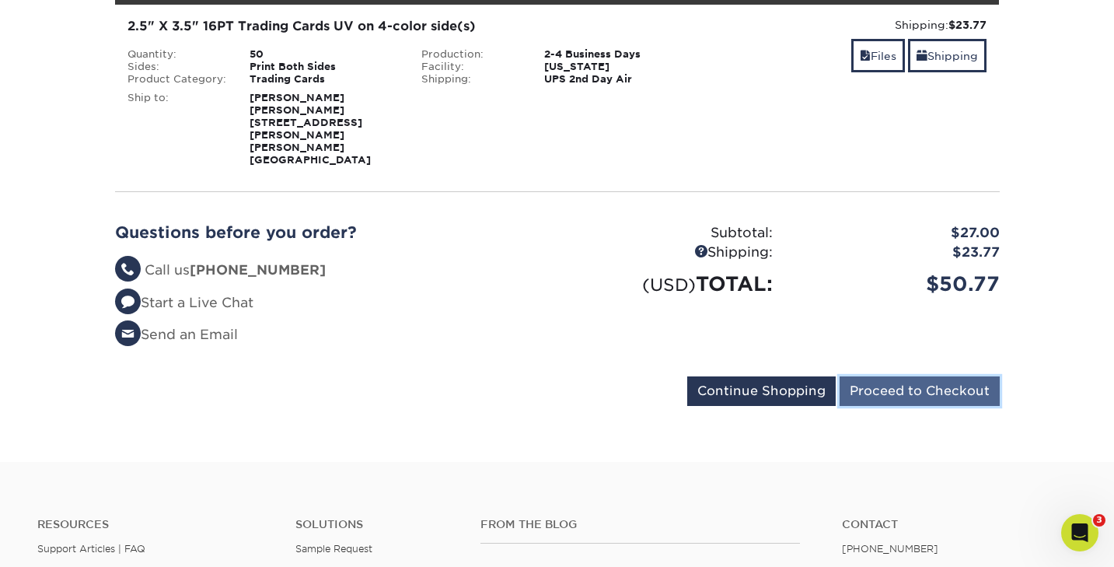
click at [889, 376] on input "Proceed to Checkout" at bounding box center [920, 391] width 160 height 30
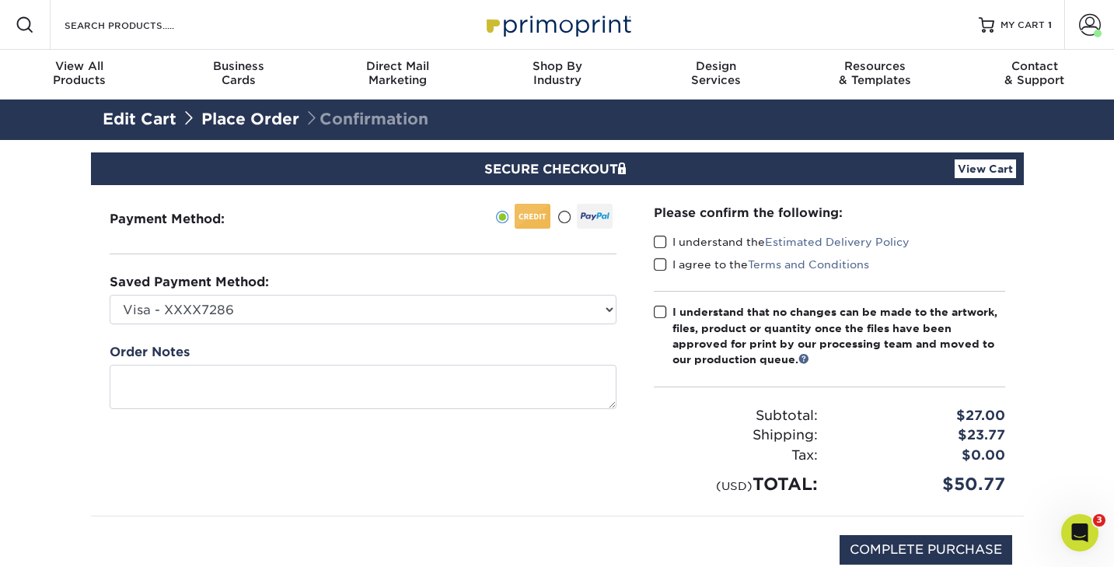
click at [659, 245] on span at bounding box center [660, 242] width 13 height 15
click at [0, 0] on input "I understand the Estimated Delivery Policy" at bounding box center [0, 0] width 0 height 0
click at [661, 261] on span at bounding box center [660, 264] width 13 height 15
click at [0, 0] on input "I agree to the Terms and Conditions" at bounding box center [0, 0] width 0 height 0
click at [664, 313] on span at bounding box center [660, 312] width 13 height 15
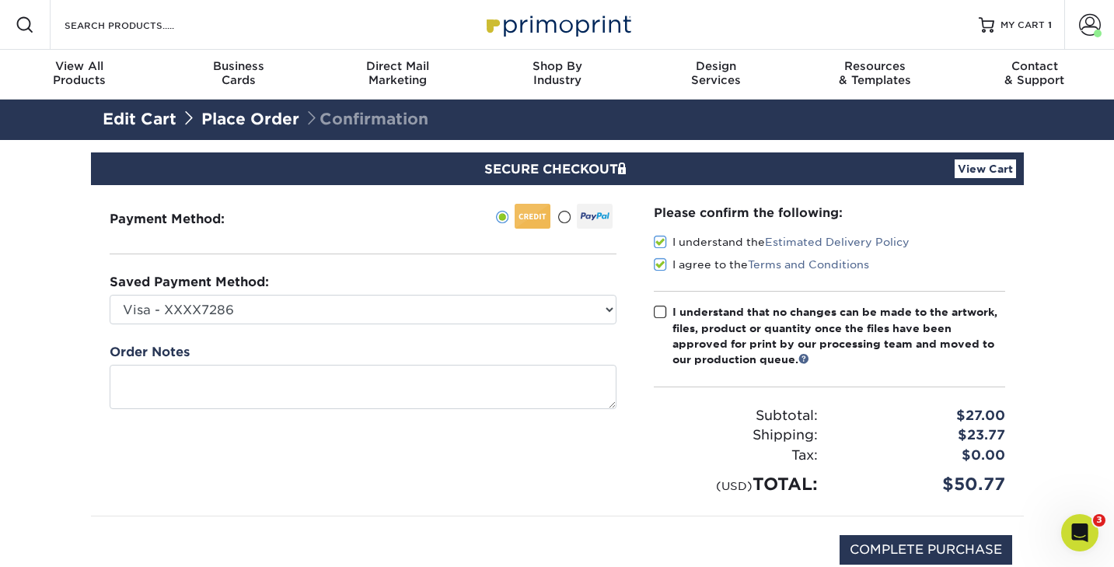
click at [0, 0] on input "I understand that no changes can be made to the artwork, files, product or quan…" at bounding box center [0, 0] width 0 height 0
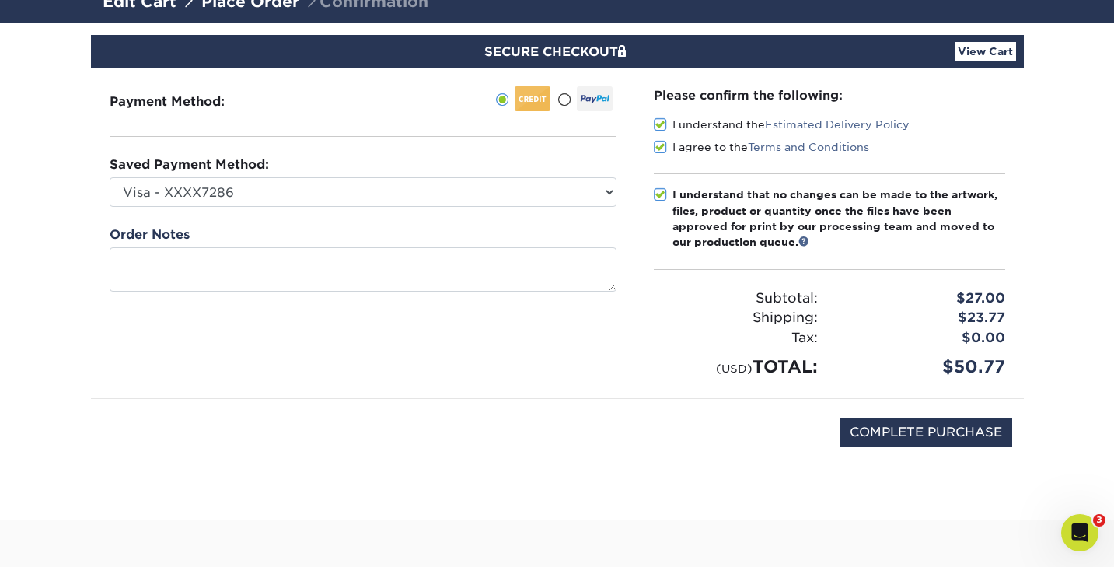
scroll to position [119, 0]
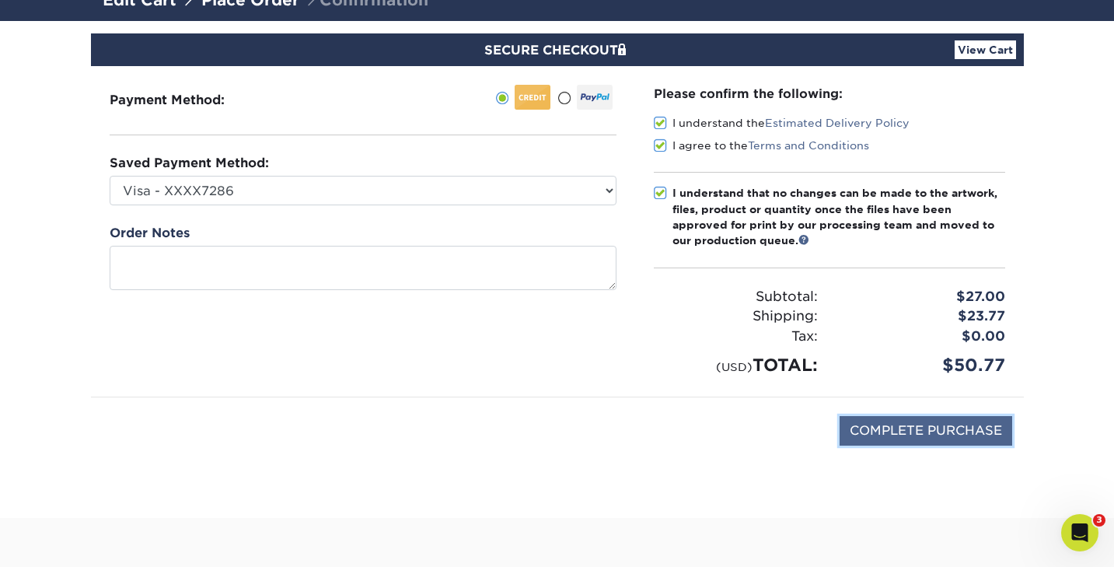
click at [863, 432] on input "COMPLETE PURCHASE" at bounding box center [926, 431] width 173 height 30
type input "PROCESSING, PLEASE WAIT..."
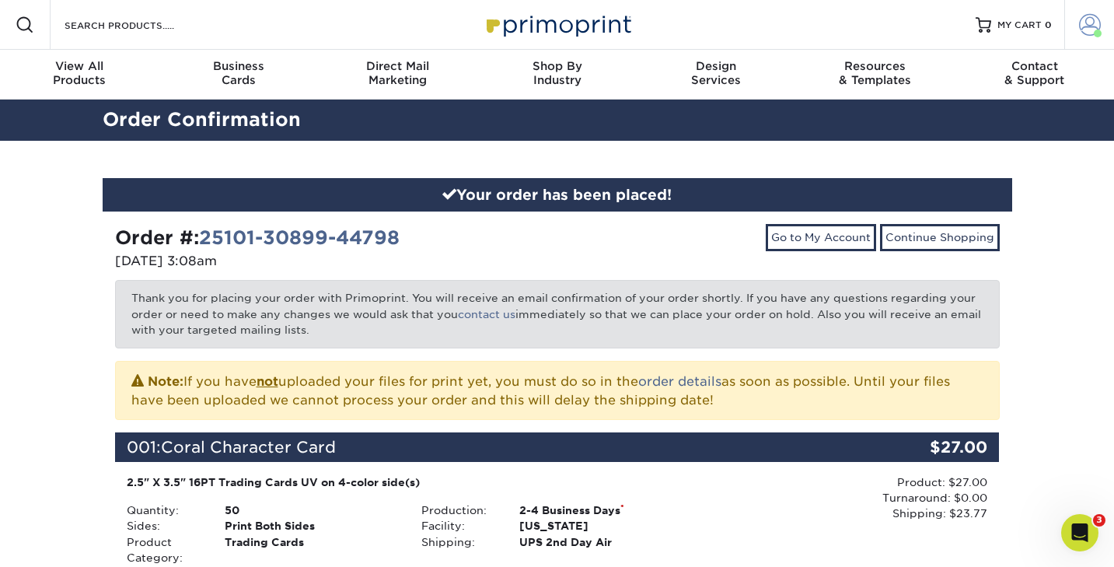
click at [1092, 26] on span at bounding box center [1090, 25] width 22 height 22
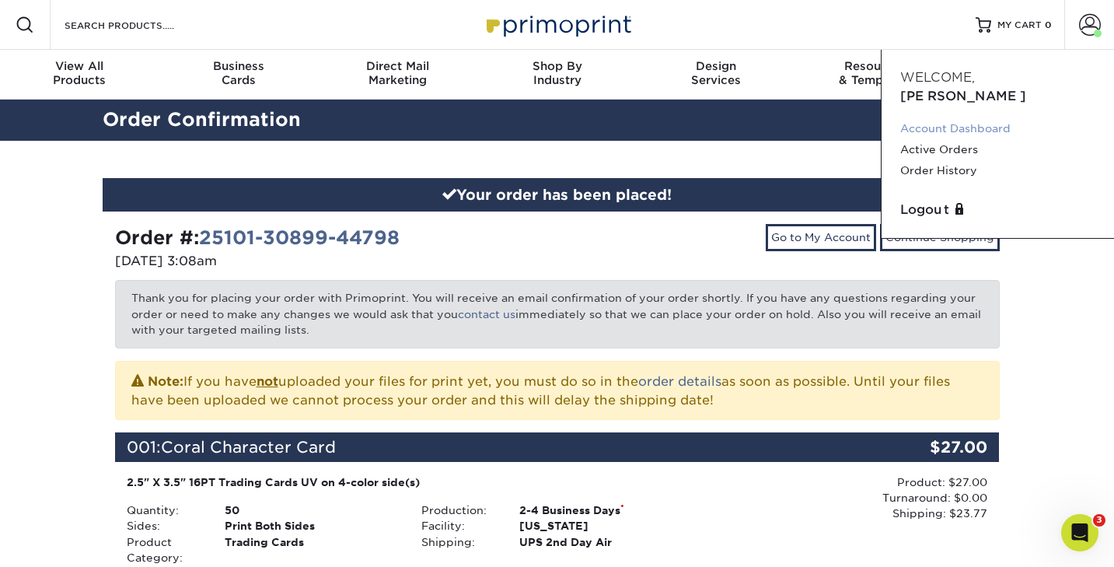
click at [955, 118] on link "Account Dashboard" at bounding box center [997, 128] width 195 height 21
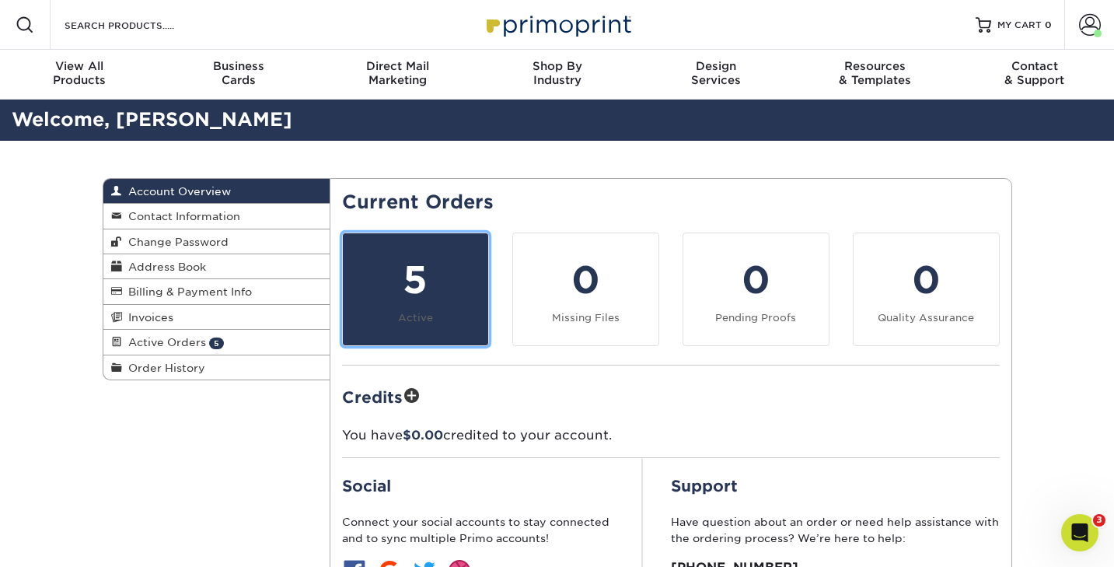
click at [445, 280] on div "5" at bounding box center [415, 280] width 127 height 56
